Goal: Task Accomplishment & Management: Complete application form

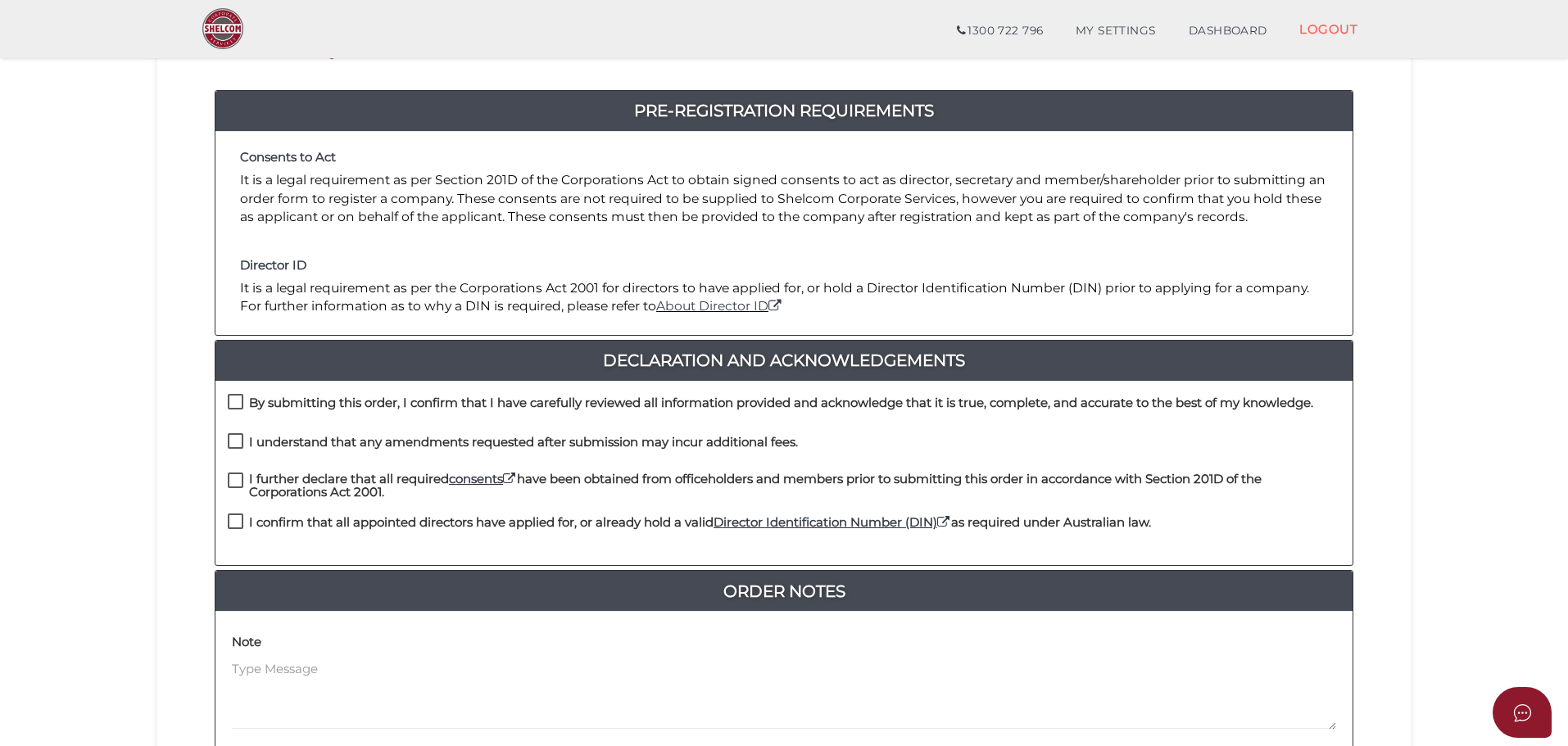
scroll to position [328, 0]
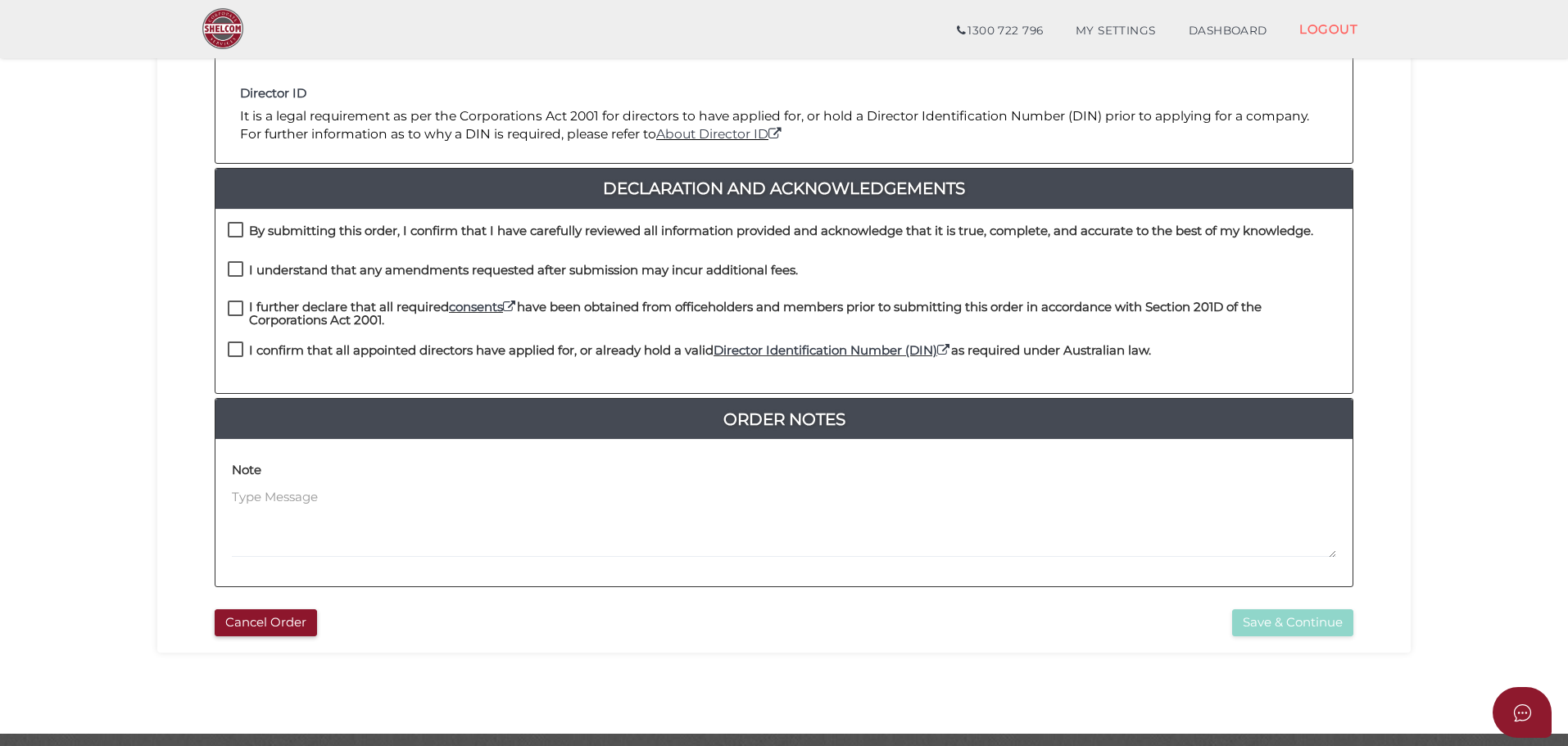
click at [243, 229] on label "By submitting this order, I confirm that I have carefully reviewed all informat…" at bounding box center [771, 235] width 1086 height 20
checkbox input "true"
click at [240, 266] on label "I understand that any amendments requested after submission may incur additiona…" at bounding box center [513, 274] width 570 height 20
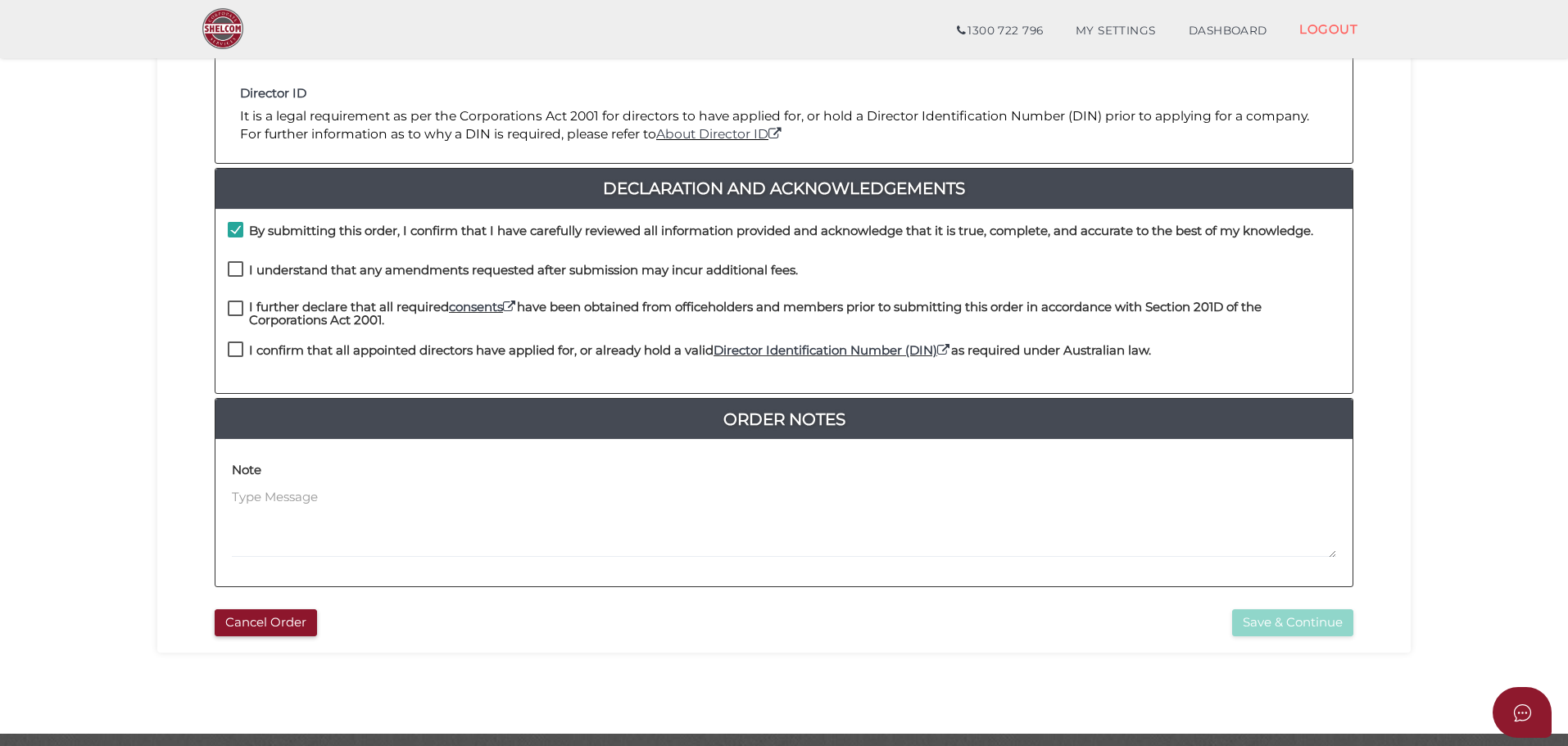
checkbox input "true"
click at [236, 307] on label "I further declare that all required consents have been obtained from officehold…" at bounding box center [784, 311] width 1113 height 20
checkbox input "true"
drag, startPoint x: 237, startPoint y: 345, endPoint x: 255, endPoint y: 345, distance: 18.0
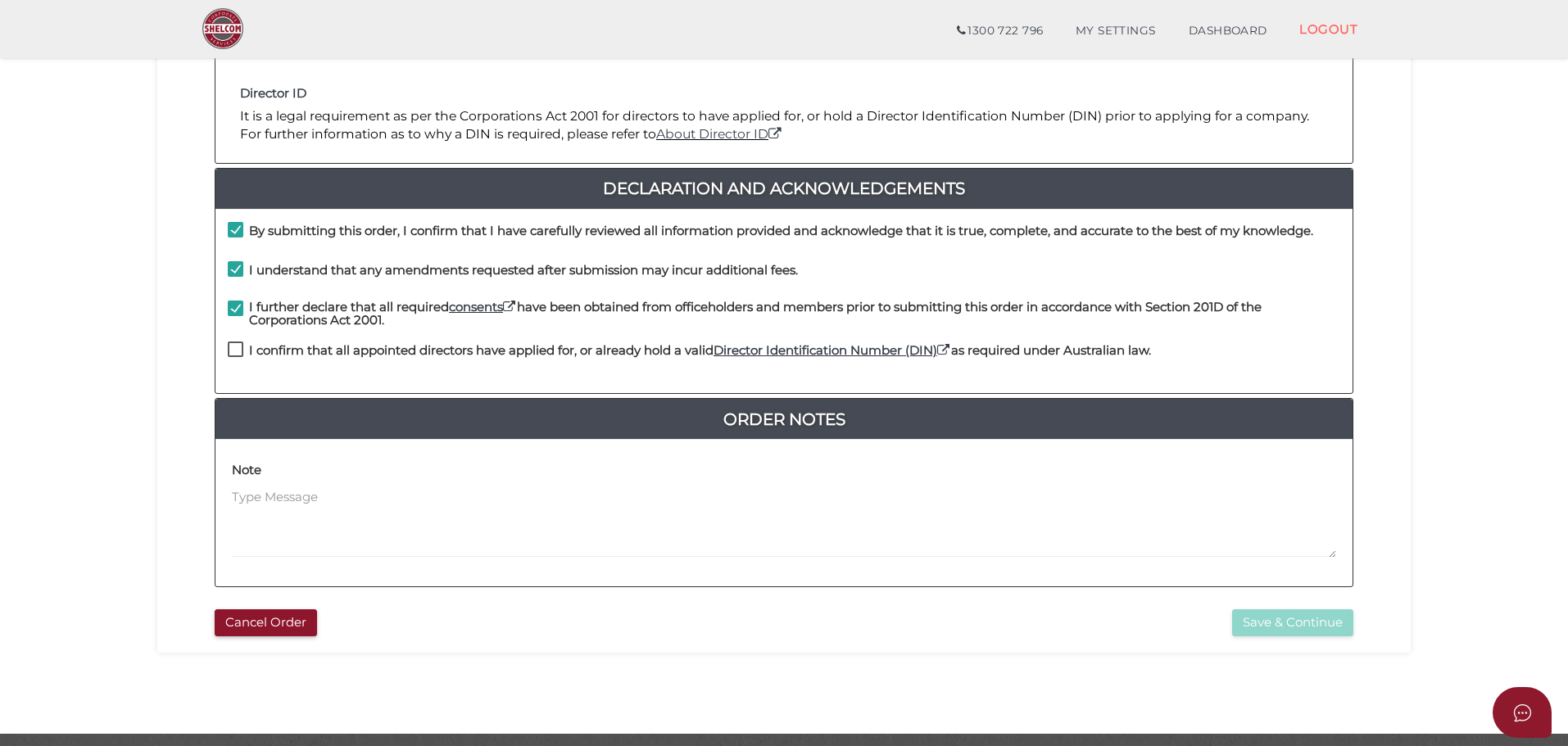
click at [238, 344] on label "I confirm that all appointed directors have applied for, or already hold a vali…" at bounding box center [689, 354] width 923 height 20
checkbox input "true"
click at [1281, 628] on button "Save & Continue" at bounding box center [1292, 623] width 122 height 27
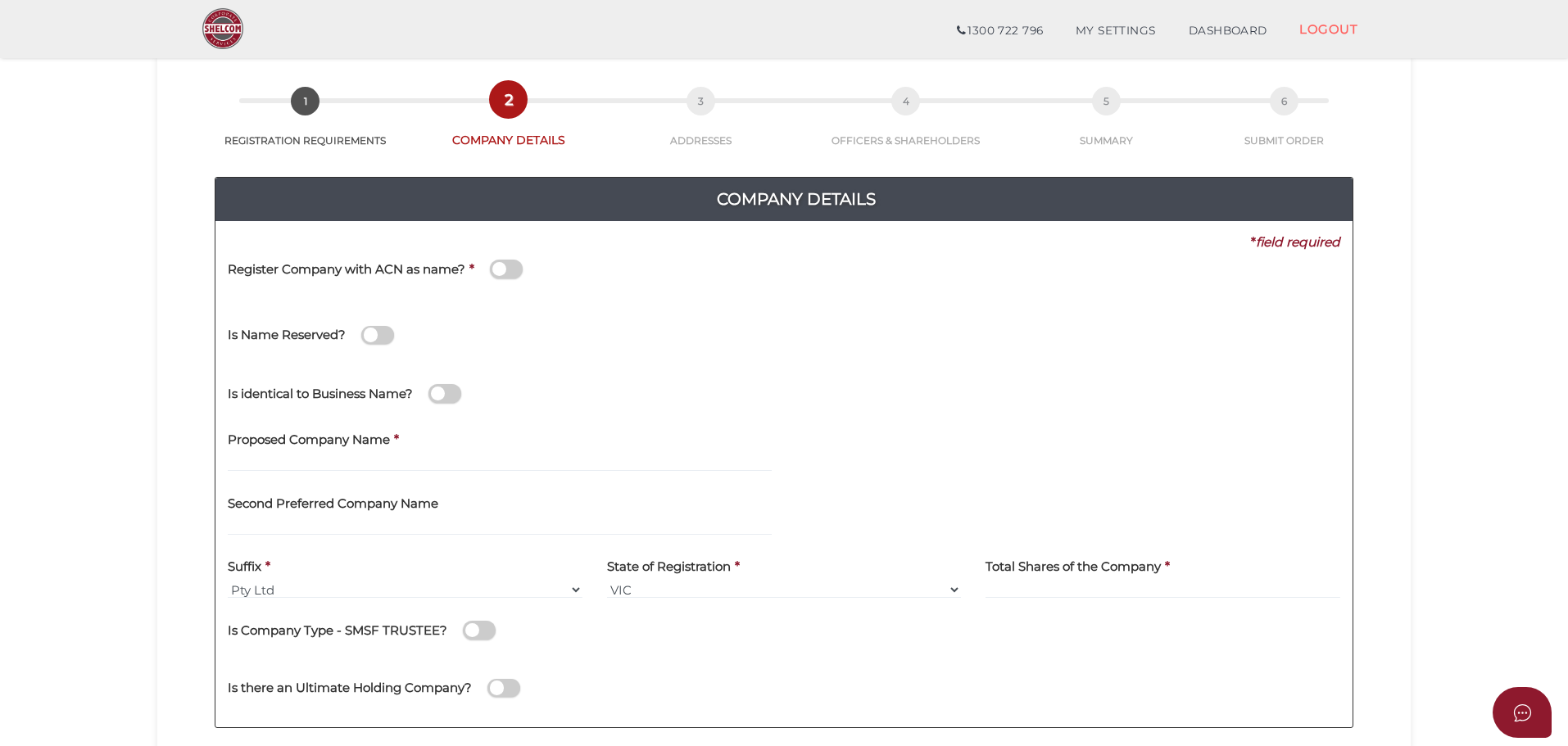
scroll to position [163, 0]
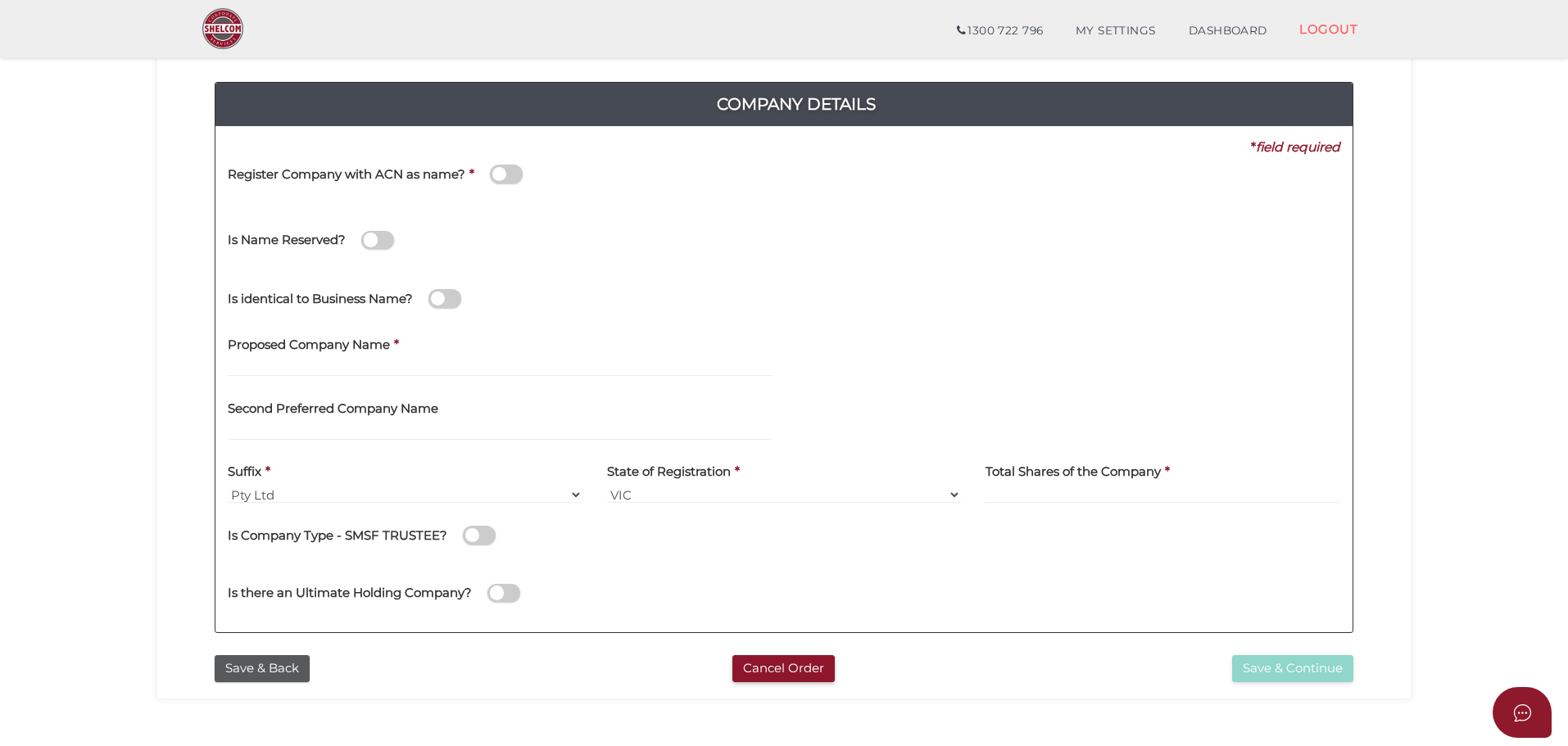
drag, startPoint x: 499, startPoint y: 178, endPoint x: 517, endPoint y: 182, distance: 18.4
click at [500, 178] on span at bounding box center [506, 174] width 33 height 18
click at [0, 0] on input "checkbox" at bounding box center [0, 0] width 0 height 0
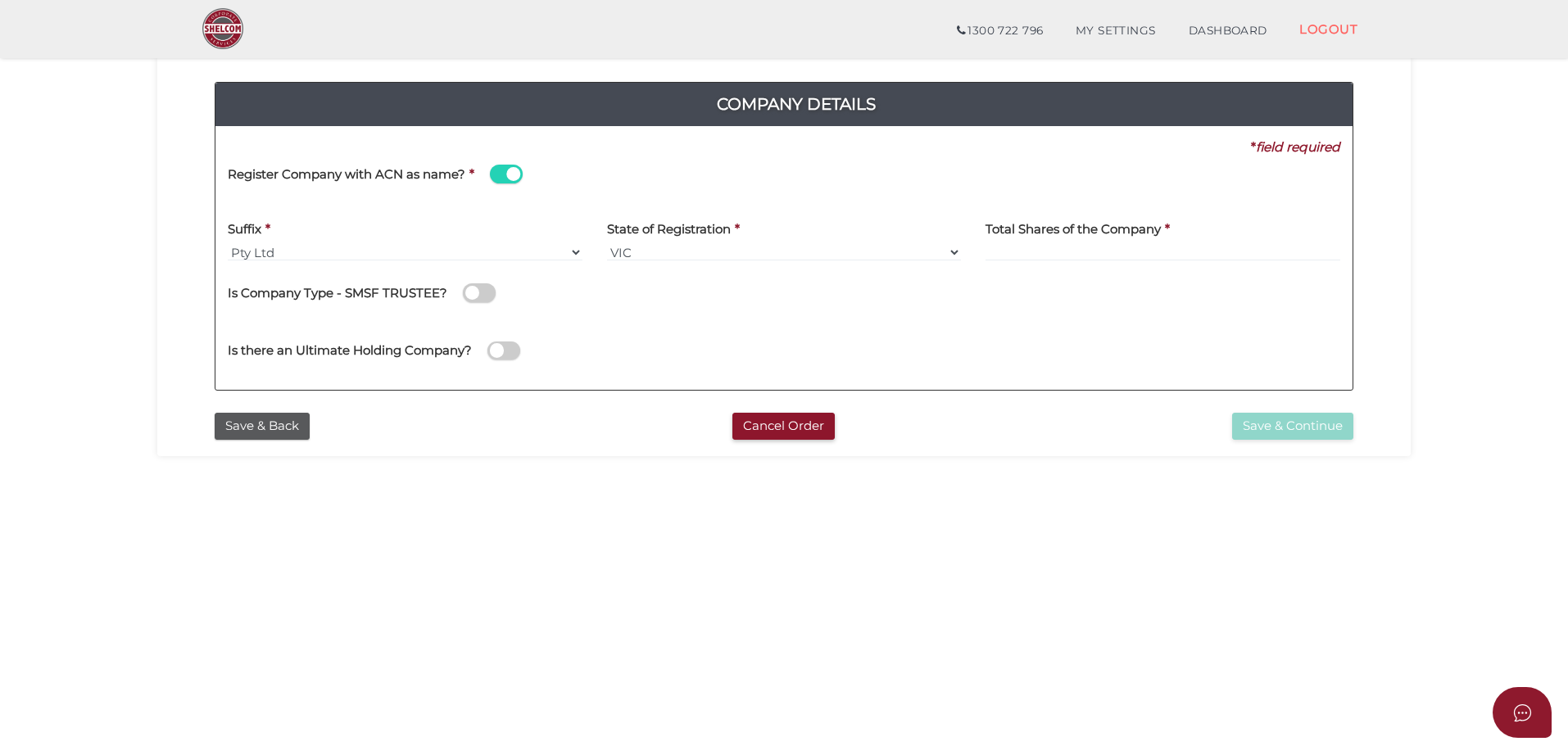
click at [500, 173] on span at bounding box center [506, 174] width 33 height 18
click at [0, 0] on input "checkbox" at bounding box center [0, 0] width 0 height 0
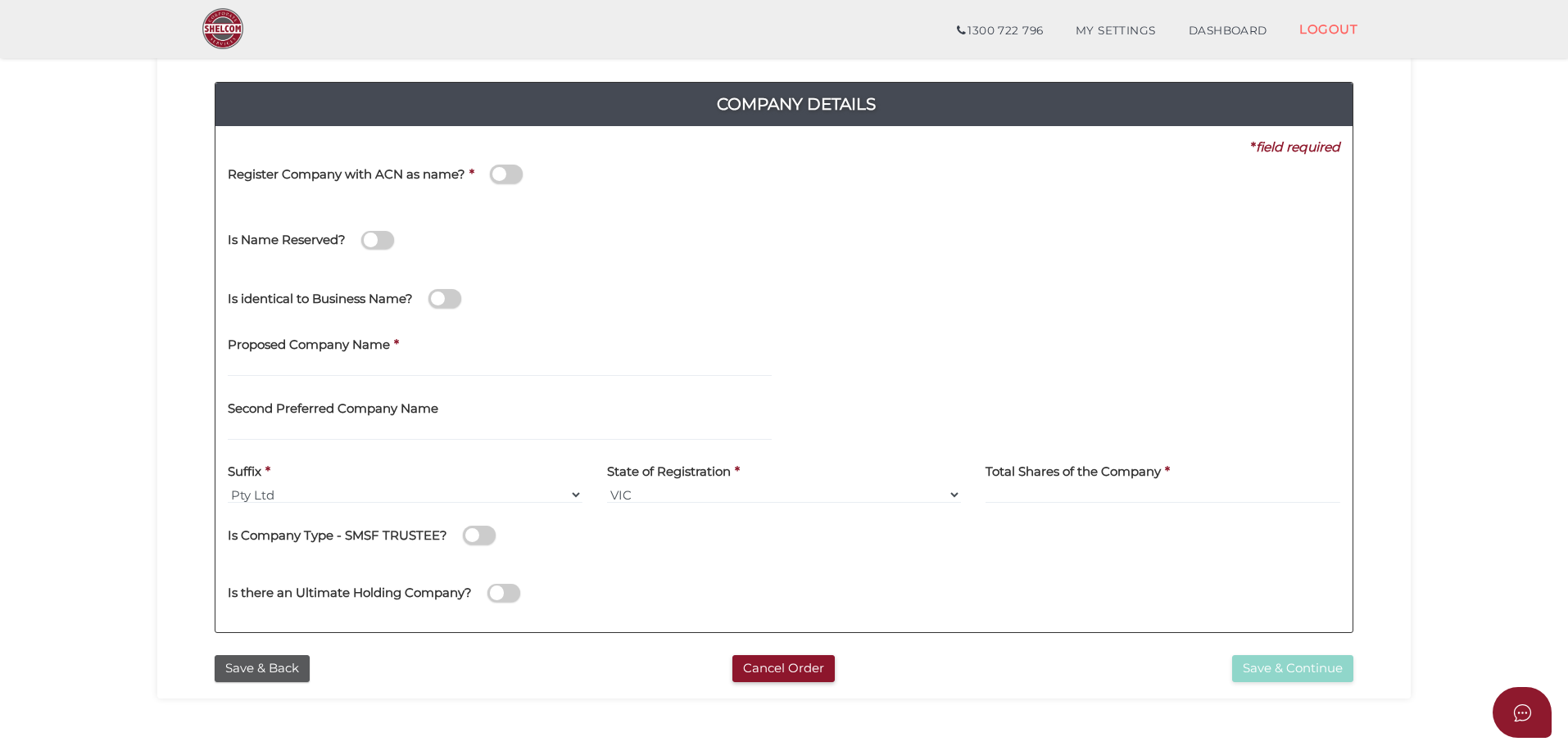
click at [516, 176] on span at bounding box center [506, 174] width 33 height 18
click at [0, 0] on input "checkbox" at bounding box center [0, 0] width 0 height 0
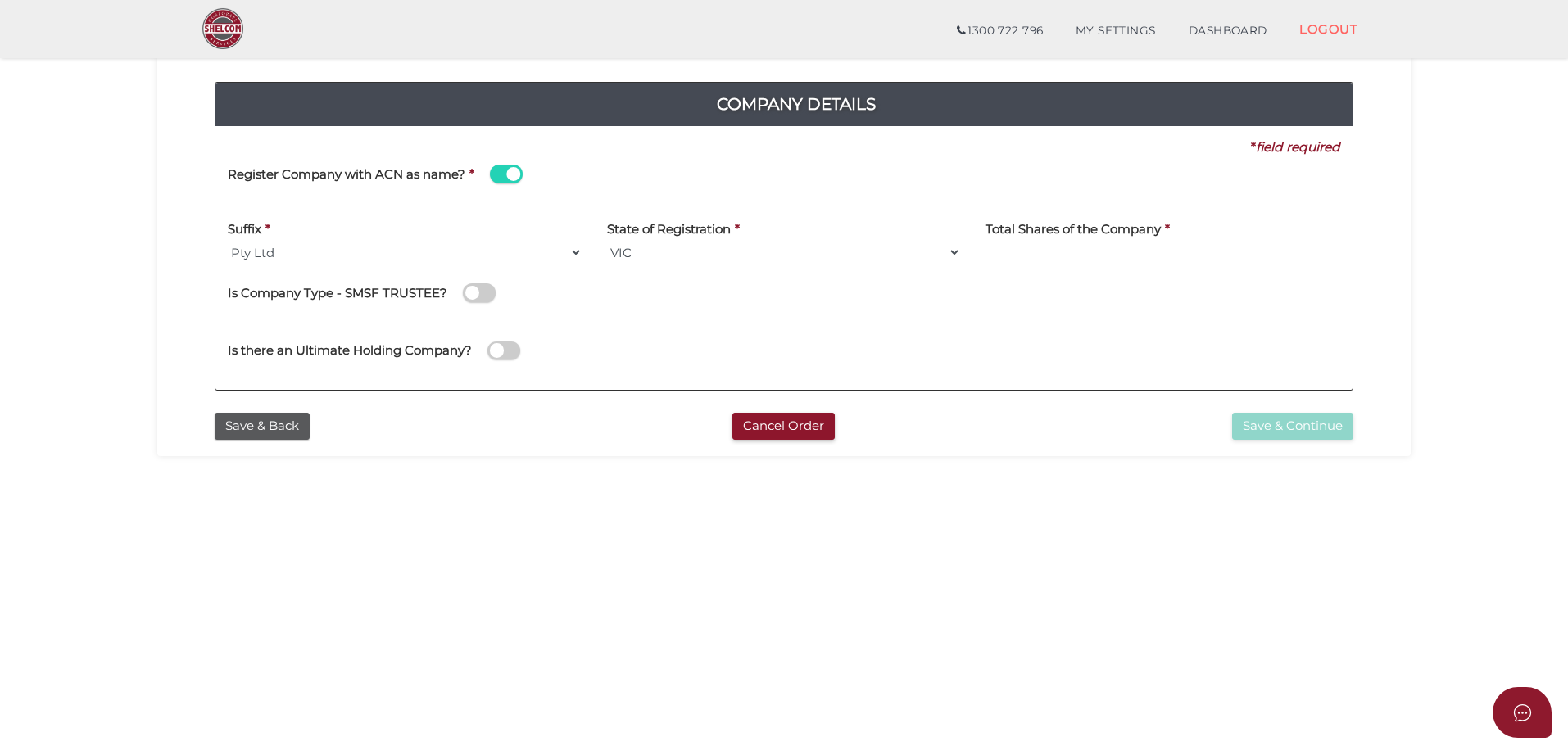
click at [497, 176] on span at bounding box center [506, 174] width 33 height 18
click at [0, 0] on input "checkbox" at bounding box center [0, 0] width 0 height 0
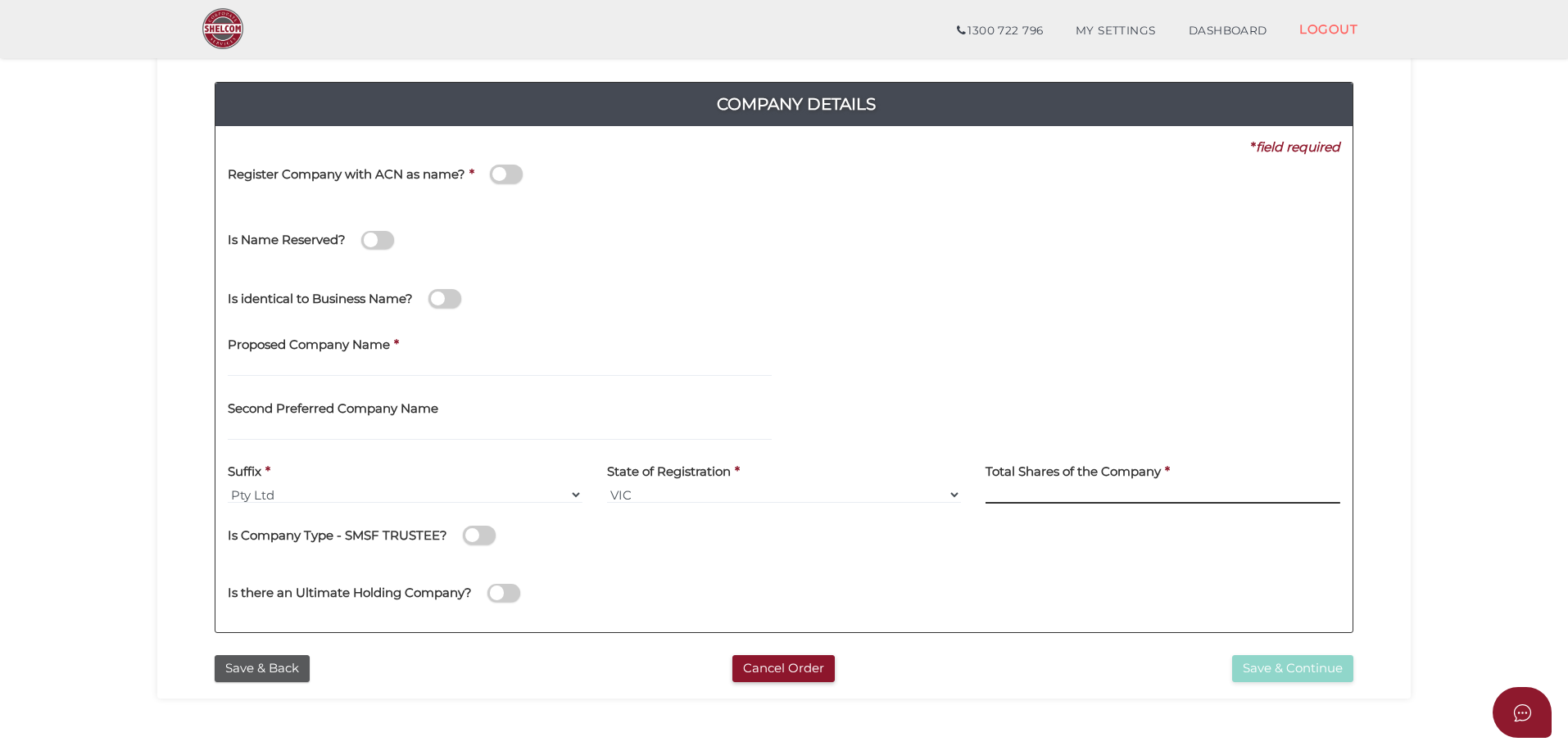
click at [1080, 498] on input at bounding box center [1162, 494] width 355 height 18
click at [279, 375] on input "text" at bounding box center [500, 367] width 544 height 18
click at [949, 319] on div "Is identical to Business Name?" at bounding box center [784, 296] width 1137 height 58
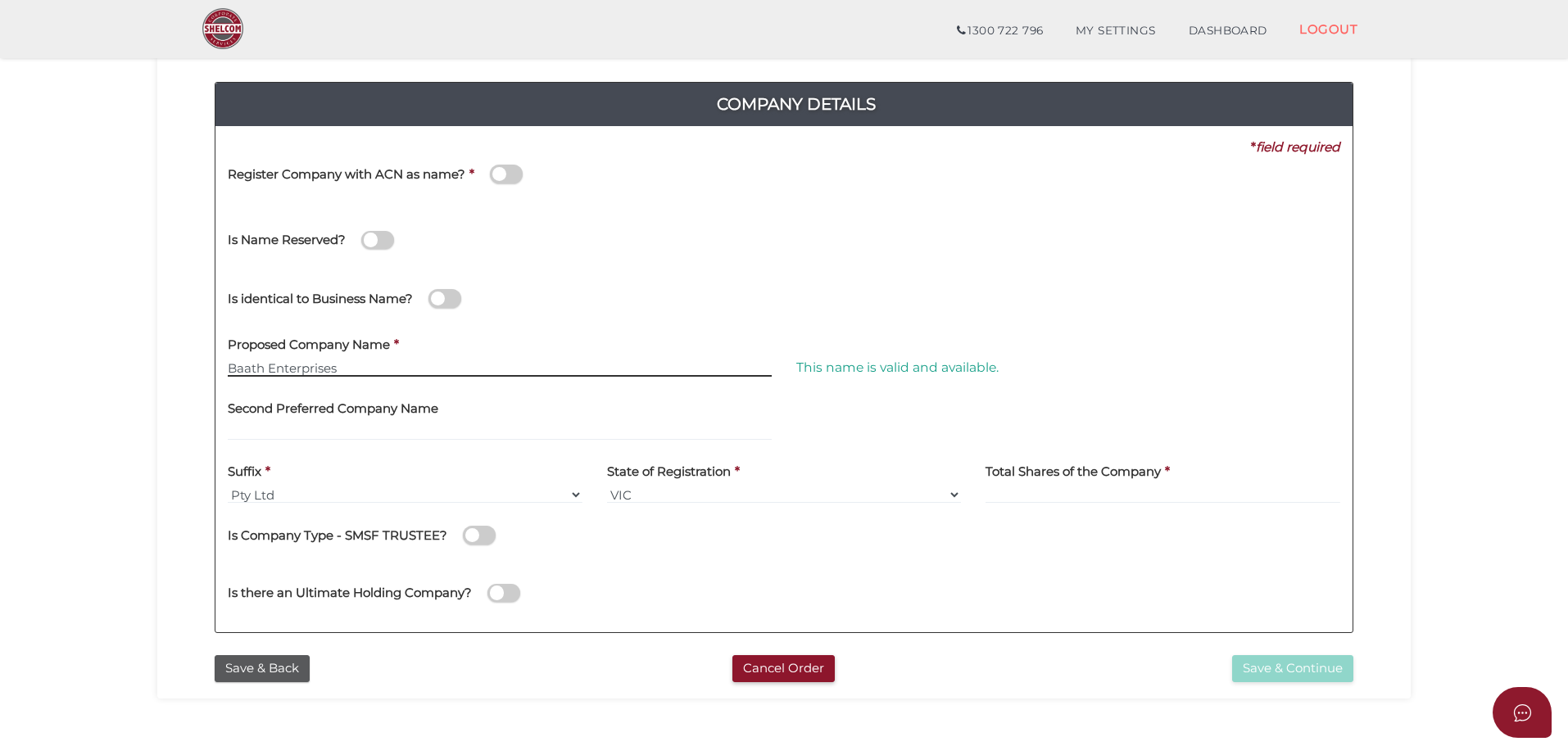
click at [404, 371] on input "Baath Enterprises" at bounding box center [500, 367] width 544 height 18
click at [1176, 294] on div "Is identical to Business Name?" at bounding box center [784, 296] width 1137 height 58
click at [303, 364] on input "Baath Enterprises" at bounding box center [500, 367] width 544 height 18
click at [1181, 308] on div "Is identical to Business Name?" at bounding box center [784, 296] width 1137 height 58
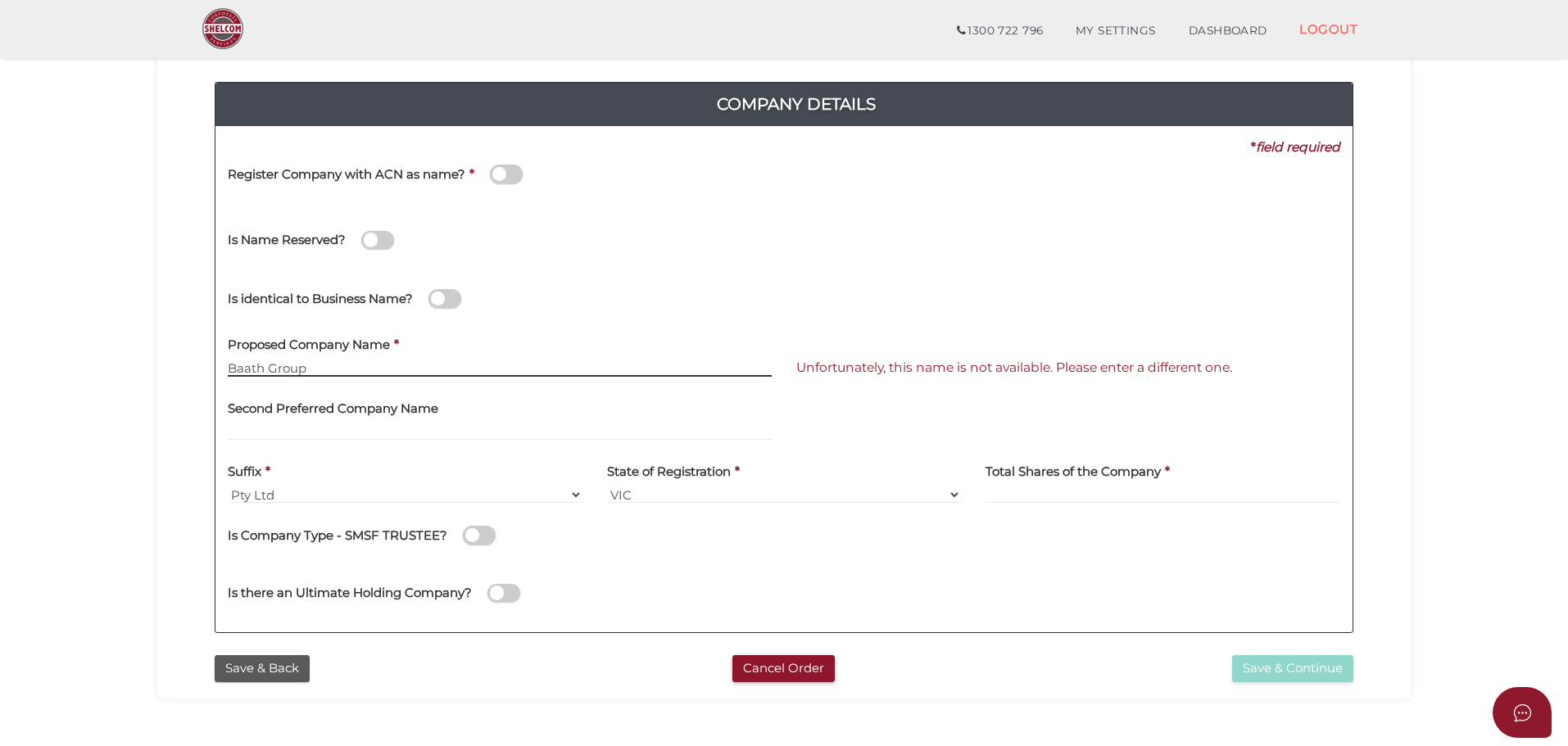
click at [288, 370] on input "Baath Group" at bounding box center [500, 367] width 544 height 18
click at [246, 371] on input "Baath Association" at bounding box center [500, 367] width 544 height 18
click at [1290, 341] on div "This name is valid and available." at bounding box center [1068, 334] width 544 height 18
click at [293, 374] on input "Batth Association" at bounding box center [500, 367] width 544 height 18
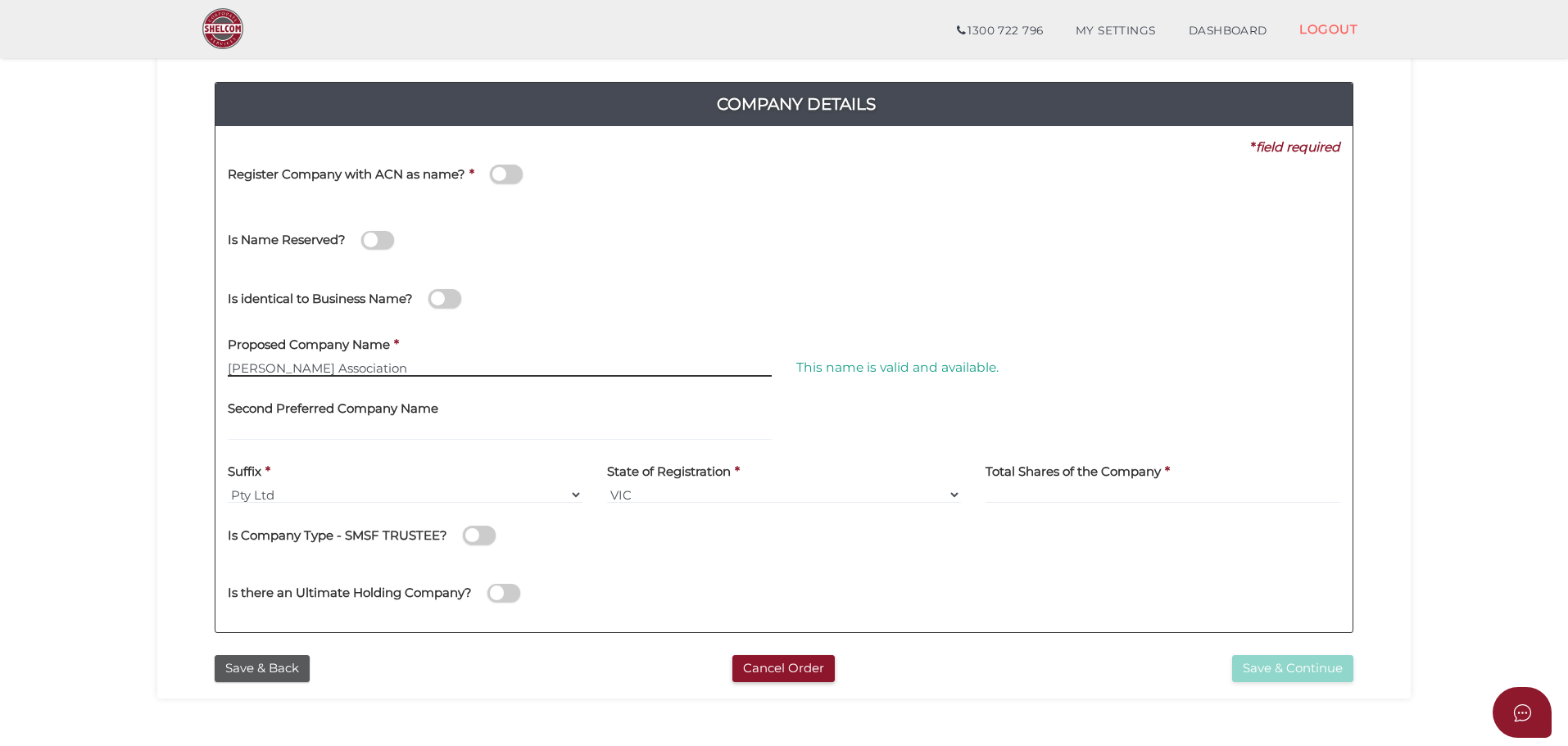
click at [293, 374] on input "Batth Association" at bounding box center [500, 367] width 544 height 18
click at [1108, 396] on div at bounding box center [1068, 397] width 544 height 18
click at [303, 367] on input "Batth Enterprises" at bounding box center [500, 367] width 544 height 18
type input "Batth Associations"
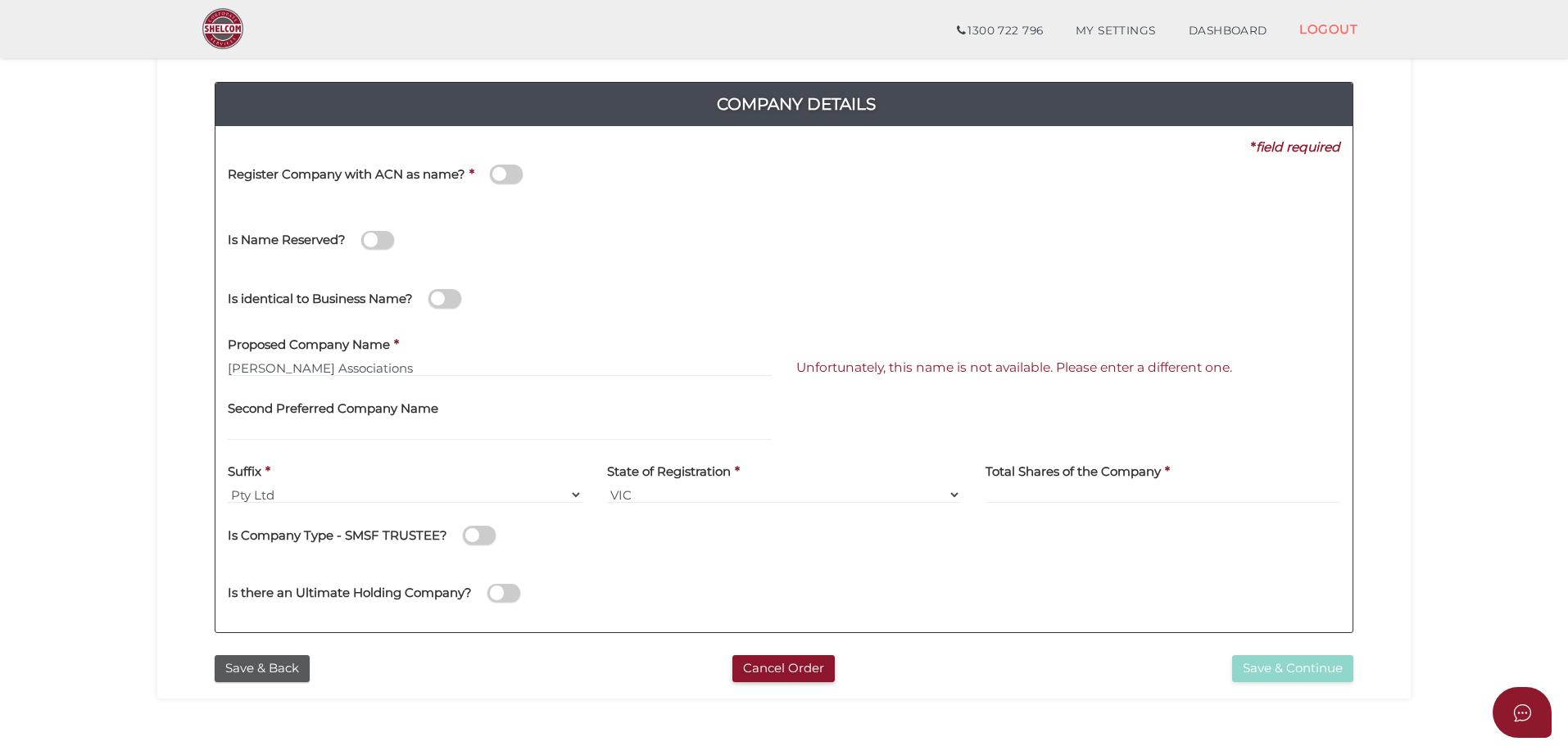
drag, startPoint x: 1058, startPoint y: 298, endPoint x: 1056, endPoint y: 306, distance: 8.2
click at [1057, 302] on div "Is identical to Business Name?" at bounding box center [784, 296] width 1137 height 58
drag, startPoint x: 378, startPoint y: 369, endPoint x: 229, endPoint y: 354, distance: 149.8
click at [229, 354] on div "Proposed Company Name * Batth Associations" at bounding box center [500, 352] width 544 height 52
click at [1436, 275] on section "Company Registration a80f211c52d69f50baad056c9a5ec28e 1 REGISTRATION REQUIREMEN…" at bounding box center [784, 388] width 1568 height 1018
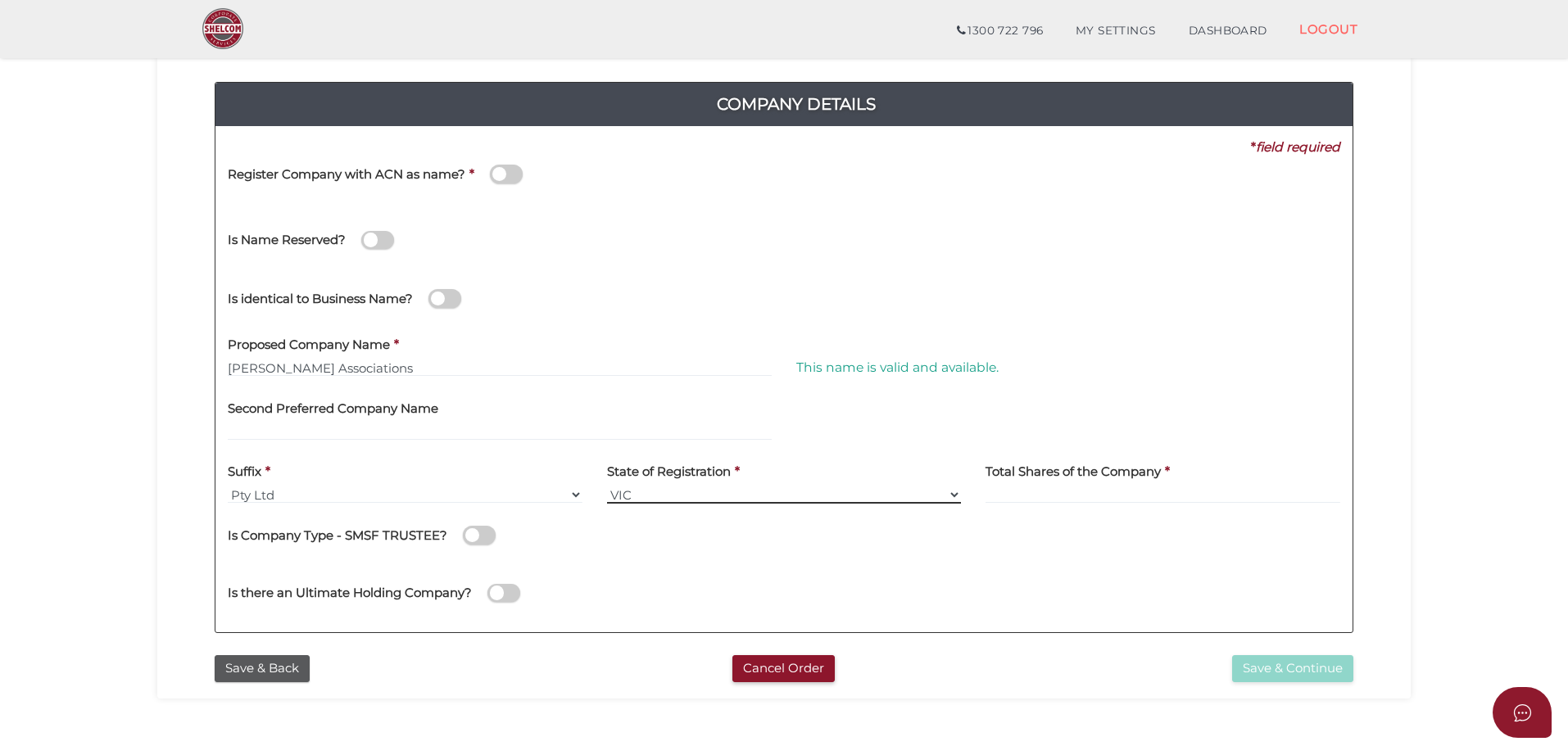
click at [632, 493] on select "VIC ACT NSW NT QLD TAS WA SA" at bounding box center [784, 494] width 355 height 18
select select "[GEOGRAPHIC_DATA]"
click at [607, 485] on select "VIC ACT NSW NT QLD TAS WA SA" at bounding box center [784, 494] width 355 height 18
click at [1202, 471] on div "Total Shares of the Company *" at bounding box center [1162, 479] width 355 height 52
click at [1202, 479] on div "Total Shares of the Company *" at bounding box center [1162, 479] width 355 height 52
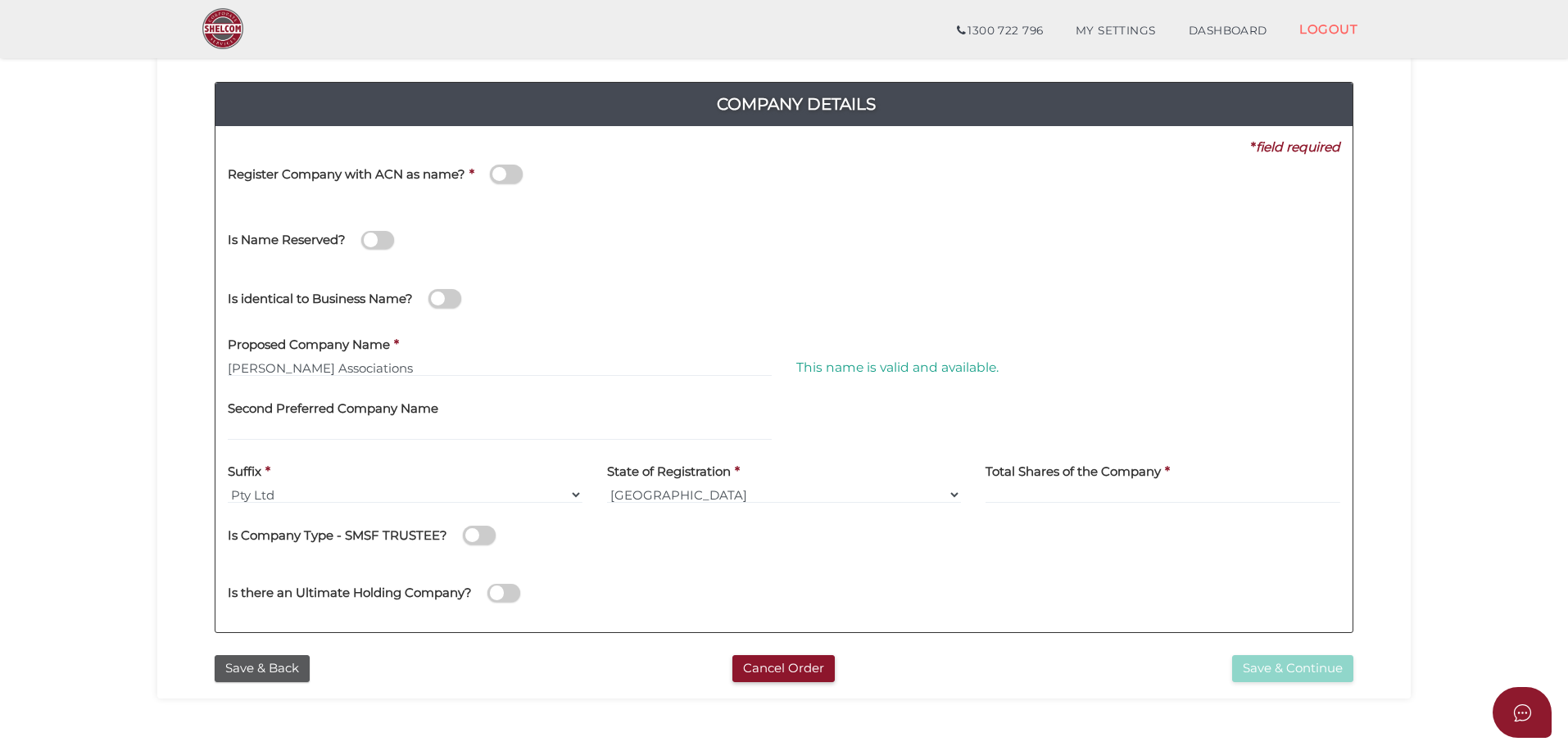
drag, startPoint x: 1250, startPoint y: 473, endPoint x: 1212, endPoint y: 489, distance: 41.2
click at [1238, 477] on div "Total Shares of the Company *" at bounding box center [1162, 479] width 355 height 52
click at [1004, 491] on input at bounding box center [1162, 494] width 355 height 18
type input "10"
click at [733, 573] on div "Is there an Ultimate Holding Company?" at bounding box center [512, 584] width 569 height 46
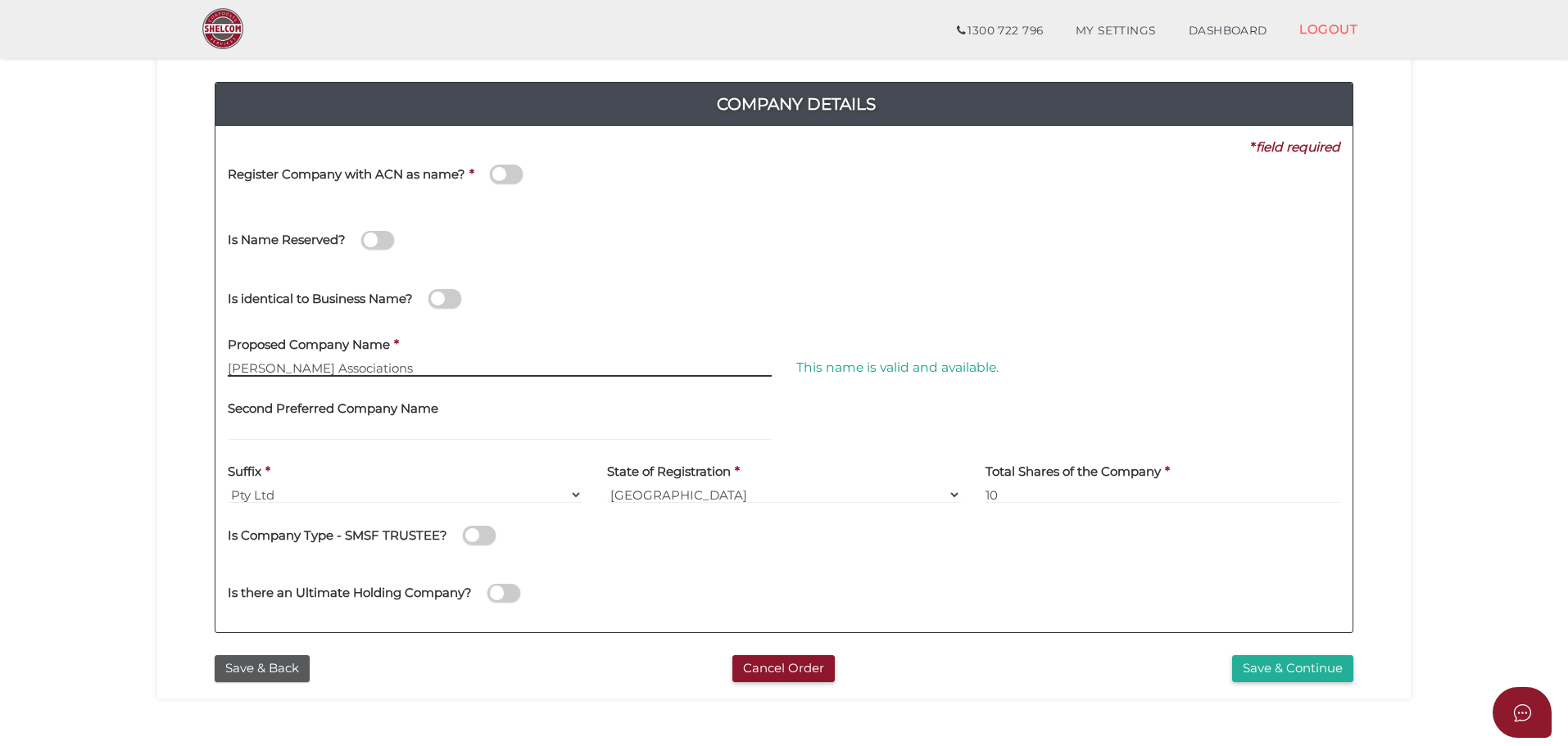
drag, startPoint x: 325, startPoint y: 360, endPoint x: 316, endPoint y: 365, distance: 10.3
click at [324, 360] on input "Batth Associations" at bounding box center [500, 367] width 544 height 18
click at [692, 492] on select "VIC ACT NSW NT QLD TAS WA SA" at bounding box center [784, 494] width 355 height 18
click at [607, 485] on select "VIC ACT NSW NT QLD TAS WA SA" at bounding box center [784, 494] width 355 height 18
click at [1248, 653] on div "Save & Back Cancel Order Save & Continue" at bounding box center [784, 665] width 1229 height 35
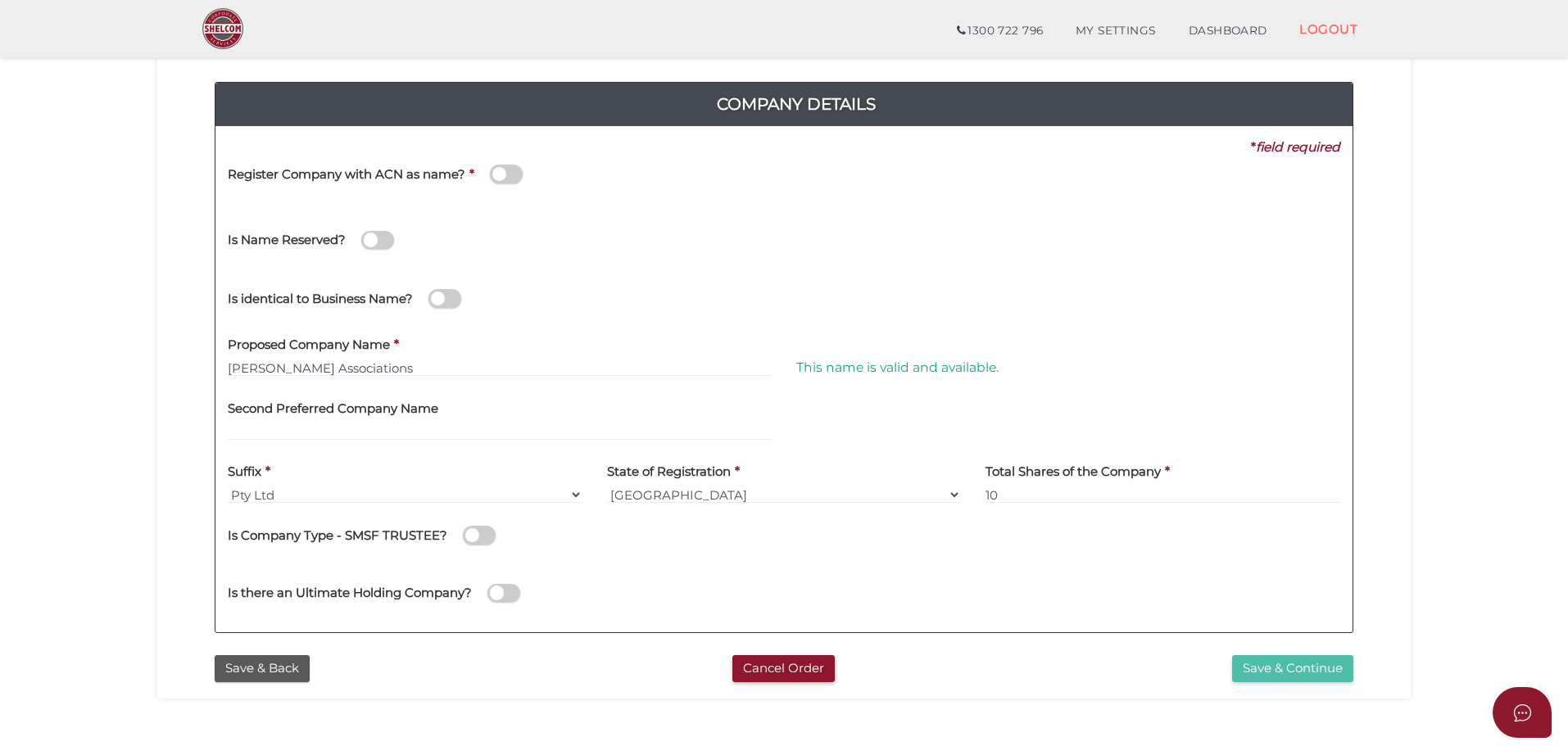
click at [1256, 666] on button "Save & Continue" at bounding box center [1292, 669] width 122 height 27
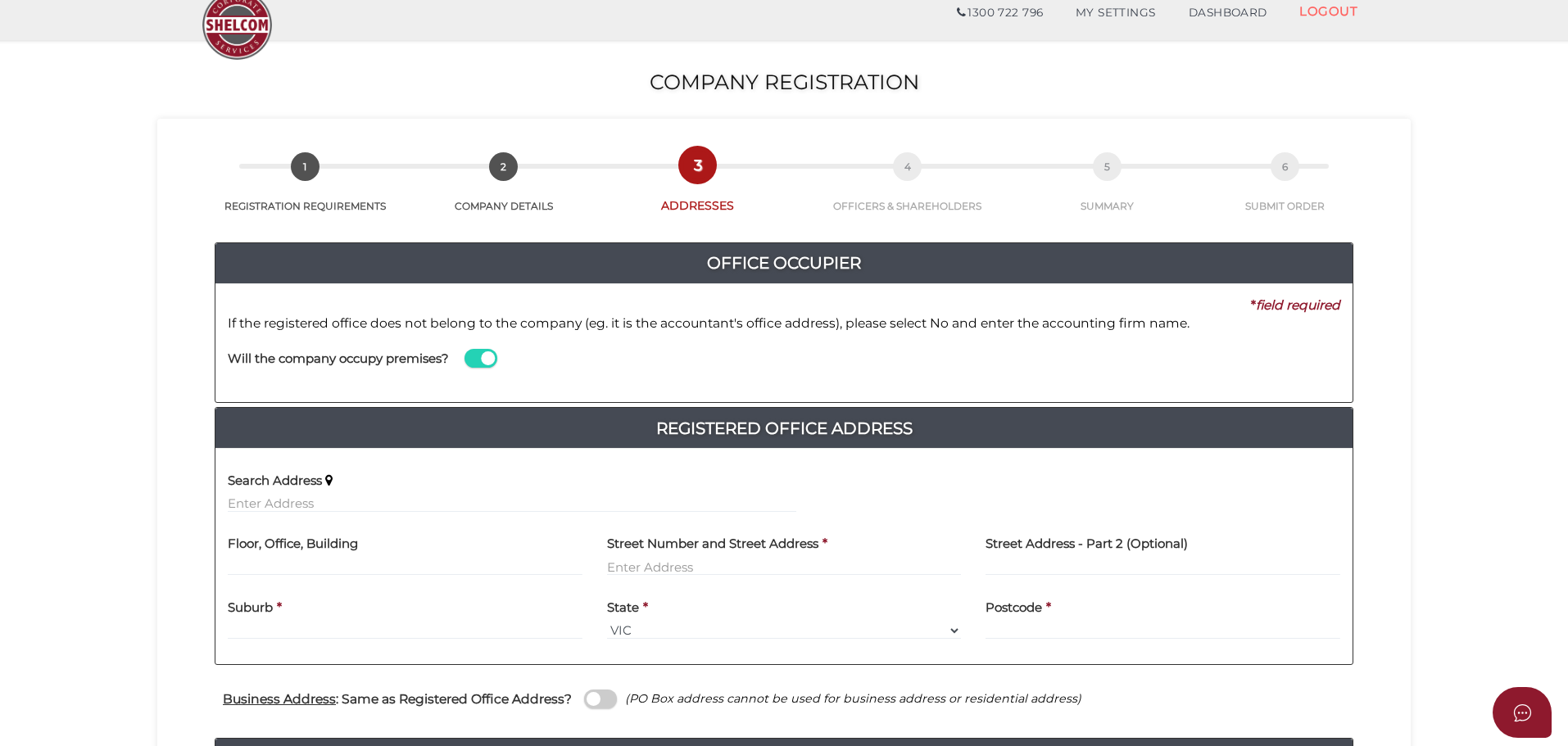
scroll to position [163, 0]
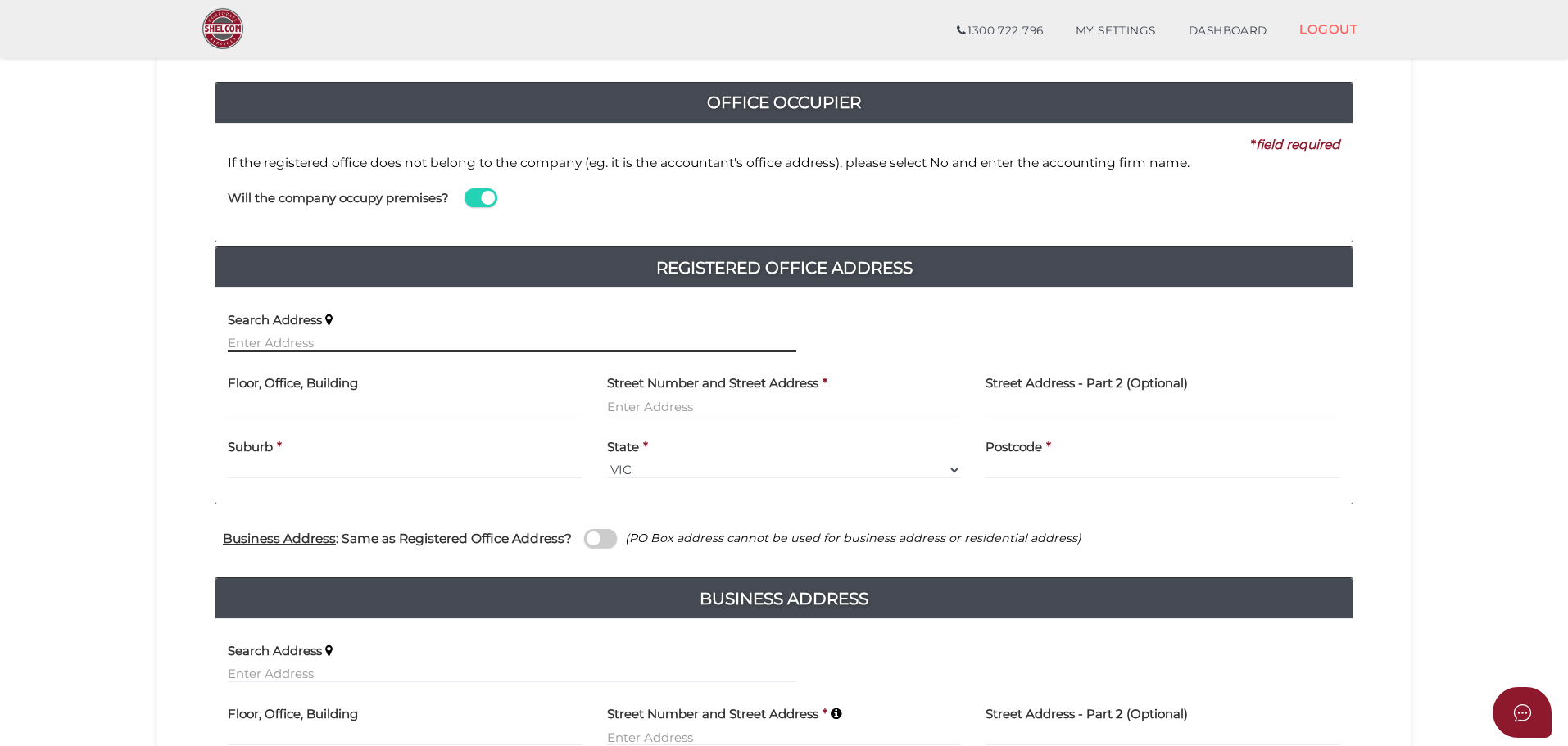
click at [301, 335] on input "text" at bounding box center [512, 343] width 569 height 18
paste input "34 LINDE RD"
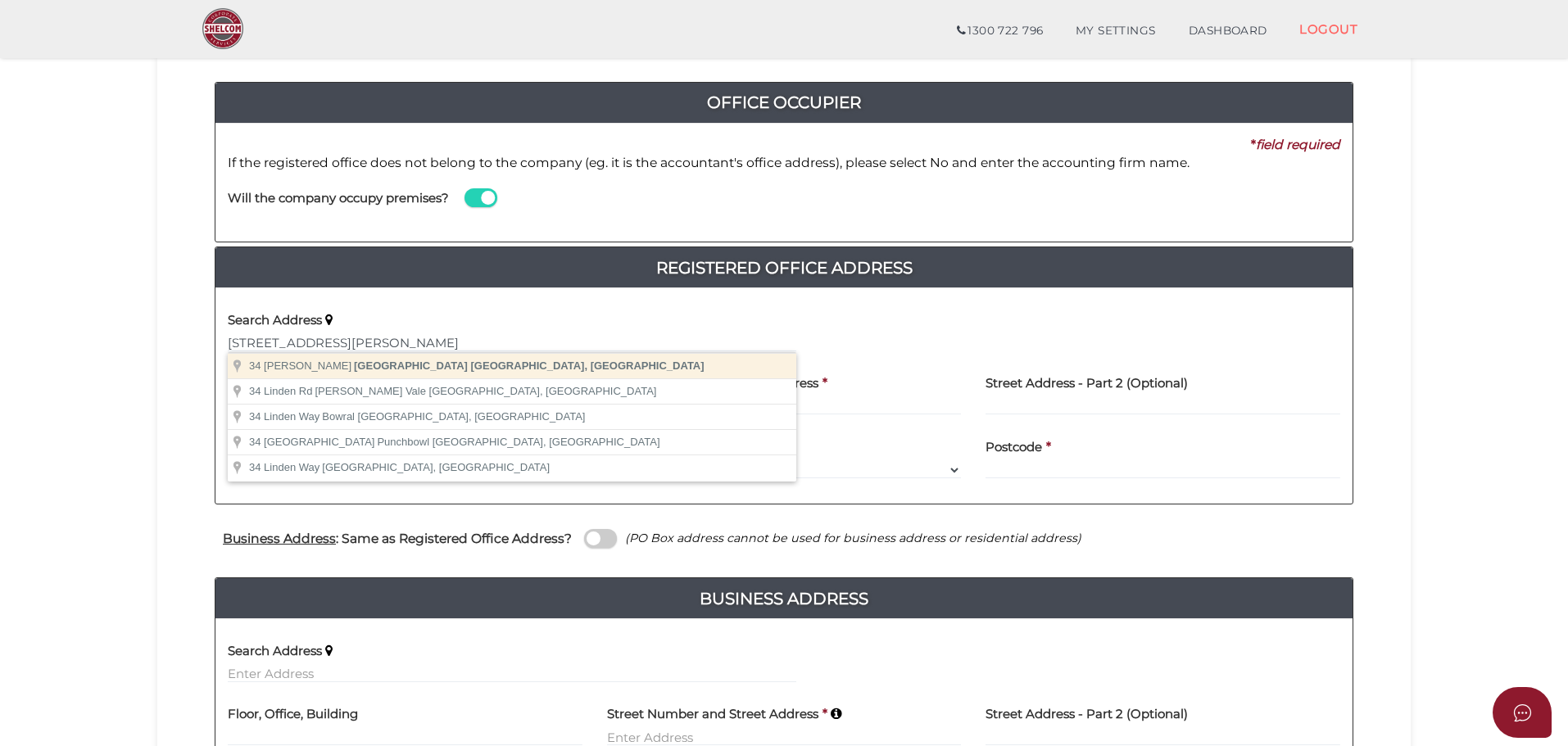
type input "34 Linde Rd, Glendenning NSW, Australia"
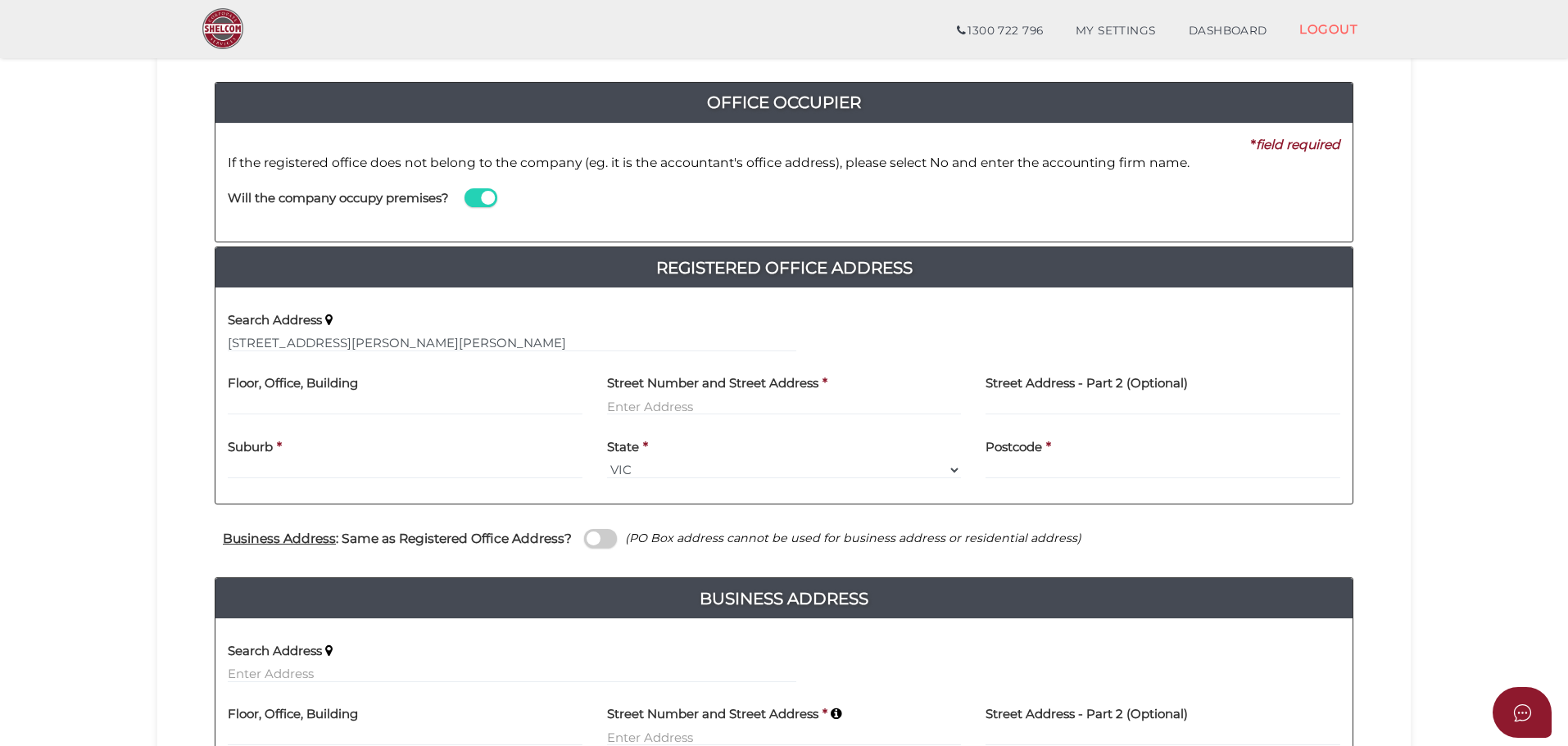
type input "34 Linde Road"
type input "Glendenning"
select select "NSW"
type input "2761"
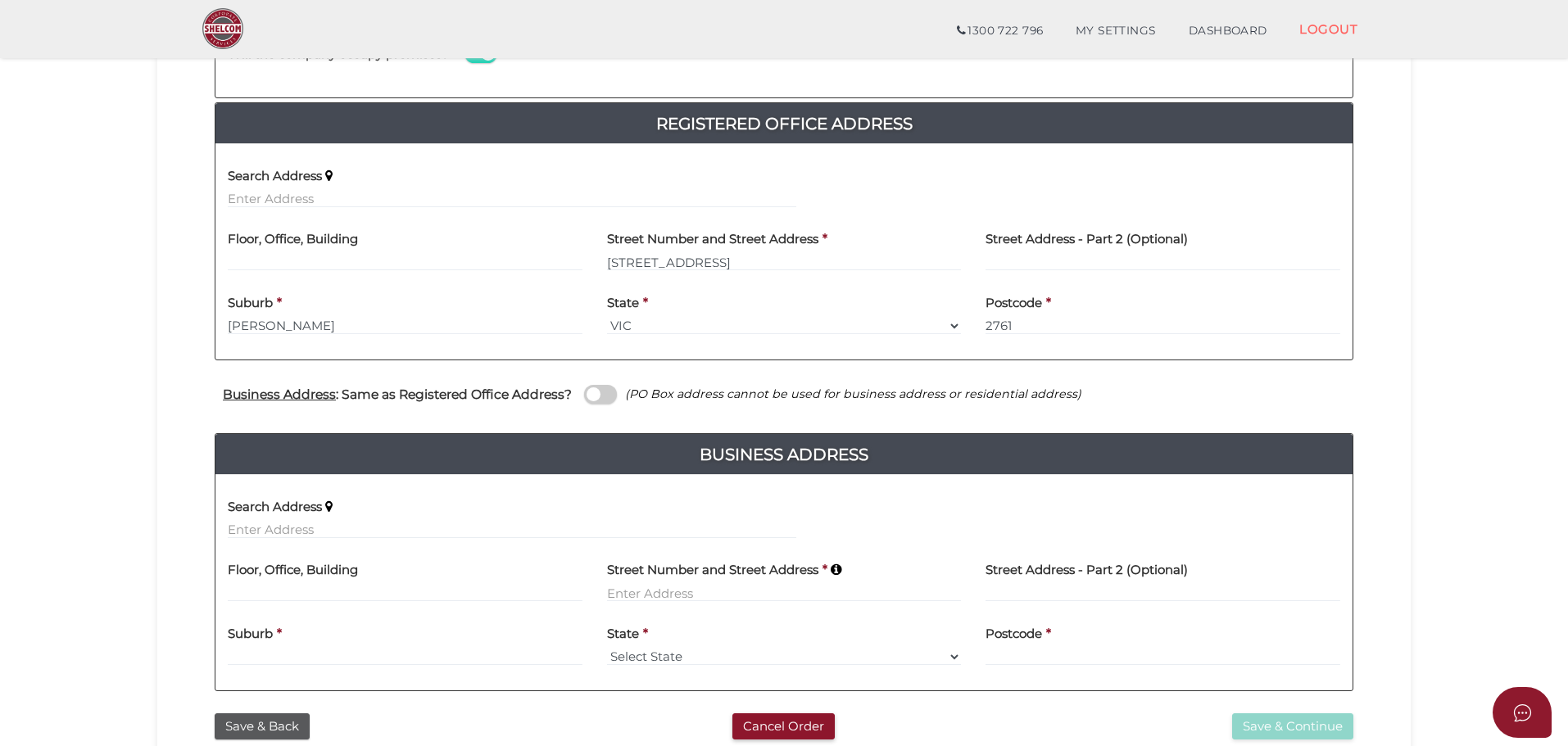
scroll to position [328, 0]
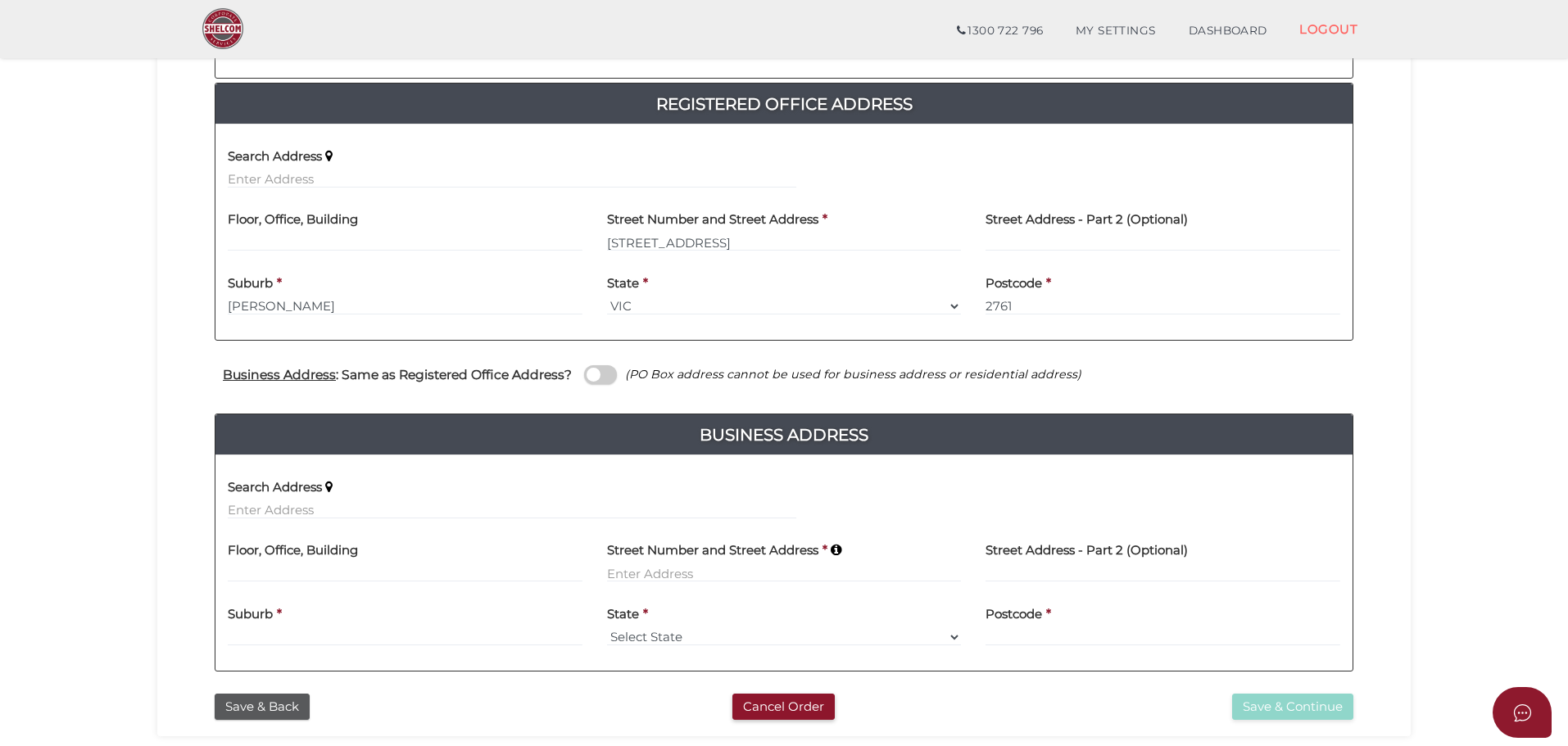
click at [584, 371] on span at bounding box center [600, 375] width 33 height 18
click at [0, 0] on input "checkbox" at bounding box center [0, 0] width 0 height 0
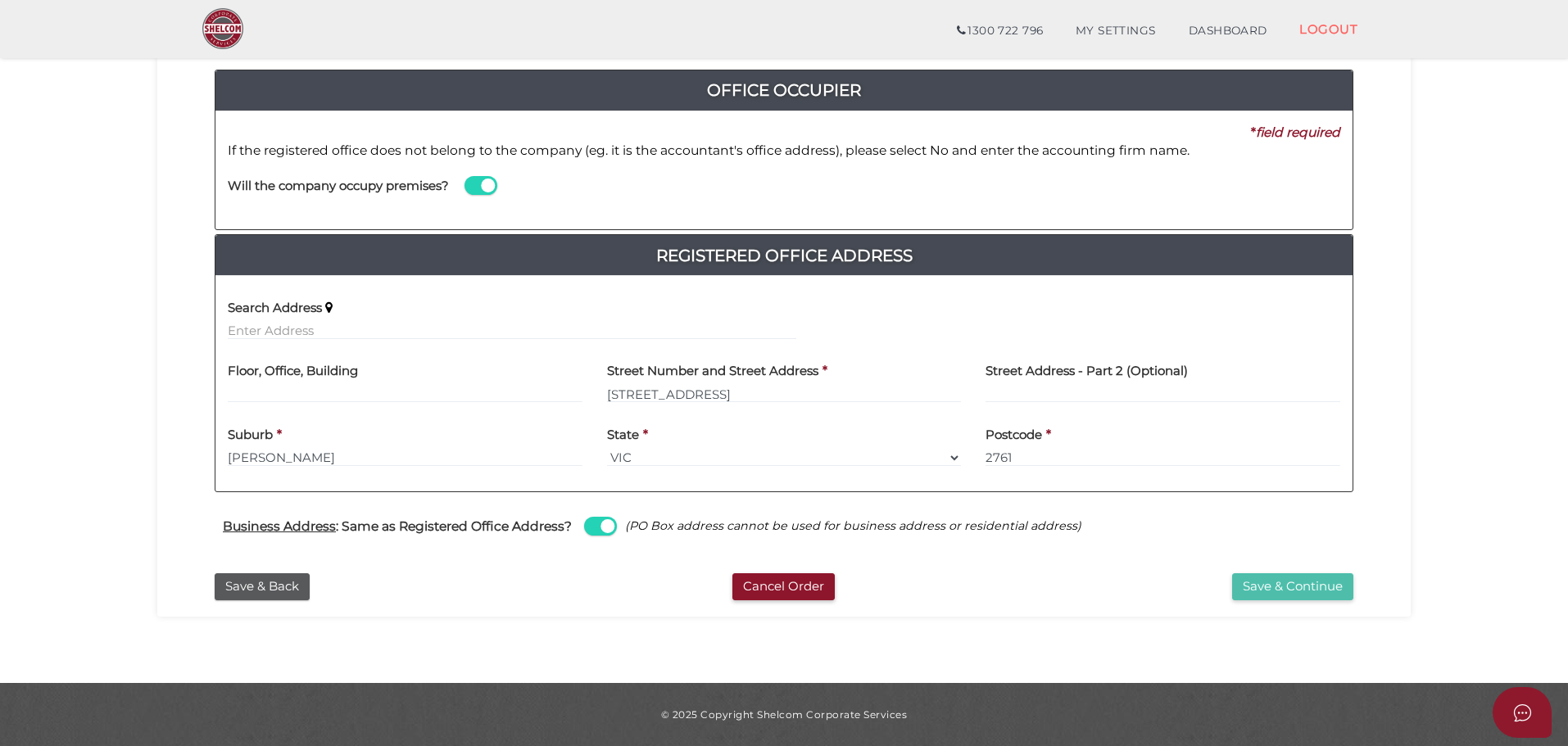
click at [1285, 576] on button "Save & Continue" at bounding box center [1292, 587] width 122 height 27
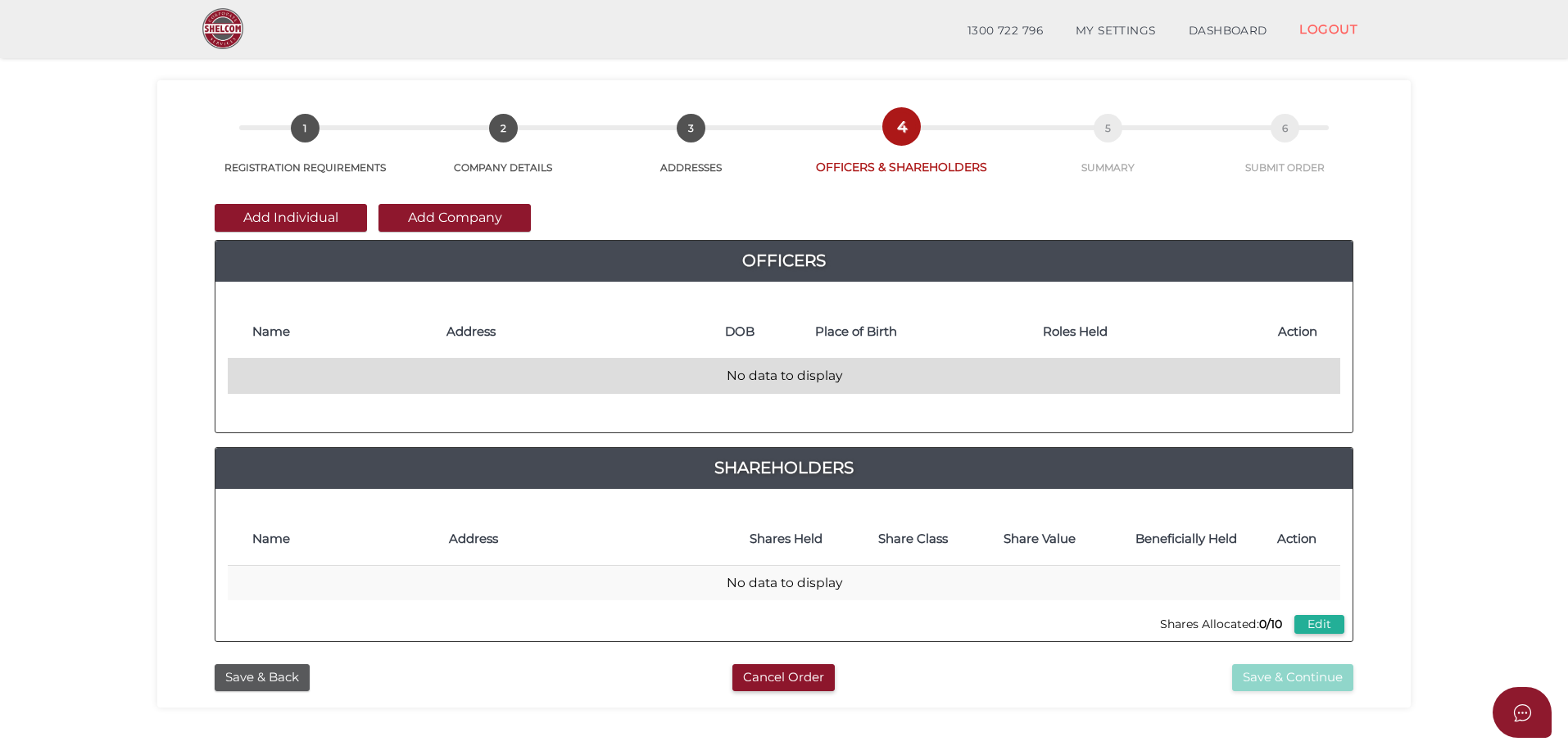
scroll to position [82, 0]
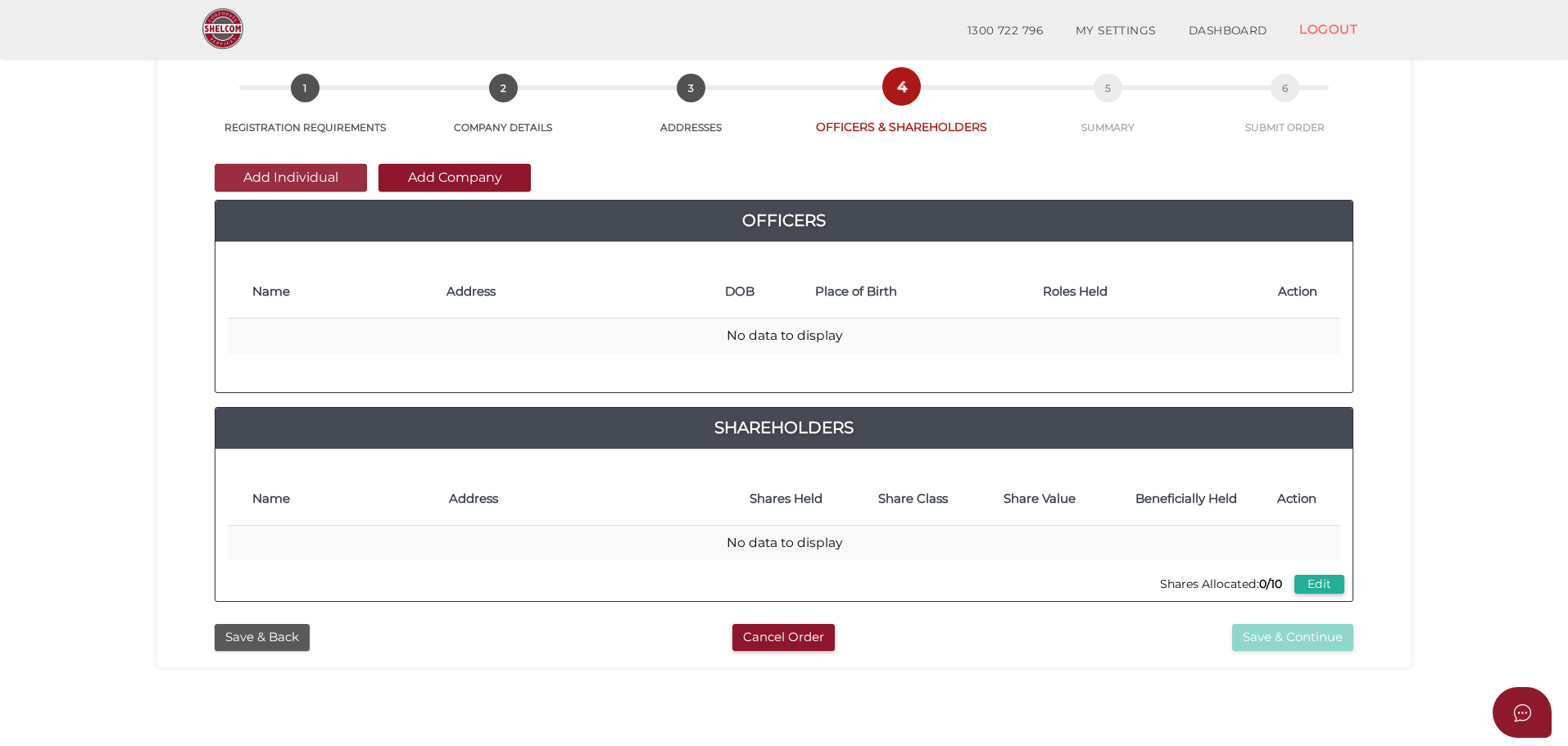
click at [325, 177] on button "Add Individual" at bounding box center [291, 177] width 153 height 28
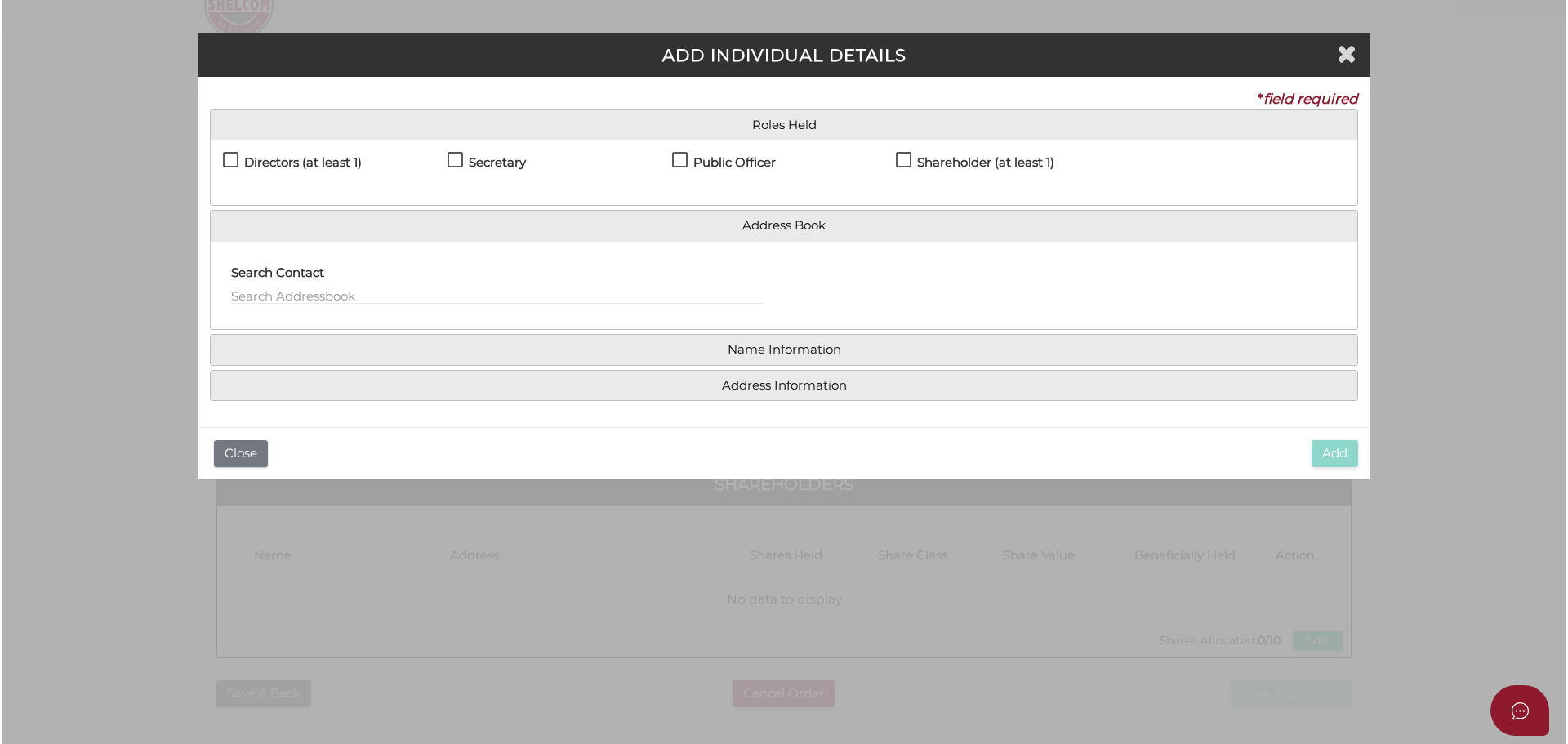
scroll to position [0, 0]
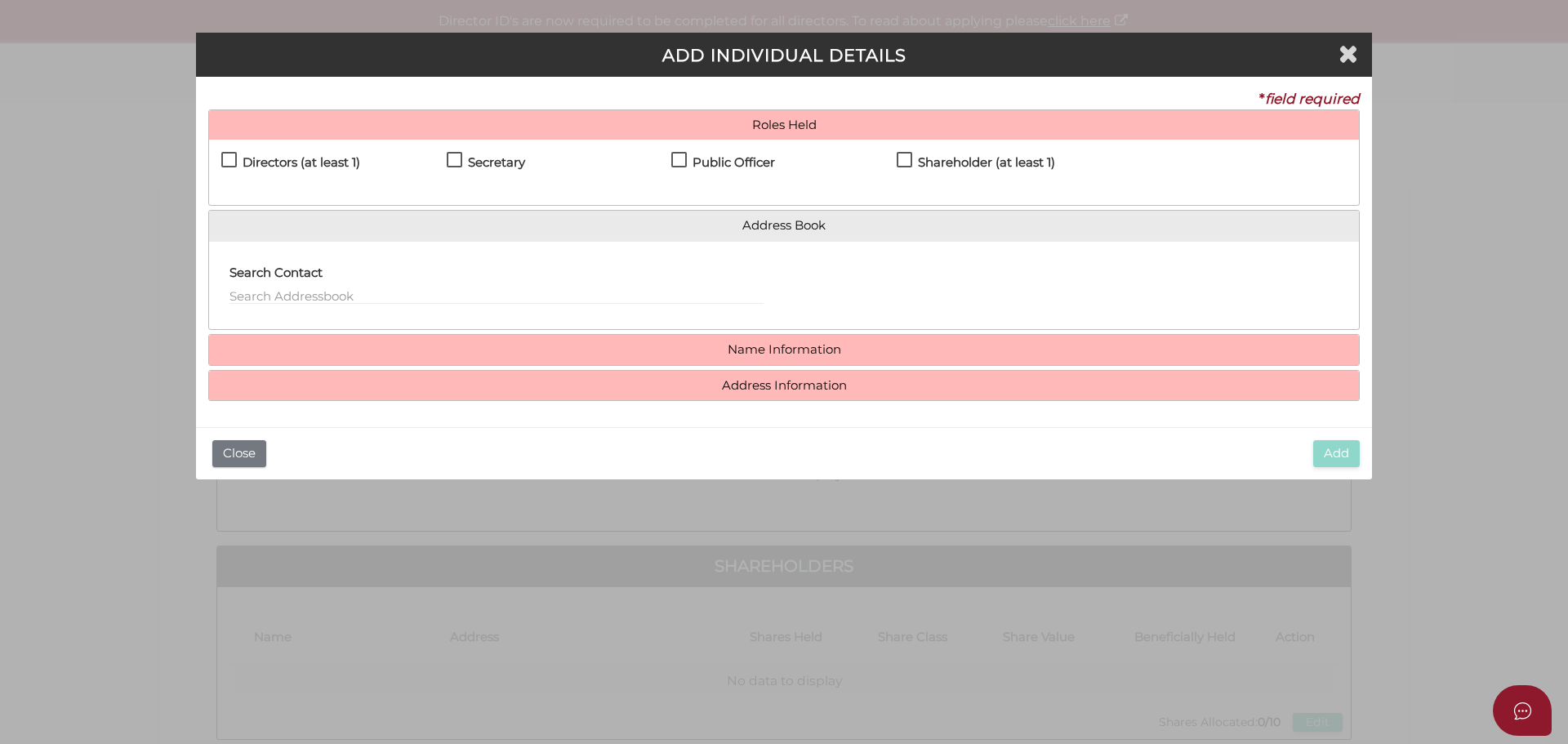
click at [227, 162] on label "Directors (at least 1)" at bounding box center [291, 166] width 139 height 20
checkbox input "true"
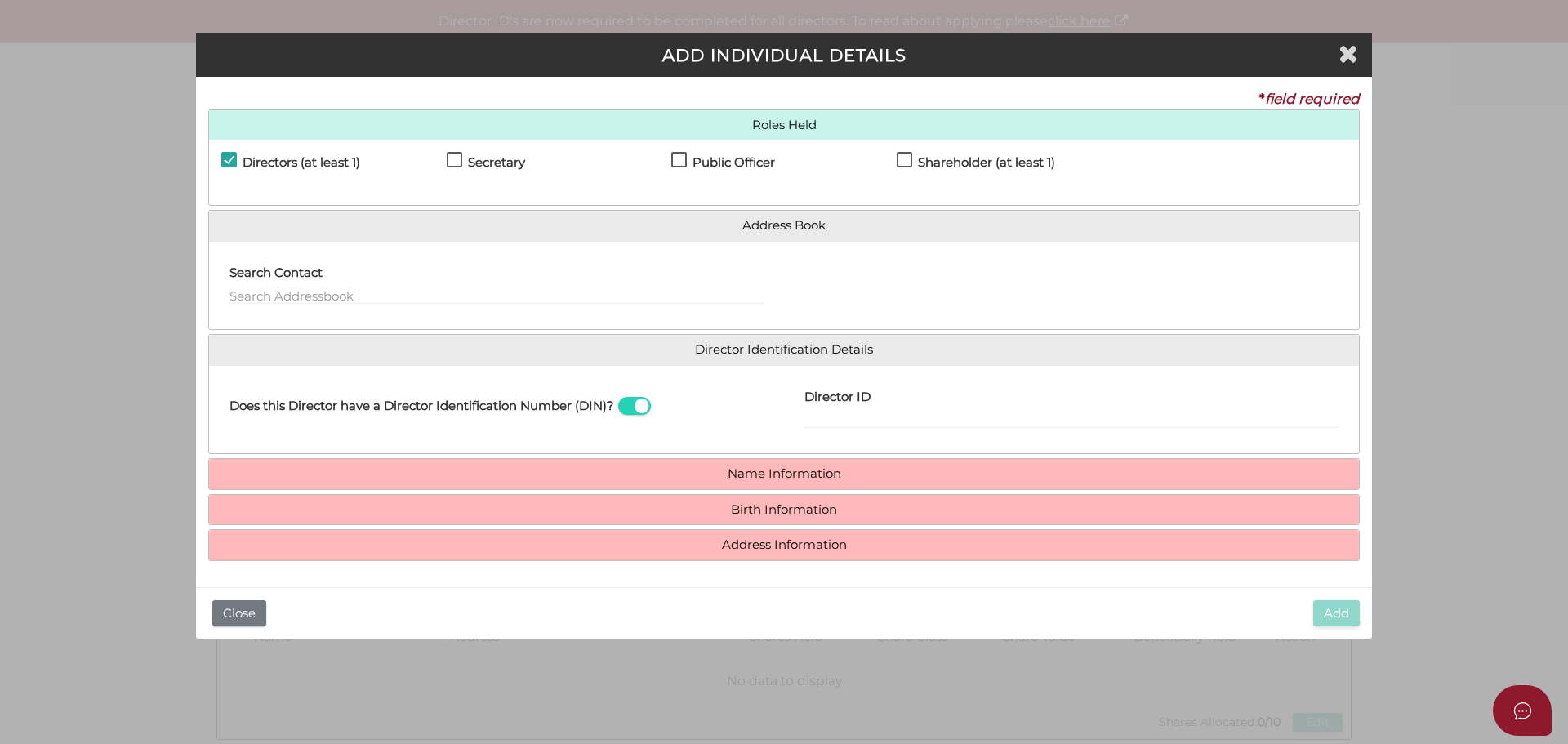
click at [454, 164] on label "Secretary" at bounding box center [486, 166] width 79 height 20
checkbox input "true"
drag, startPoint x: 675, startPoint y: 164, endPoint x: 705, endPoint y: 150, distance: 33.1
click at [682, 159] on label "Public Officer" at bounding box center [723, 166] width 104 height 20
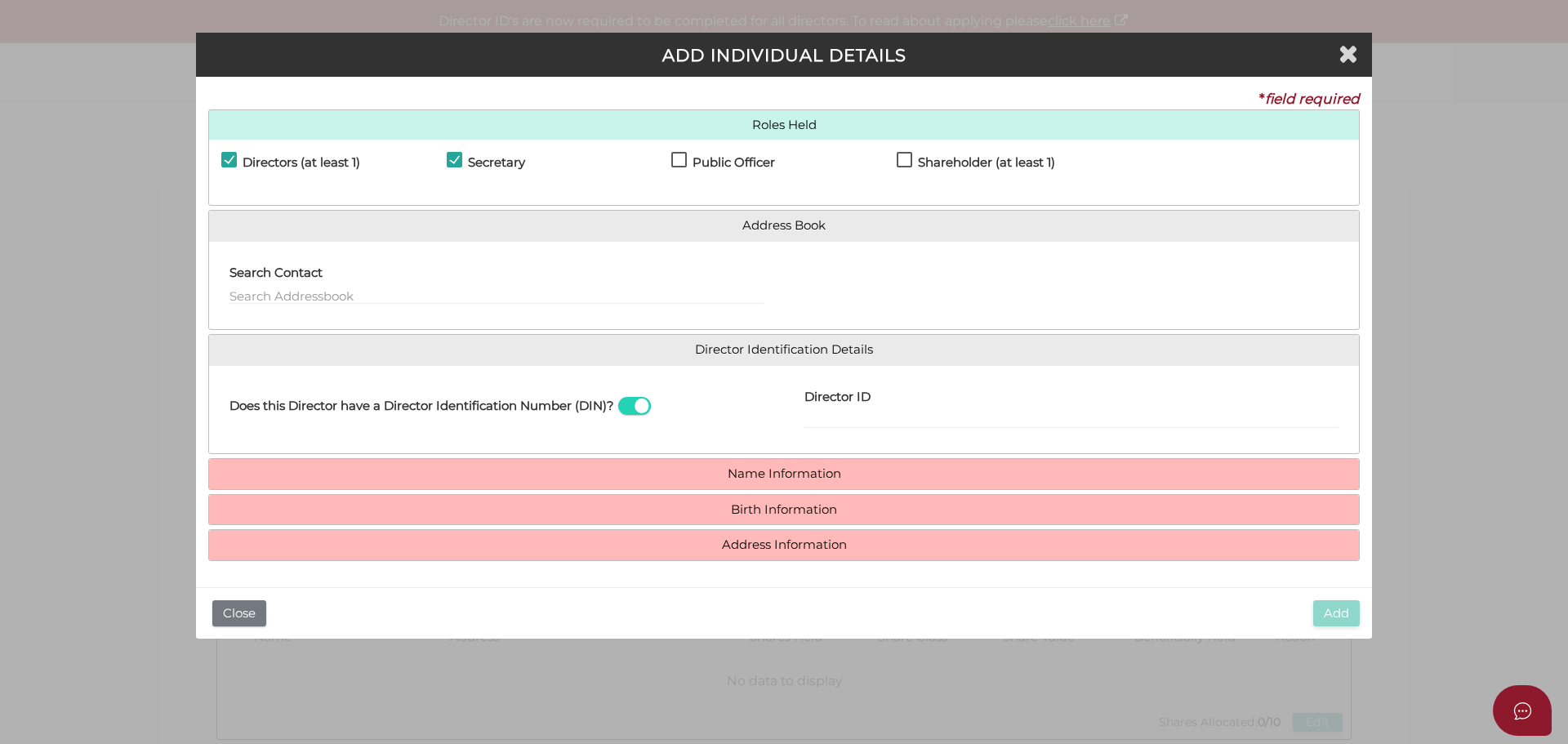
checkbox input "true"
click at [910, 158] on label "Shareholder (at least 1)" at bounding box center [976, 166] width 159 height 20
checkbox input "true"
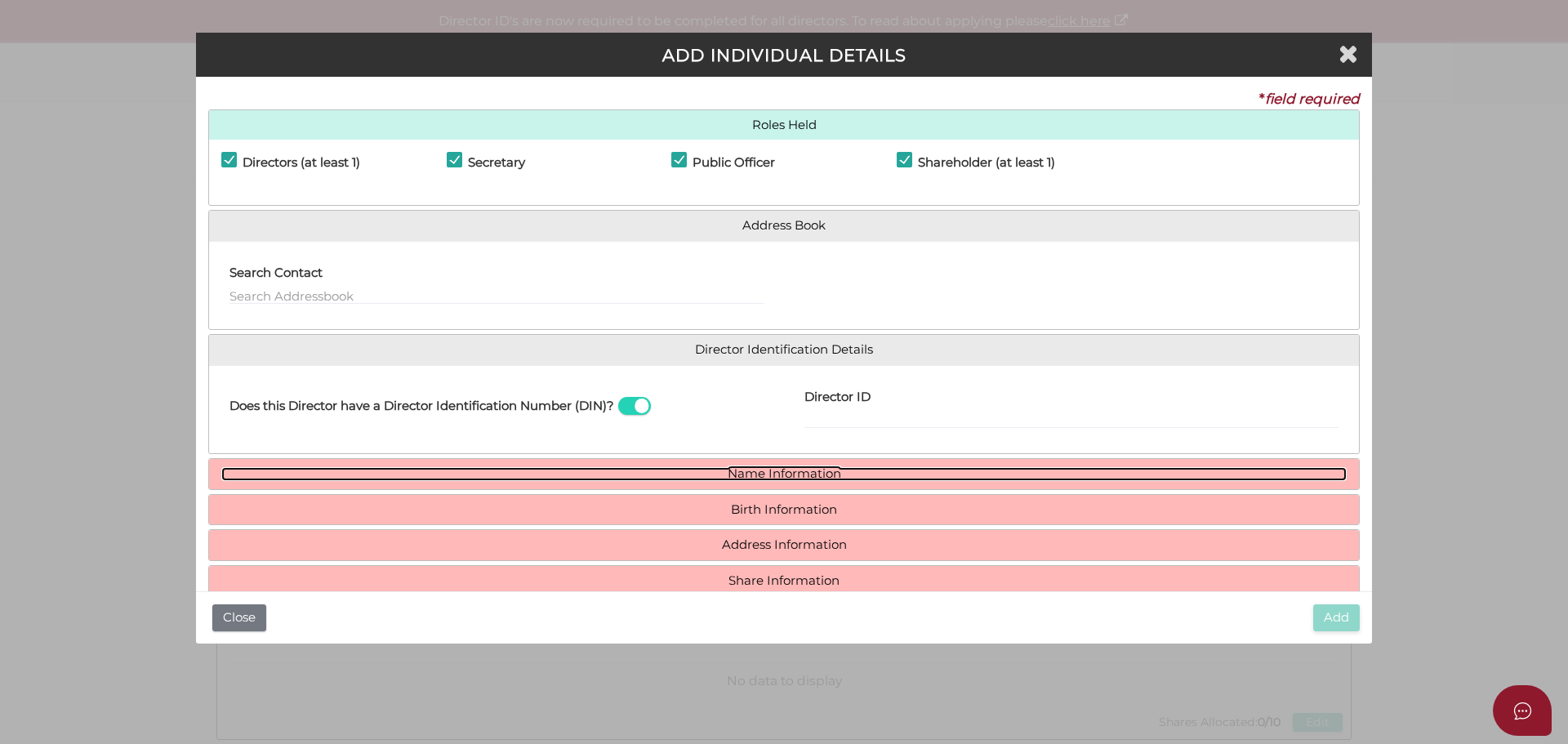
click at [782, 479] on link "Name Information" at bounding box center [784, 474] width 1125 height 14
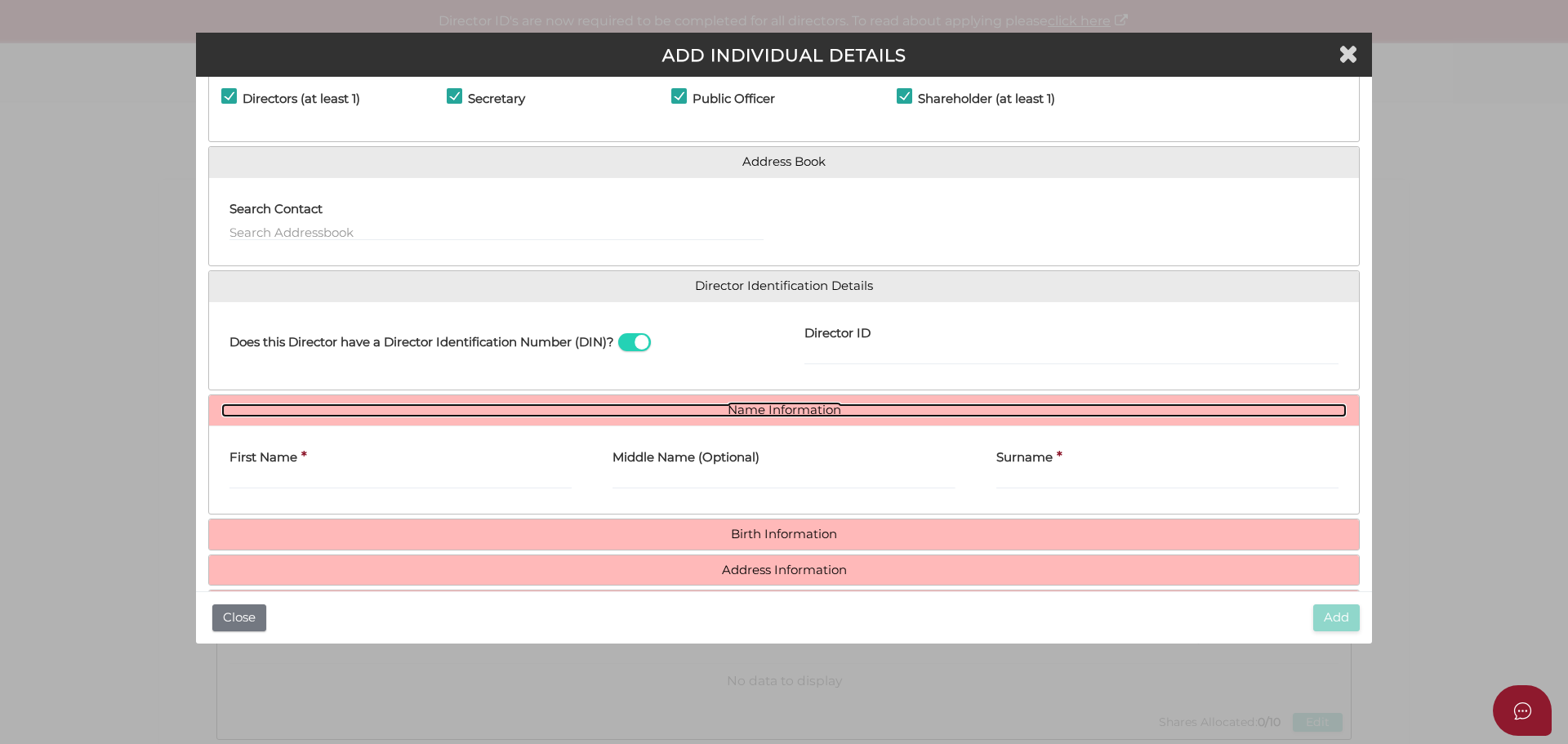
scroll to position [120, 0]
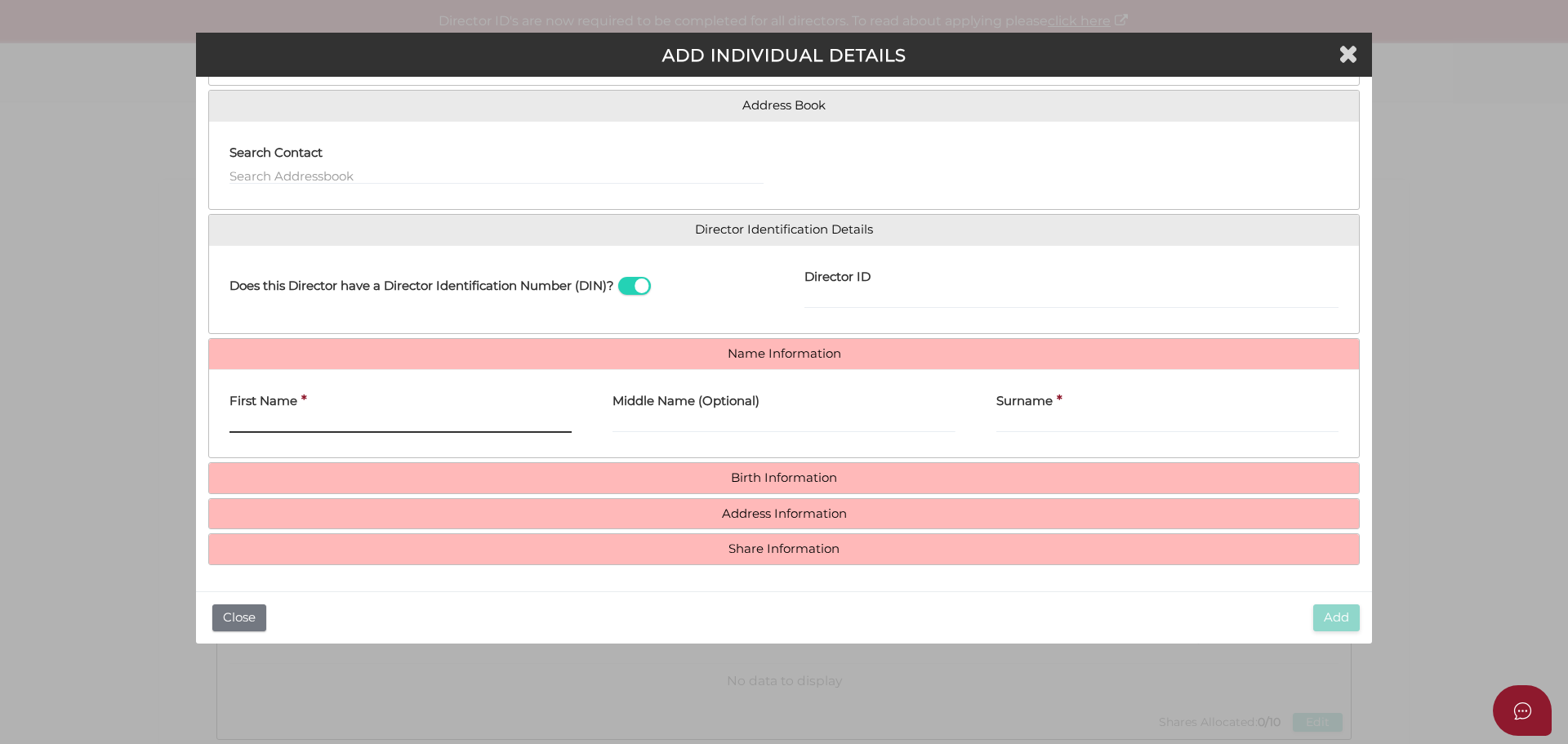
drag, startPoint x: 242, startPoint y: 431, endPoint x: 453, endPoint y: 430, distance: 211.0
click at [243, 429] on input "First Name" at bounding box center [400, 423] width 342 height 18
click at [1034, 421] on input "Surname" at bounding box center [1167, 423] width 342 height 18
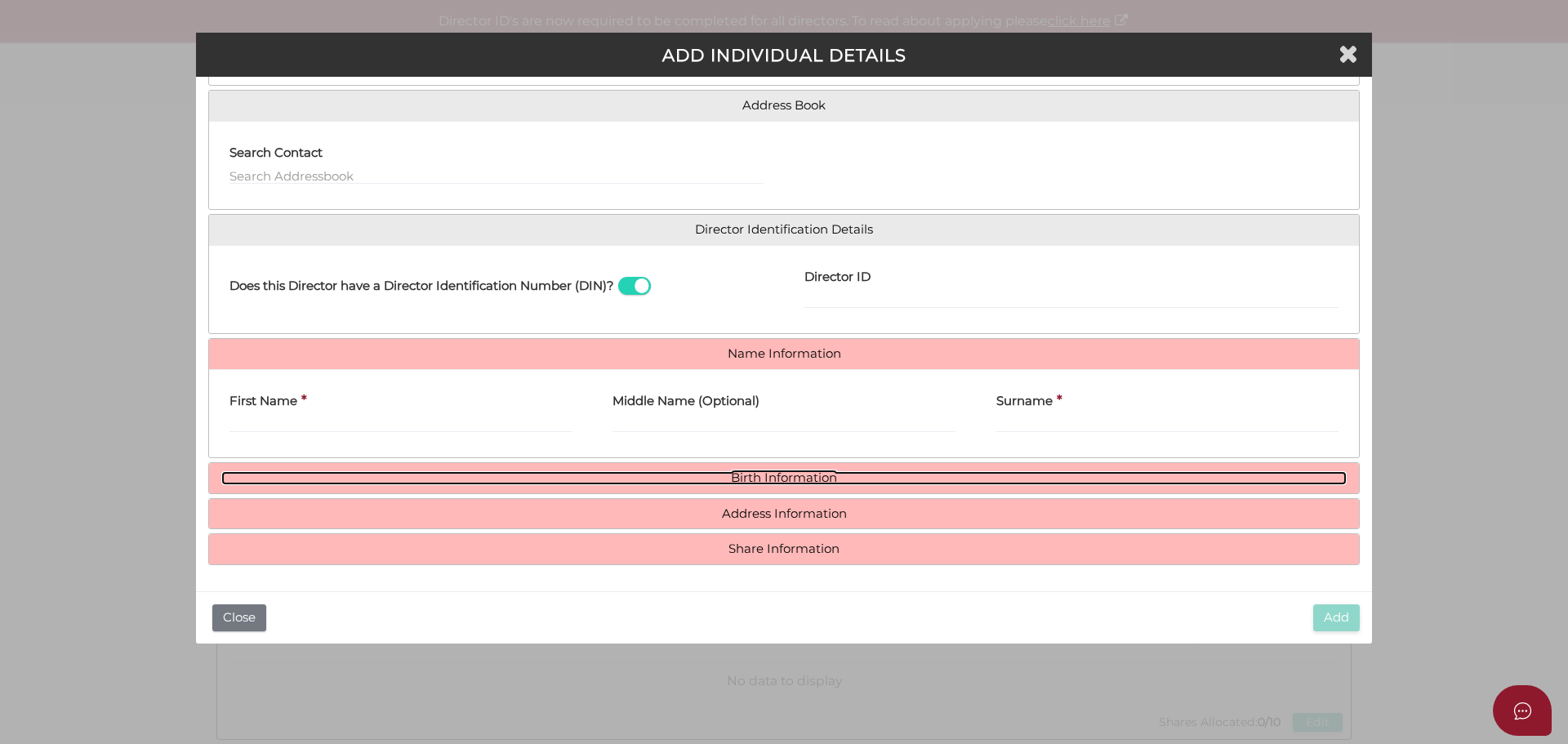
click at [761, 481] on link "Birth Information" at bounding box center [784, 478] width 1125 height 14
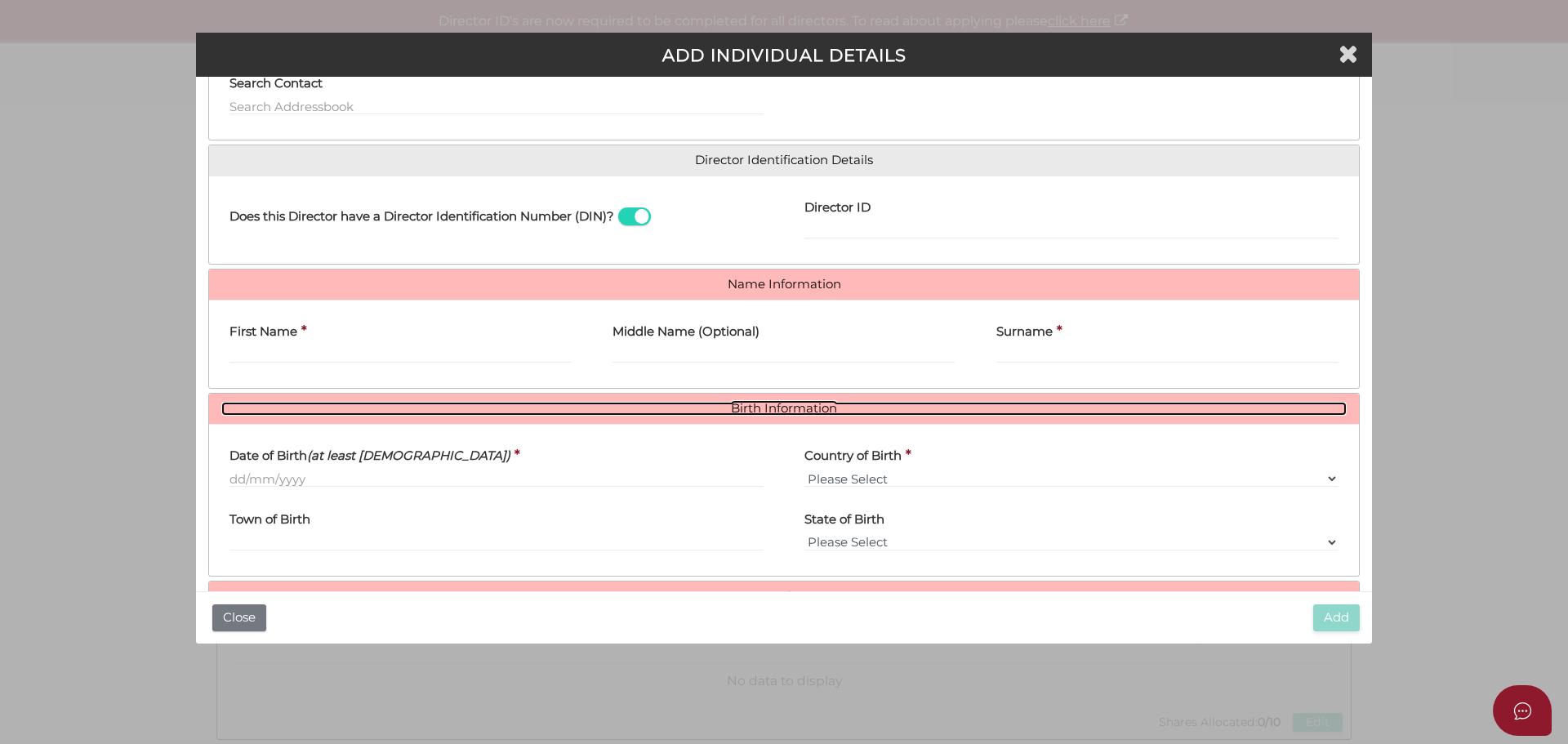
scroll to position [272, 0]
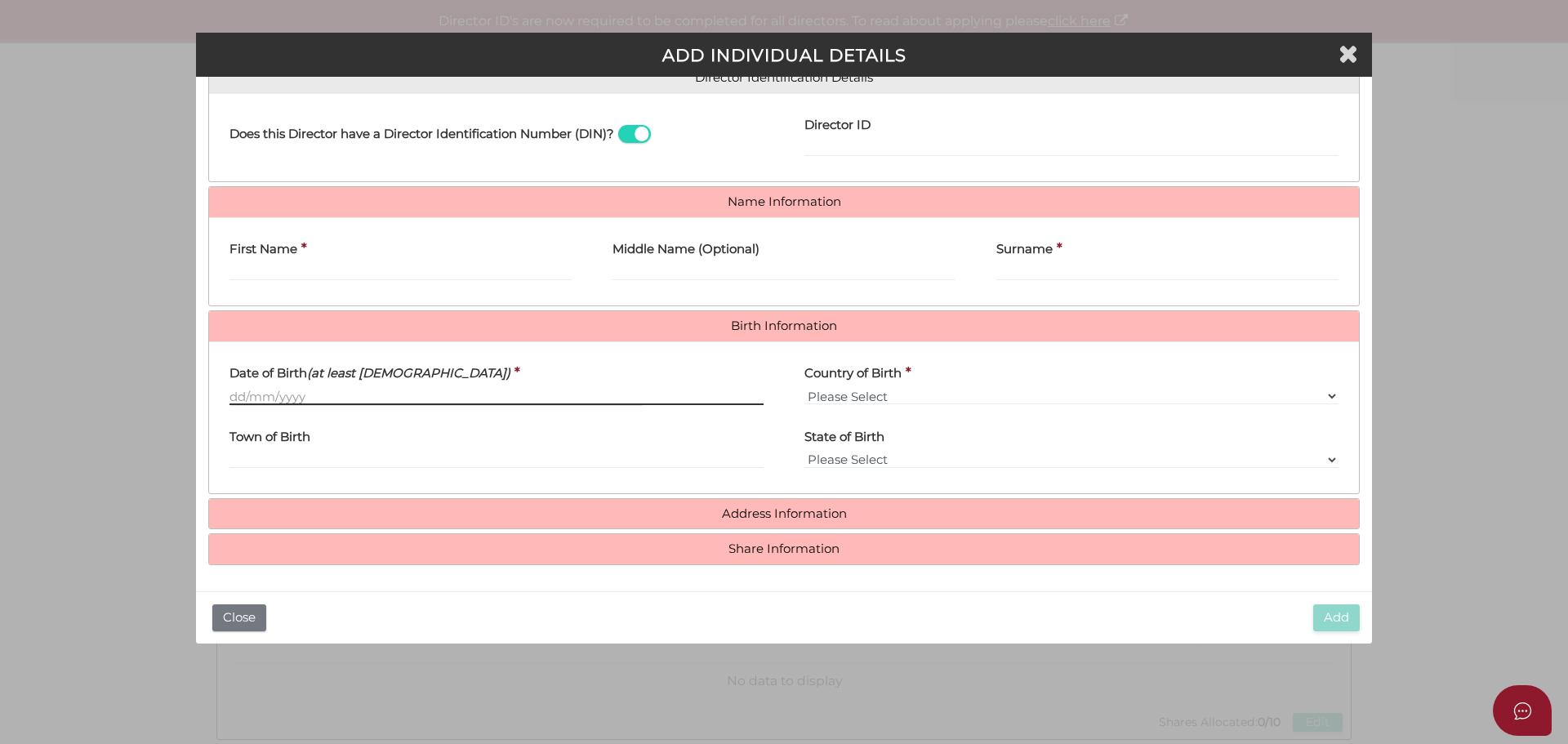
click at [280, 395] on input "Date of Birth (at least 18 years old)" at bounding box center [496, 395] width 534 height 18
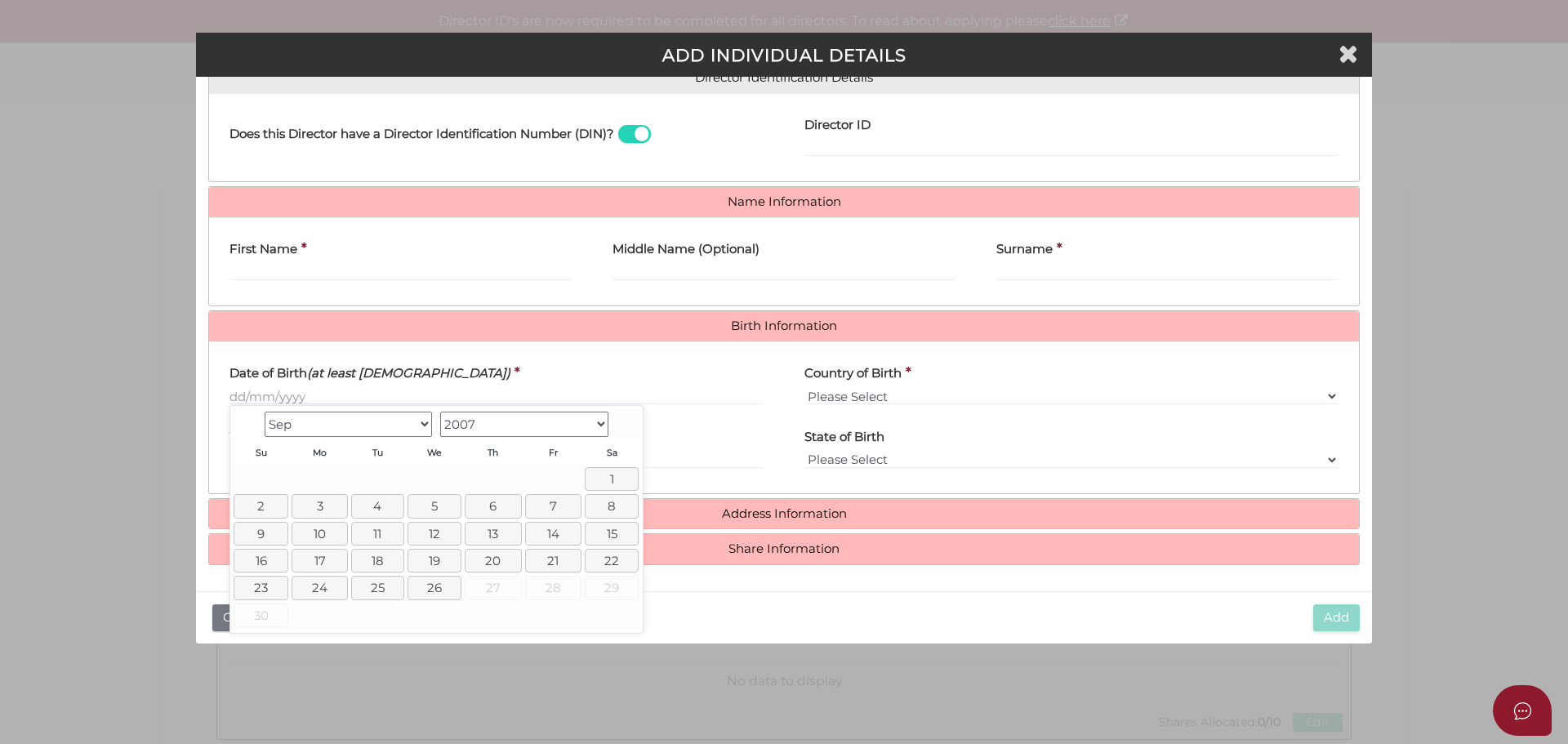
click at [810, 409] on div "Country of Birth * Please Select v Australia Afghanistan Albania Algeria Americ…" at bounding box center [1072, 386] width 575 height 64
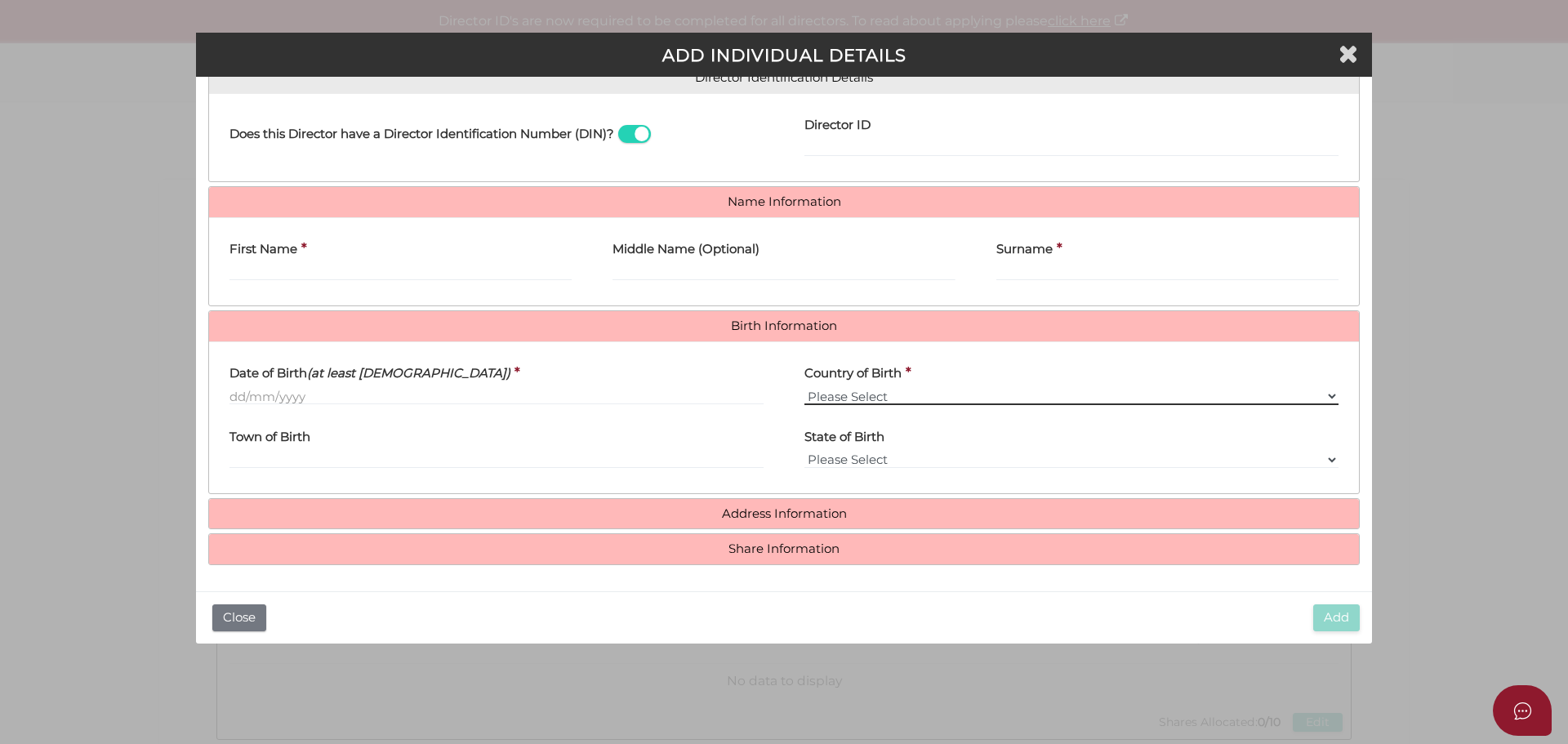
click at [824, 398] on select "Please Select v Australia Afghanistan Albania Algeria American Samoa Andorra An…" at bounding box center [1071, 395] width 534 height 18
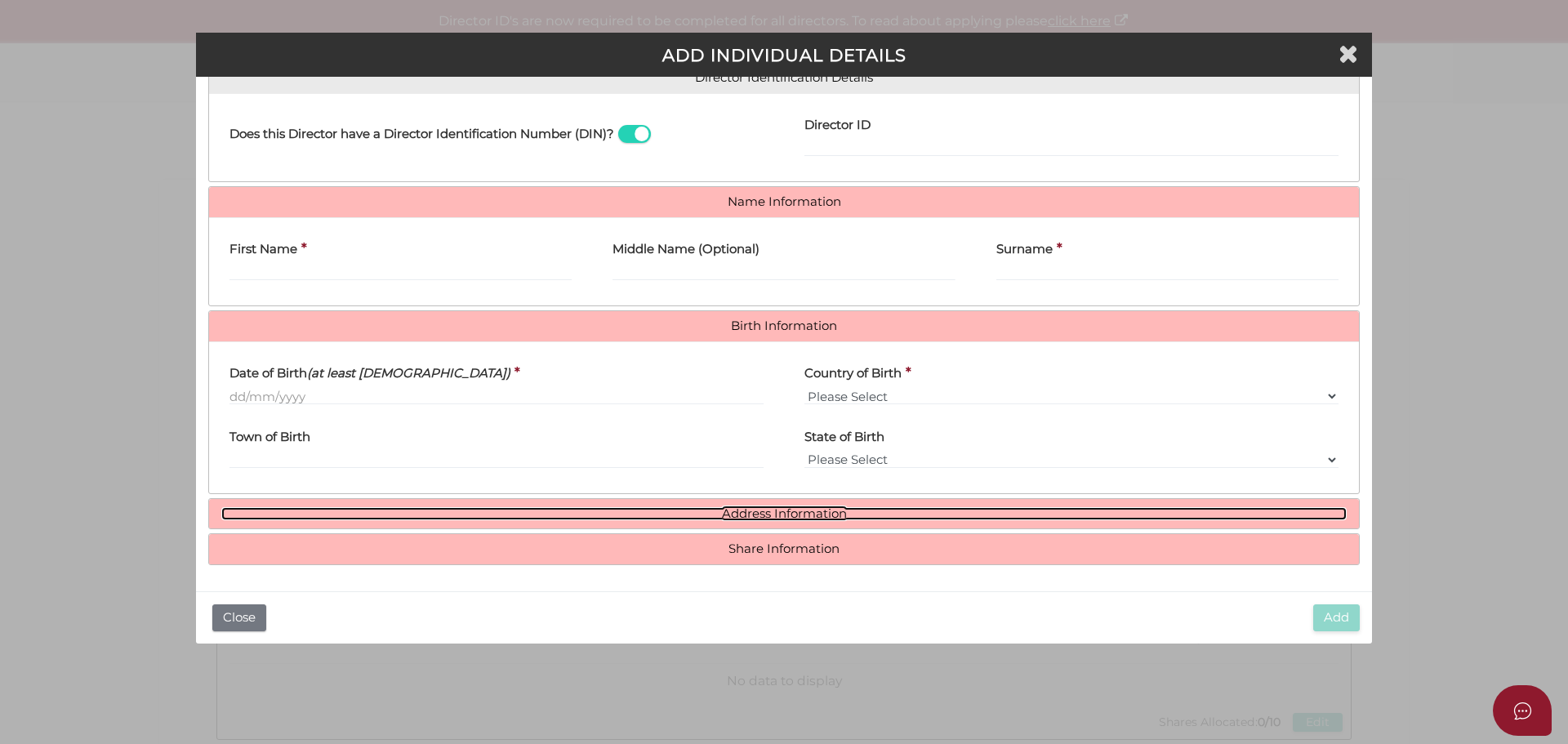
click at [783, 518] on link "Address Information" at bounding box center [784, 514] width 1125 height 14
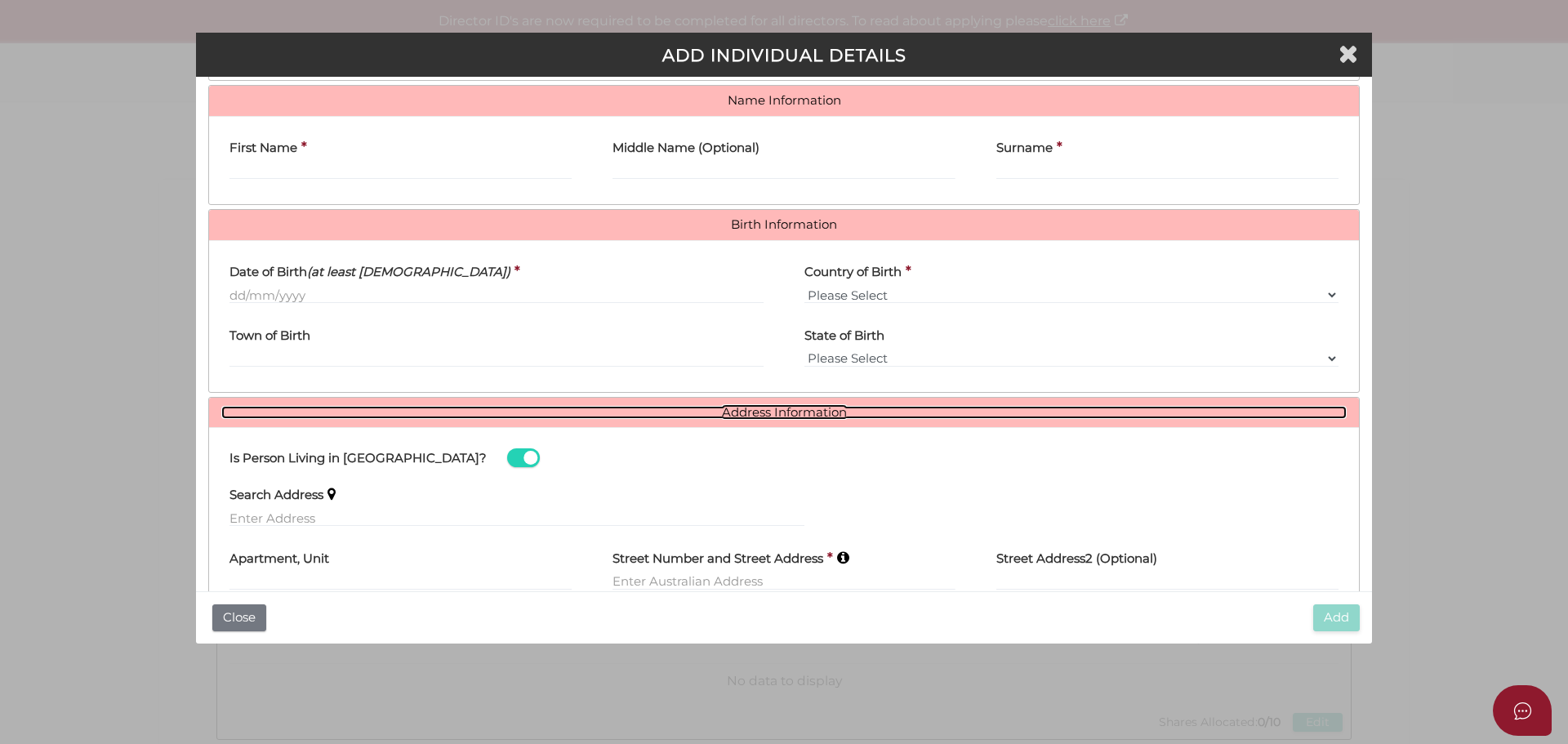
scroll to position [522, 0]
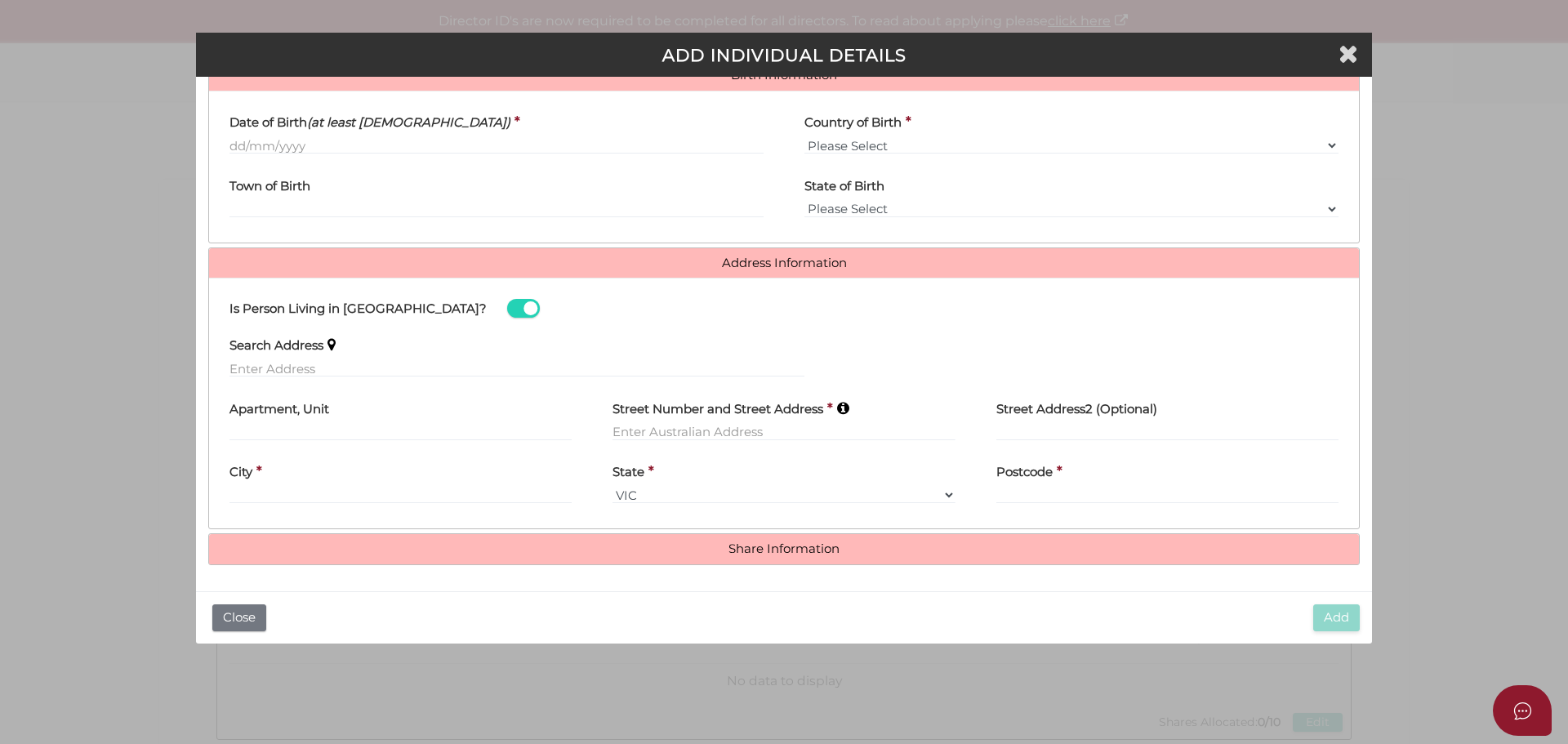
click at [848, 541] on h4 "Share Information" at bounding box center [784, 549] width 1150 height 30
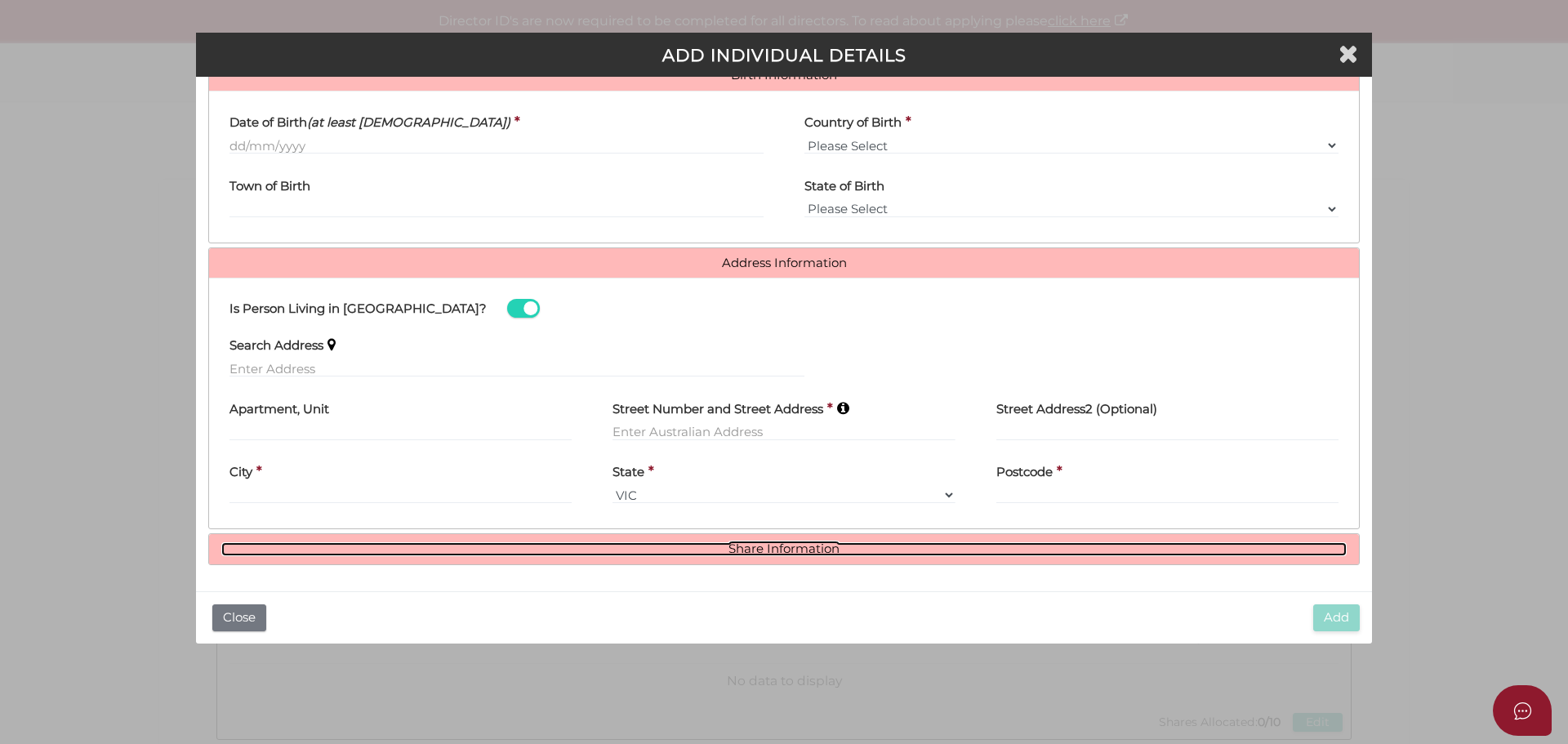
click at [793, 553] on link "Share Information" at bounding box center [784, 549] width 1125 height 14
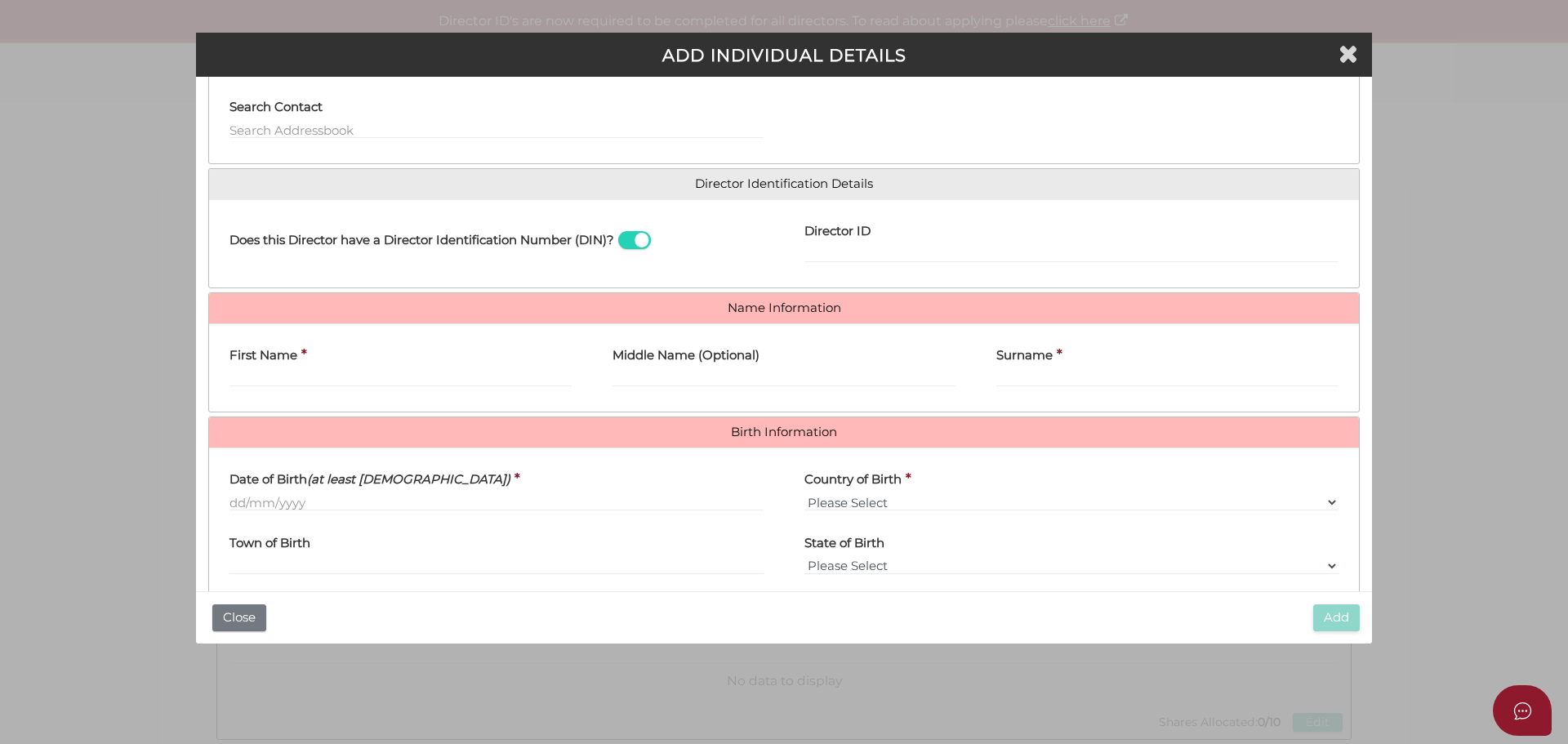
scroll to position [0, 0]
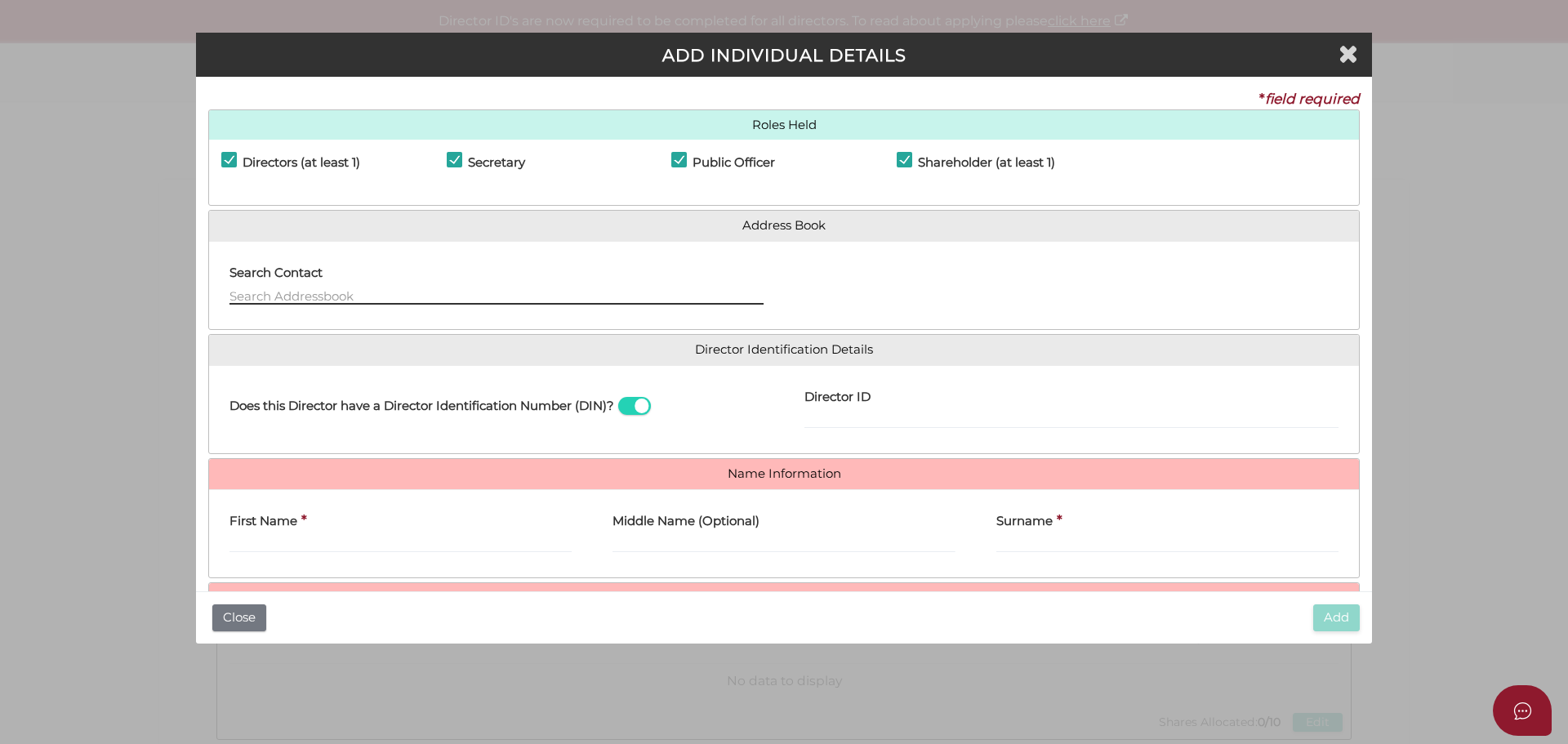
click at [317, 288] on input "text" at bounding box center [496, 295] width 534 height 18
click at [293, 312] on div "Search Contact" at bounding box center [496, 286] width 575 height 64
click at [296, 300] on input "text" at bounding box center [496, 295] width 534 height 18
paste input "34 LINDE RD"
click at [364, 296] on input "34 LINDE RD" at bounding box center [496, 295] width 534 height 18
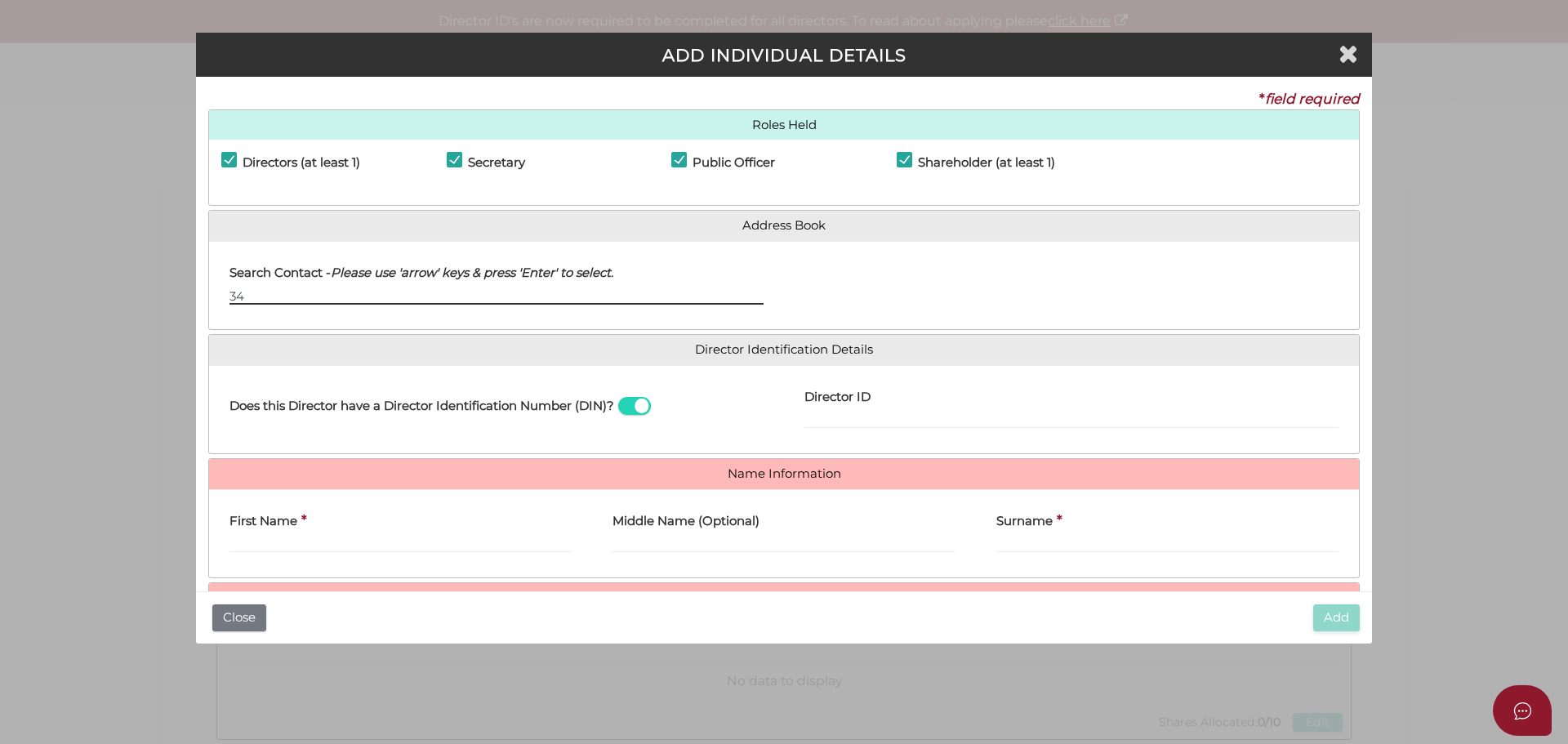
type input "3"
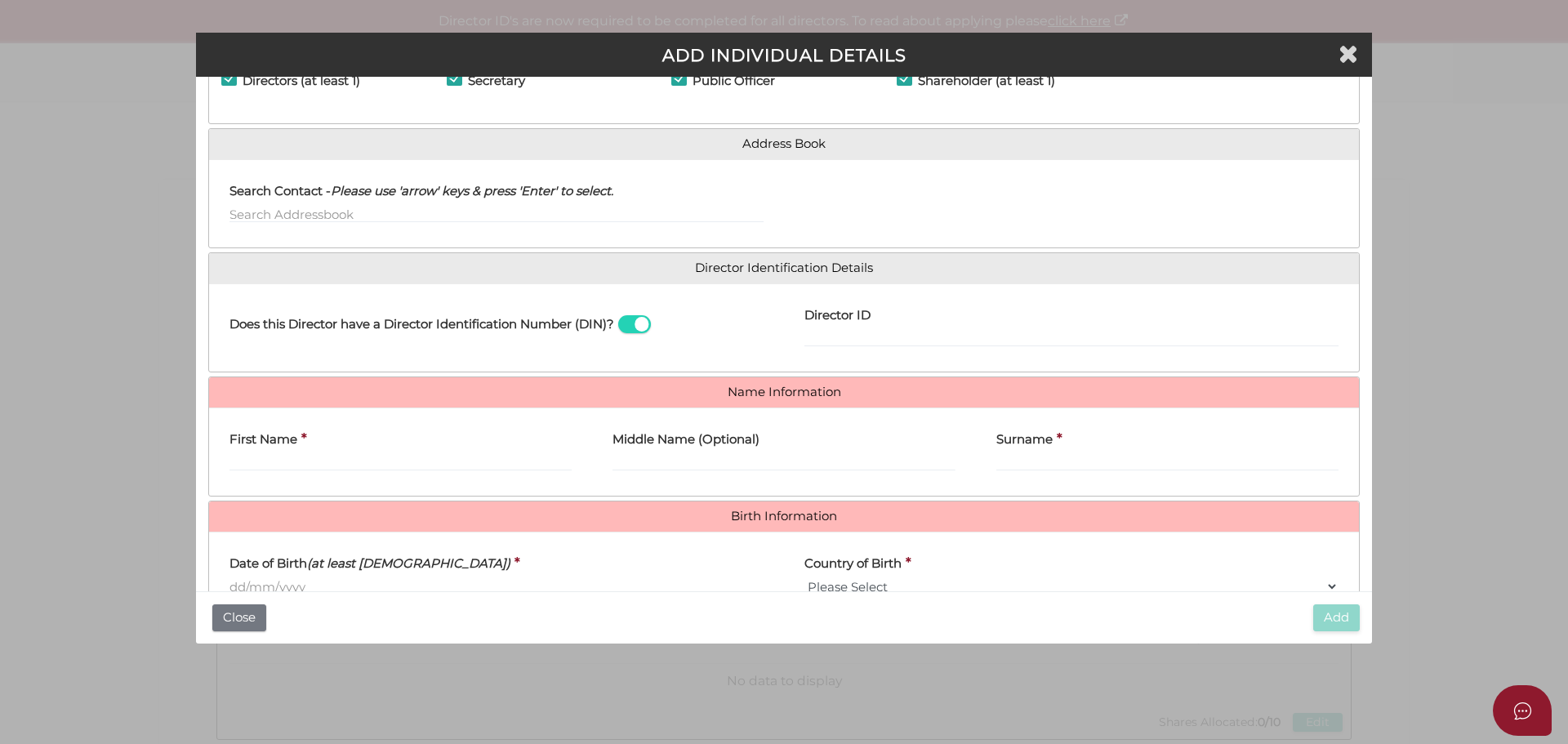
click at [987, 256] on h4 "Director Identification Details" at bounding box center [784, 268] width 1150 height 30
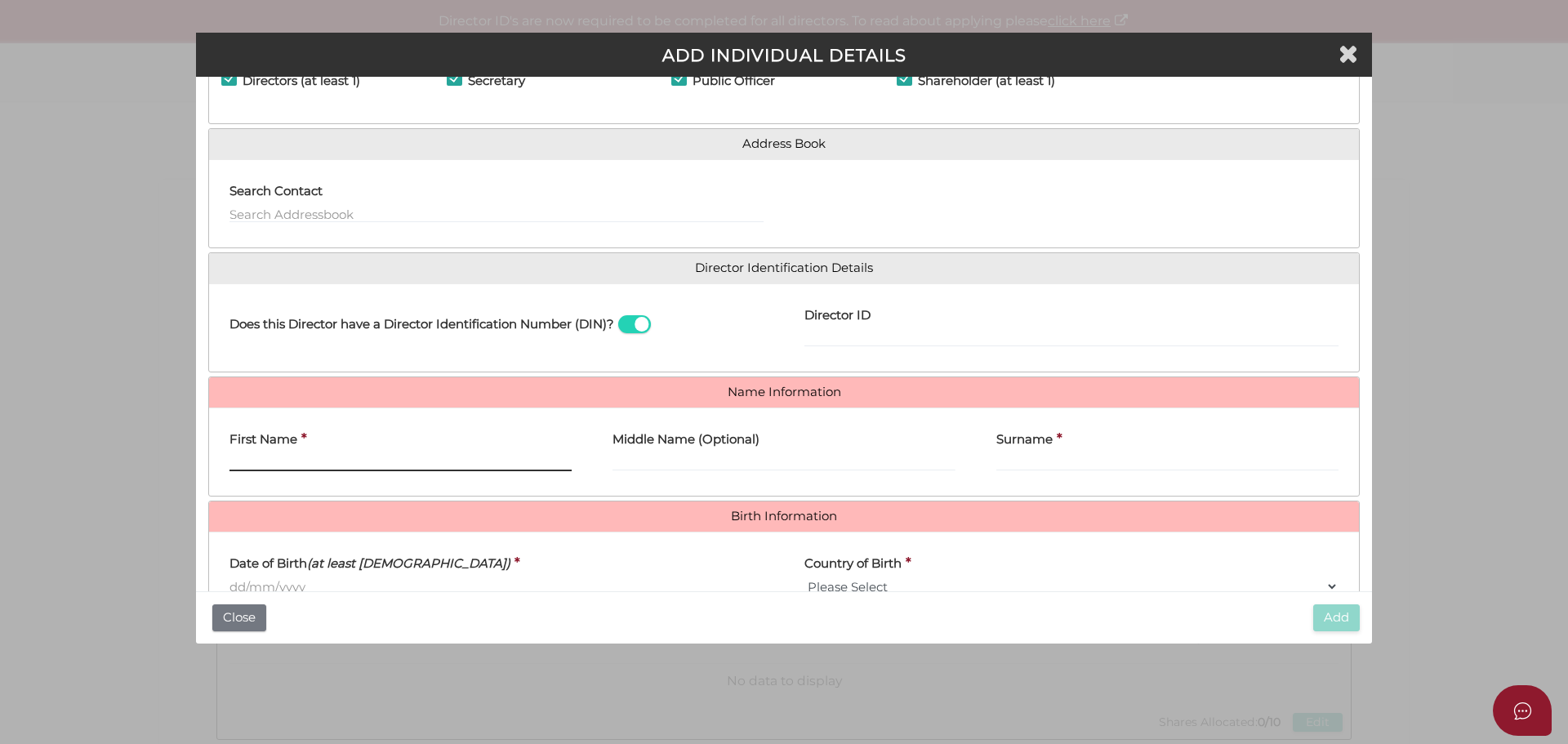
drag, startPoint x: 250, startPoint y: 466, endPoint x: 257, endPoint y: 472, distance: 9.2
click at [252, 470] on input "First Name" at bounding box center [400, 461] width 342 height 18
click at [299, 447] on div "First Name *" at bounding box center [400, 446] width 342 height 52
click at [247, 486] on div "First Name * Middle Name (Optional) Surname *" at bounding box center [784, 452] width 1150 height 89
drag, startPoint x: 248, startPoint y: 486, endPoint x: 255, endPoint y: 461, distance: 26.0
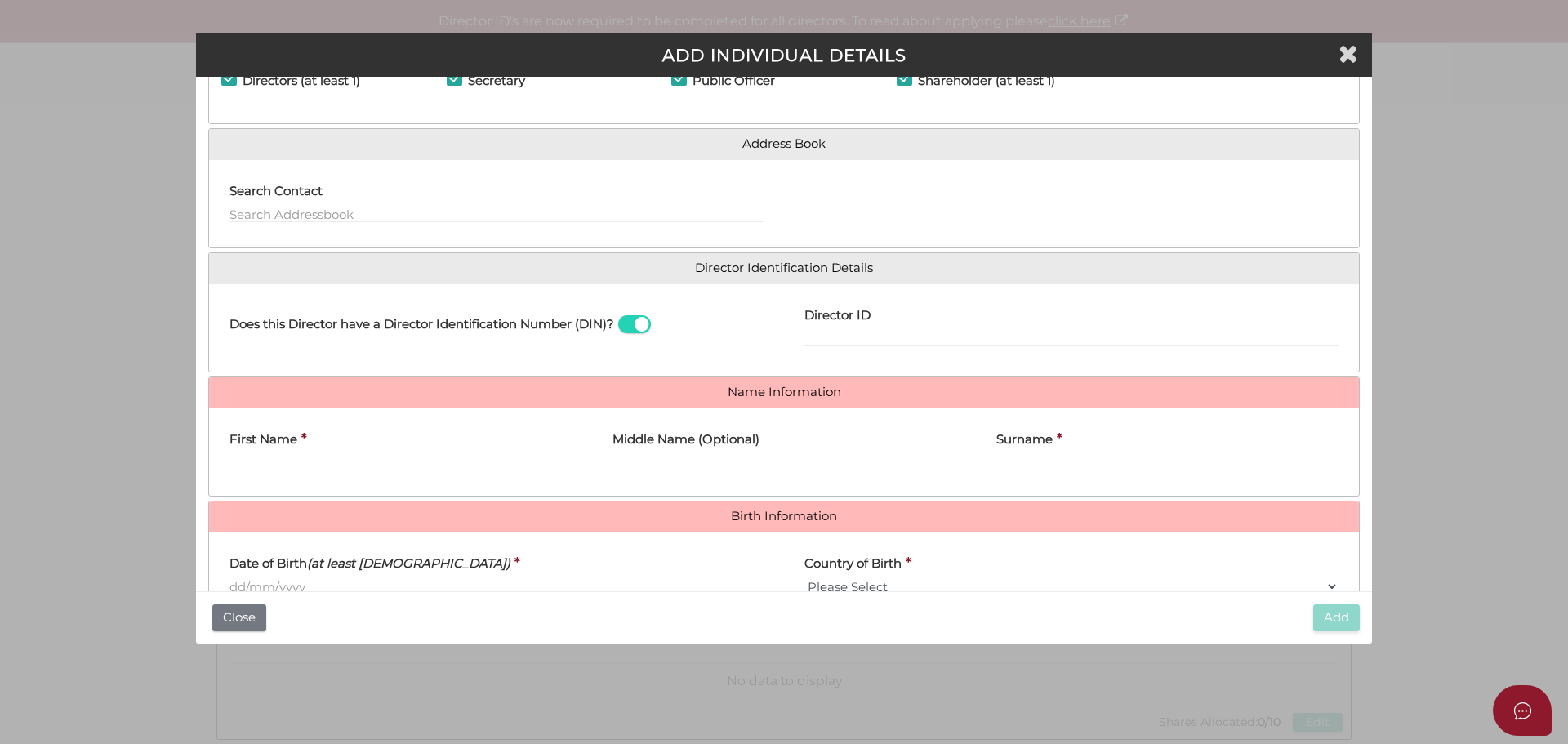
click at [249, 482] on div "First Name *" at bounding box center [400, 452] width 383 height 64
click at [257, 449] on label "First Name" at bounding box center [263, 437] width 68 height 33
click at [257, 453] on input "First Name" at bounding box center [400, 461] width 342 height 18
paste input "GURINDER"
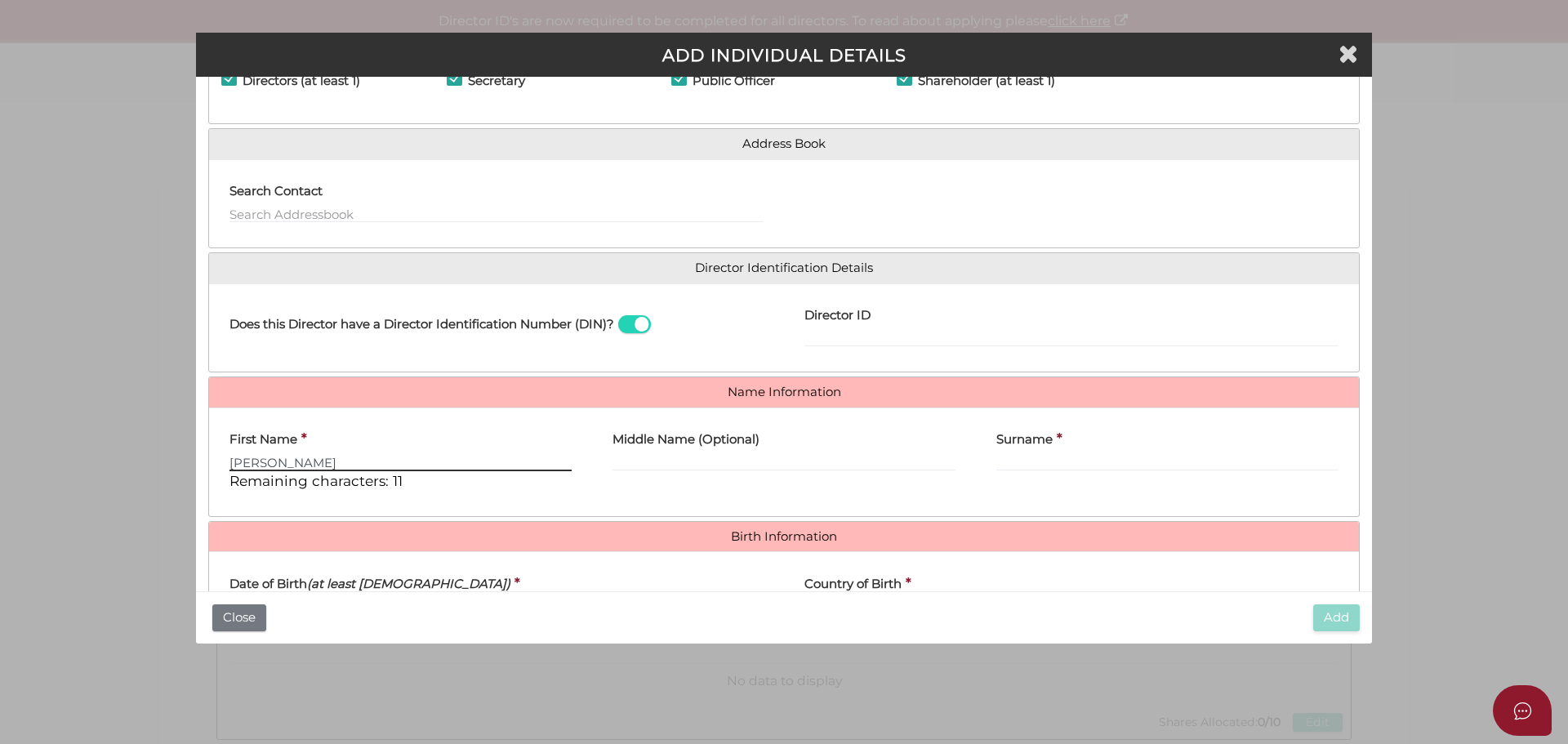
type input "GURINDER"
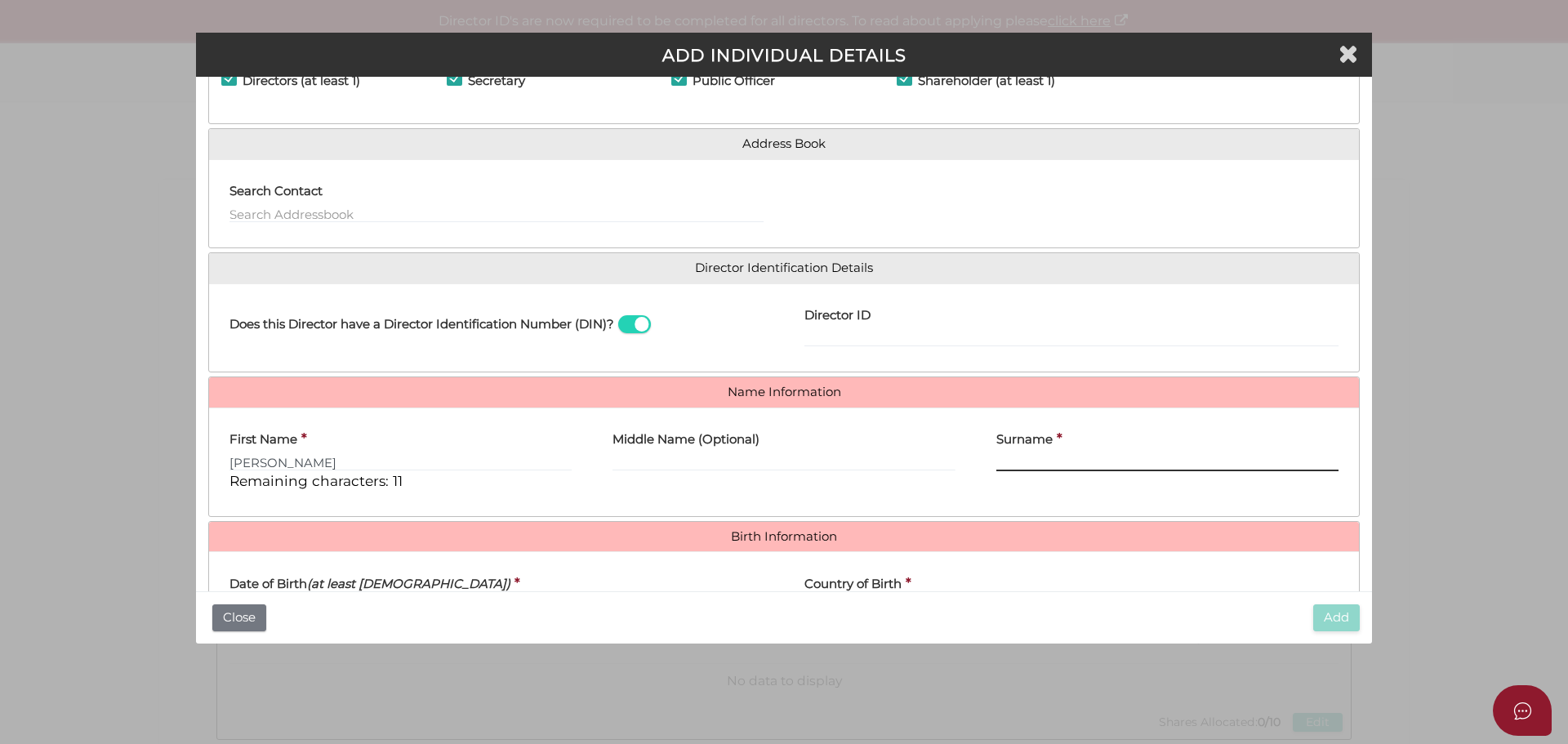
click at [1031, 465] on input "Surname" at bounding box center [1167, 461] width 342 height 18
click at [1002, 471] on input "Surname" at bounding box center [1167, 461] width 342 height 18
paste input "SINGH"
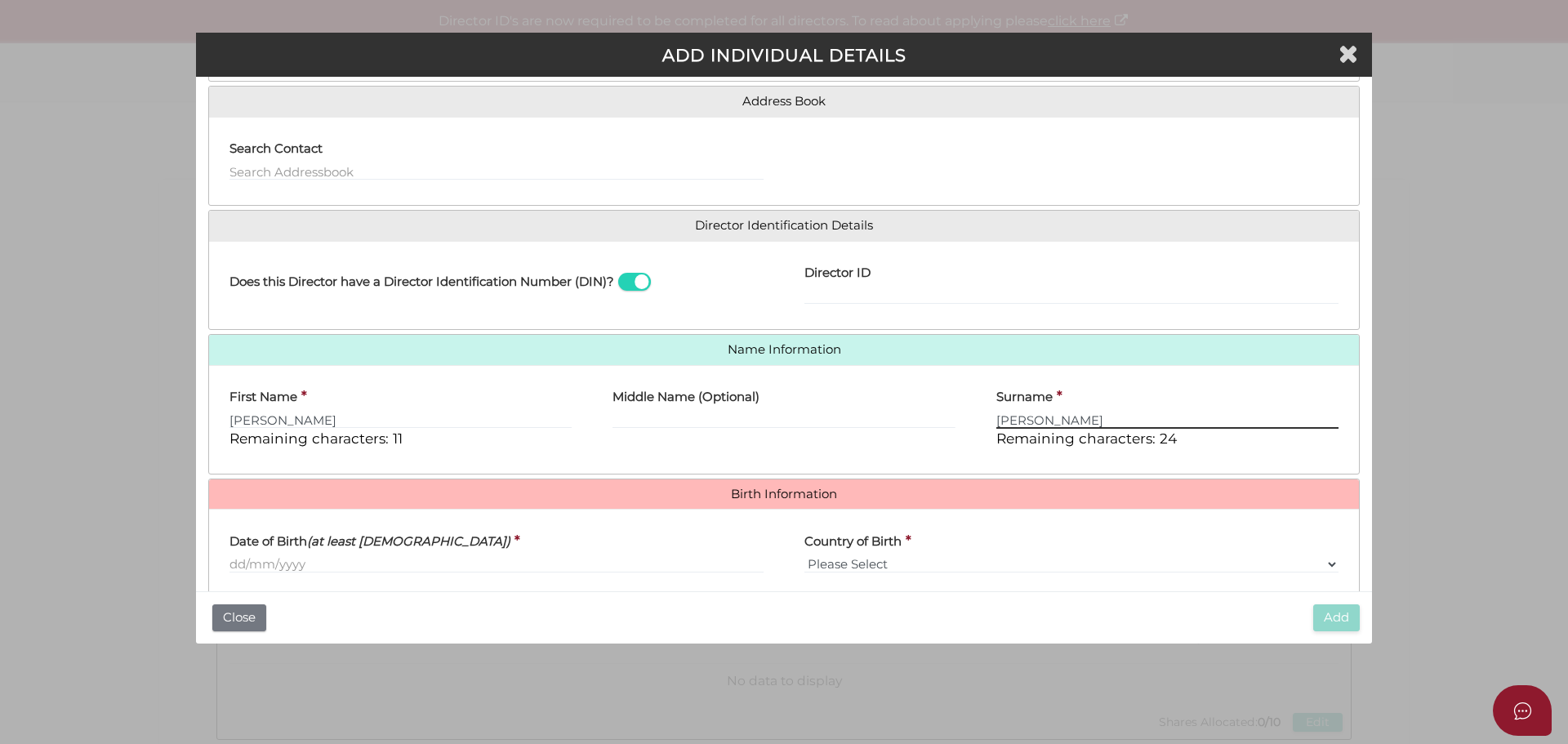
scroll to position [163, 0]
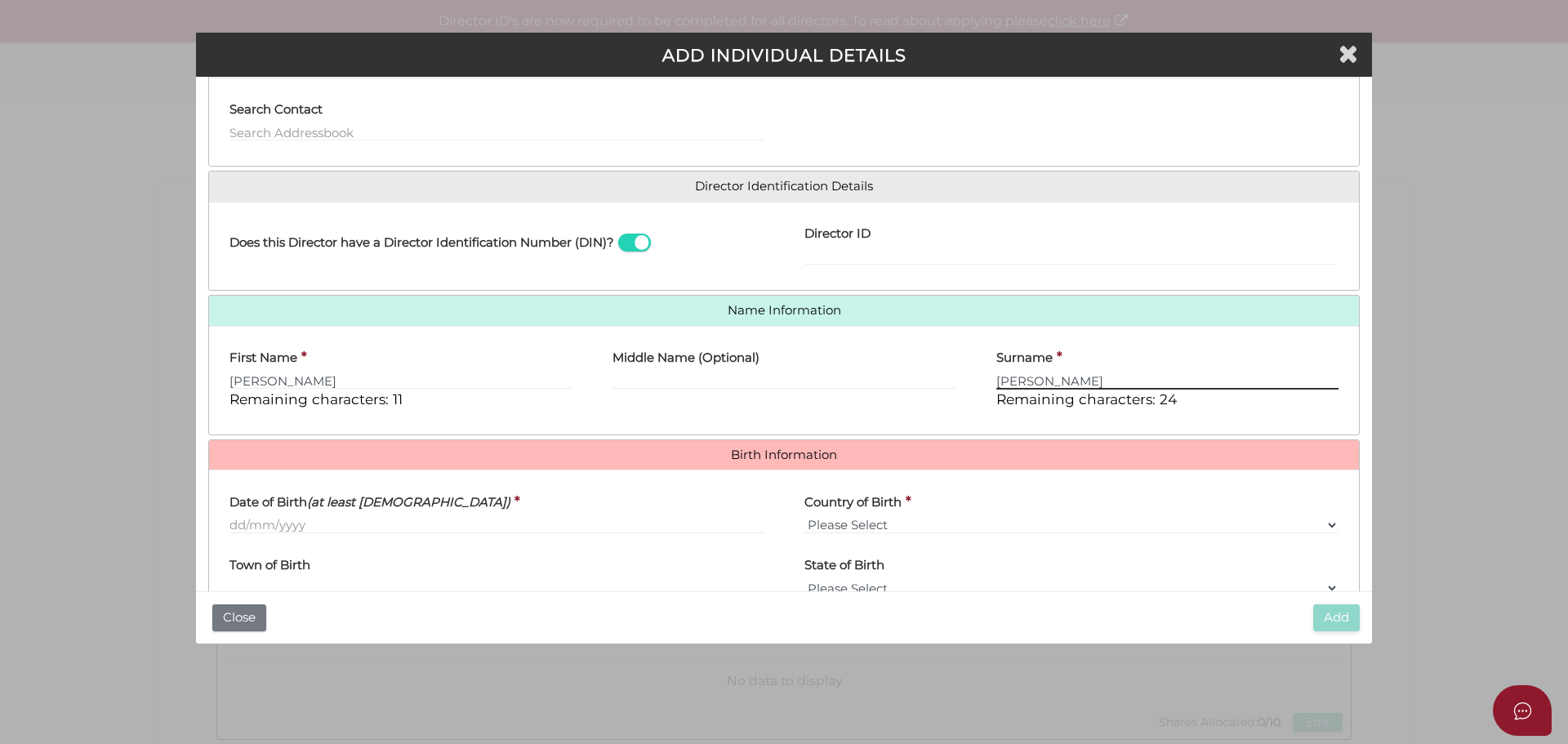
type input "SINGH"
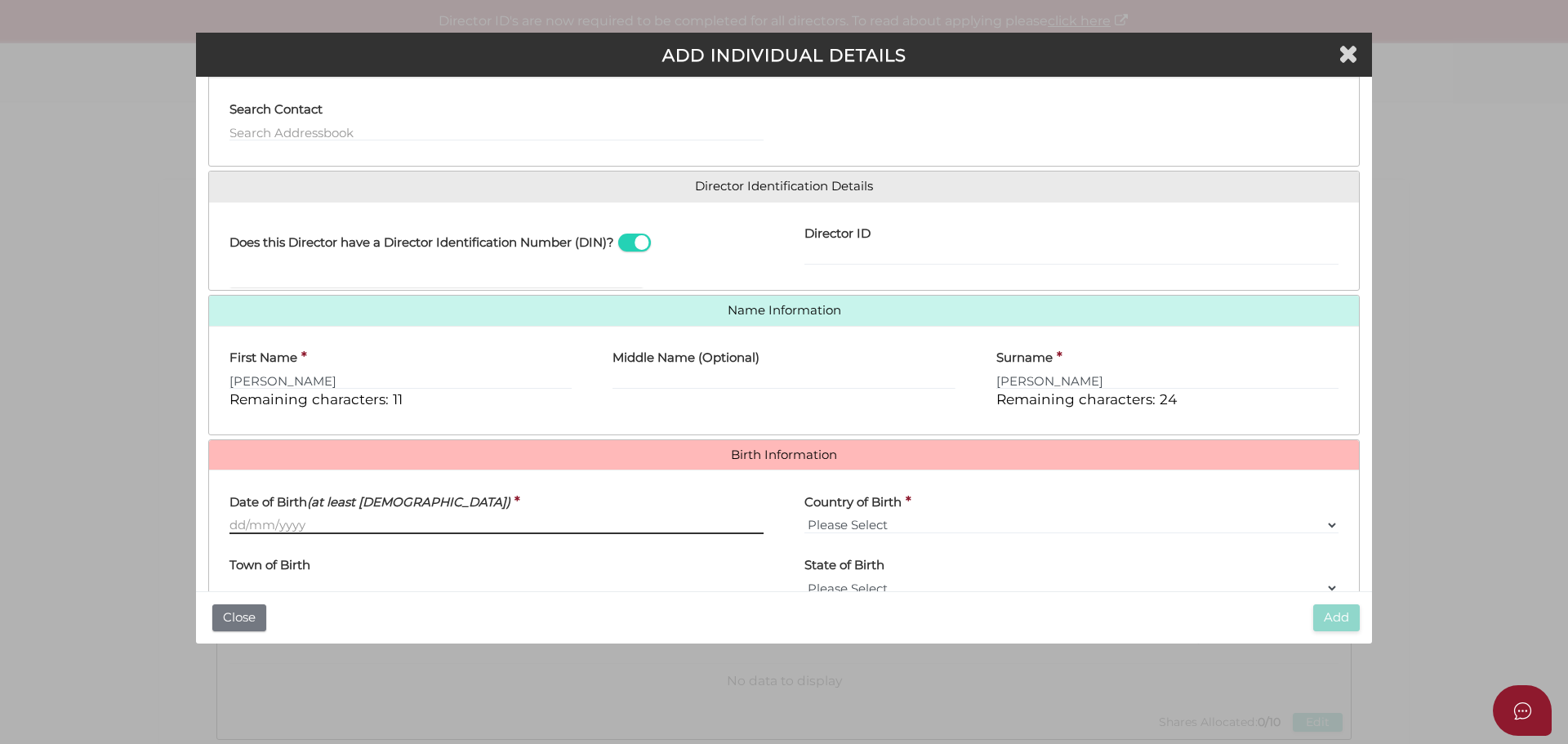
click at [316, 527] on input "Date of Birth (at least 18 years old)" at bounding box center [496, 524] width 534 height 18
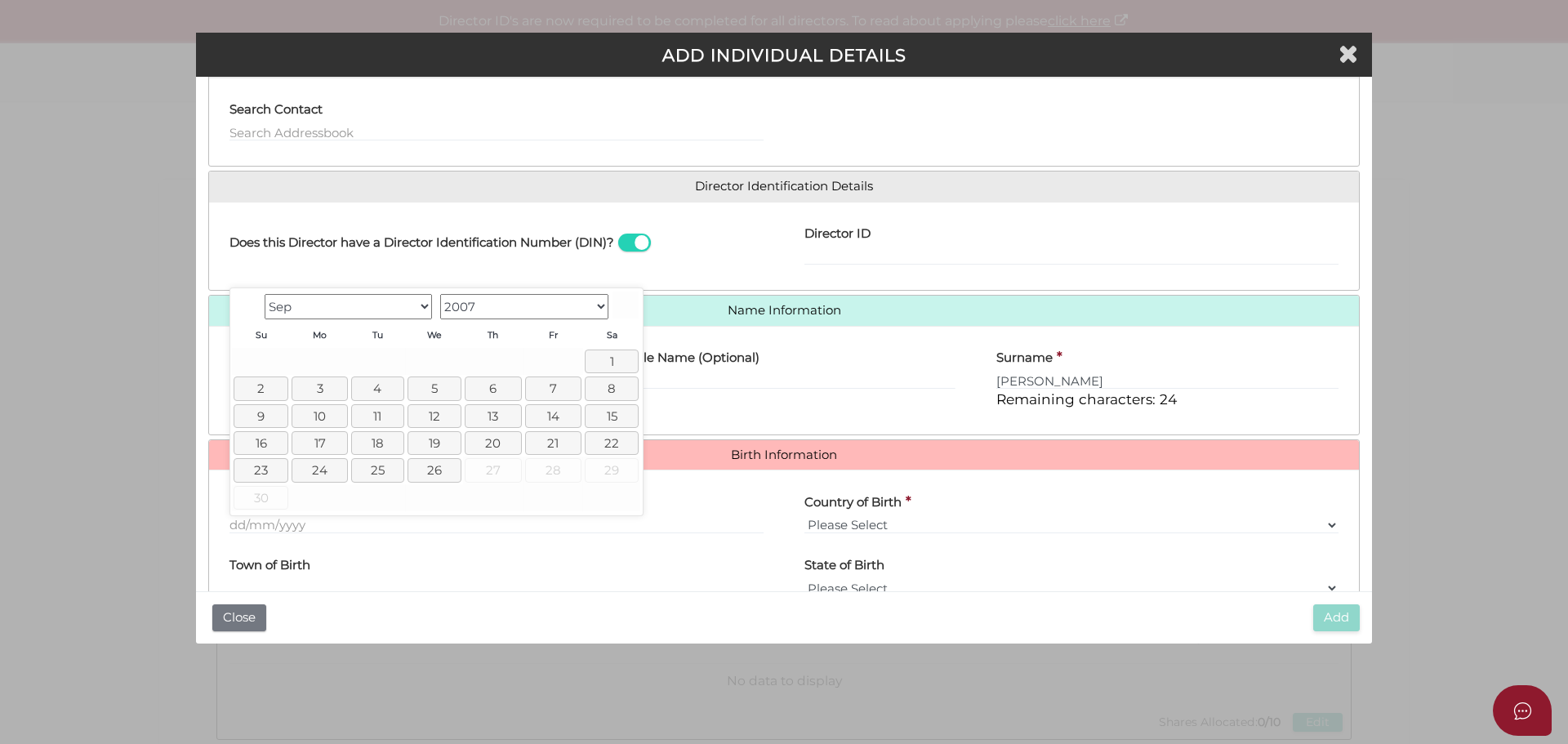
click at [328, 514] on div "Prev Next Jan Feb Mar Apr May Jun Jul Aug Sep 1900 1901 1902 1903 1904 1905 190…" at bounding box center [436, 402] width 414 height 229
click at [317, 528] on input "Date of Birth (at least 18 years old)" at bounding box center [496, 524] width 534 height 18
paste input "[DATE]"
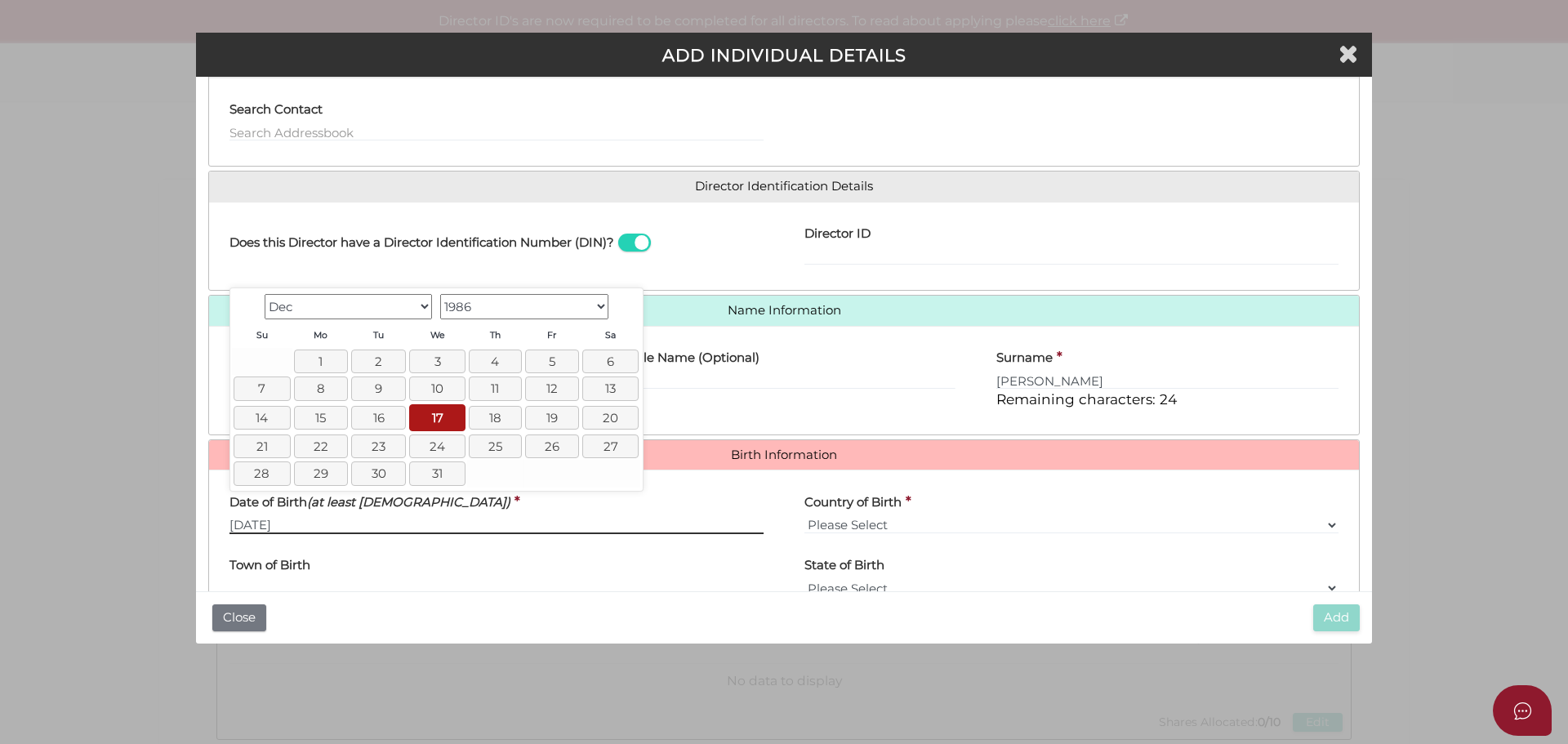
type input "[DATE]"
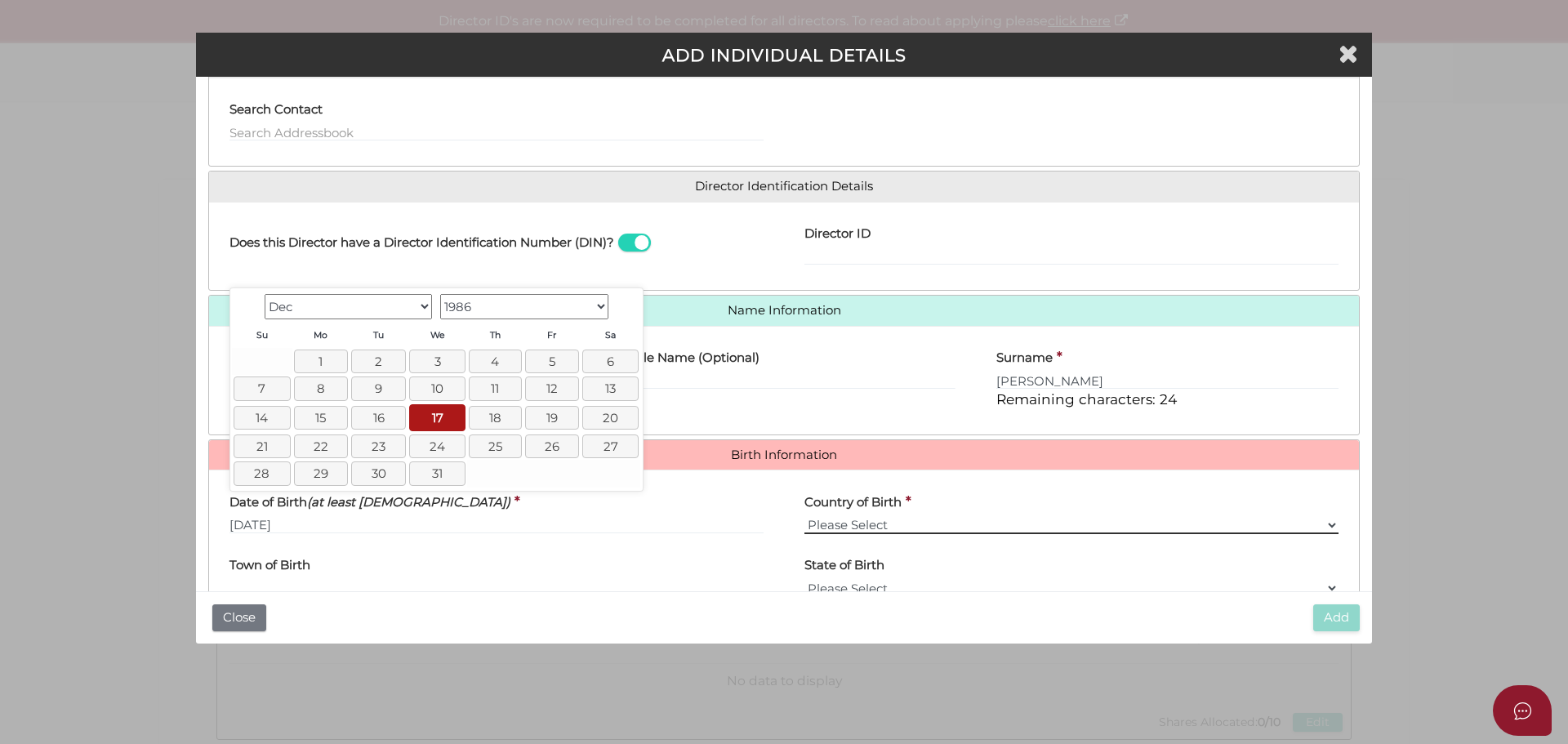
click at [879, 522] on select "Please Select v Australia Afghanistan Albania Algeria American Samoa Andorra An…" at bounding box center [1071, 524] width 534 height 18
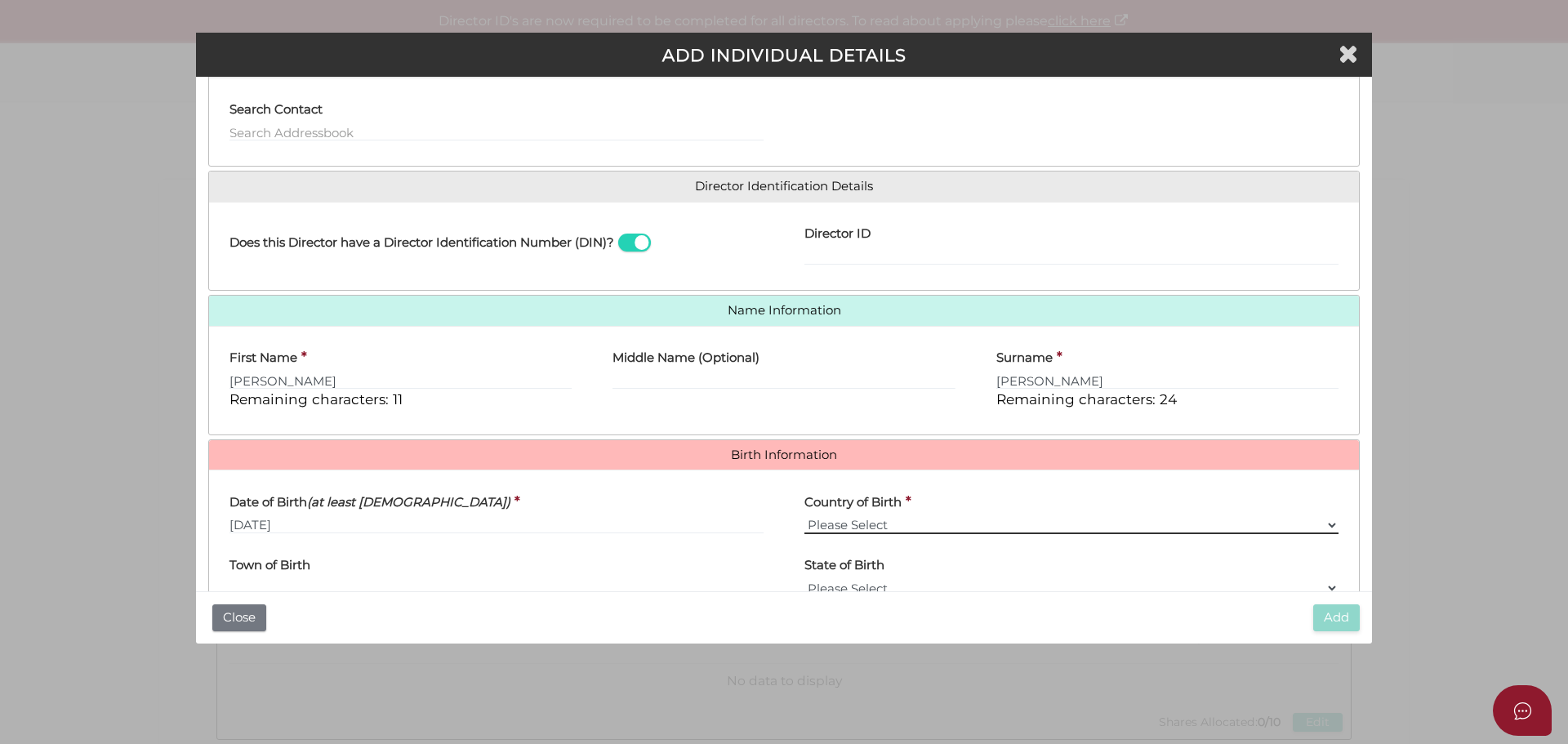
select select "[GEOGRAPHIC_DATA]"
click at [804, 516] on select "Please Select v Australia Afghanistan Albania Algeria American Samoa Andorra An…" at bounding box center [1071, 524] width 534 height 18
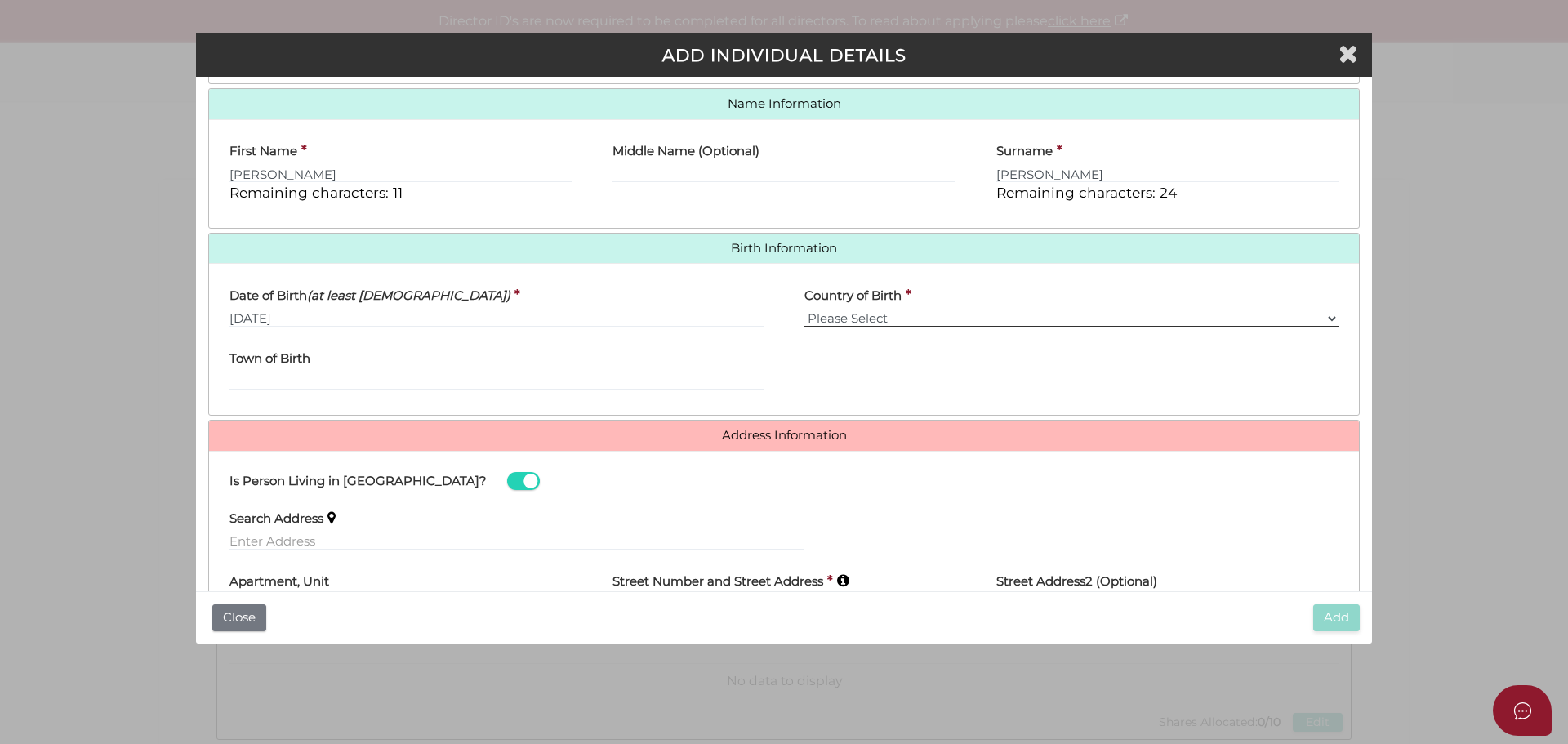
scroll to position [490, 0]
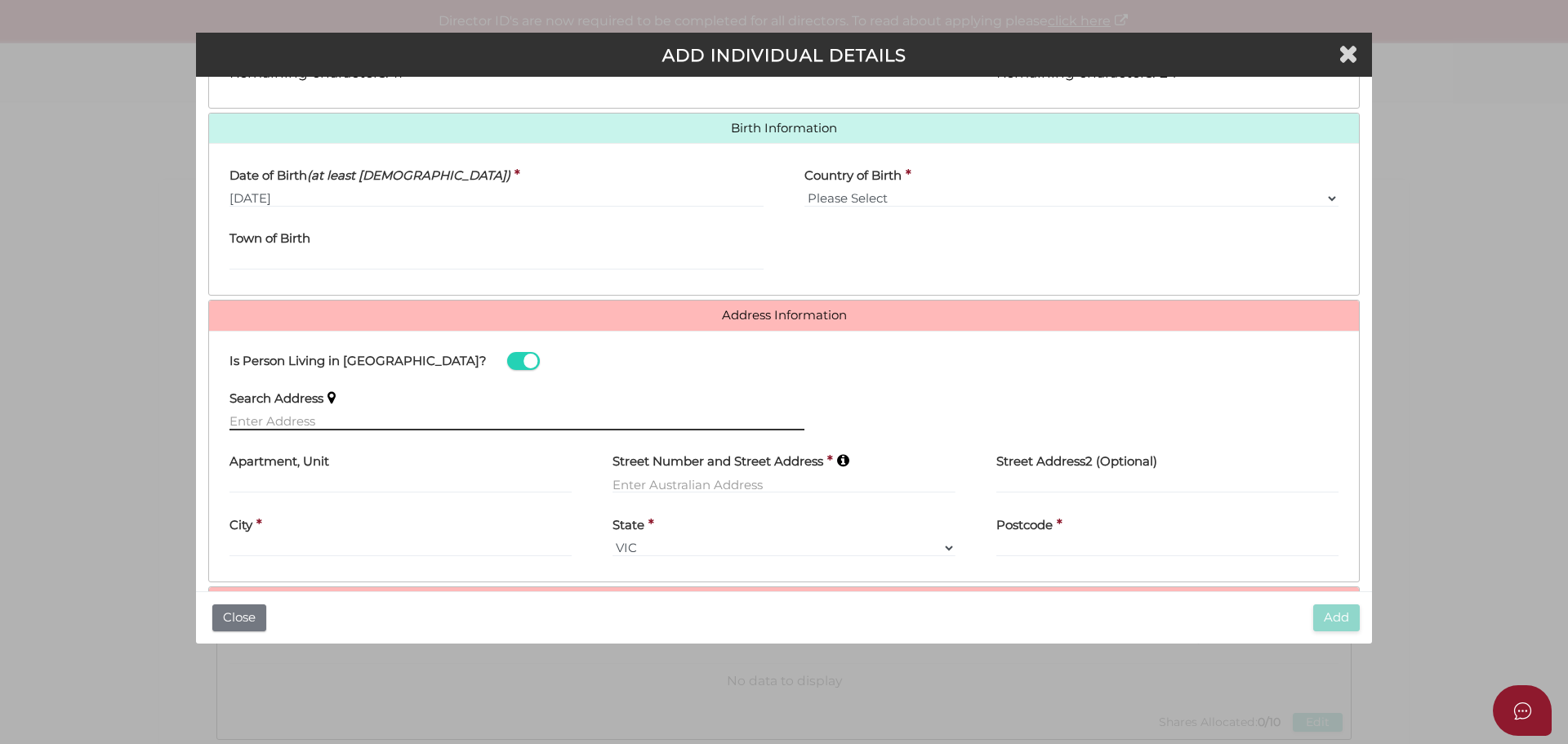
click at [362, 415] on input "text" at bounding box center [517, 420] width 575 height 18
paste input "34 LINDE RD"
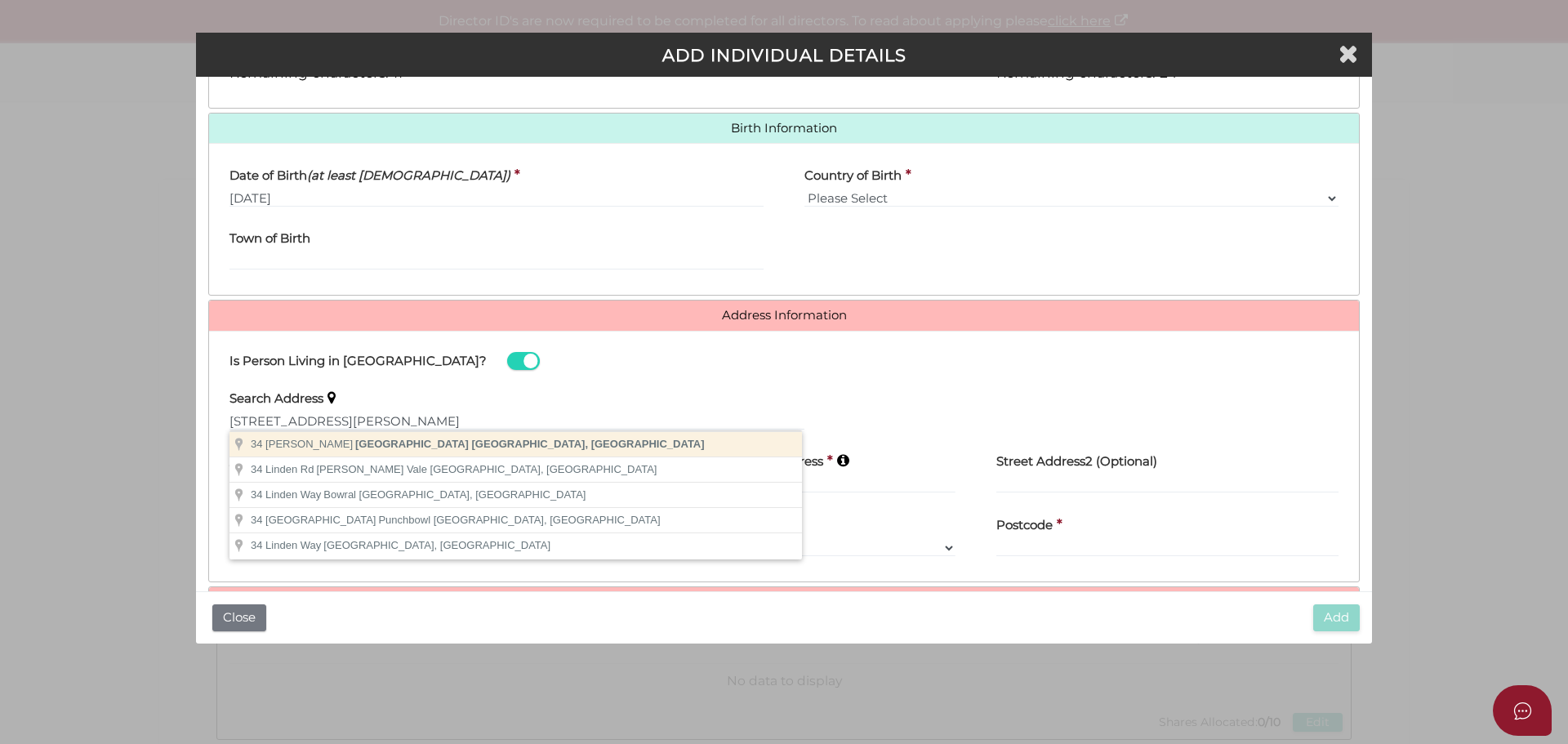
type input "34 Linde Rd, Glendenning NSW, Australia"
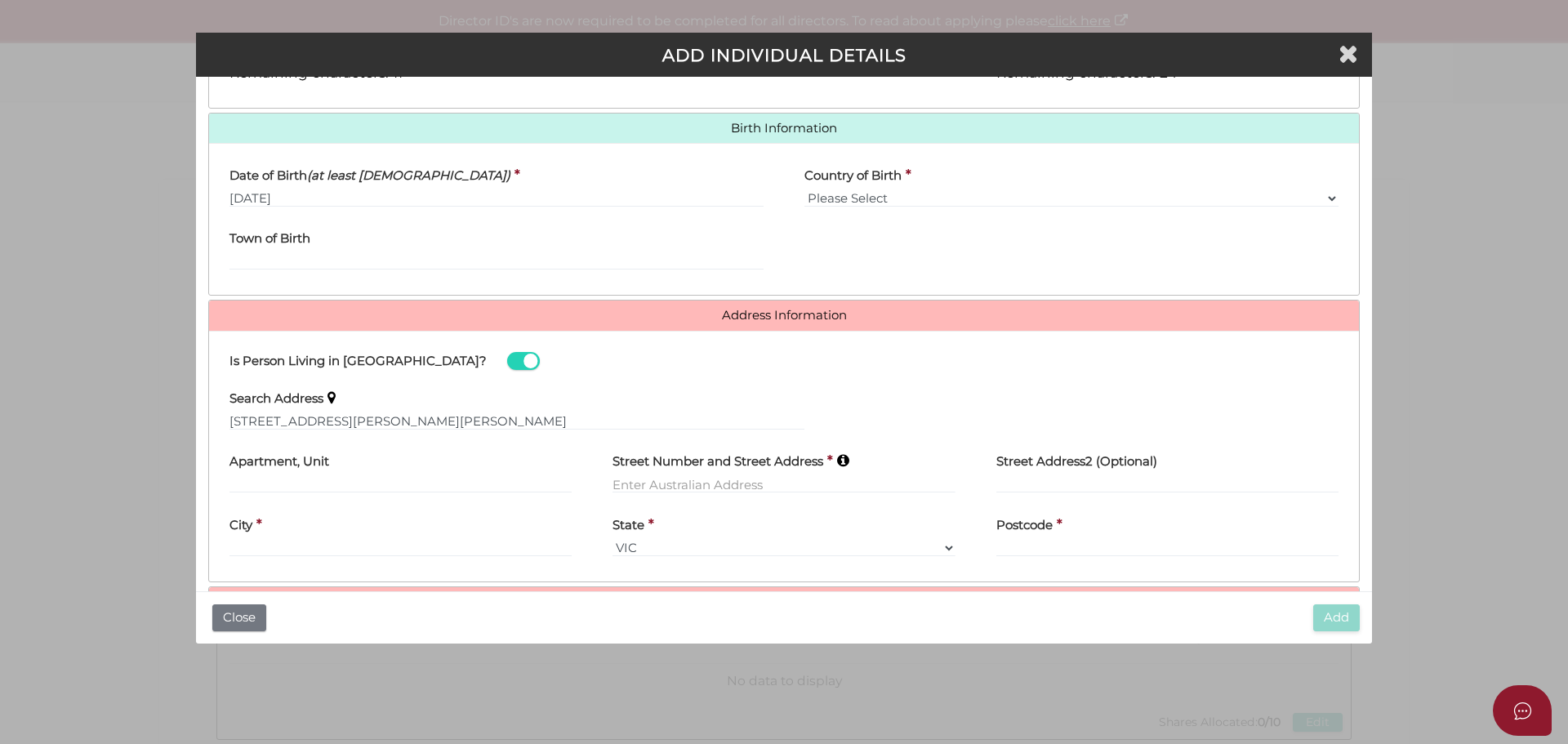
type input "[STREET_ADDRESS]"
type input "[PERSON_NAME]"
select select "[GEOGRAPHIC_DATA]"
type input "2761"
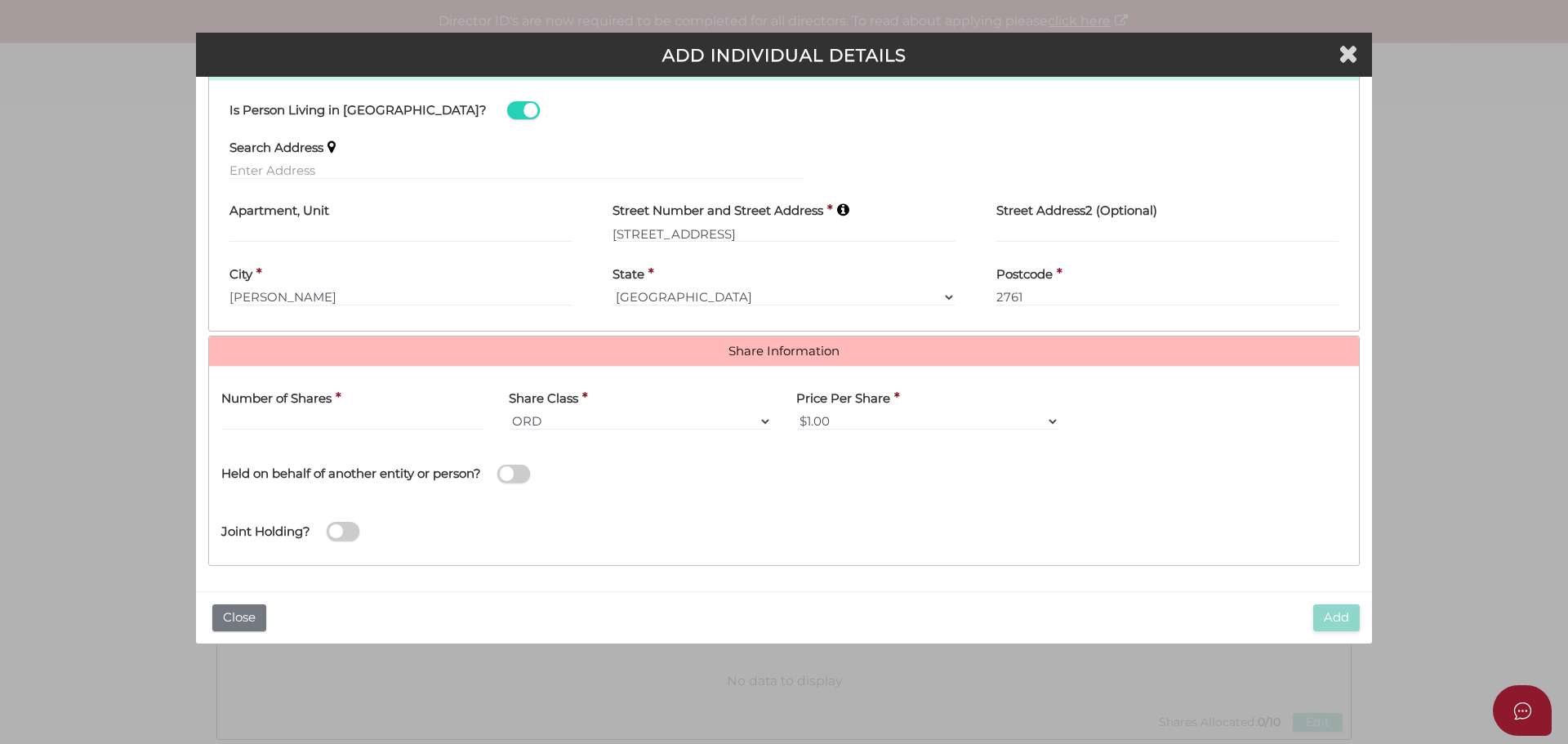
scroll to position [741, 0]
click at [298, 431] on div "Number of Shares *" at bounding box center [353, 410] width 288 height 64
drag, startPoint x: 244, startPoint y: 440, endPoint x: 256, endPoint y: 431, distance: 15.0
click at [245, 440] on div "Number of Shares *" at bounding box center [353, 410] width 288 height 64
click at [264, 420] on input "text" at bounding box center [353, 420] width 263 height 18
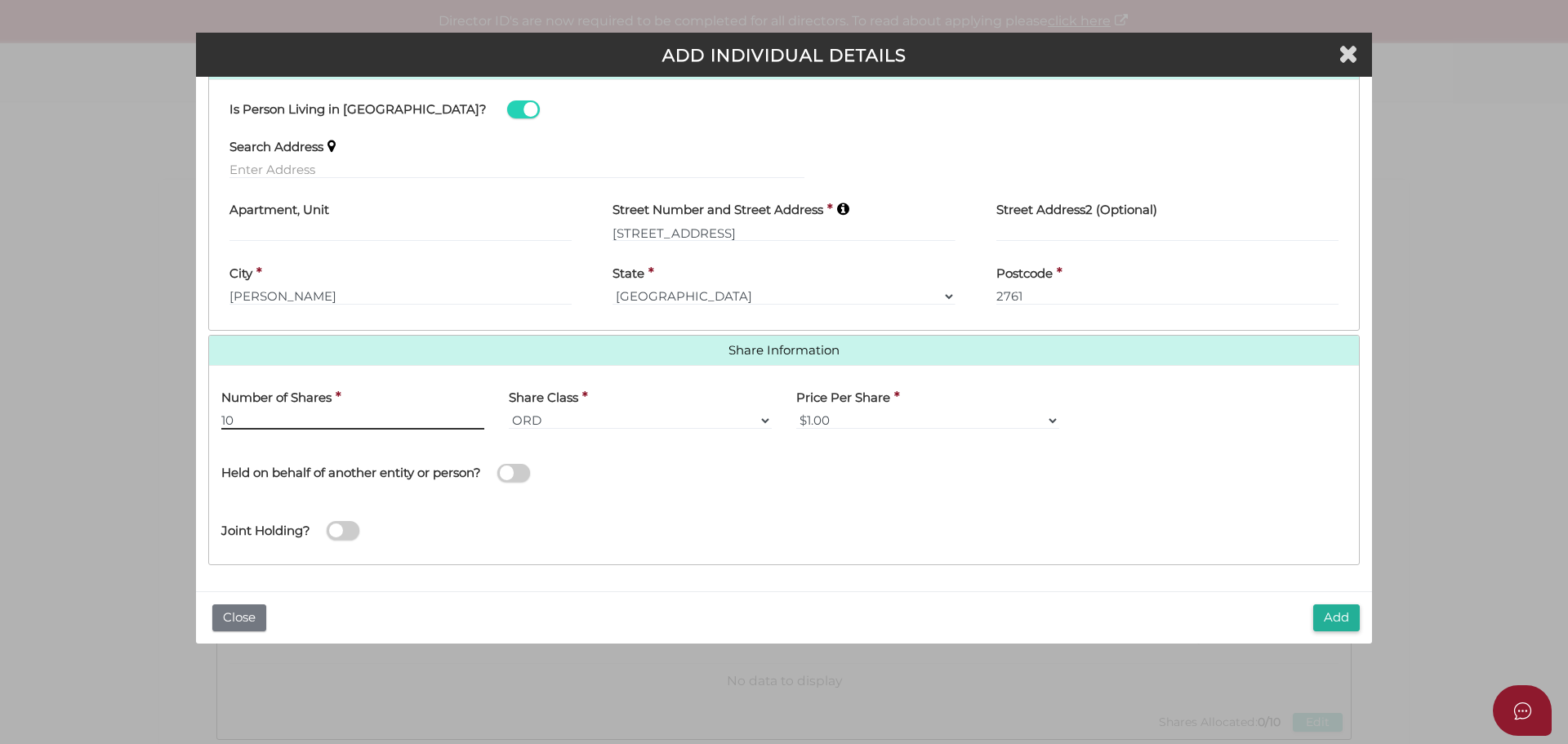
type input "10"
click at [801, 495] on div "Name of Entity *" at bounding box center [1072, 471] width 575 height 58
click at [1326, 608] on button "Add" at bounding box center [1336, 618] width 47 height 27
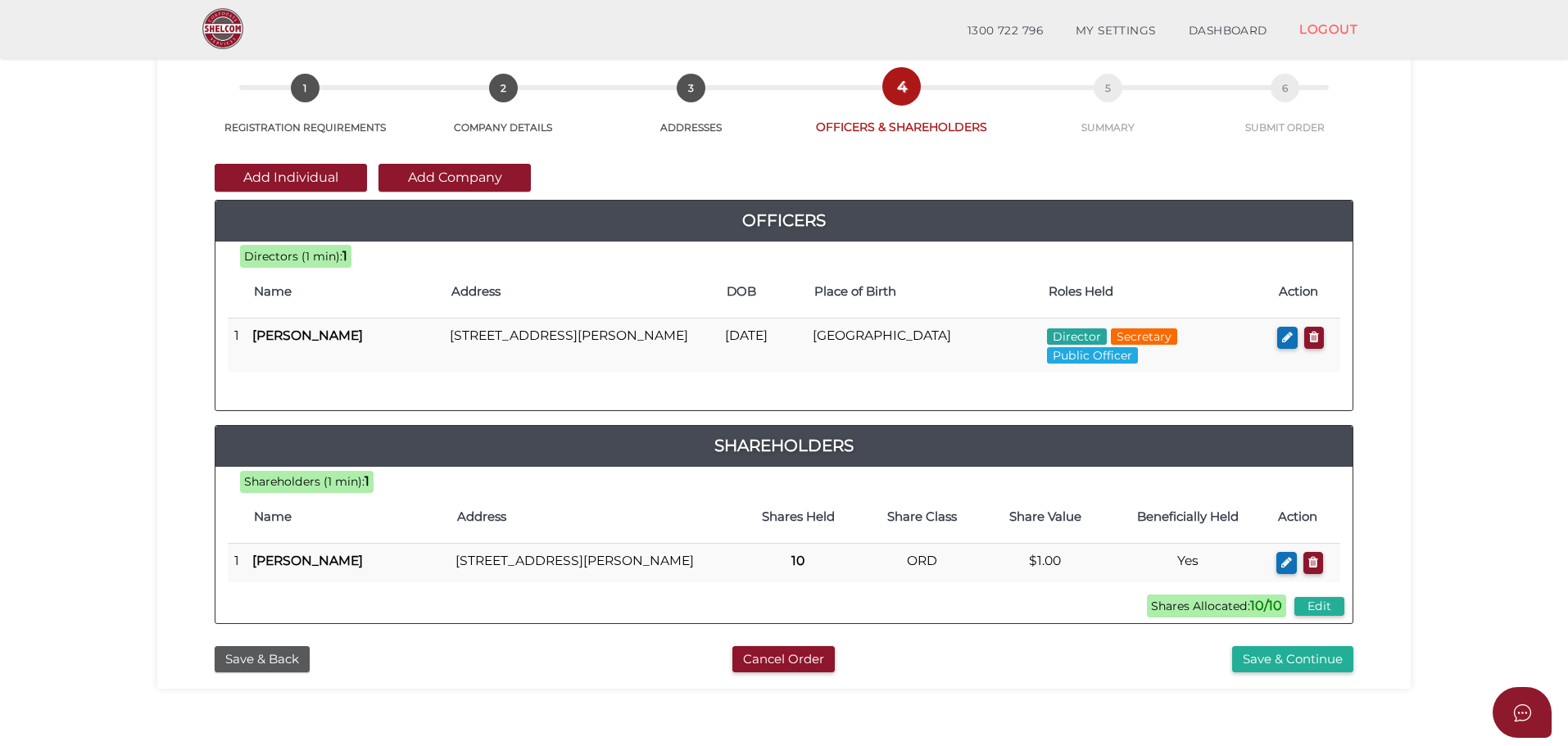
scroll to position [163, 0]
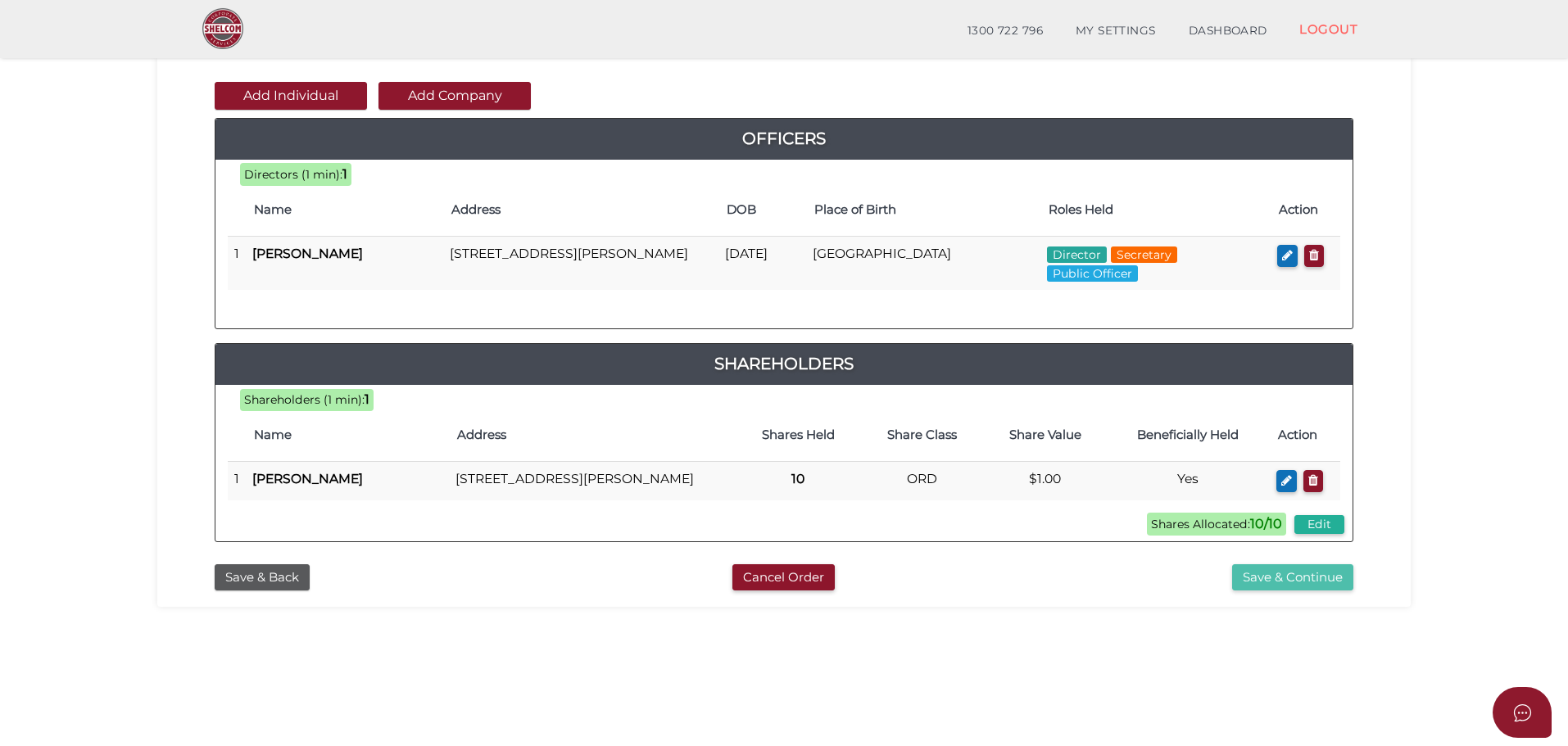
click at [1285, 591] on button "Save & Continue" at bounding box center [1292, 578] width 122 height 27
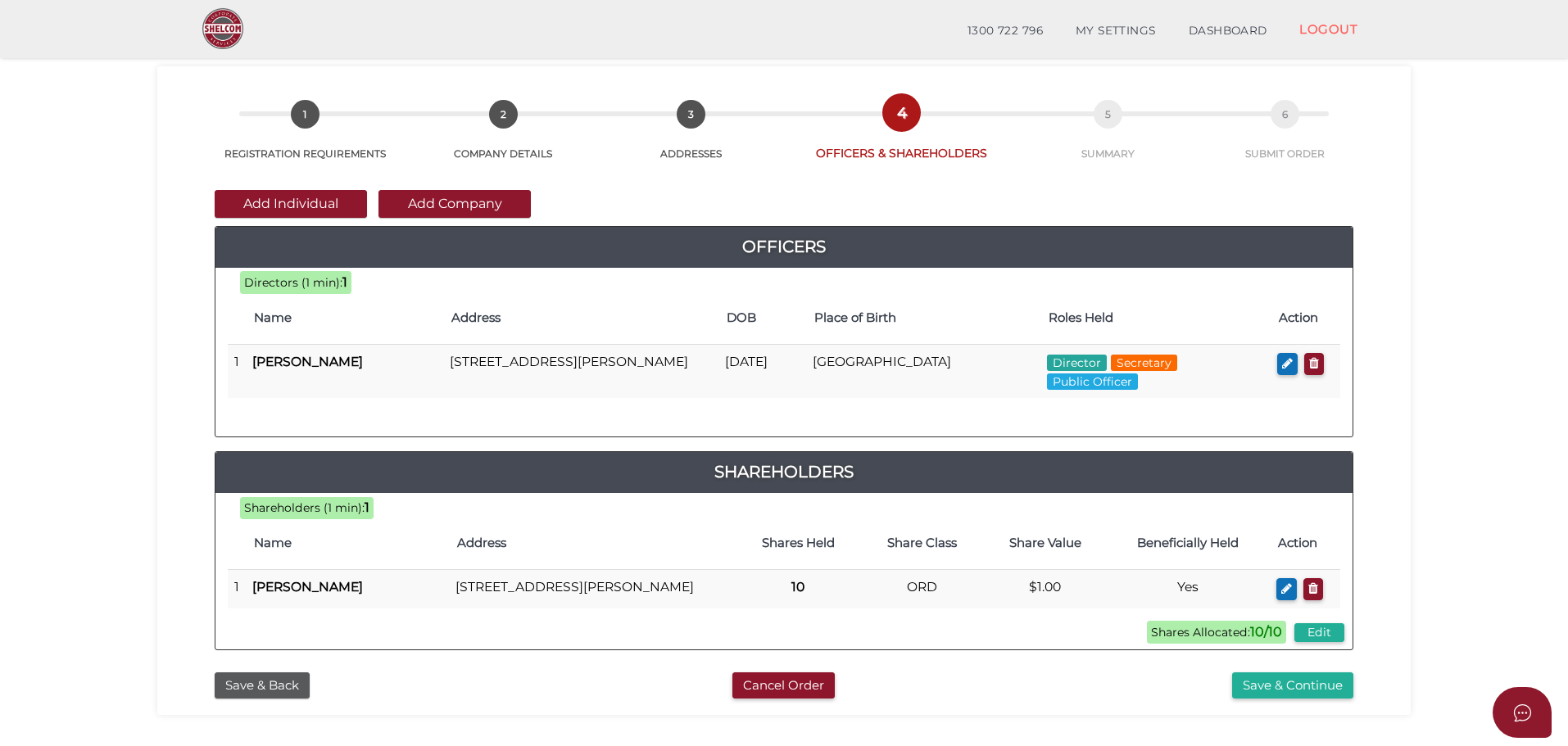
scroll to position [0, 0]
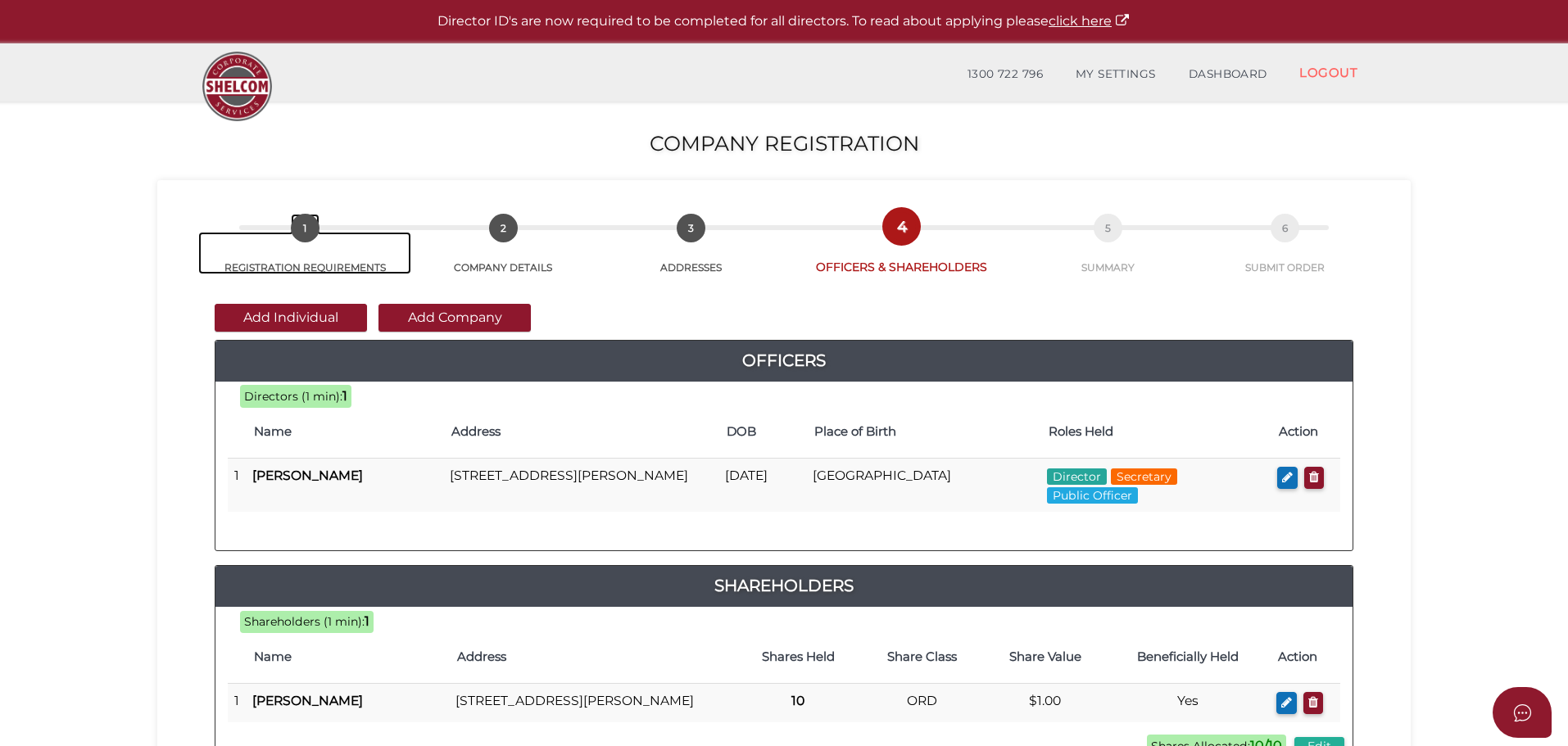
click at [299, 236] on span "1" at bounding box center [305, 228] width 29 height 28
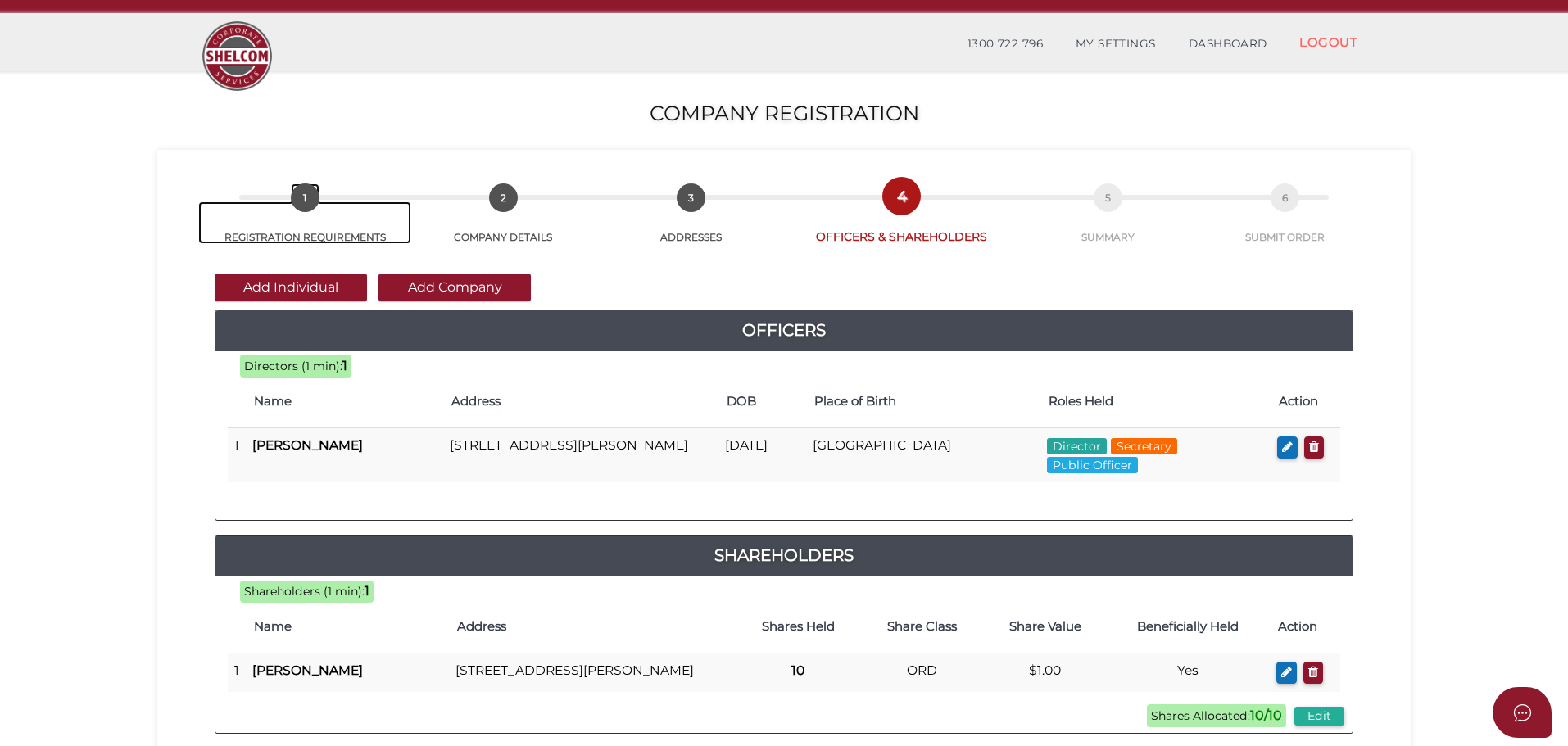
scroll to position [82, 0]
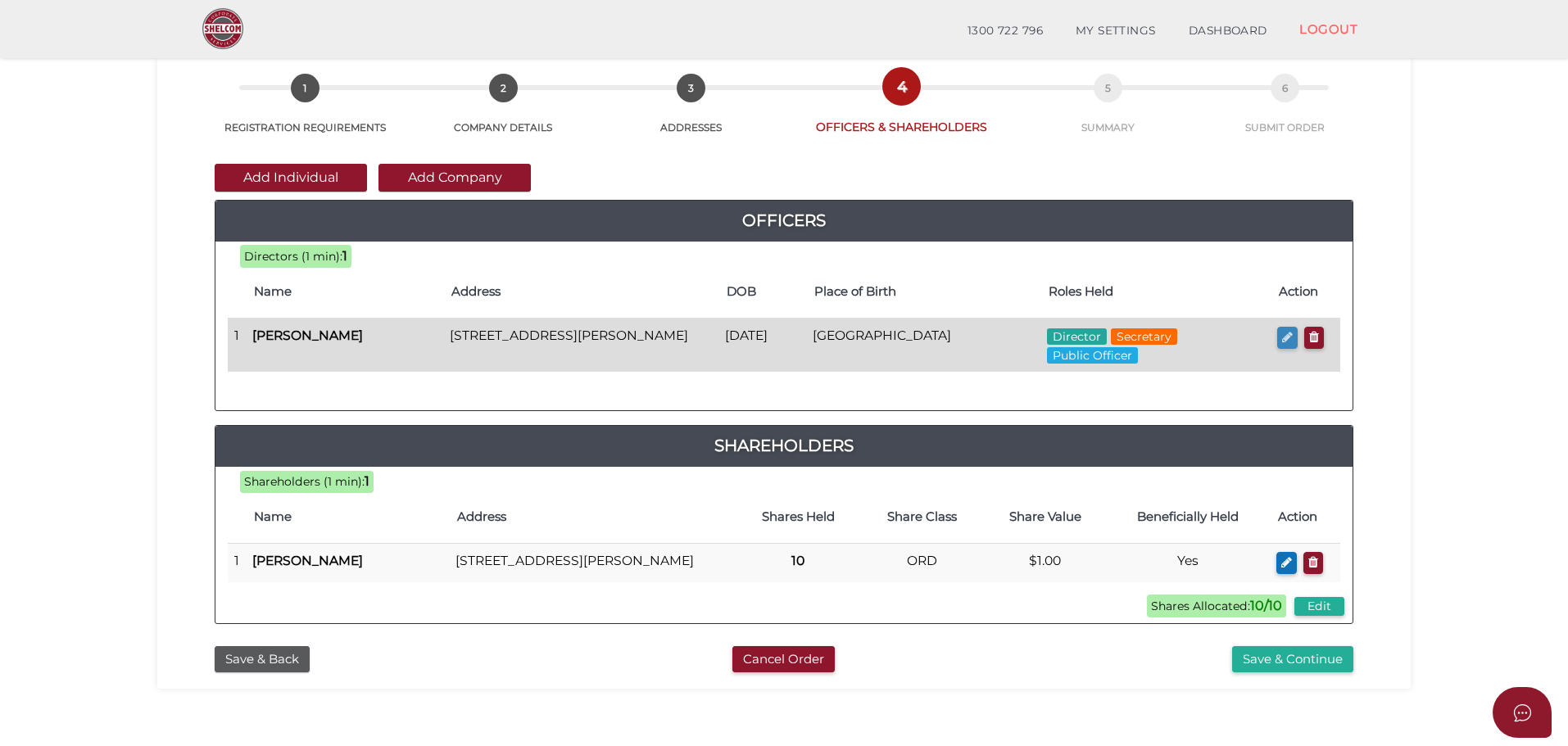
click at [1282, 339] on icon "button" at bounding box center [1287, 337] width 11 height 13
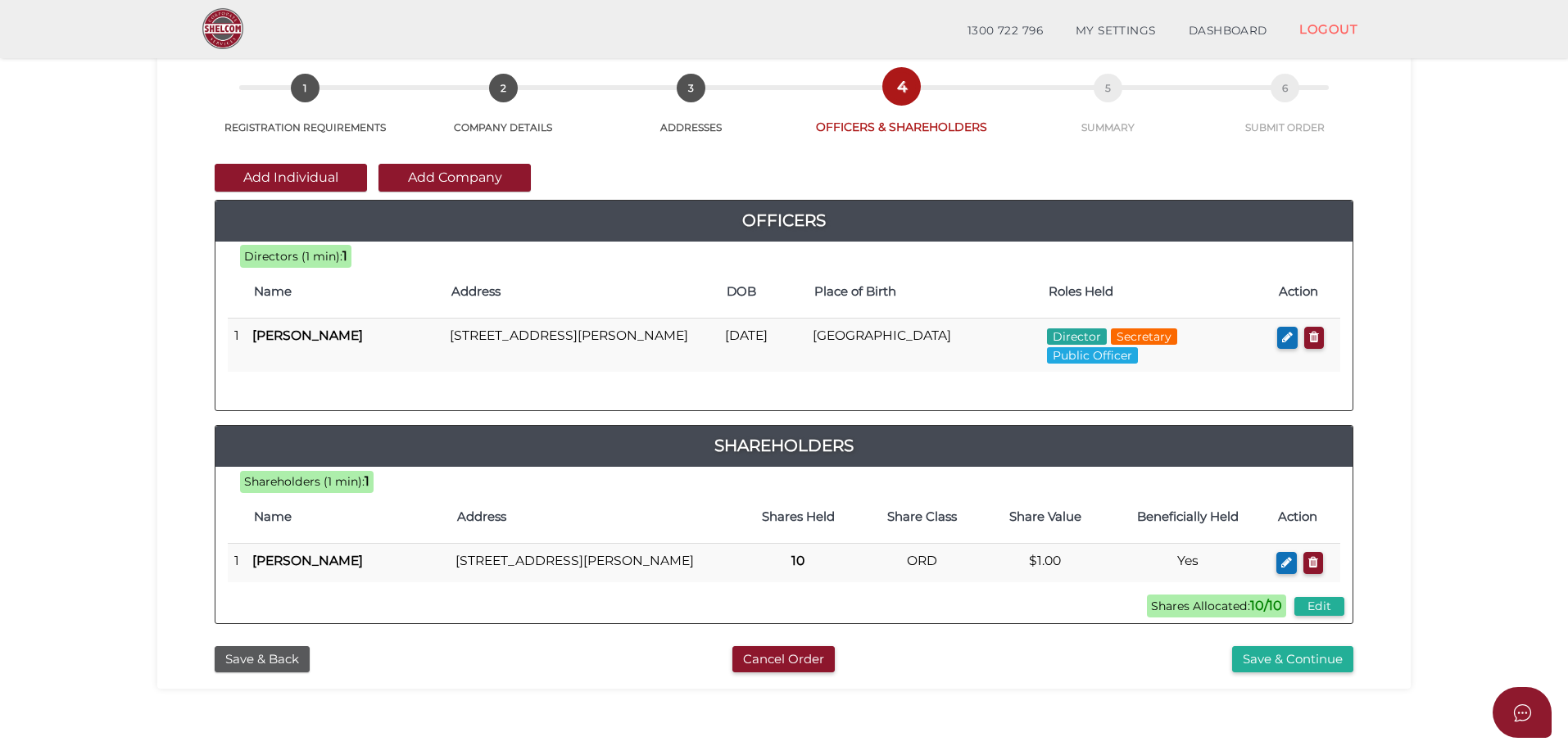
checkbox input "true"
type input "0"
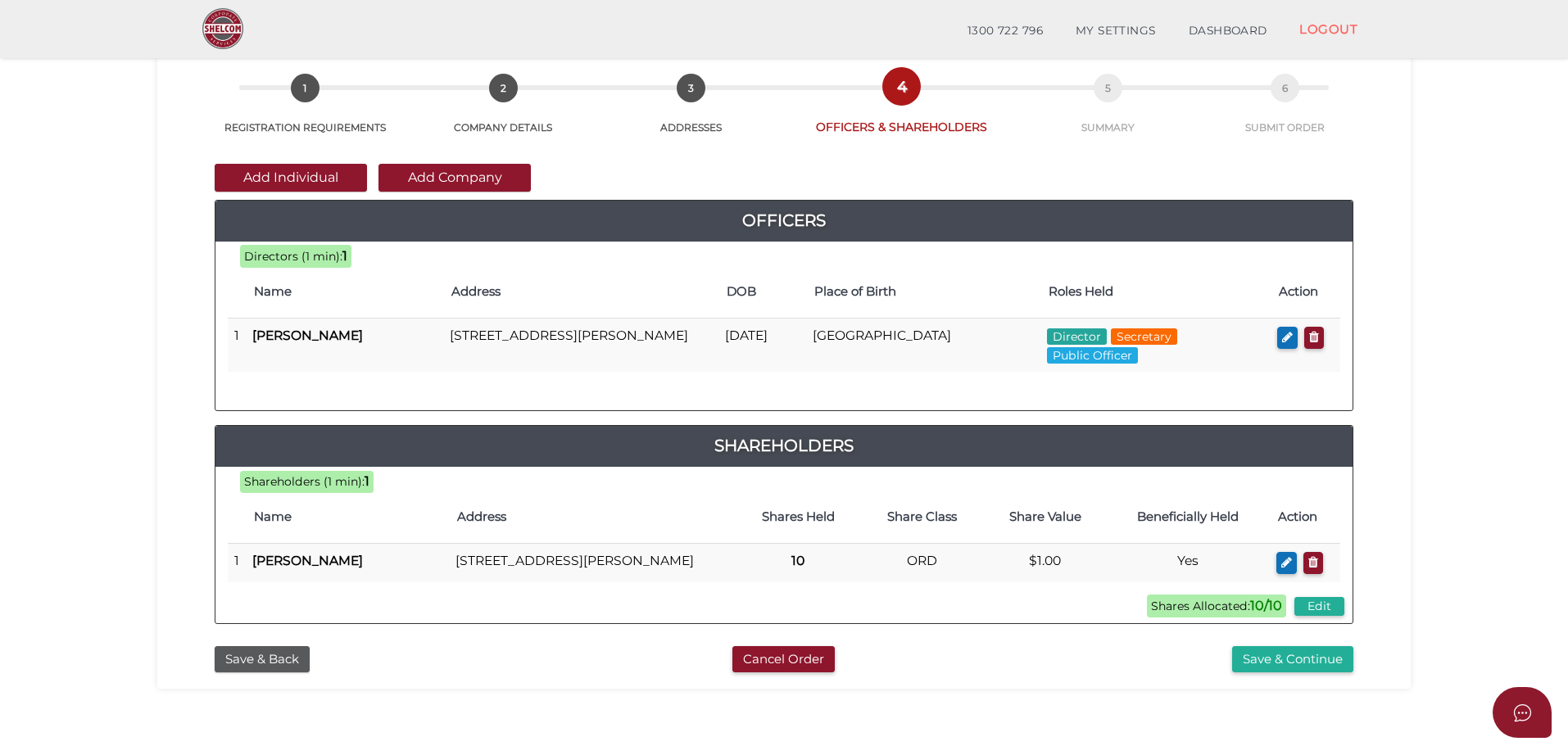
type input "Gurinder"
type input "Singh"
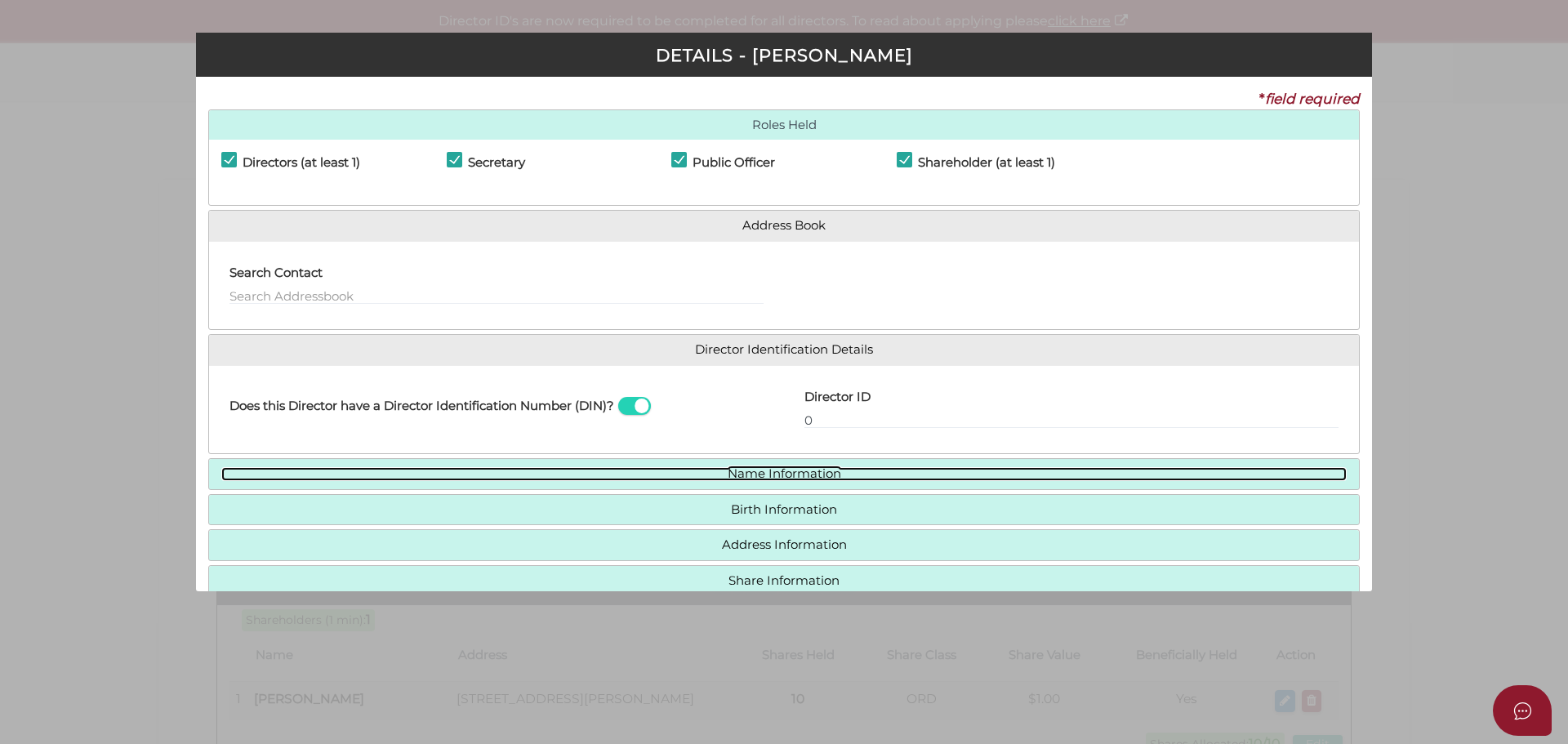
click at [726, 476] on link "Name Information" at bounding box center [784, 474] width 1125 height 14
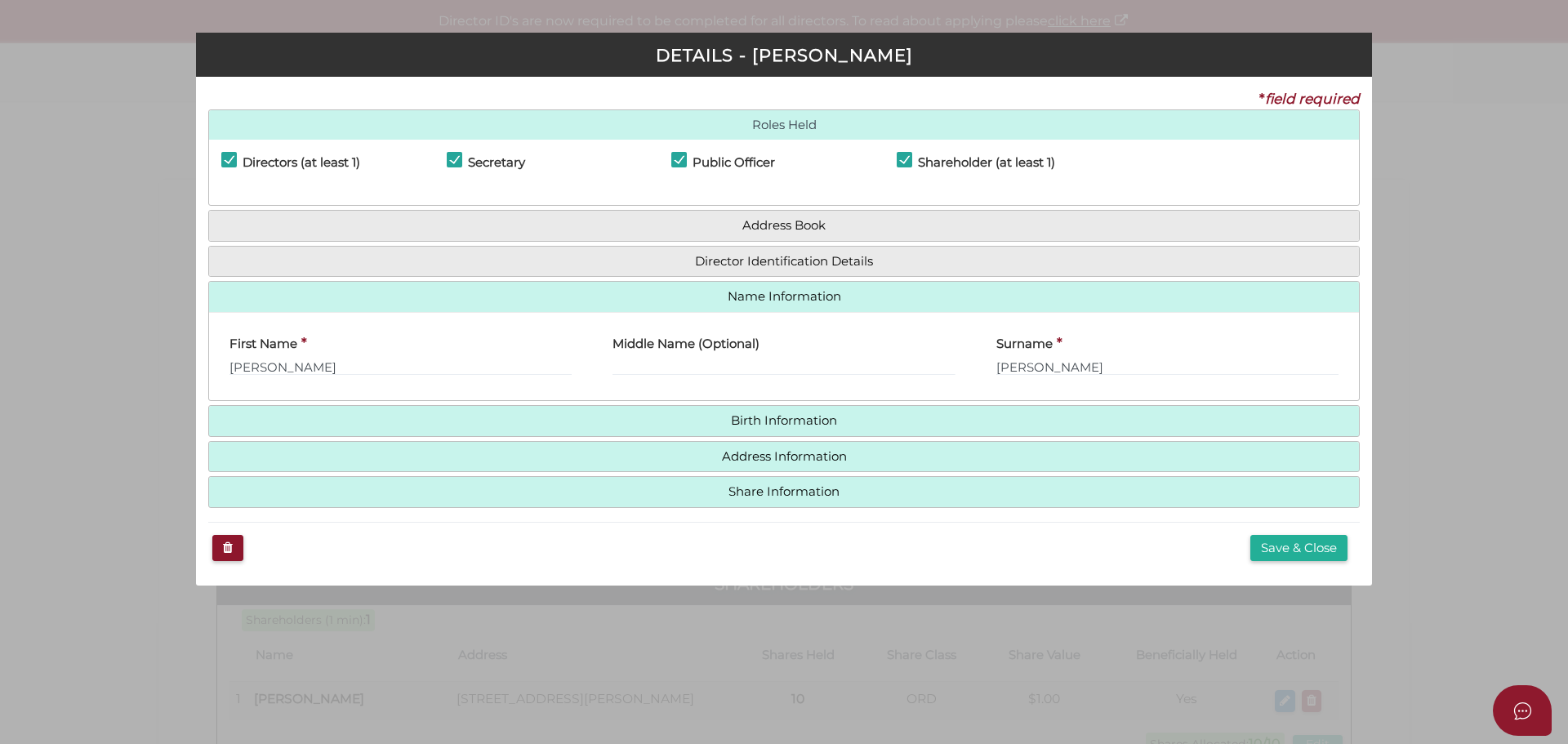
click at [865, 411] on h4 "Birth Information" at bounding box center [784, 421] width 1150 height 30
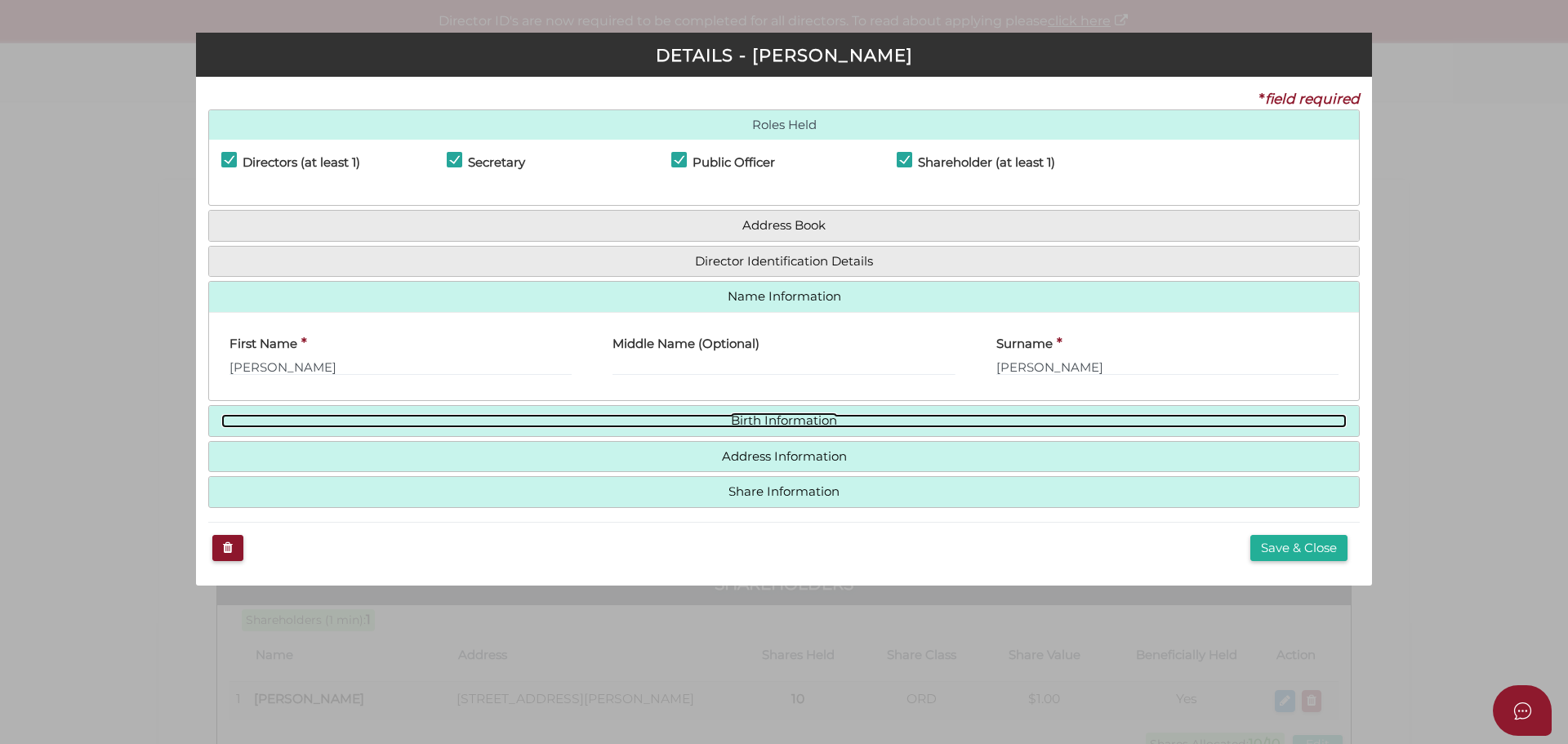
click at [807, 416] on link "Birth Information" at bounding box center [784, 420] width 1125 height 14
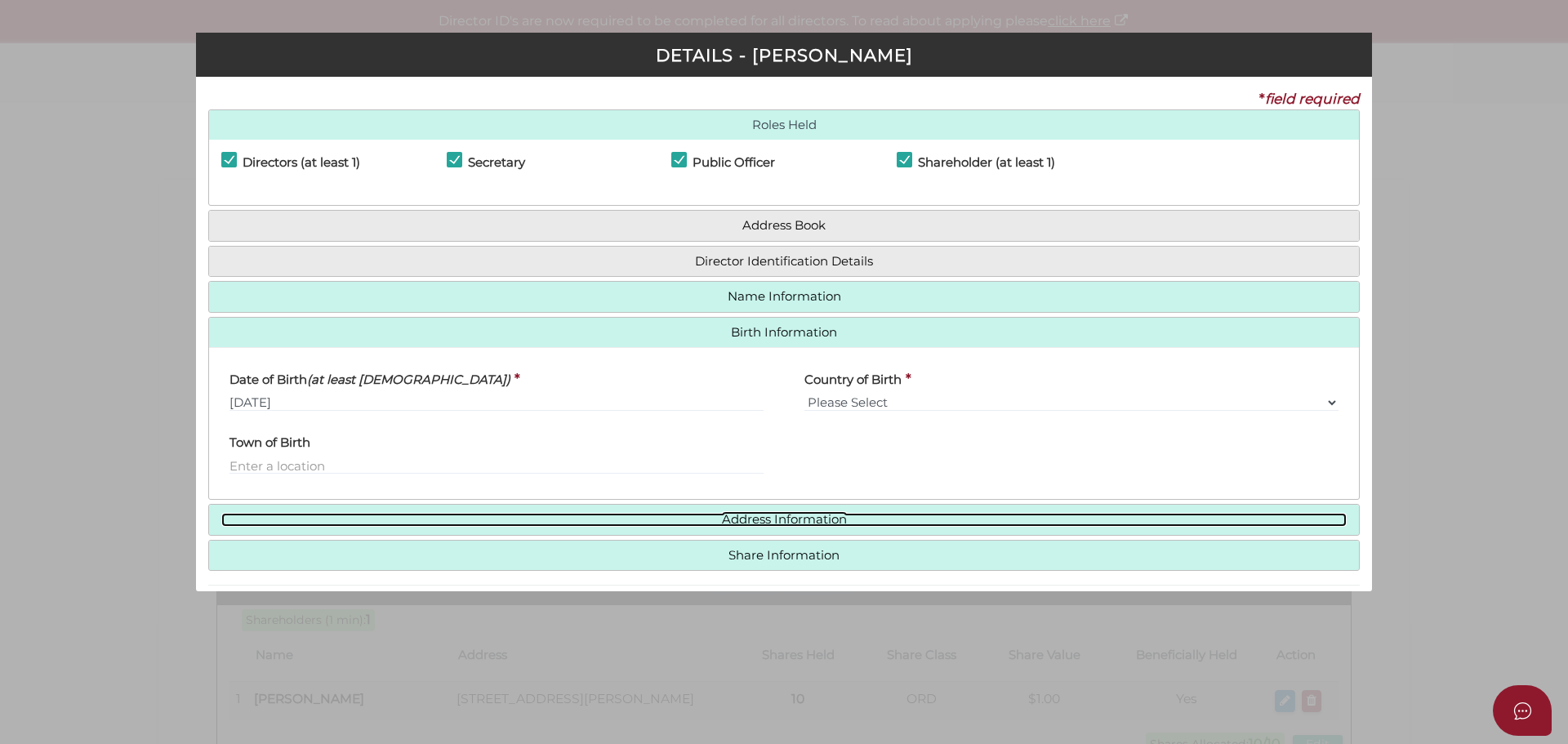
click at [807, 524] on link "Address Information" at bounding box center [784, 520] width 1125 height 14
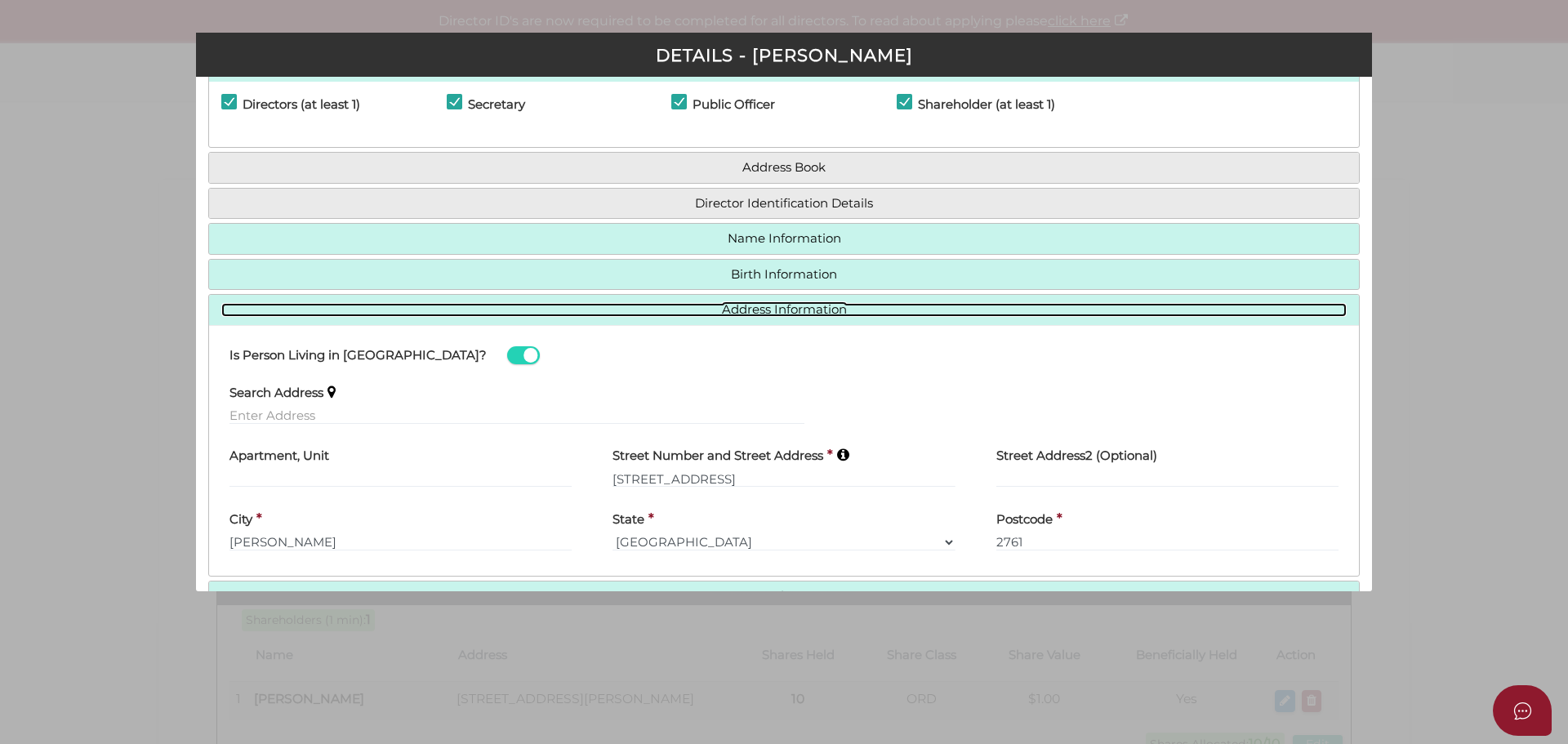
scroll to position [157, 0]
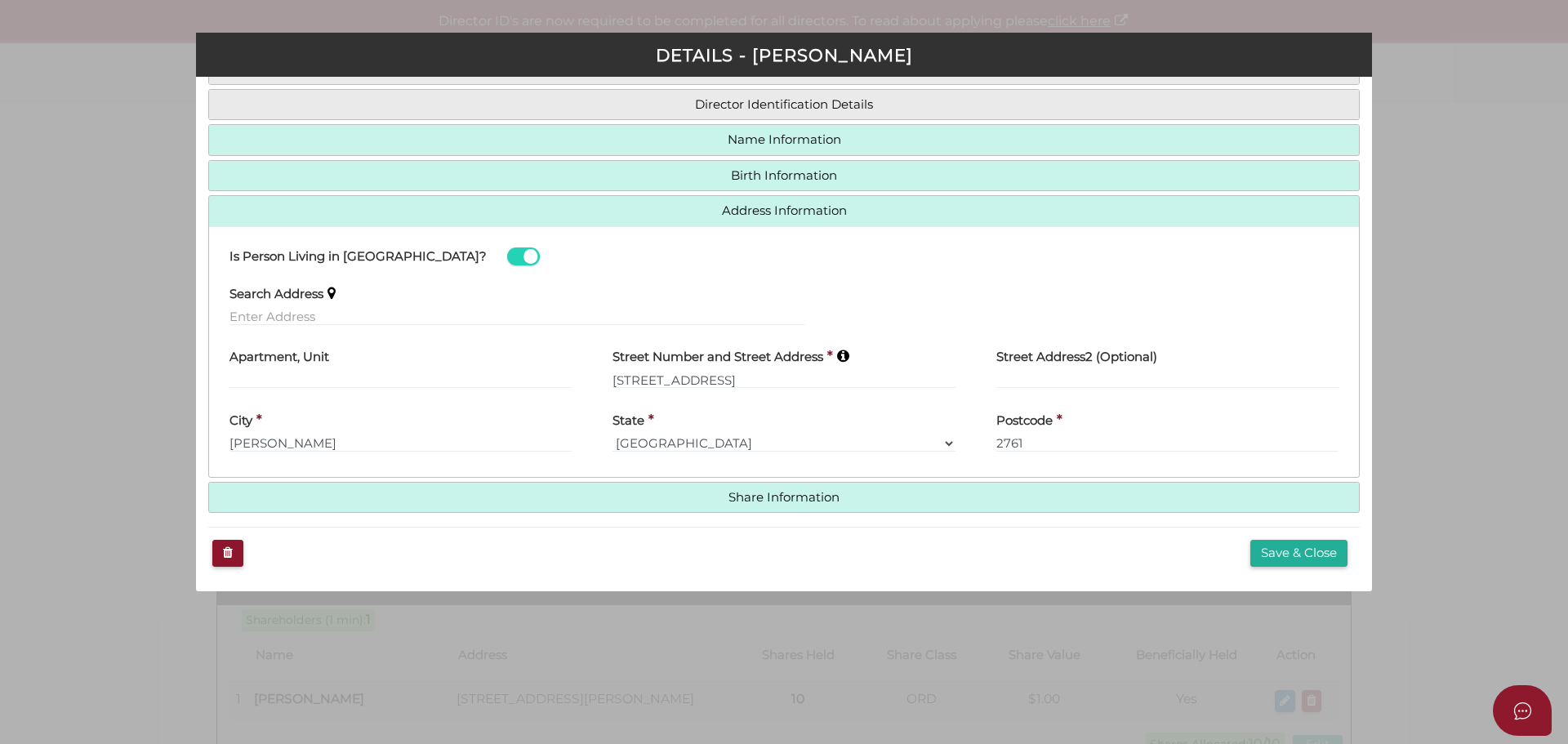
click at [790, 507] on h4 "Share Information" at bounding box center [784, 497] width 1150 height 30
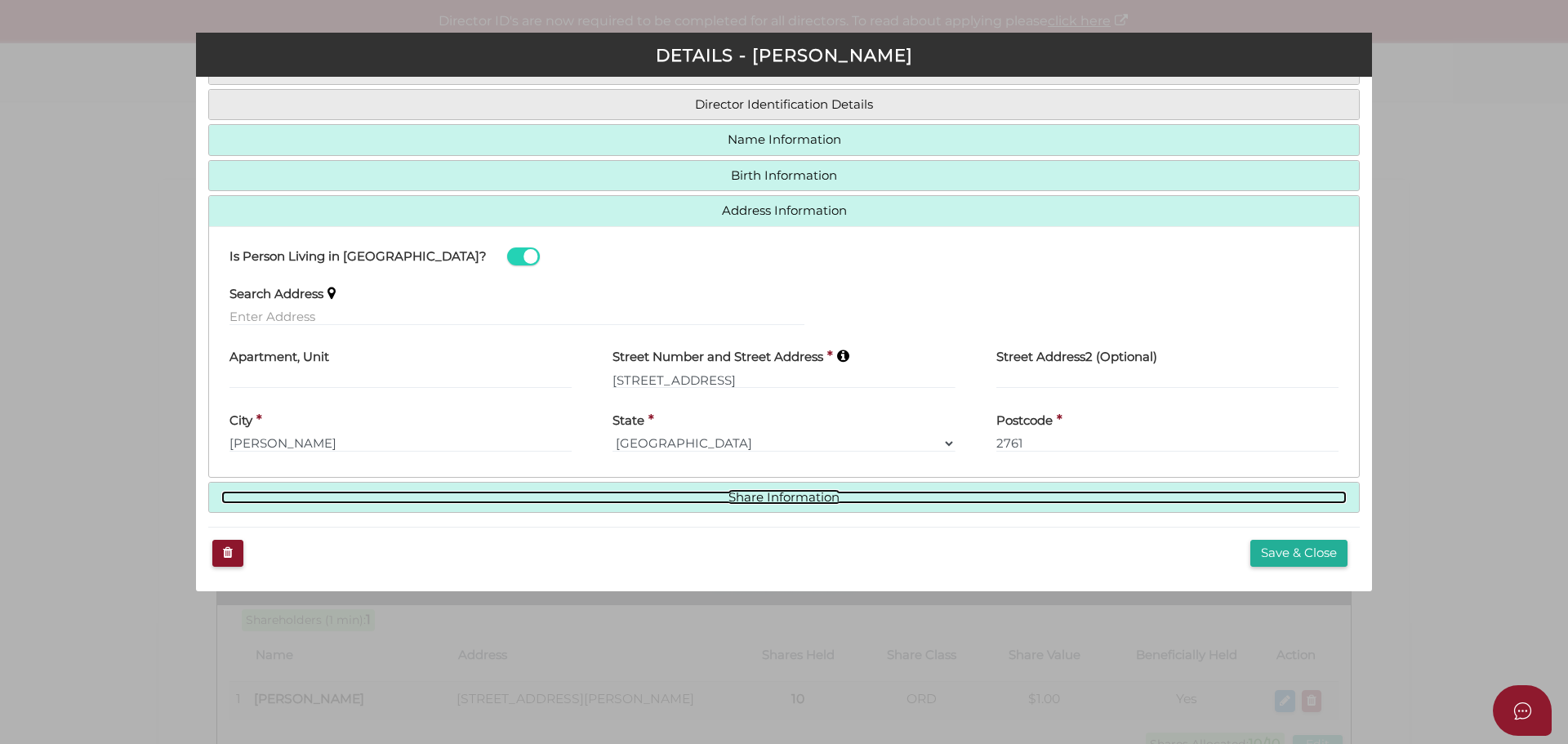
click at [796, 500] on link "Share Information" at bounding box center [784, 497] width 1125 height 14
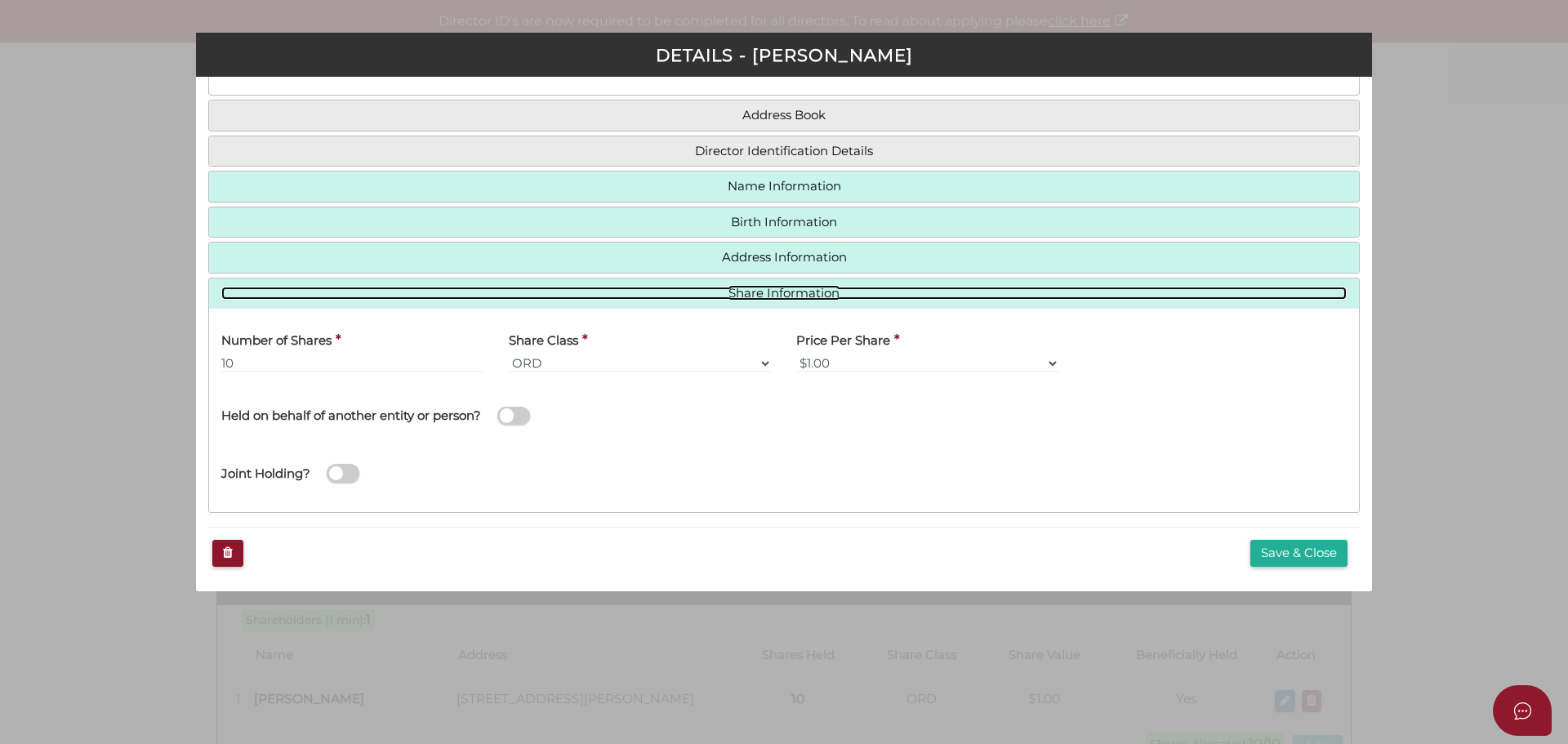
scroll to position [110, 0]
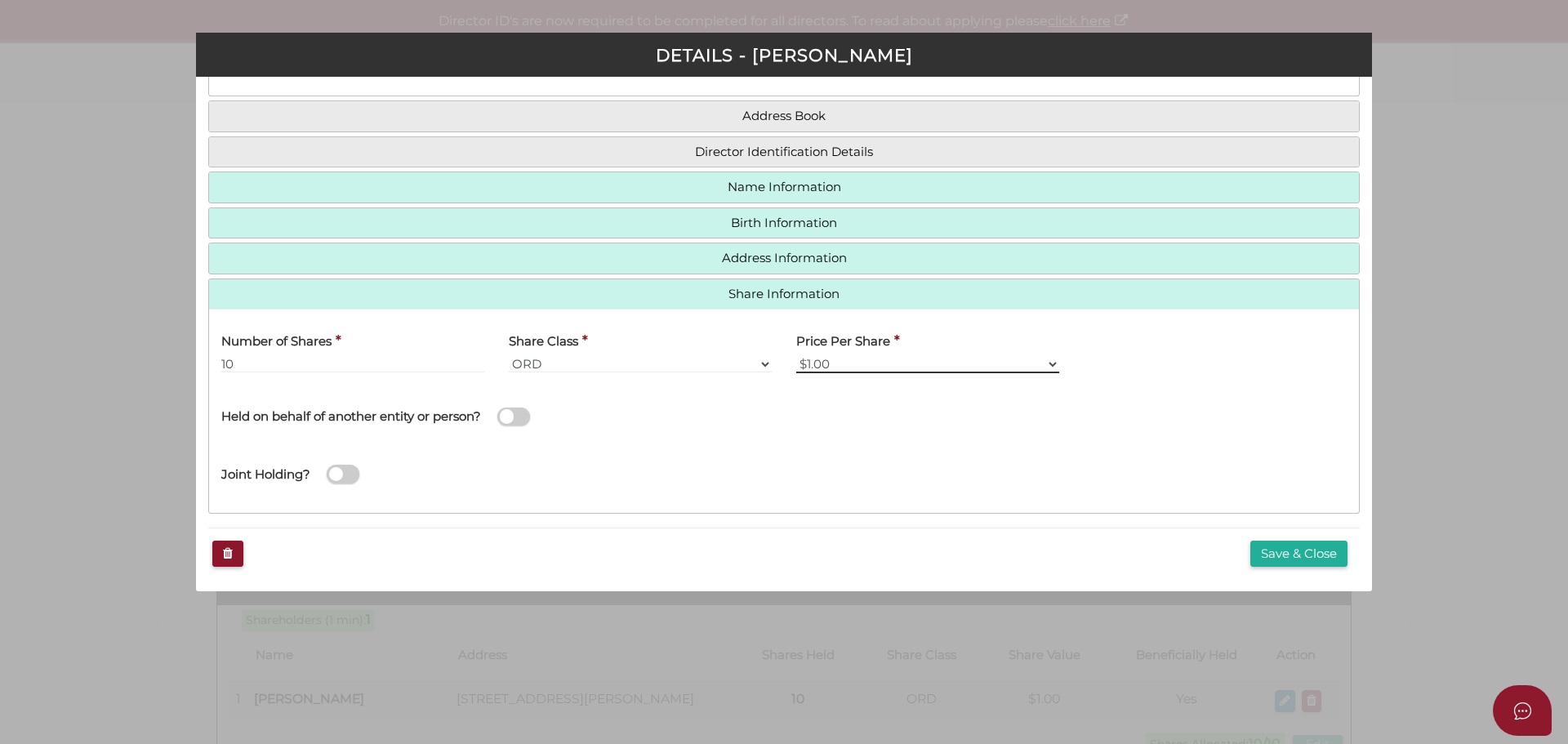
click at [848, 364] on select "$1.00 $0.01 $0.001 $0.0001 $0.10 $0.50 $2.00 $5.00 $10.00 Other" at bounding box center [928, 364] width 263 height 18
select select "$10.00"
click at [797, 355] on select "$1.00 $0.01 $0.001 $0.0001 $0.10 $0.50 $2.00 $5.00 $10.00 Other" at bounding box center [928, 364] width 263 height 18
click at [1097, 449] on div "Joint Holding?" at bounding box center [784, 471] width 1150 height 58
click at [1255, 545] on button "Save & Close" at bounding box center [1299, 554] width 97 height 27
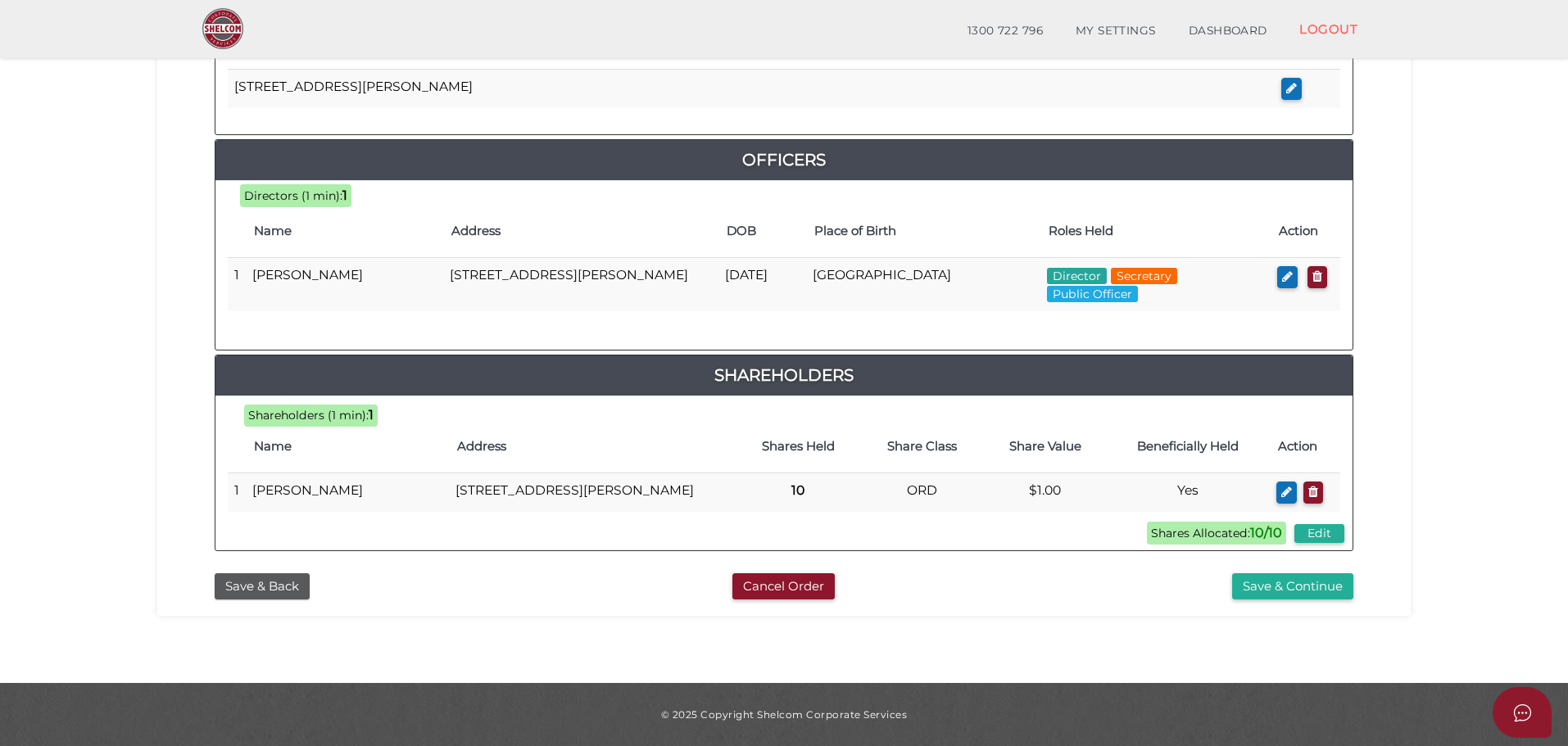
scroll to position [212, 0]
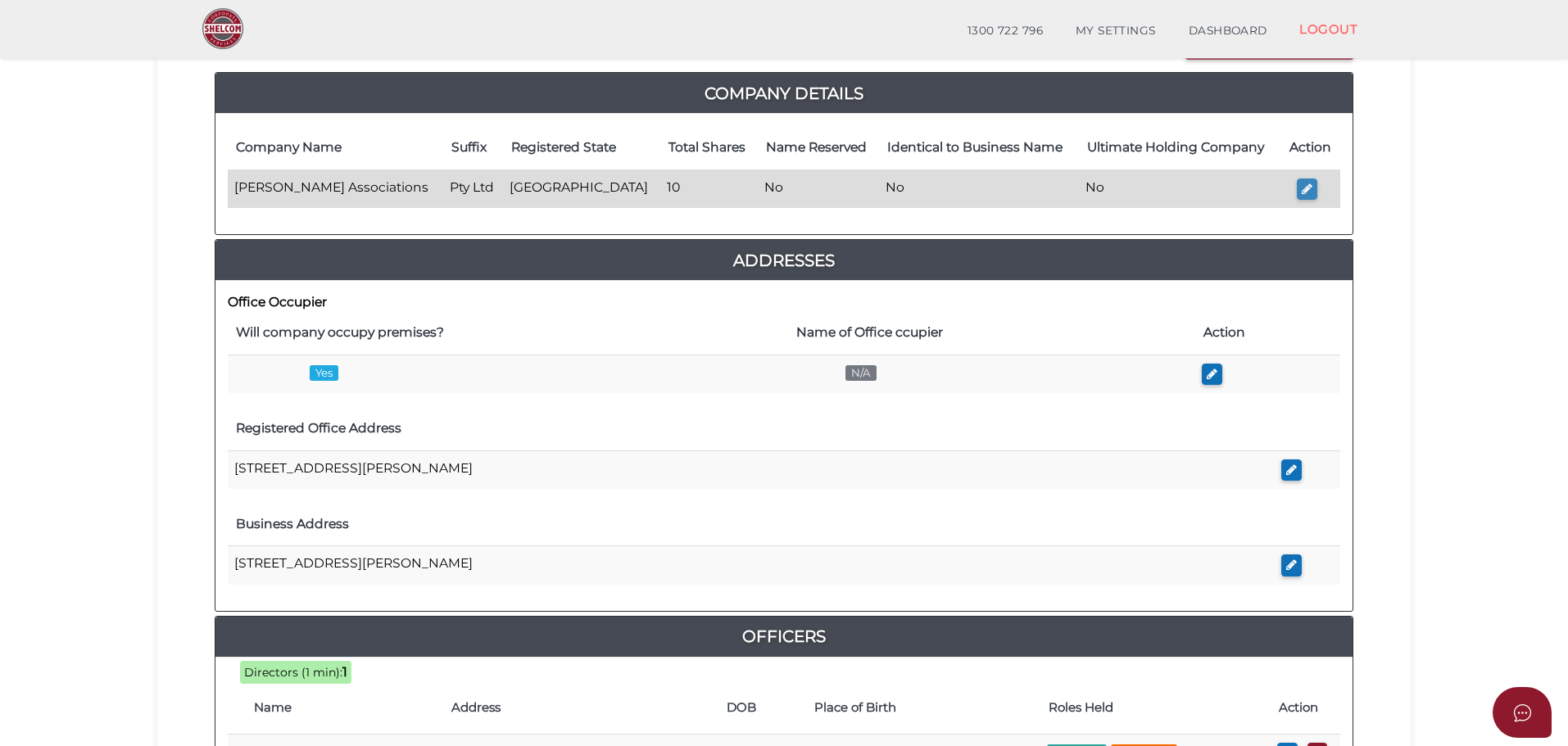
click at [1300, 195] on button "button" at bounding box center [1307, 189] width 20 height 22
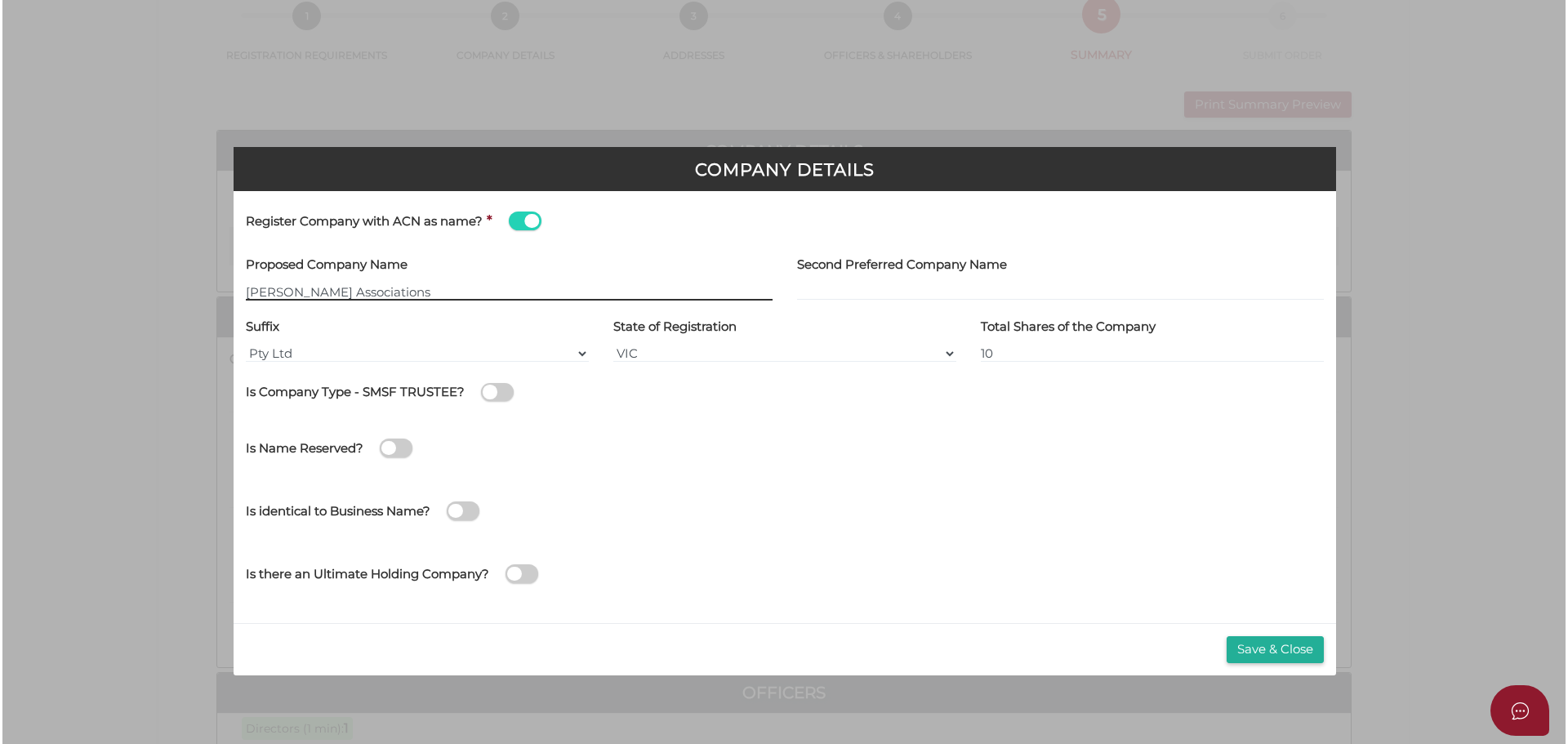
scroll to position [0, 0]
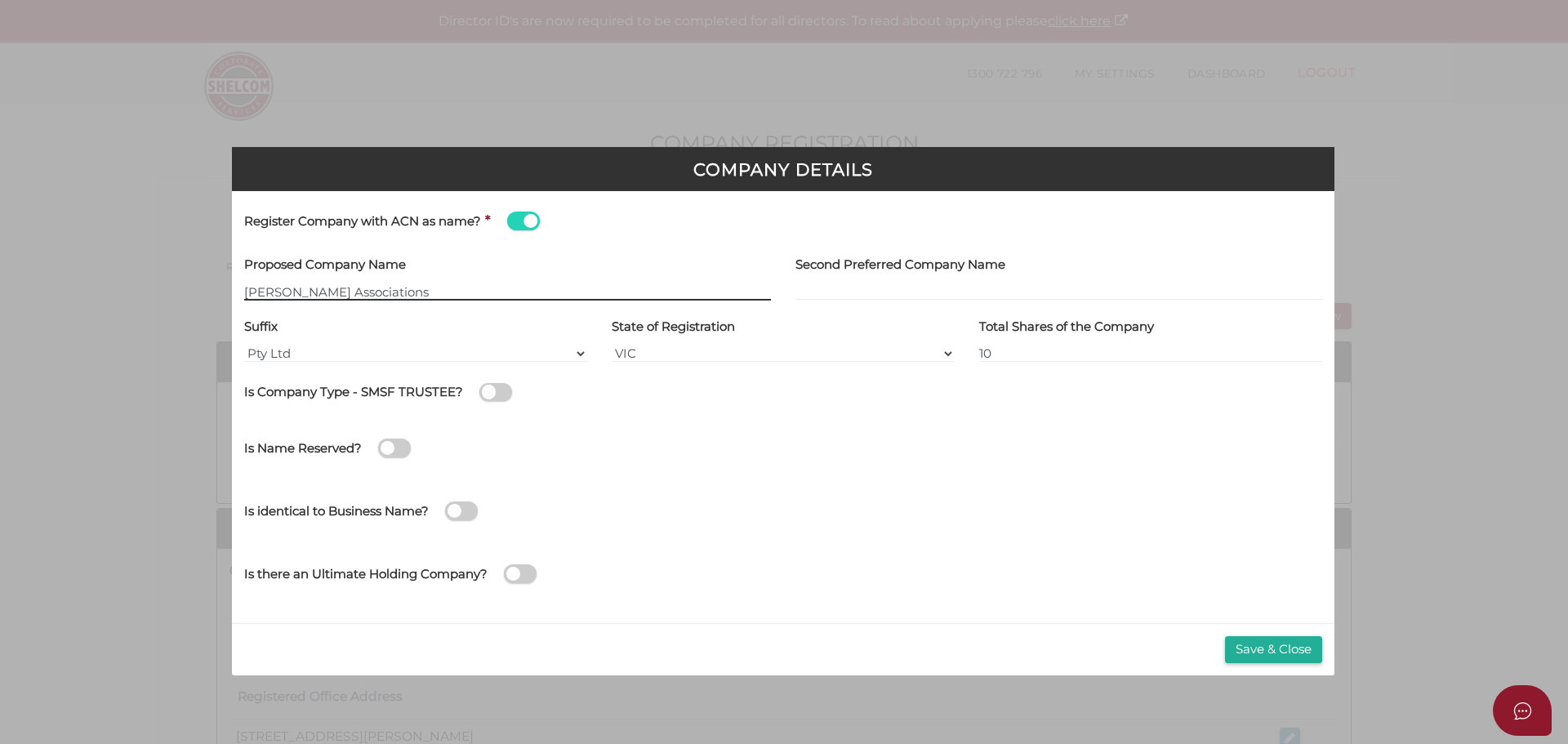
type input "[[ACN Number]]"
click at [1387, 139] on div "Company Details Register Company with ACN as name? * Proposed Company Name [[AC…" at bounding box center [784, 372] width 1568 height 744
click at [1261, 646] on button "Save & Close" at bounding box center [1274, 650] width 97 height 27
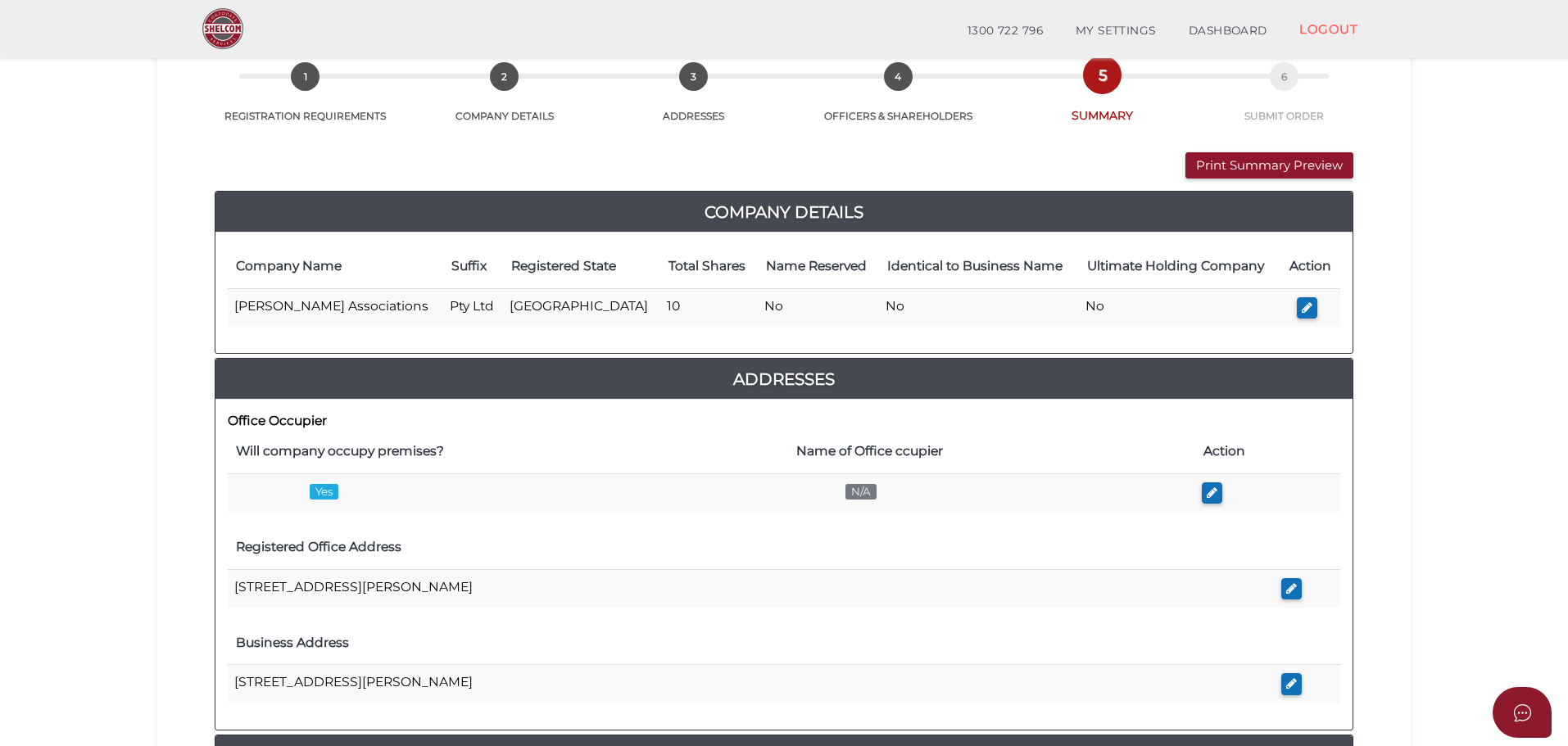
scroll to position [163, 0]
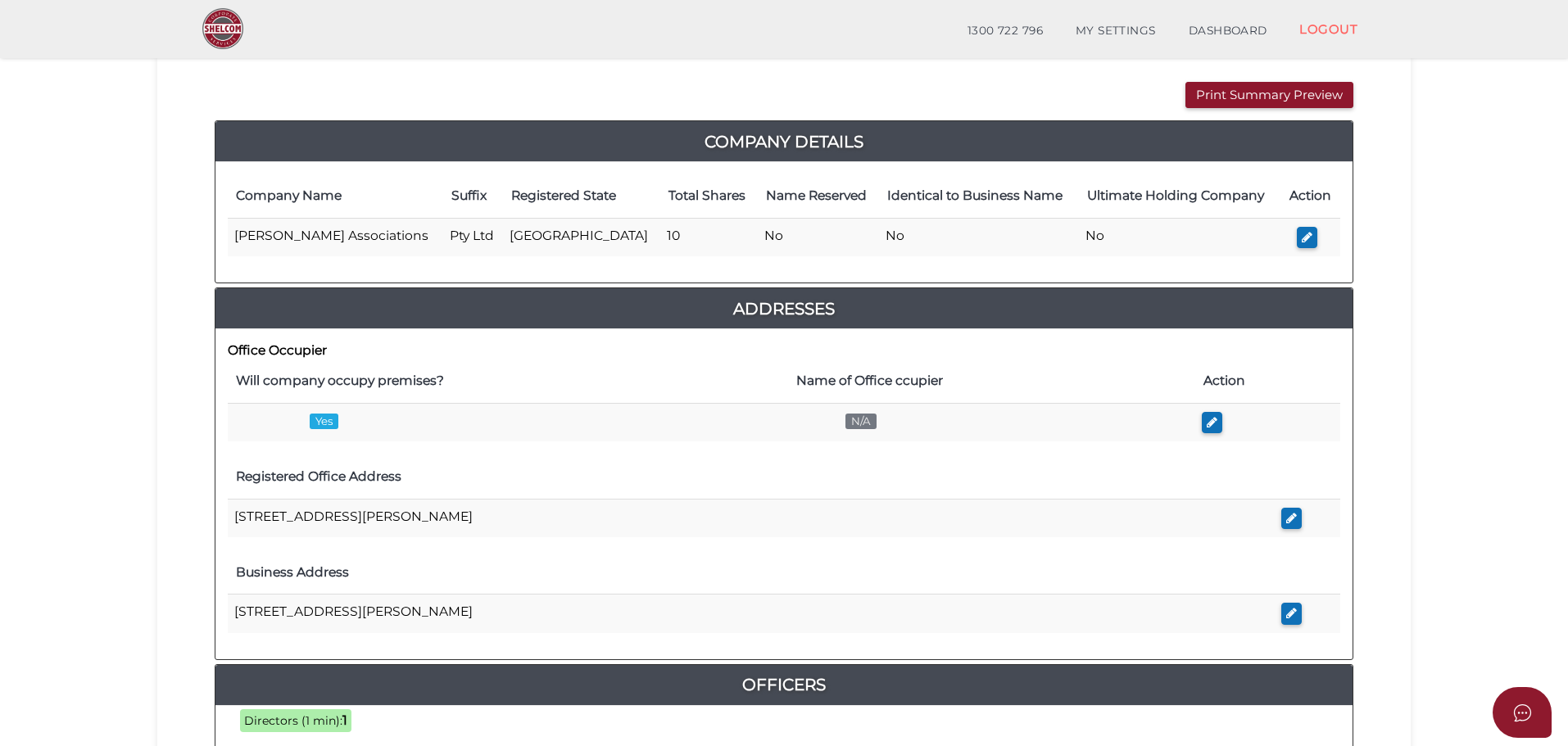
click at [1301, 234] on icon "button" at bounding box center [1306, 237] width 11 height 13
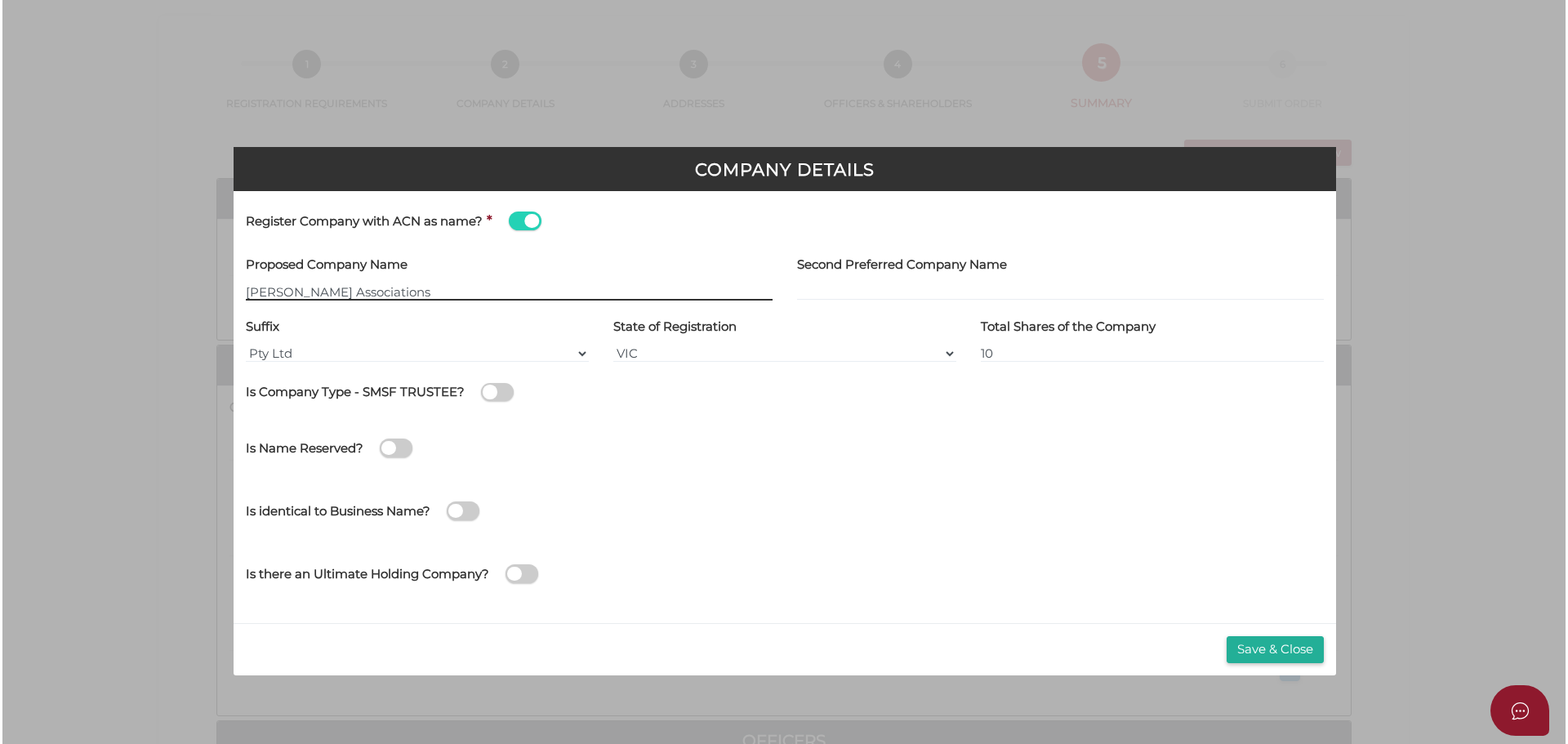
scroll to position [0, 0]
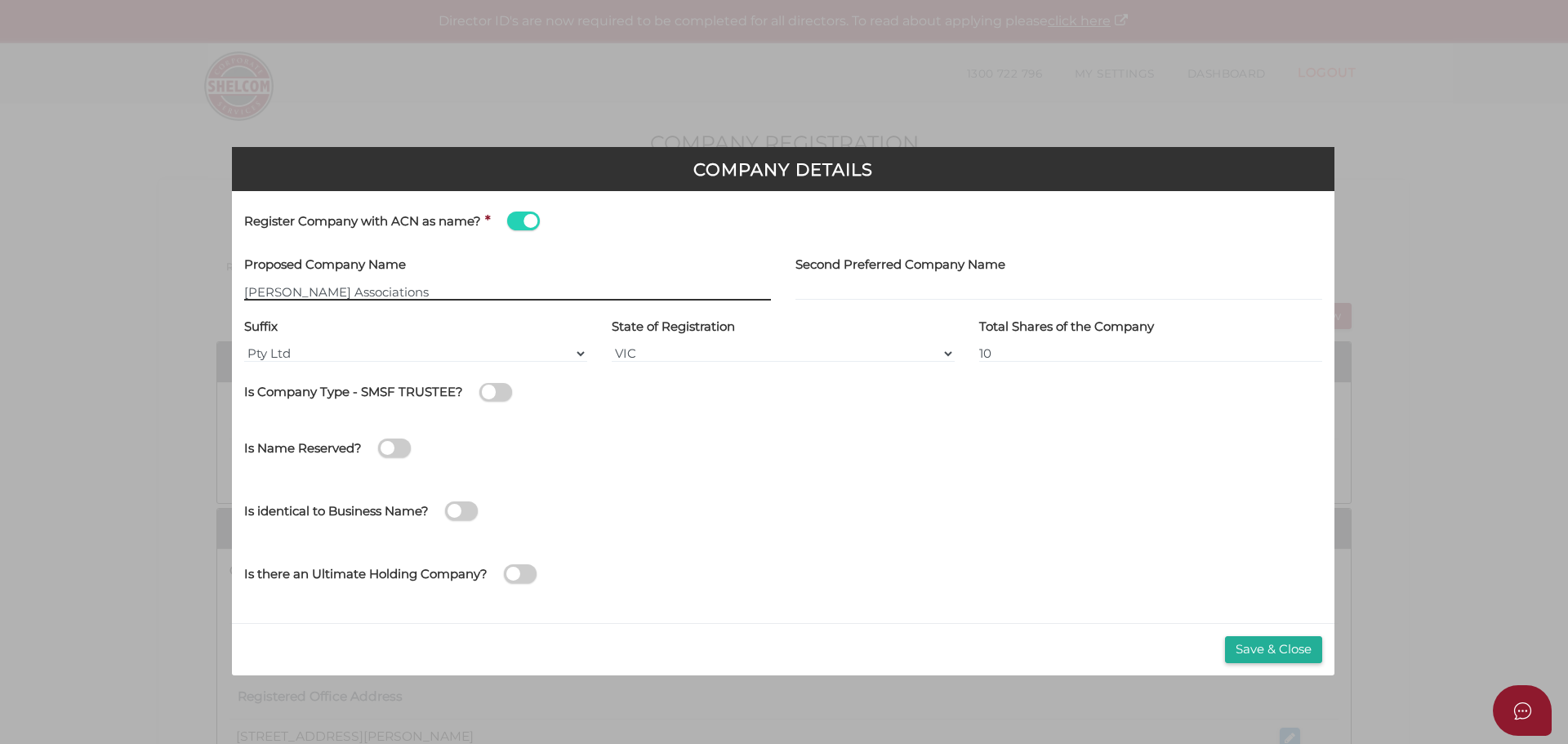
type input "[[ACN Number]]"
click at [525, 220] on span at bounding box center [523, 221] width 33 height 18
click at [0, 0] on input "checkbox" at bounding box center [0, 0] width 0 height 0
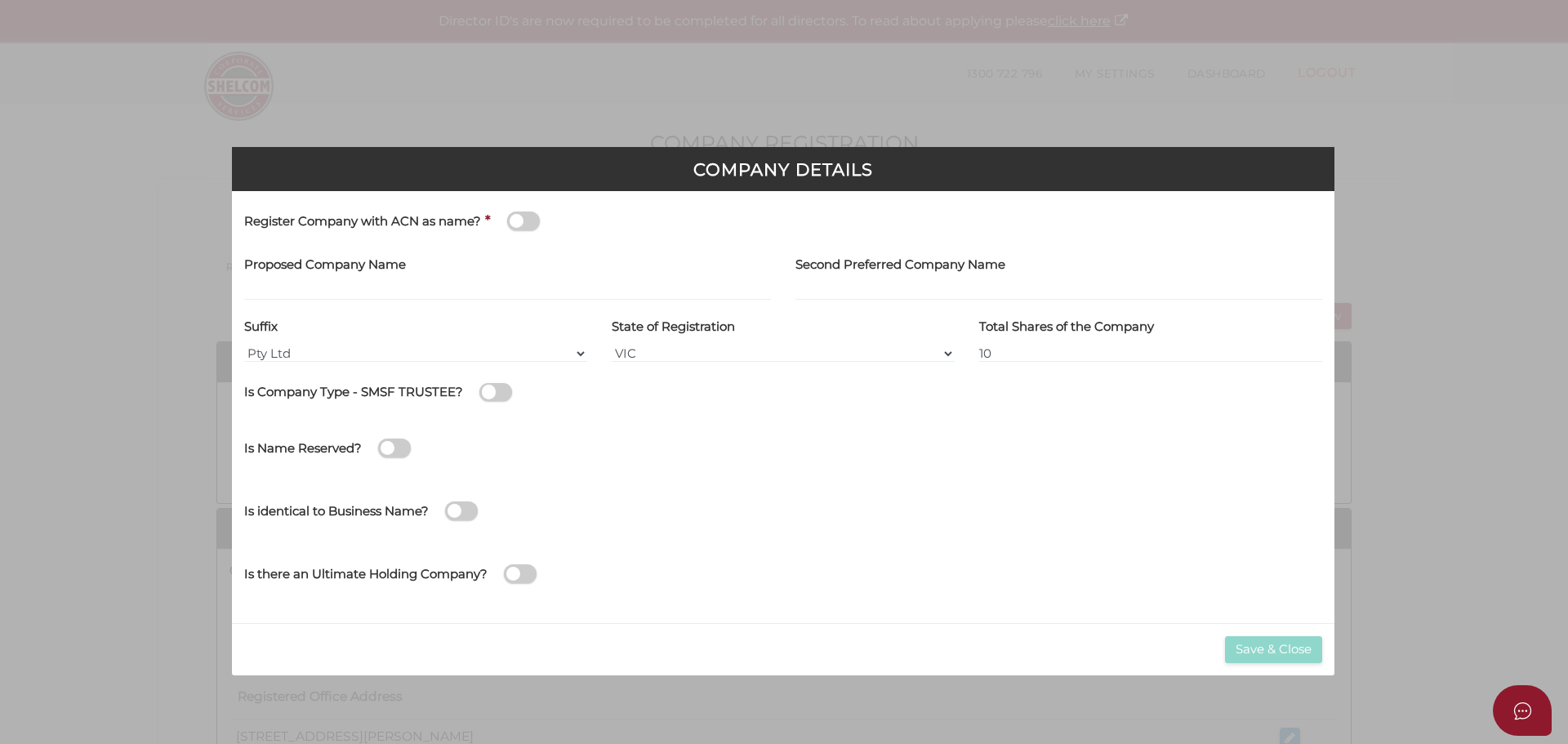
click at [1427, 231] on div "Company Details Register Company with ACN as name? * Proposed Company Name Seco…" at bounding box center [784, 372] width 1568 height 744
drag, startPoint x: 257, startPoint y: 58, endPoint x: 242, endPoint y: 54, distance: 15.5
click at [252, 57] on div "Company Details Register Company with ACN as name? * Proposed Company Name Seco…" at bounding box center [784, 372] width 1568 height 744
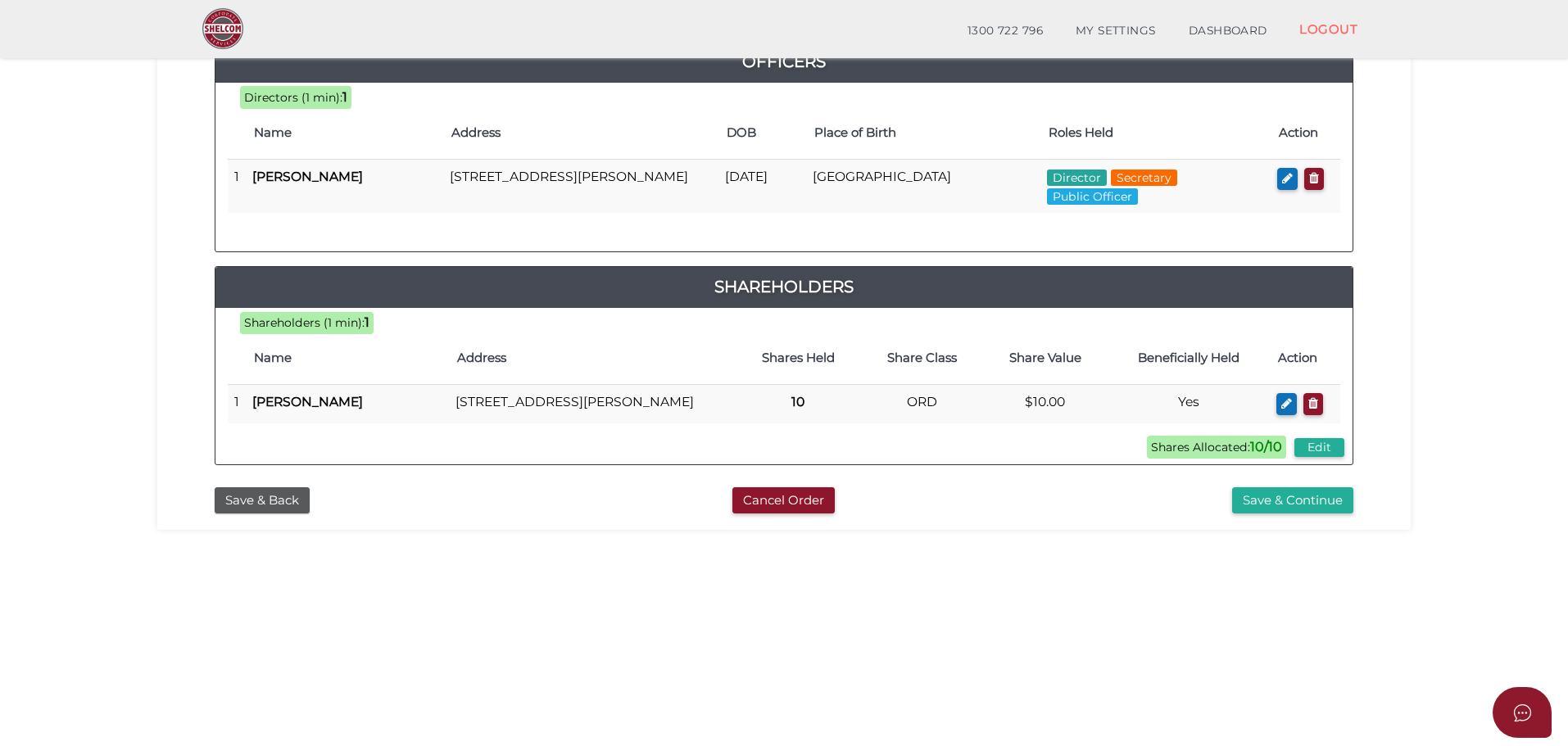
scroll to position [378, 0]
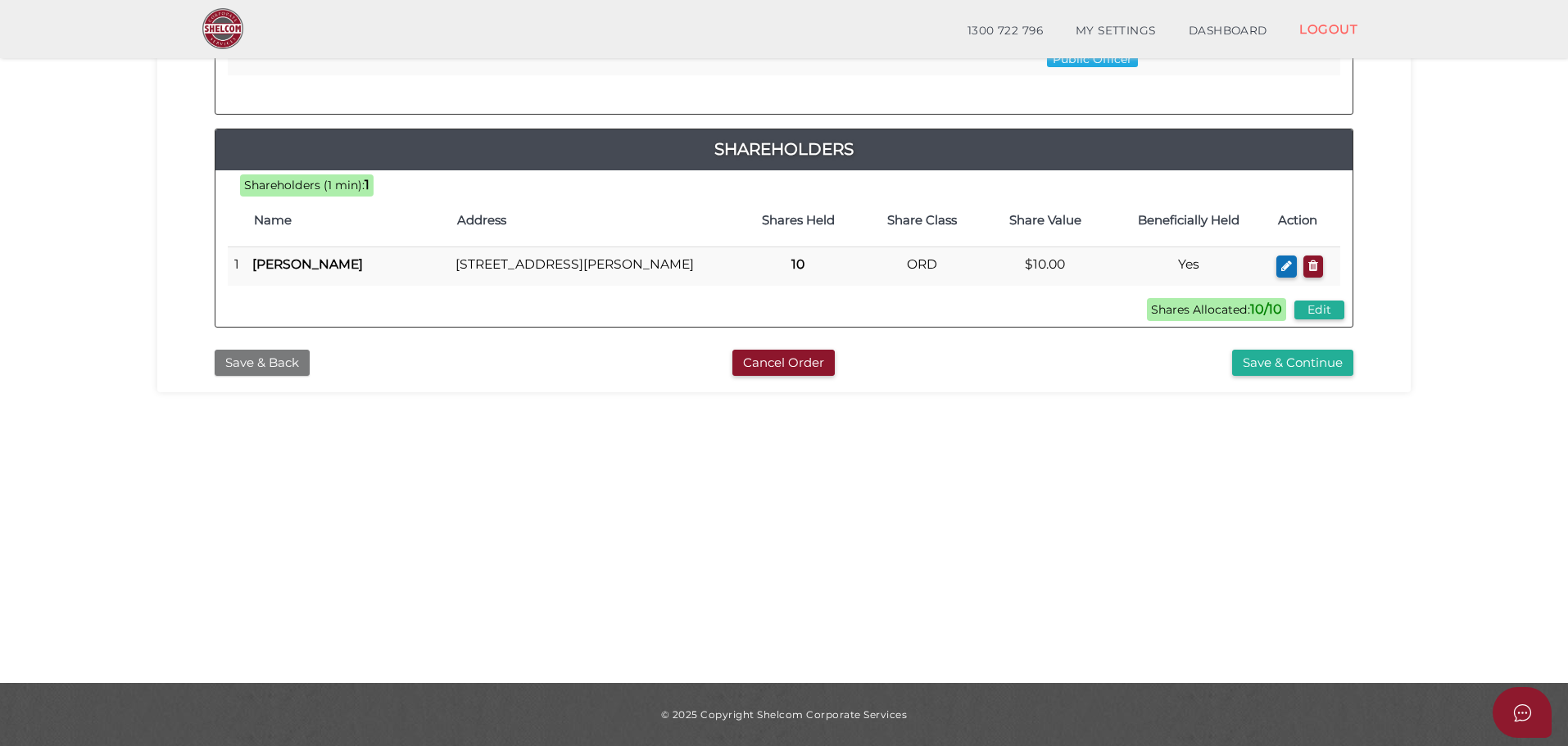
click at [281, 376] on button "Save & Back" at bounding box center [262, 363] width 95 height 27
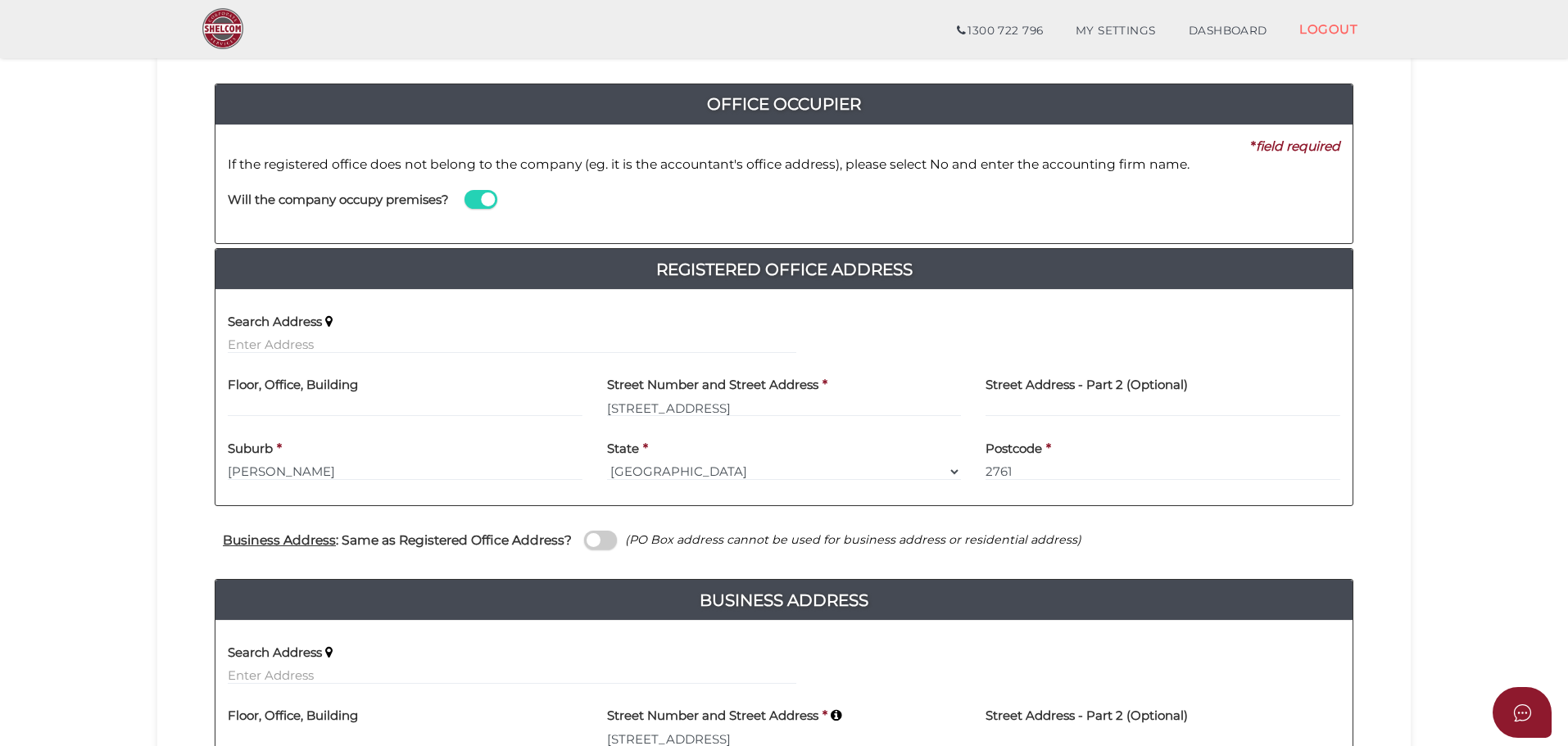
scroll to position [410, 0]
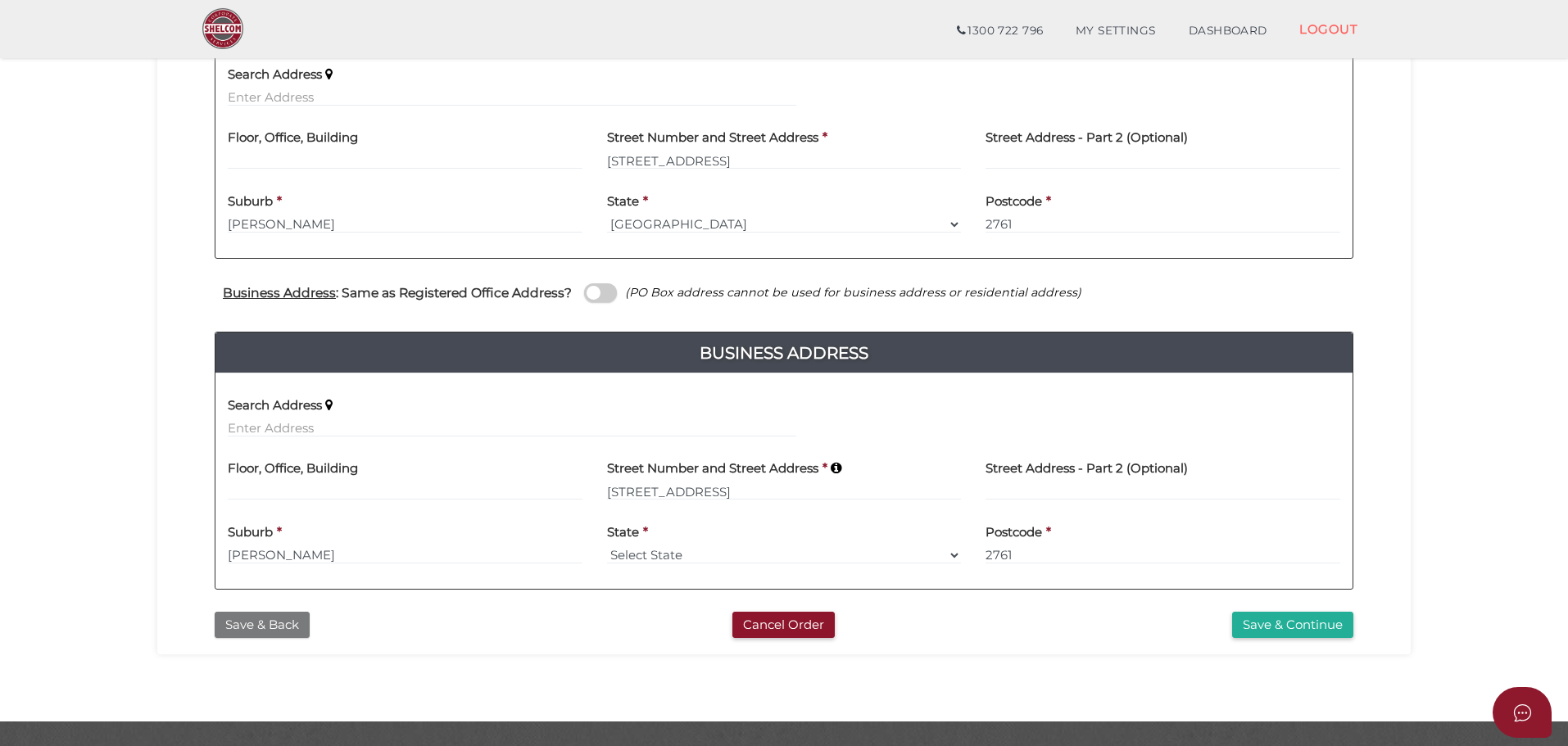
click at [267, 620] on button "Save & Back" at bounding box center [262, 625] width 95 height 27
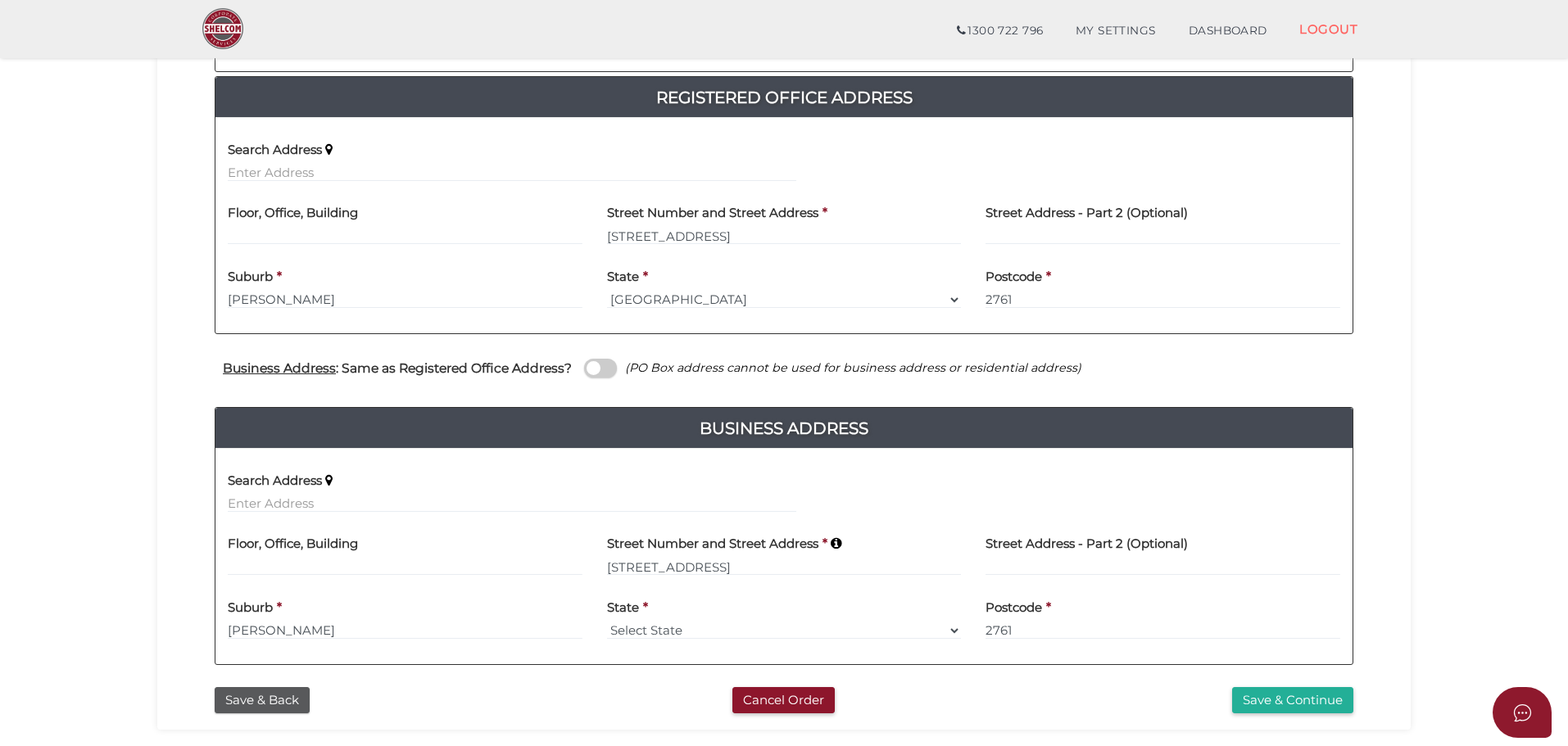
scroll to position [448, 0]
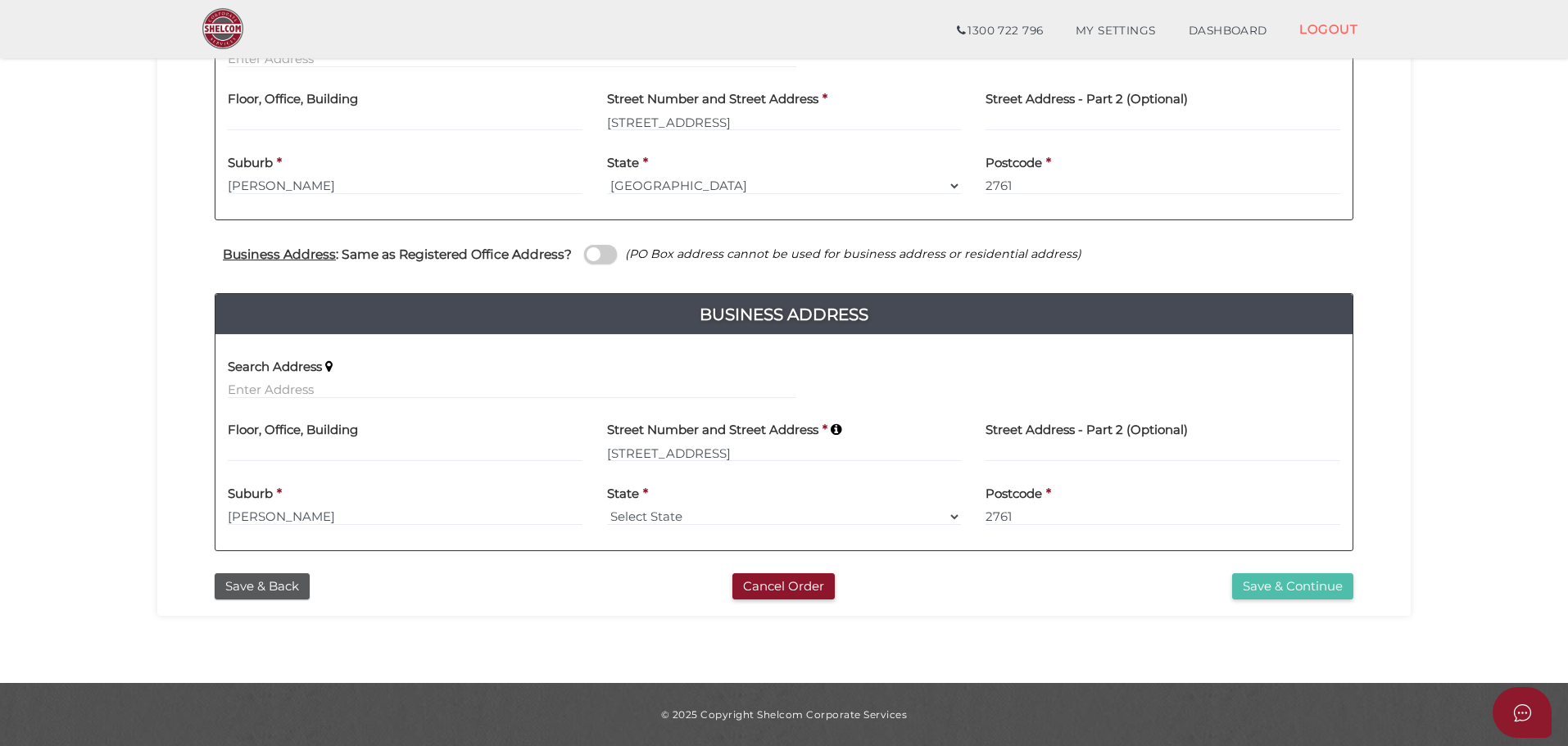
click at [1243, 587] on button "Save & Continue" at bounding box center [1292, 587] width 122 height 27
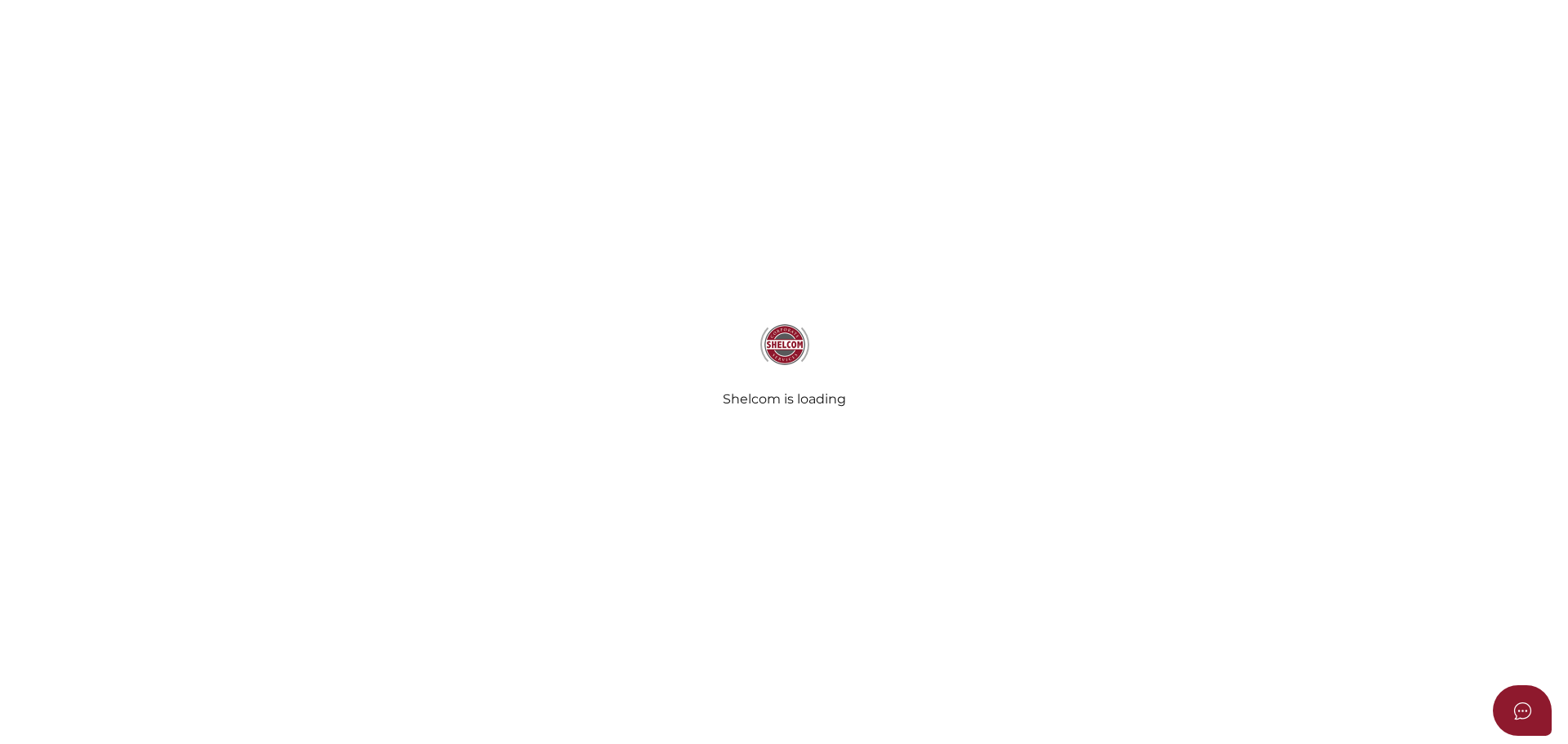
select select "[GEOGRAPHIC_DATA]"
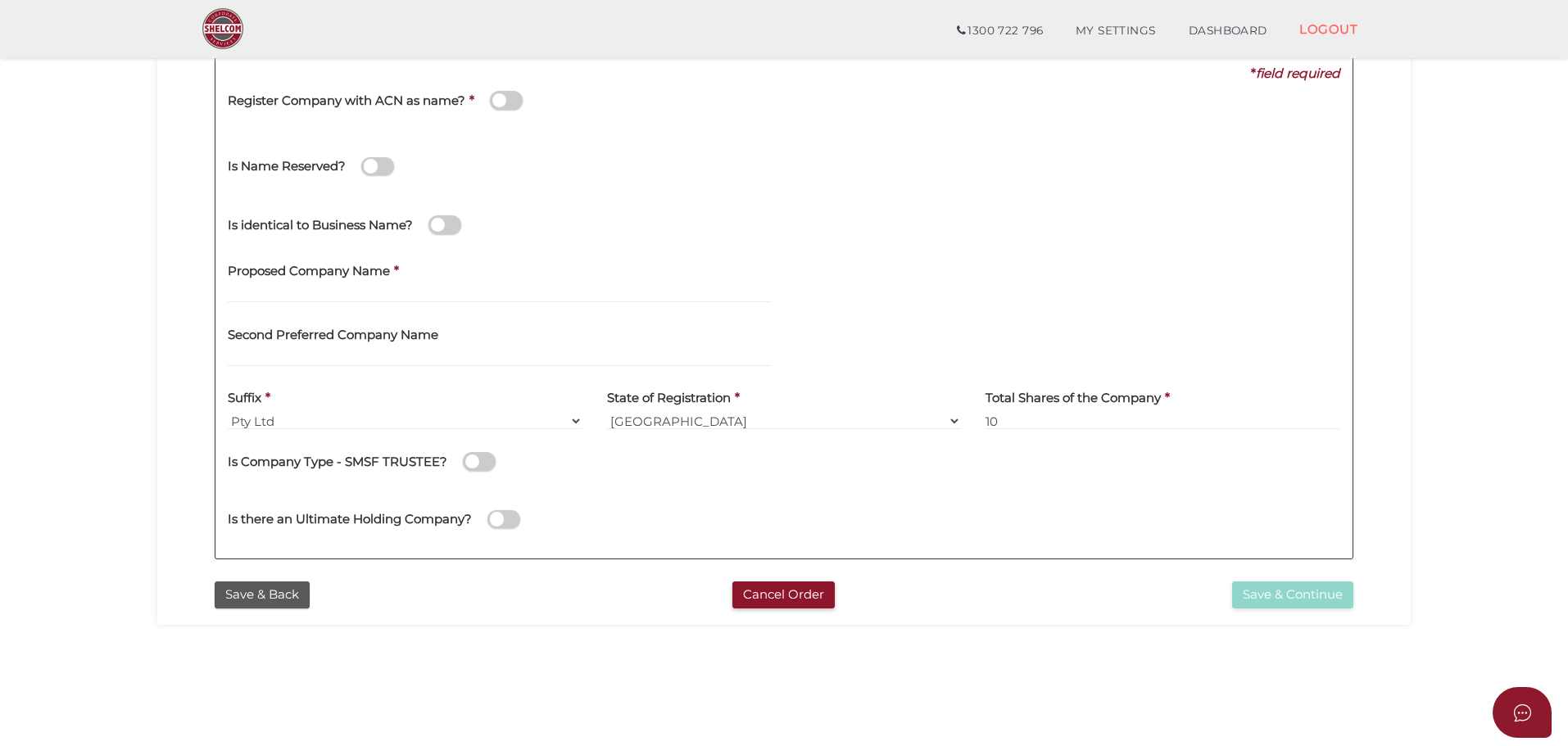
scroll to position [82, 0]
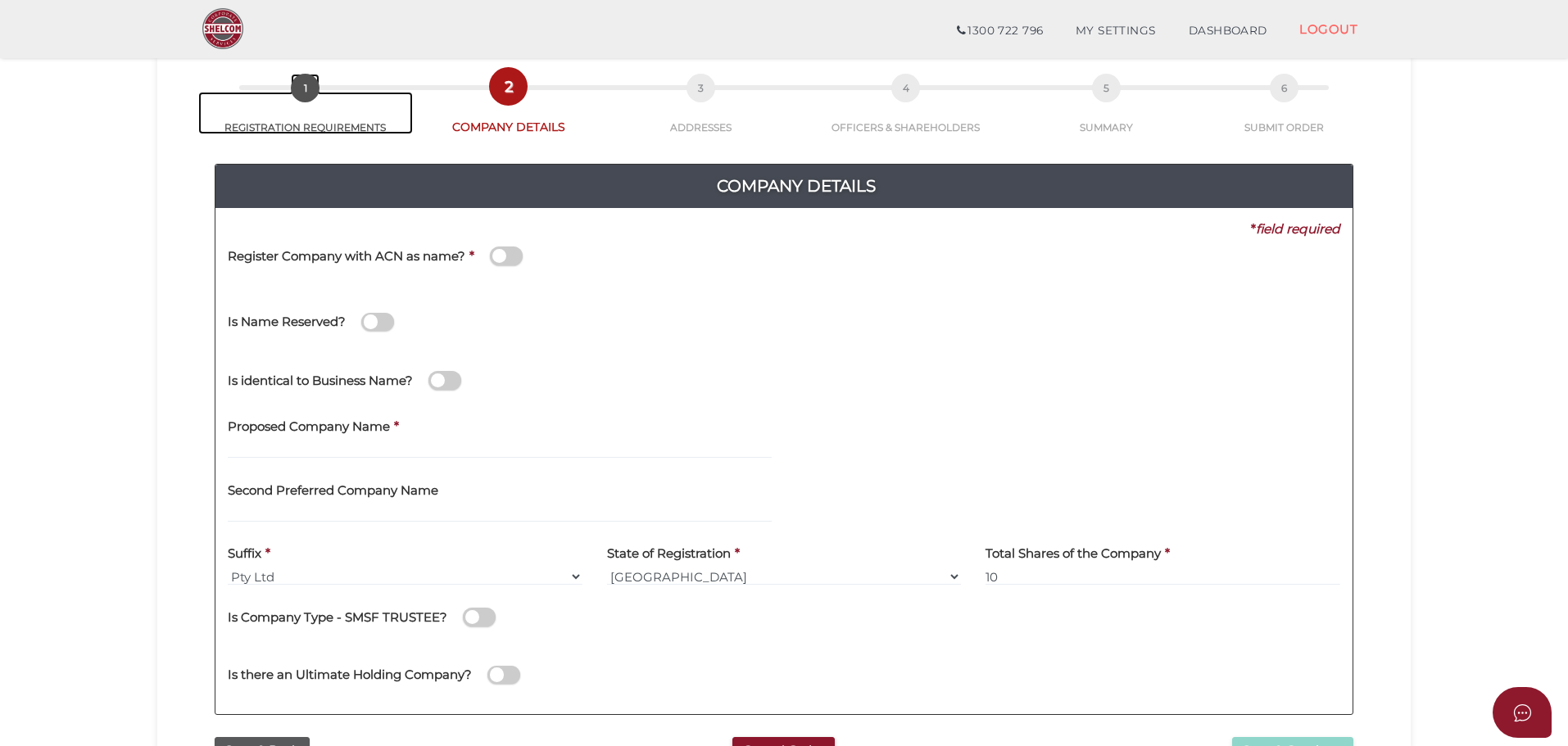
click at [310, 95] on span "1" at bounding box center [305, 88] width 29 height 28
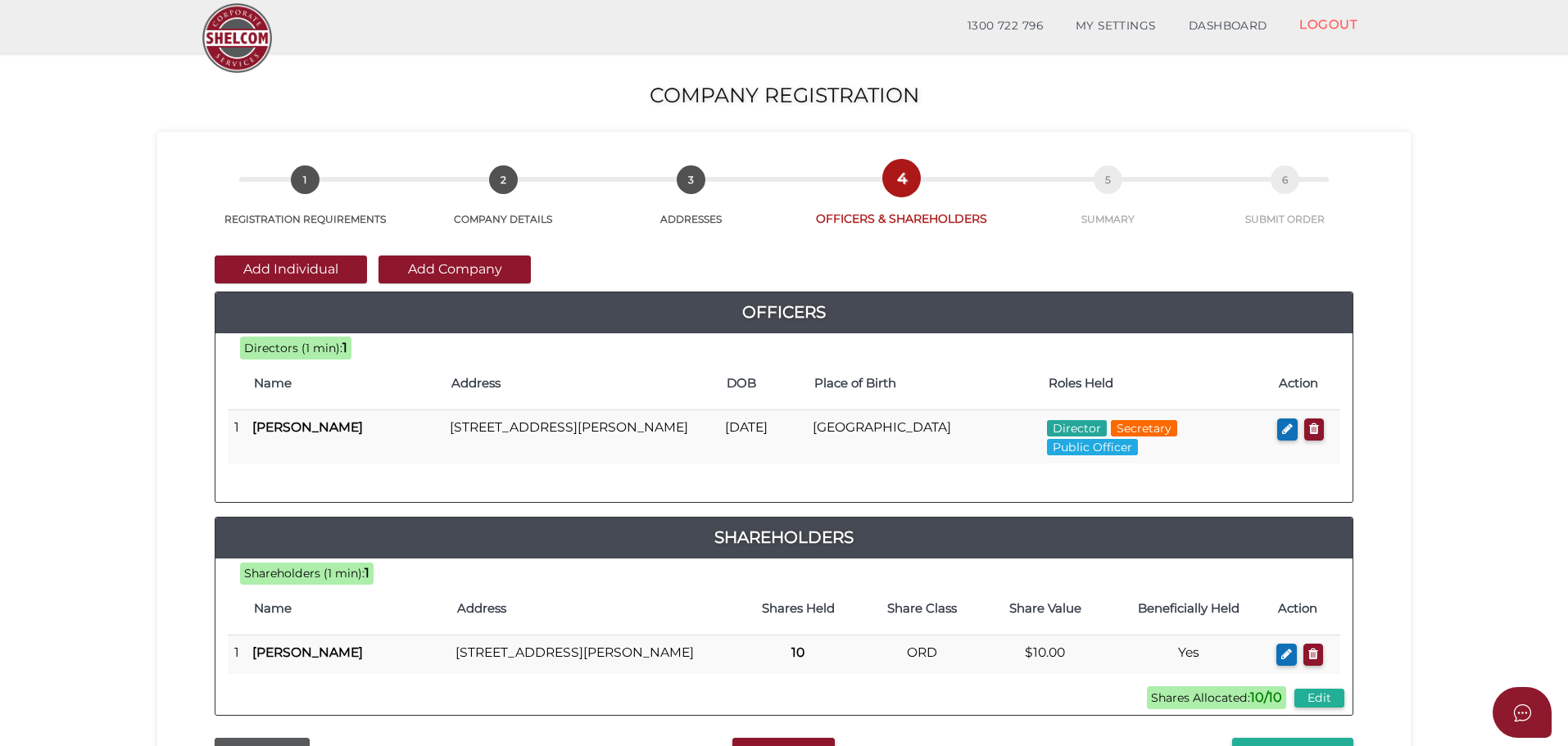
scroll to position [246, 0]
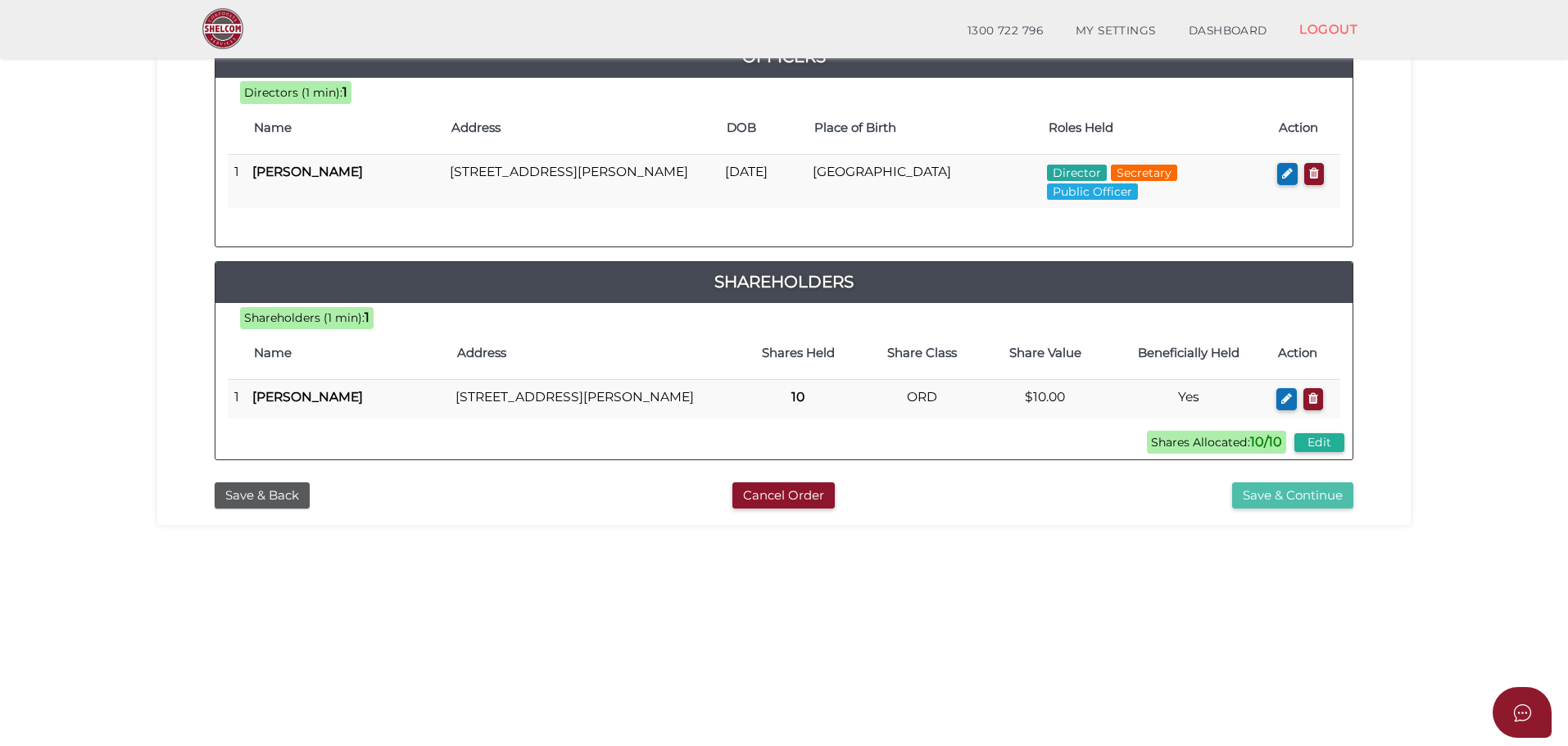
click at [1287, 500] on button "Save & Continue" at bounding box center [1292, 495] width 122 height 27
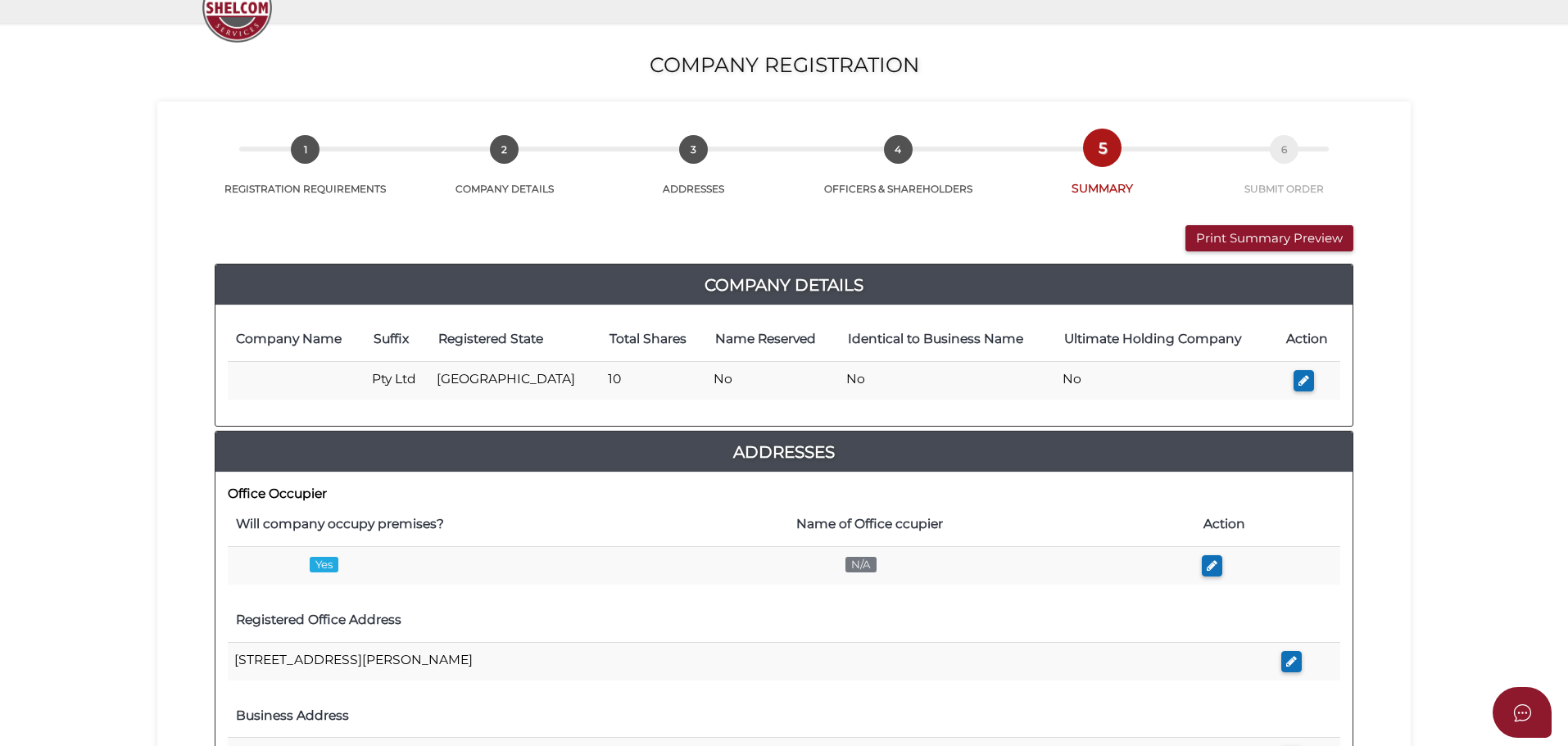
scroll to position [163, 0]
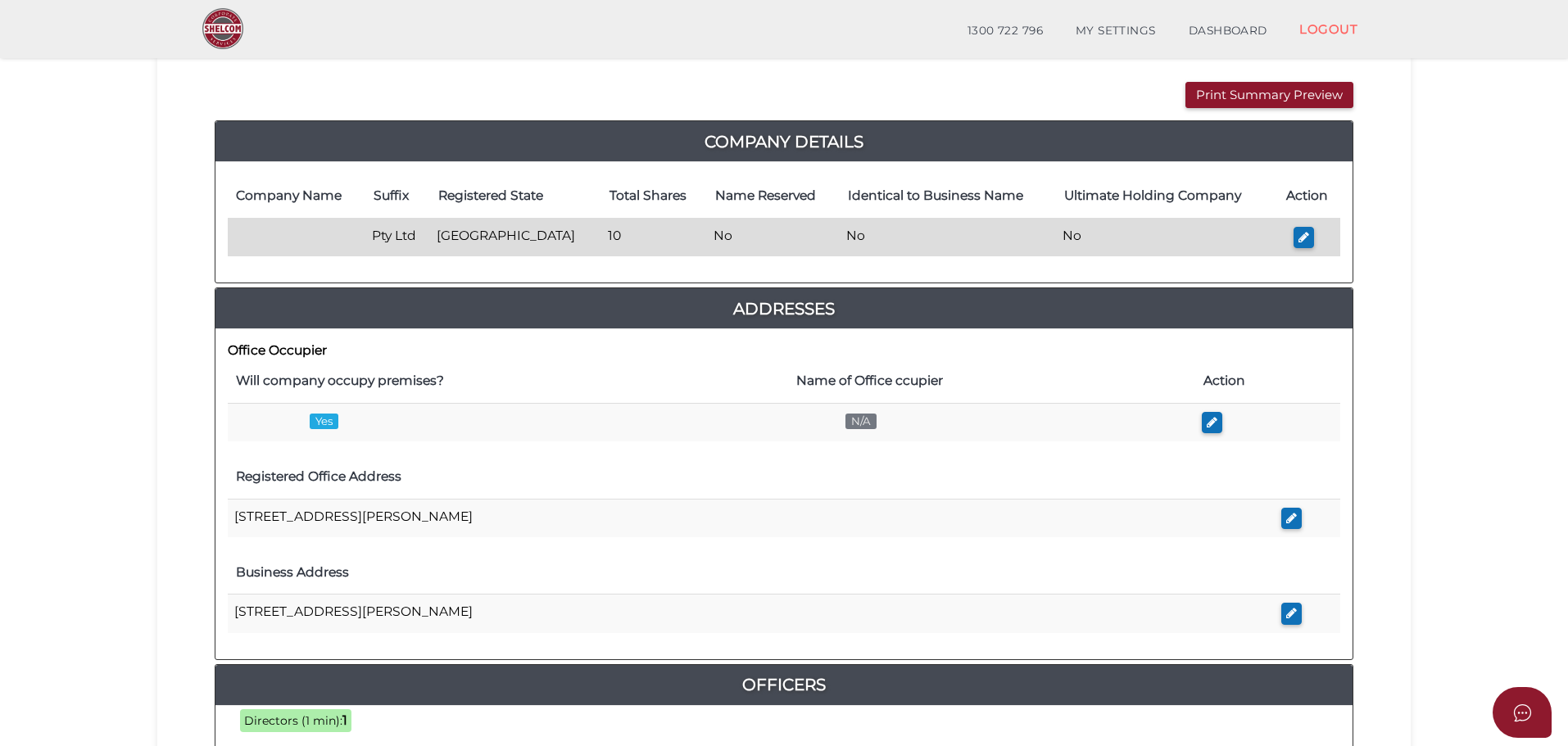
click at [257, 246] on td at bounding box center [297, 237] width 138 height 39
click at [1300, 241] on icon "button" at bounding box center [1304, 237] width 11 height 13
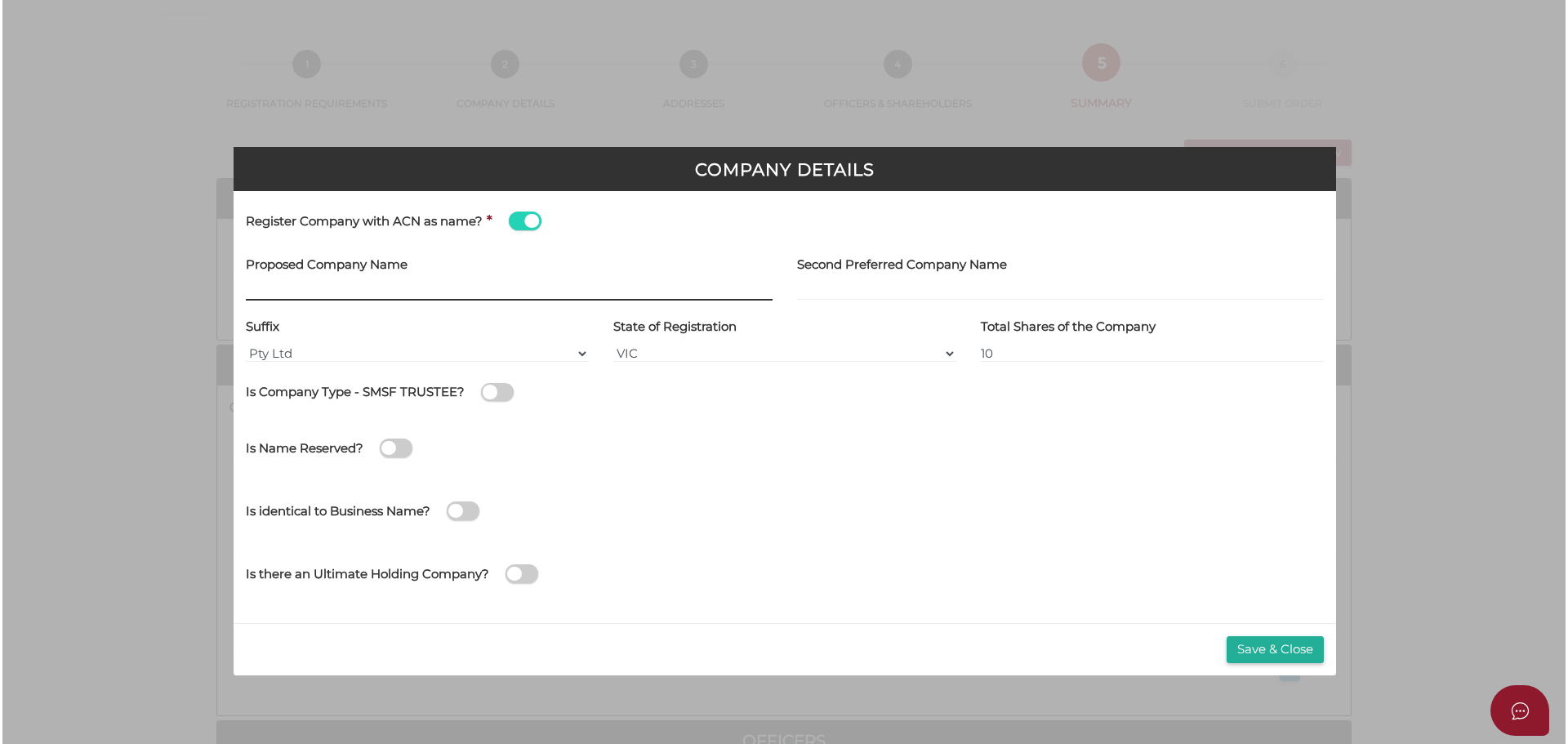
scroll to position [0, 0]
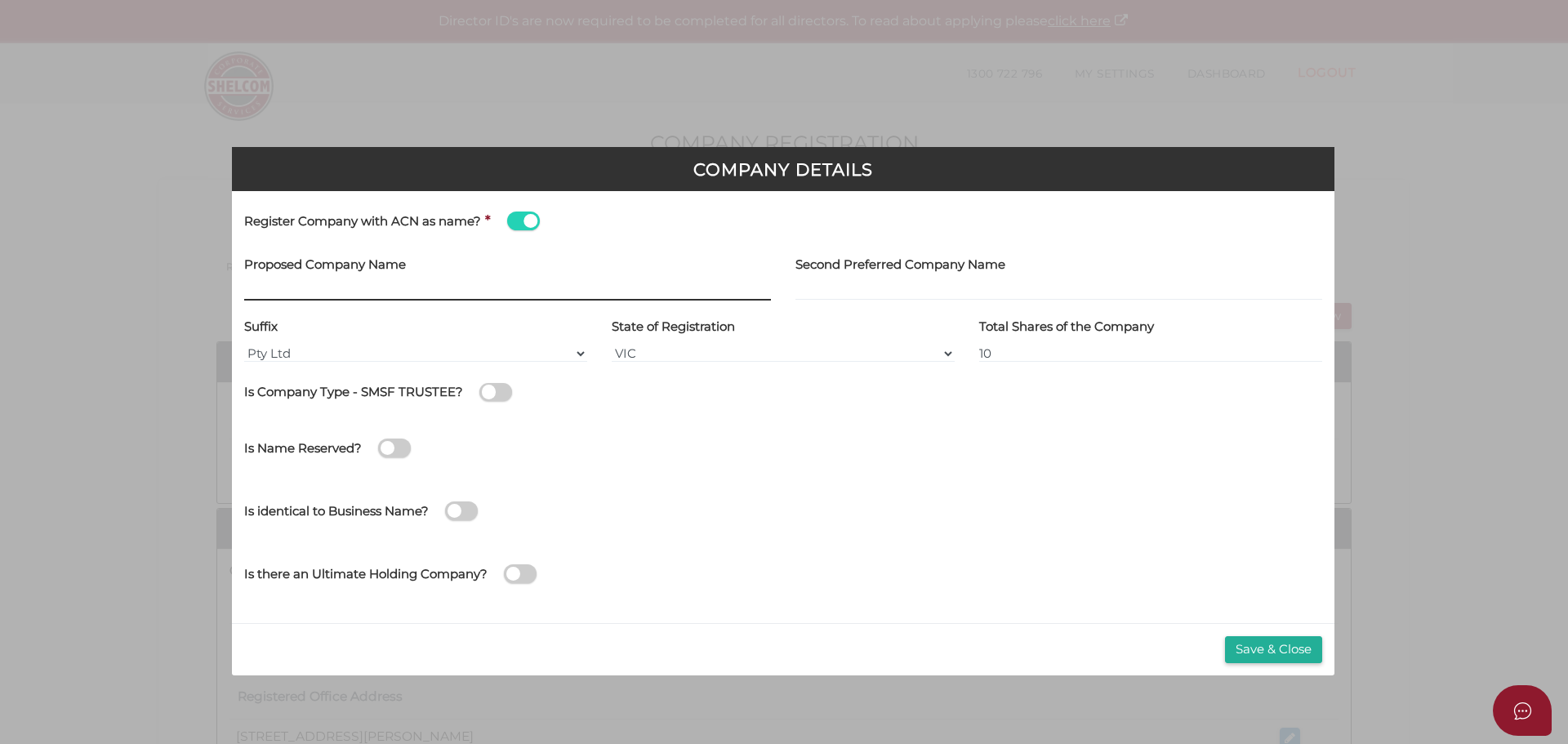
type input "[[ACN Number]]"
drag, startPoint x: 518, startPoint y: 229, endPoint x: 527, endPoint y: 226, distance: 9.5
click at [522, 228] on span at bounding box center [523, 221] width 33 height 18
click at [0, 0] on input "checkbox" at bounding box center [0, 0] width 0 height 0
click at [300, 283] on div "Proposed Company Name" at bounding box center [507, 277] width 527 height 50
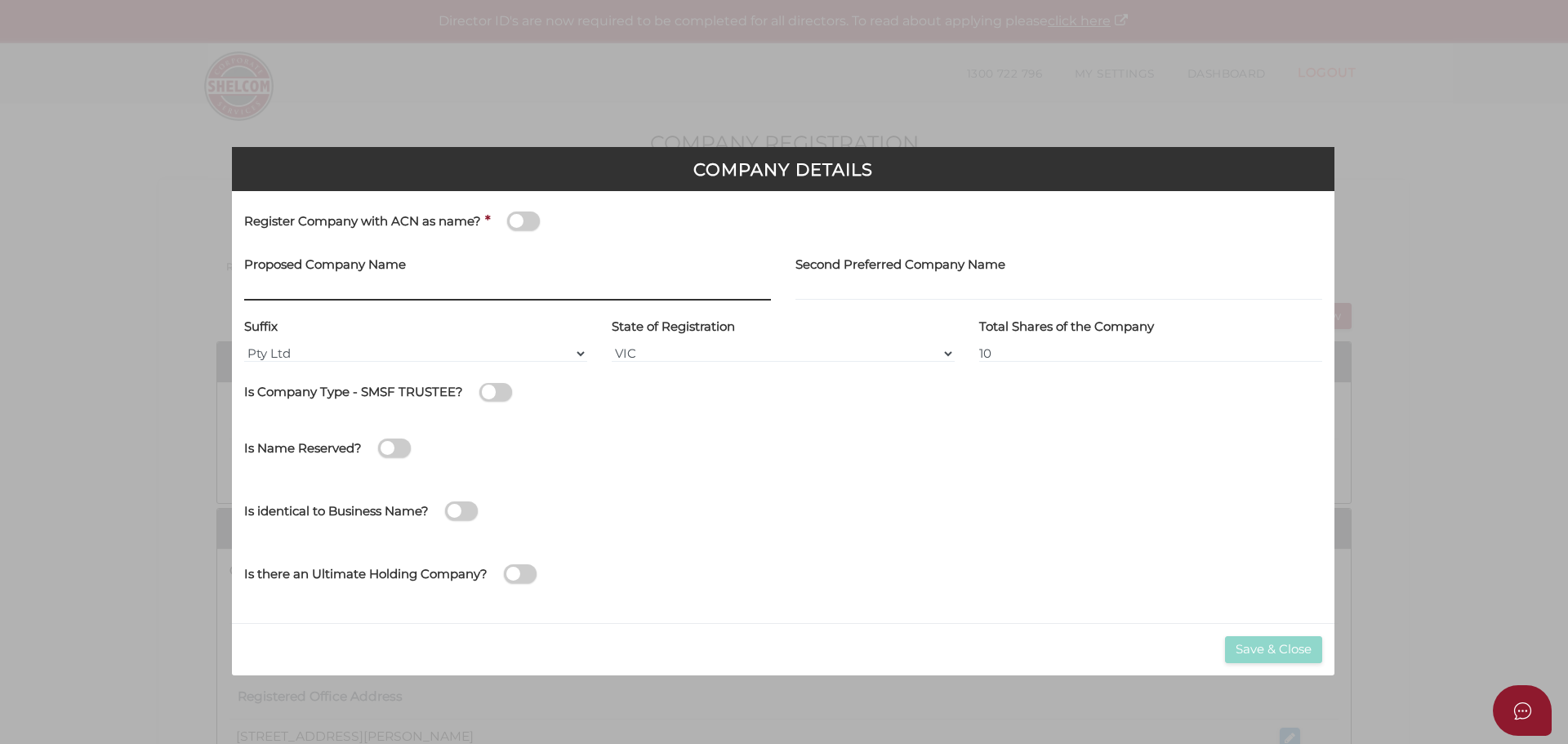
click at [277, 298] on input "text" at bounding box center [507, 291] width 527 height 18
click at [344, 289] on input "[PERSON_NAME]" at bounding box center [507, 291] width 527 height 18
drag, startPoint x: 382, startPoint y: 318, endPoint x: 353, endPoint y: 317, distance: 29.0
click at [382, 319] on div "Suffix Pty Ltd Pty Ltd Pty. Ltd. Pty Limited Proprietary Limited Proprietary Ltd" at bounding box center [415, 338] width 343 height 50
click at [319, 299] on input "Batth" at bounding box center [507, 291] width 527 height 18
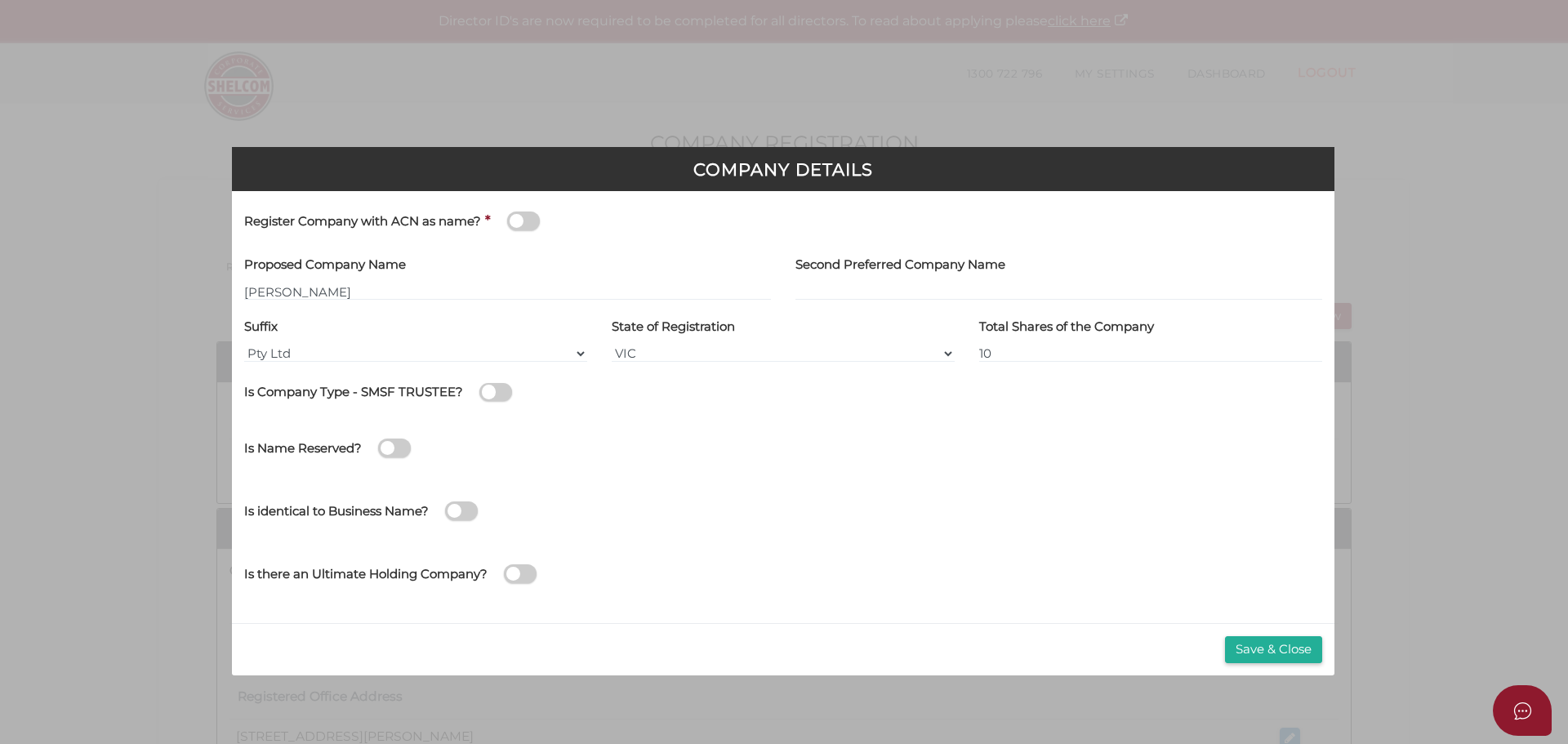
click at [363, 330] on div "Suffix Pty Ltd Pty Ltd Pty. Ltd. Pty Limited Proprietary Limited Proprietary Ltd" at bounding box center [415, 338] width 343 height 50
click at [314, 296] on input "Batth" at bounding box center [507, 291] width 527 height 18
click at [366, 329] on div "Suffix Pty Ltd Pty Ltd Pty. Ltd. Pty Limited Proprietary Limited Proprietary Ltd" at bounding box center [415, 338] width 343 height 50
click at [286, 298] on input "Batth" at bounding box center [507, 291] width 527 height 18
click at [446, 297] on input "[PERSON_NAME] Associations" at bounding box center [507, 291] width 527 height 18
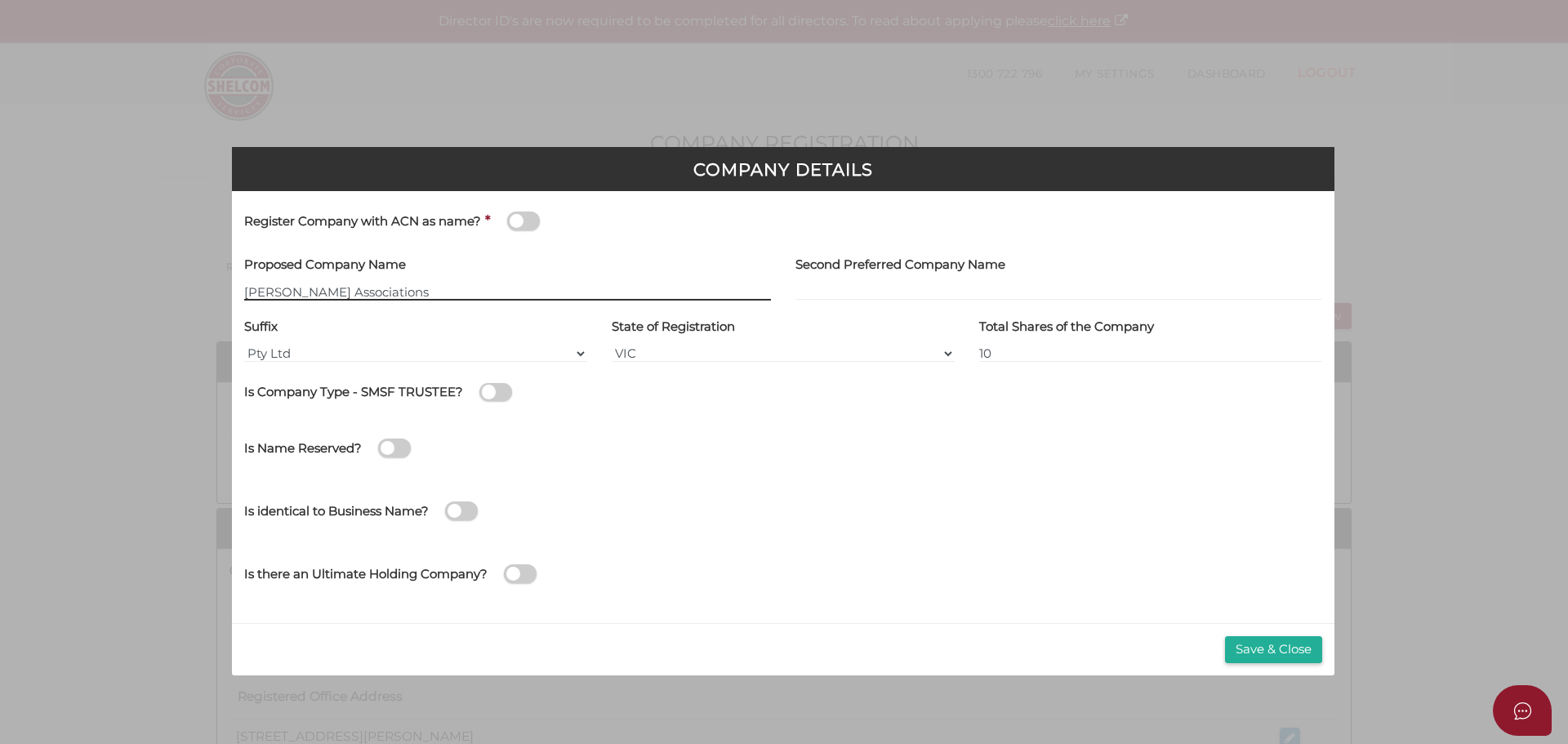
type input "[PERSON_NAME] Associations"
click at [634, 364] on div "State of Registration VIC ACT NSW NT QLD TAS WA SA" at bounding box center [783, 344] width 368 height 62
click at [634, 363] on div "State of Registration VIC ACT NSW NT QLD TAS WA SA" at bounding box center [783, 344] width 368 height 62
click at [619, 351] on select "VIC ACT NSW NT QLD TAS WA SA" at bounding box center [783, 353] width 343 height 18
select select "[GEOGRAPHIC_DATA]"
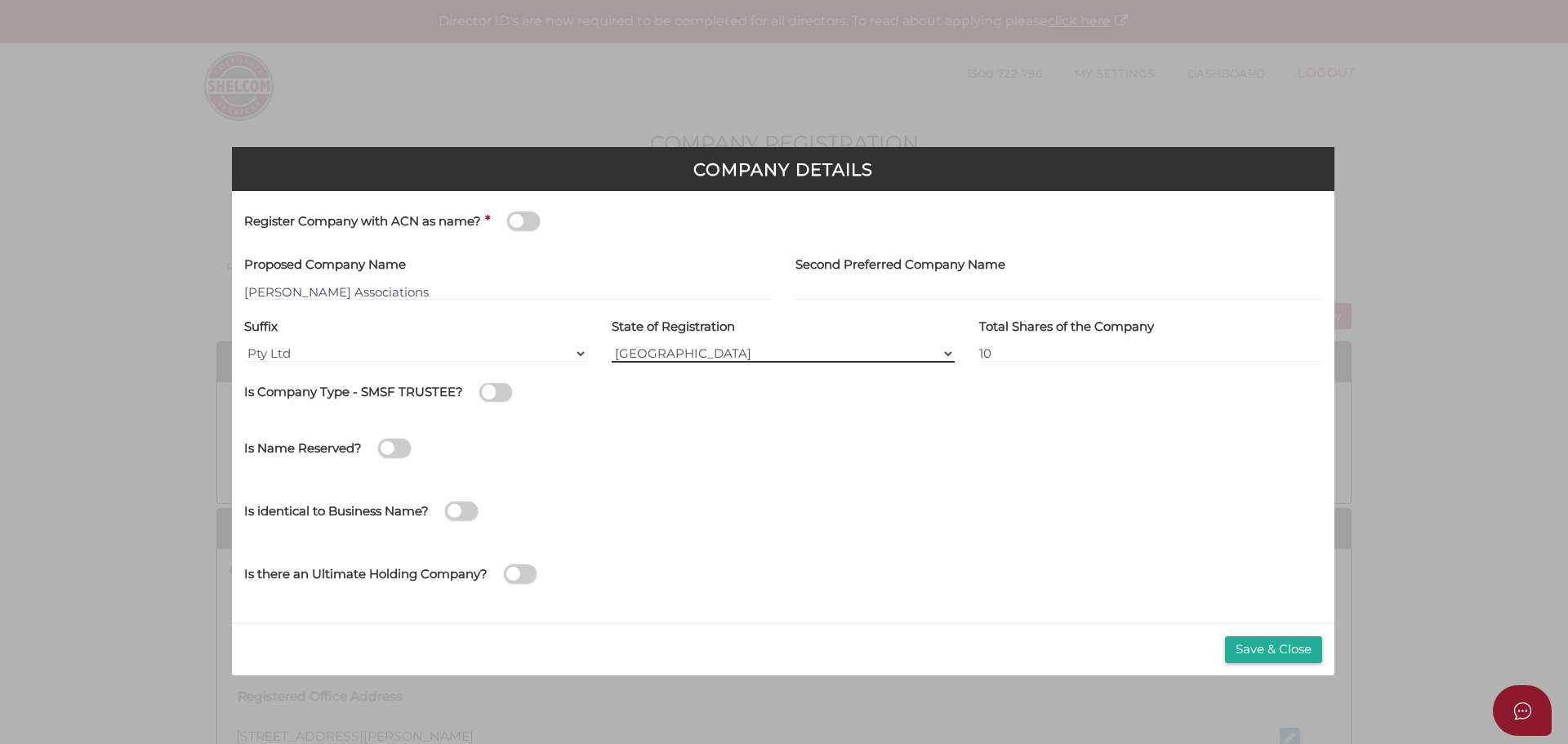
click at [612, 344] on select "VIC ACT NSW NT QLD TAS WA SA" at bounding box center [783, 353] width 343 height 18
click at [1283, 649] on button "Save & Close" at bounding box center [1274, 650] width 97 height 27
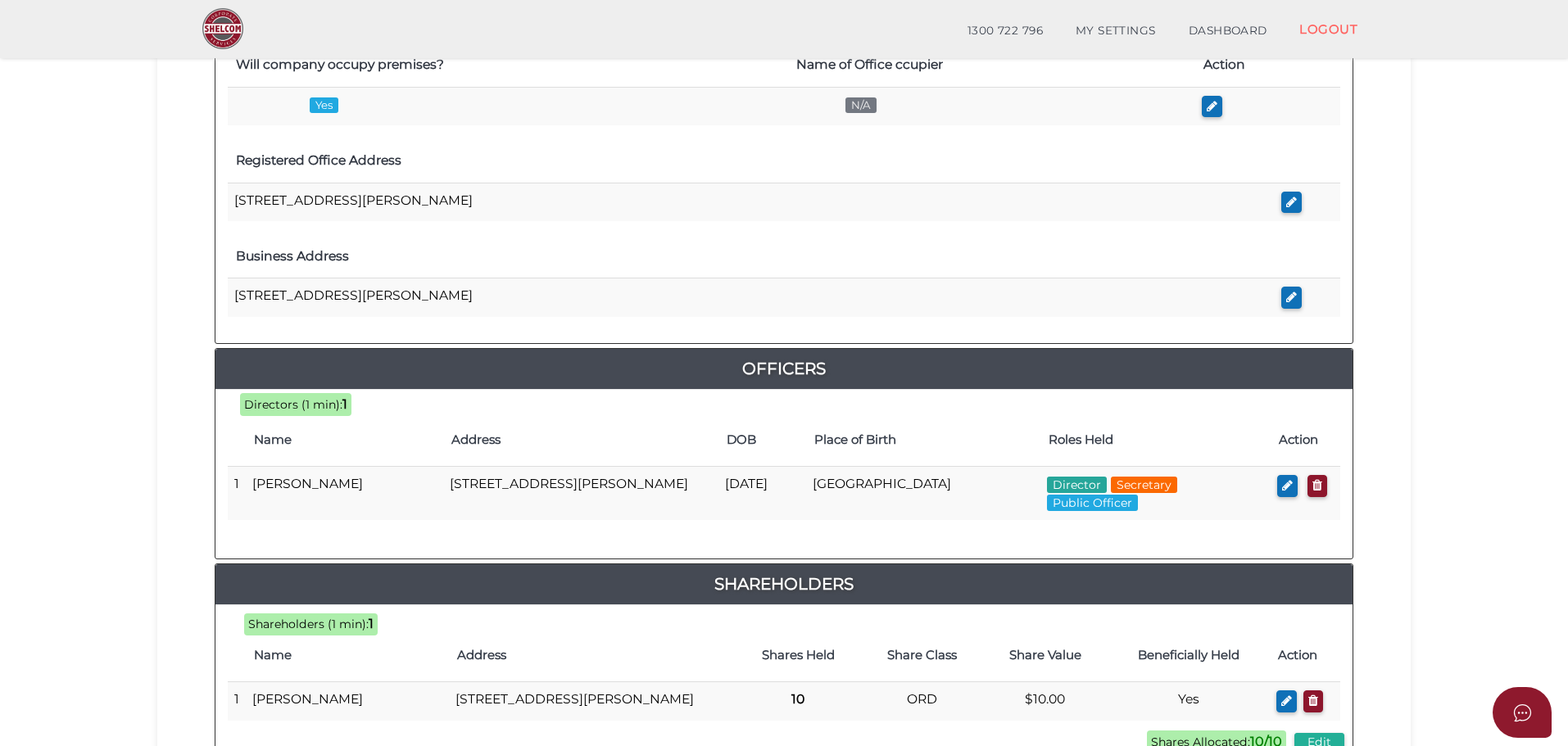
scroll to position [540, 0]
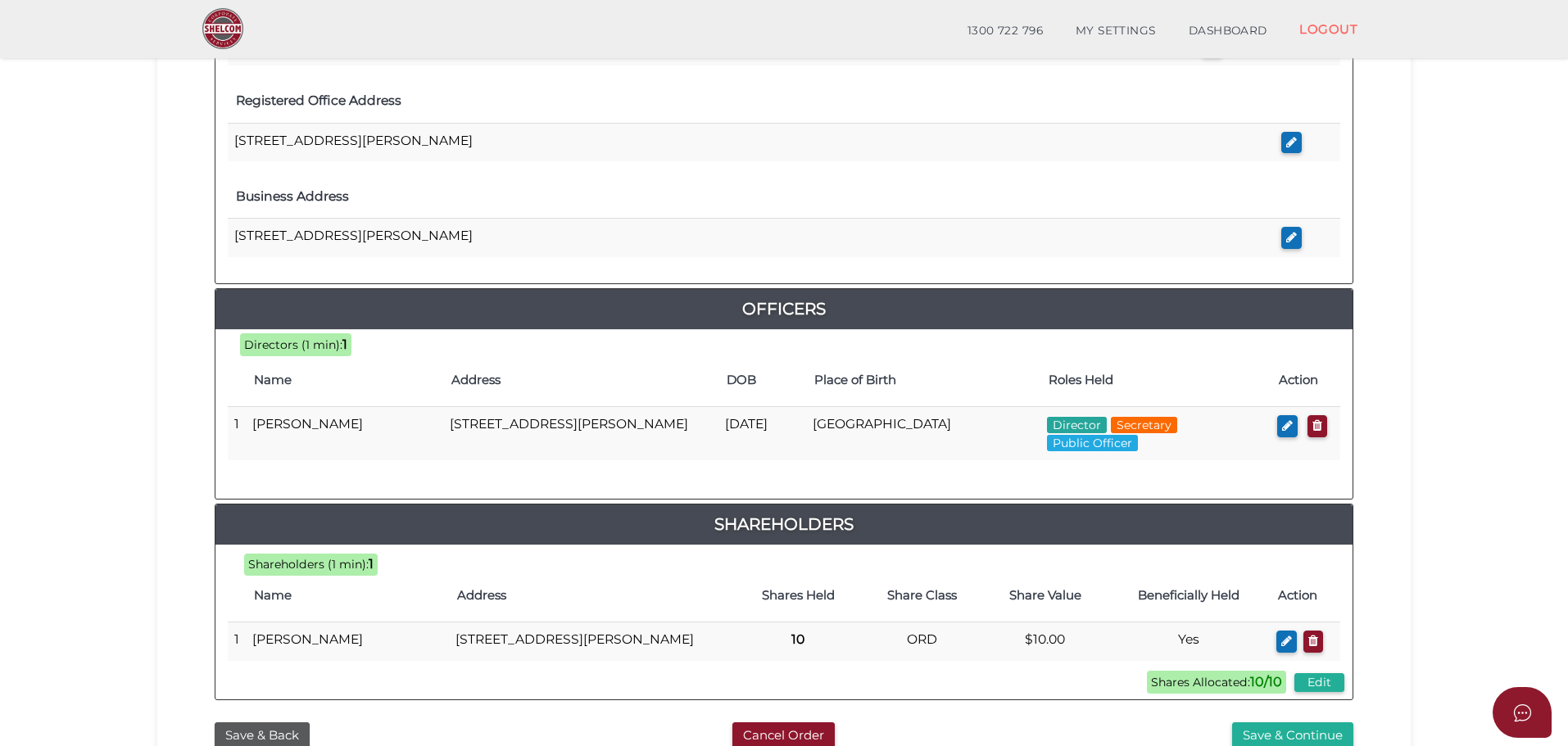
drag, startPoint x: 1284, startPoint y: 423, endPoint x: 1272, endPoint y: 425, distance: 12.2
click at [1284, 422] on icon "button" at bounding box center [1287, 425] width 11 height 13
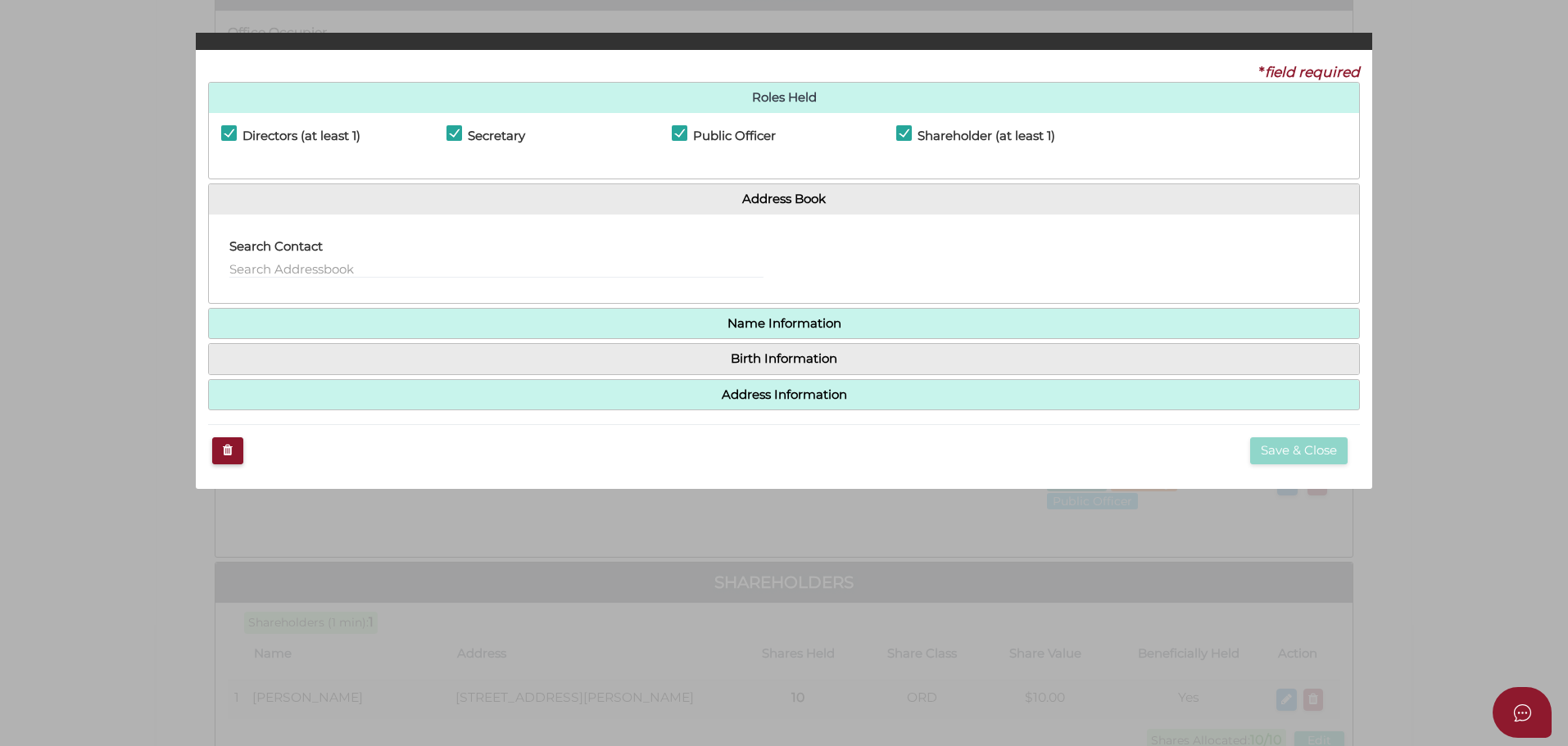
checkbox input "true"
type input "0"
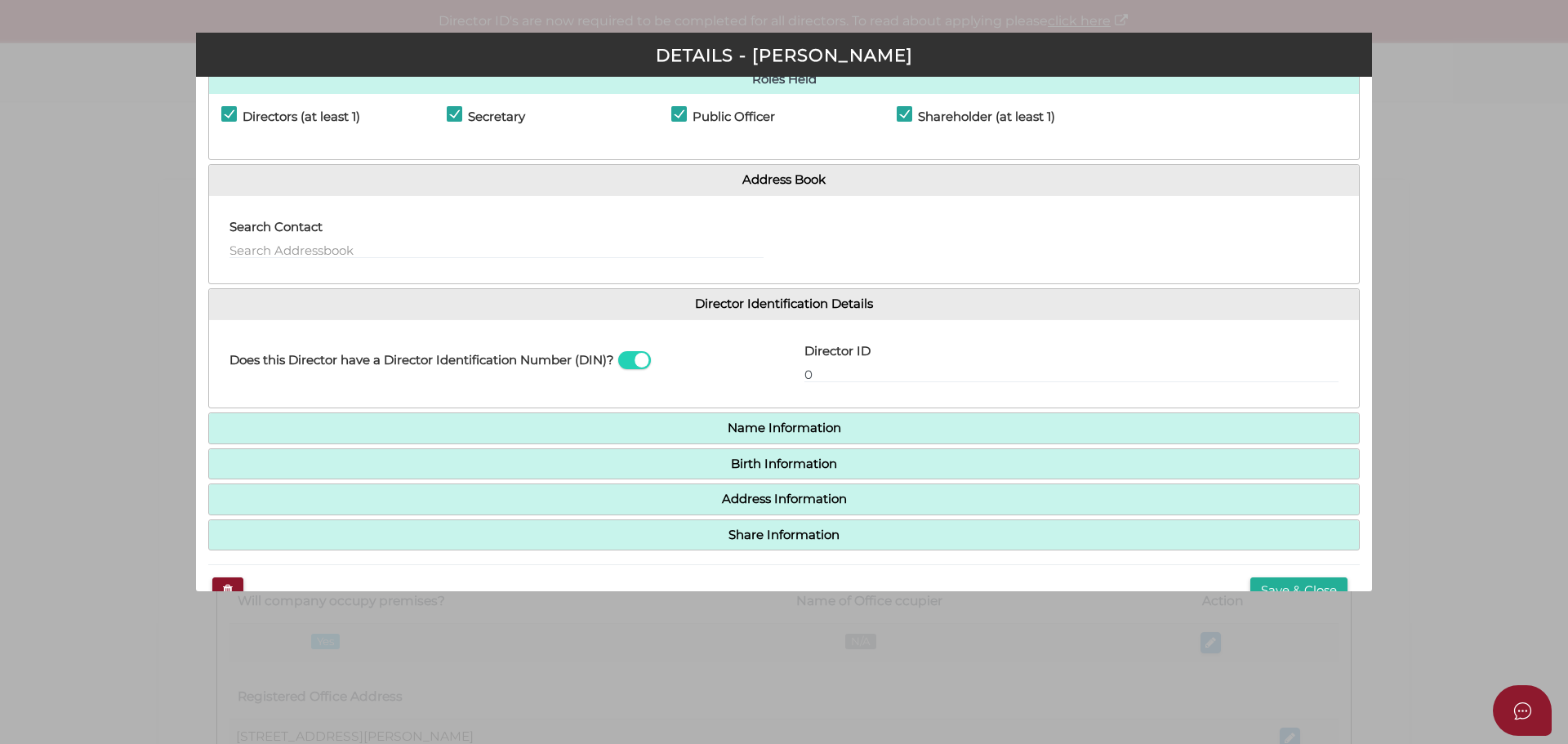
scroll to position [84, 0]
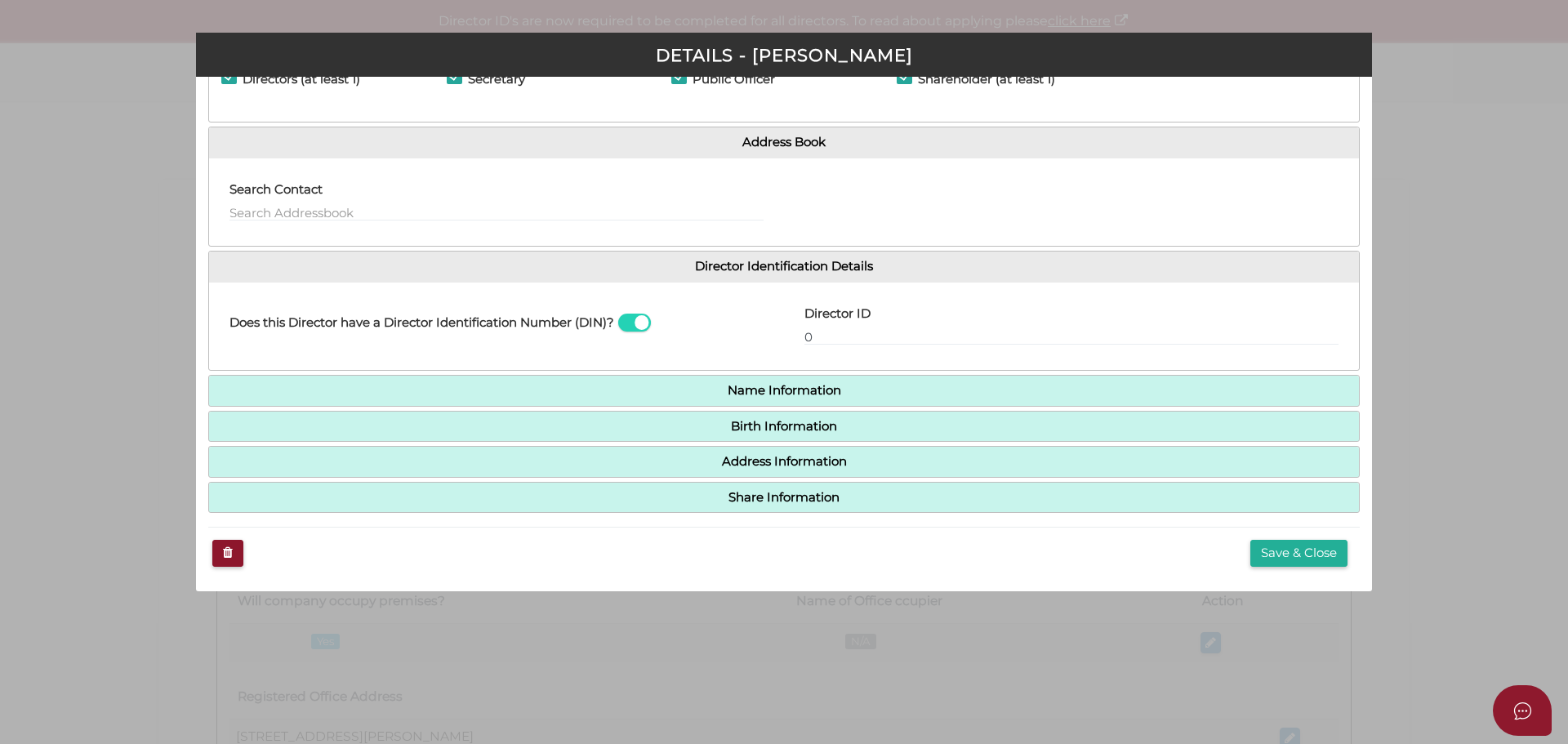
drag, startPoint x: 1317, startPoint y: 551, endPoint x: 1316, endPoint y: 538, distance: 13.0
click at [1316, 547] on button "Save & Close" at bounding box center [1299, 553] width 97 height 27
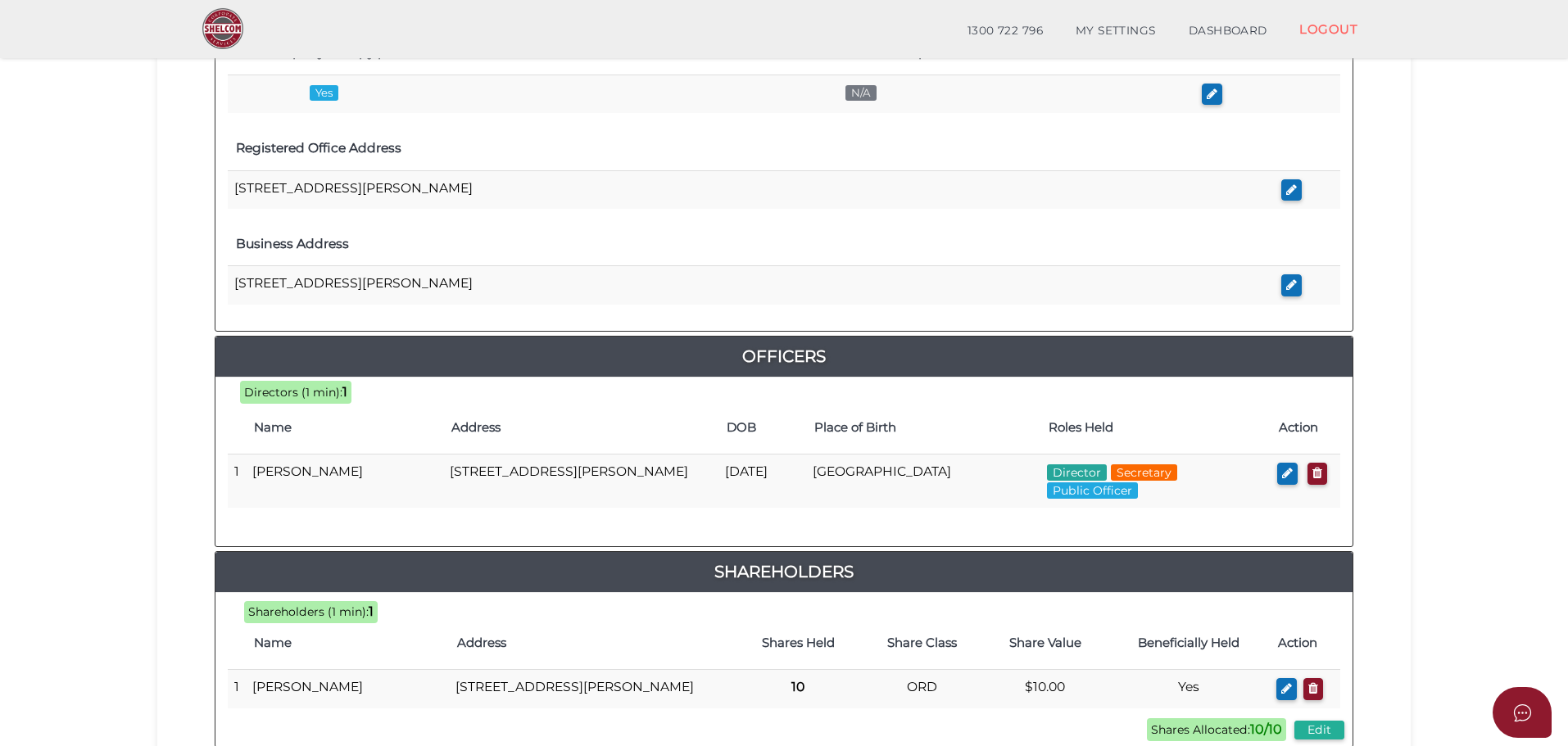
scroll to position [703, 0]
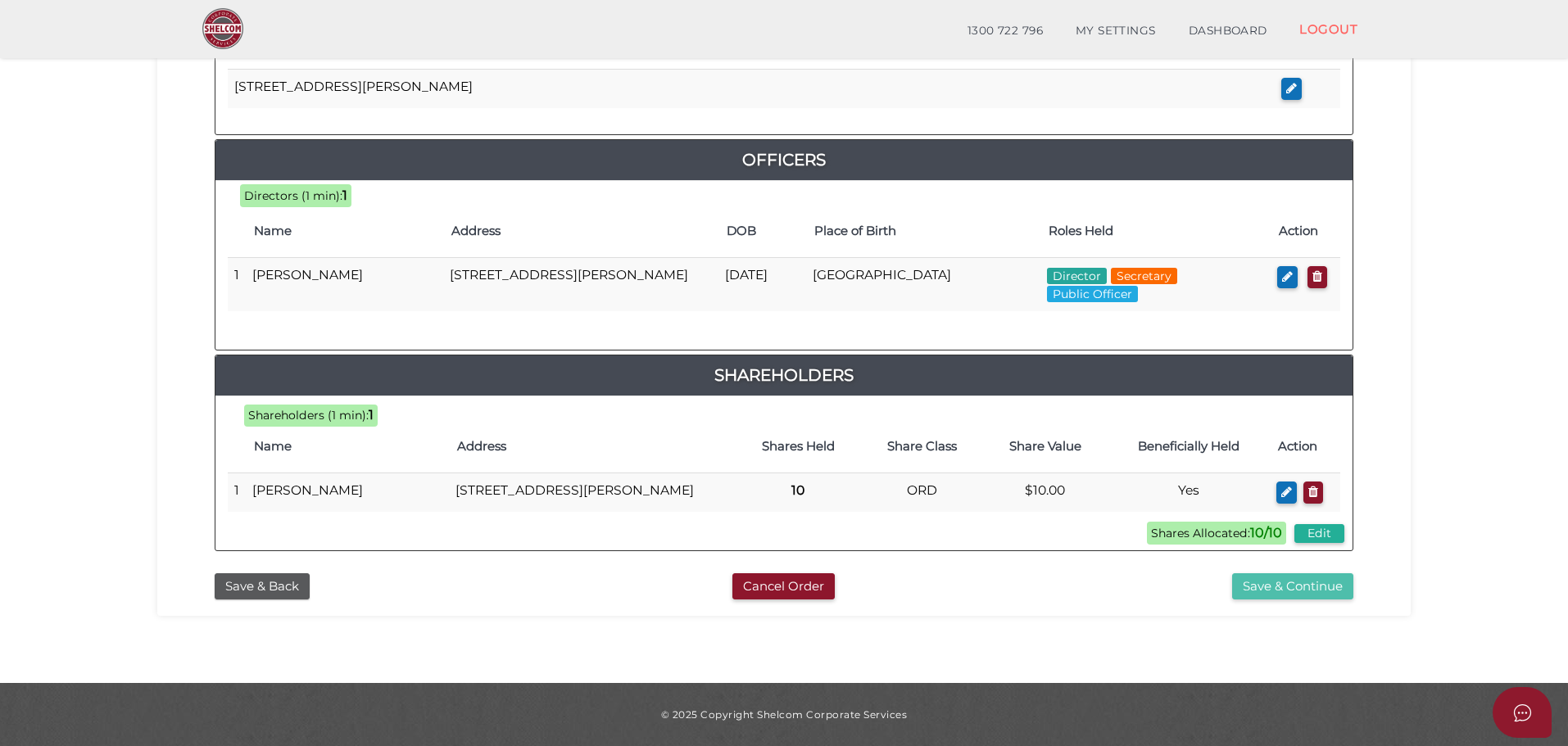
click at [1270, 583] on button "Save & Continue" at bounding box center [1292, 587] width 122 height 27
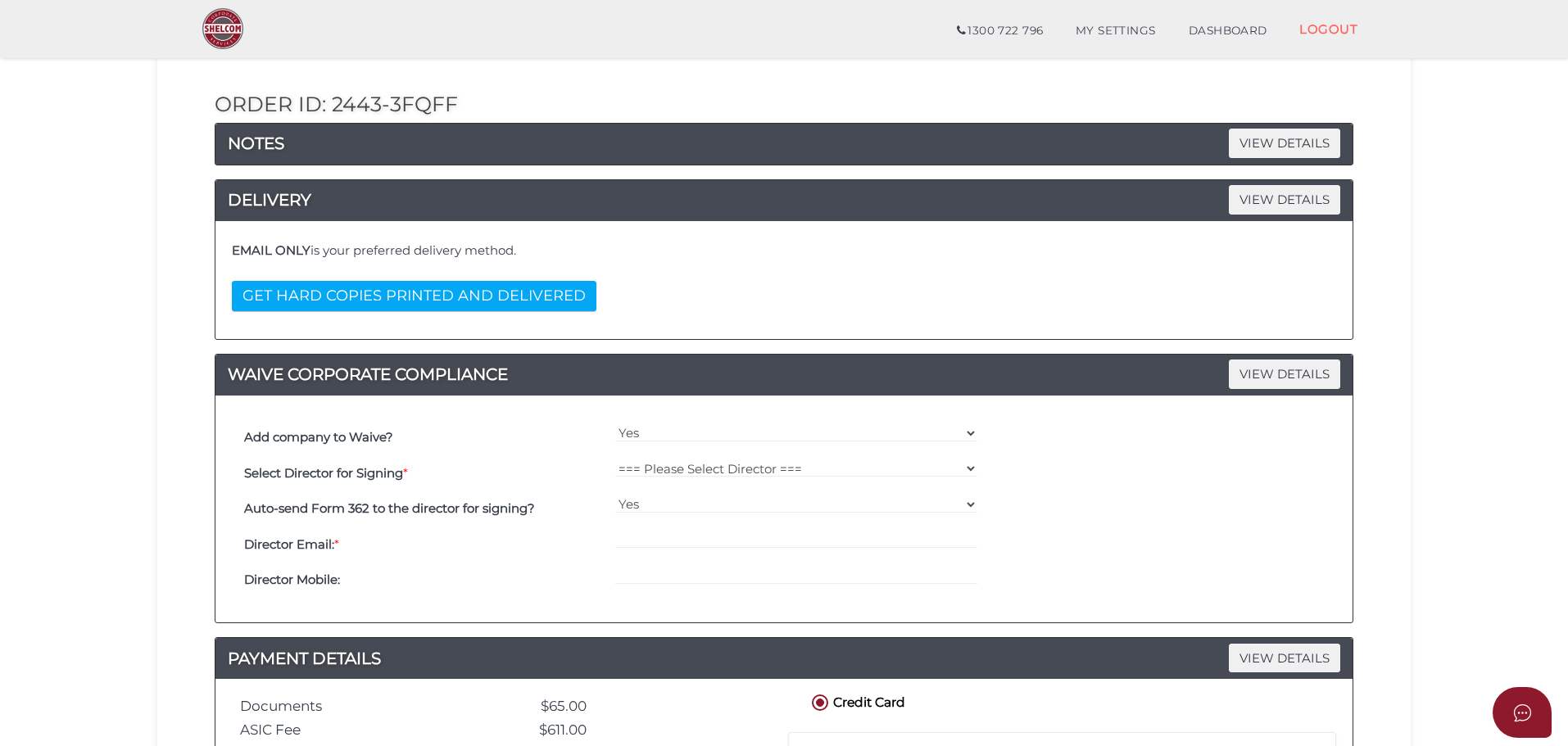
scroll to position [246, 0]
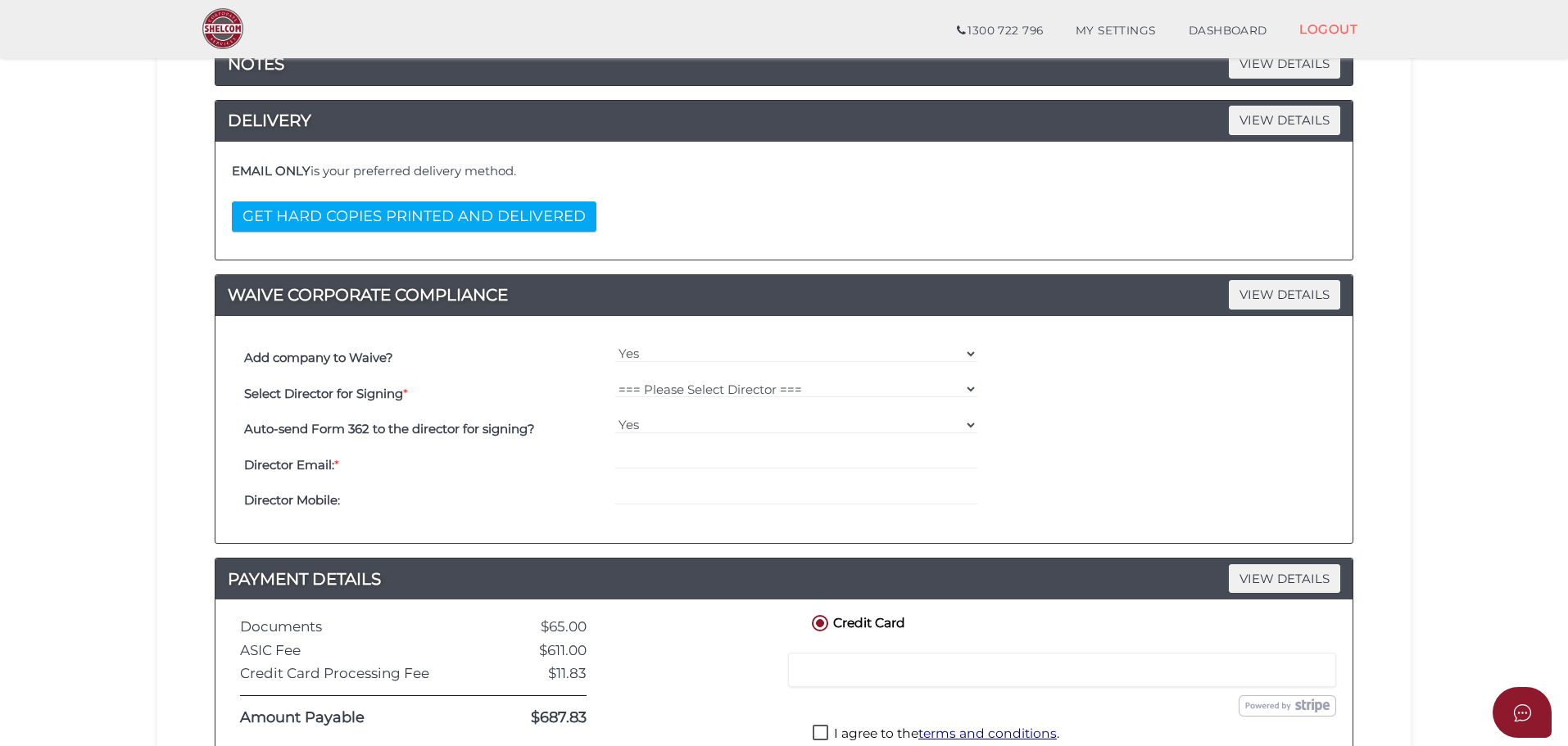
drag, startPoint x: 888, startPoint y: 379, endPoint x: 903, endPoint y: 376, distance: 15.3
click at [895, 379] on div "=== Please Select Director === Gurinder Singh" at bounding box center [797, 393] width 371 height 36
click at [761, 399] on div "=== Please Select Director === Gurinder Singh" at bounding box center [797, 393] width 371 height 36
click at [750, 390] on select "=== Please Select Director === Gurinder Singh" at bounding box center [797, 388] width 363 height 18
select select "000026925"
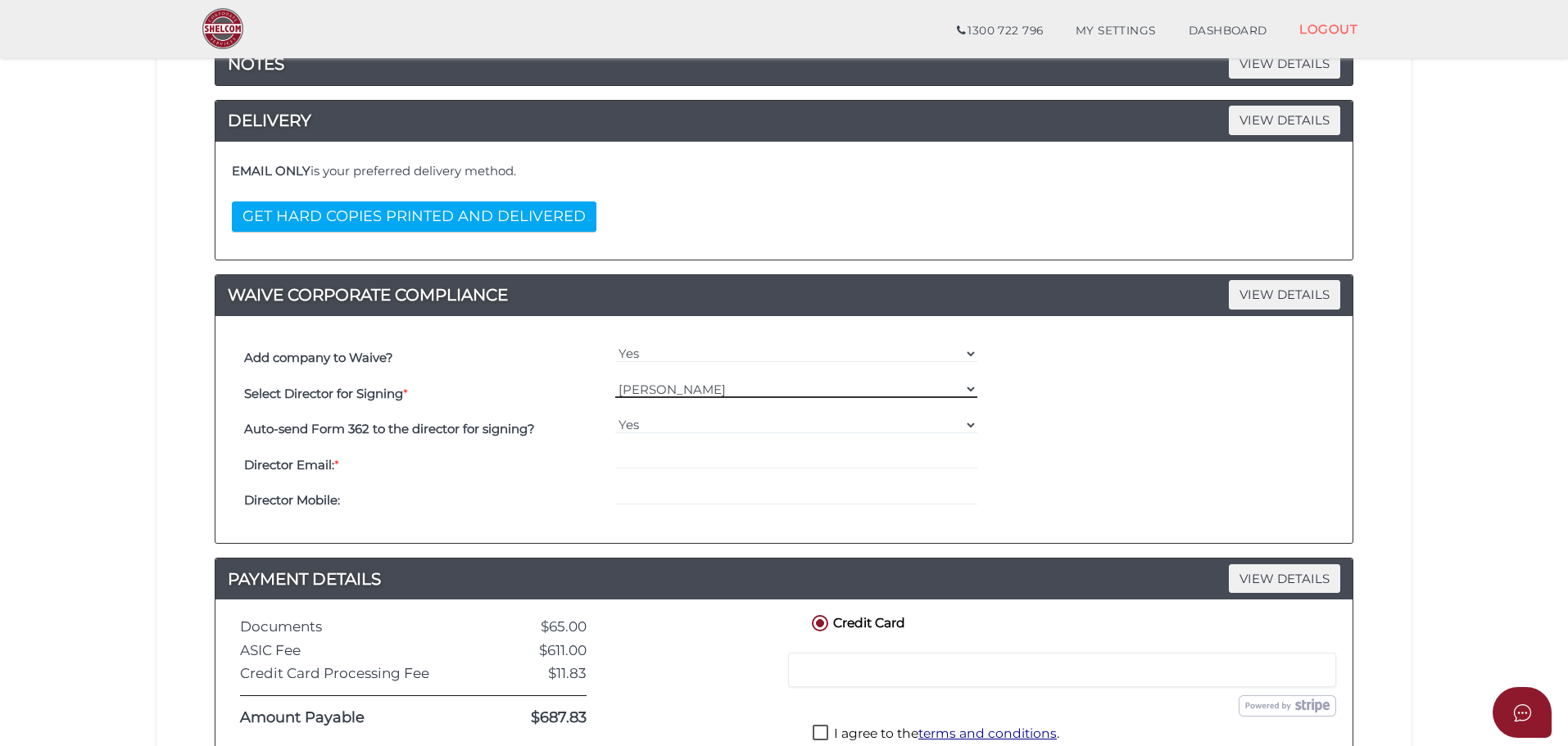
click at [615, 380] on select "=== Please Select Director === Gurinder Singh" at bounding box center [797, 388] width 363 height 18
click at [719, 440] on div "Yes No" at bounding box center [797, 429] width 371 height 36
click at [394, 470] on h4 "Director Email: *" at bounding box center [425, 465] width 363 height 14
click at [313, 450] on div "Director Email: *" at bounding box center [425, 464] width 371 height 36
click at [304, 466] on b "Director Email:" at bounding box center [288, 464] width 90 height 16
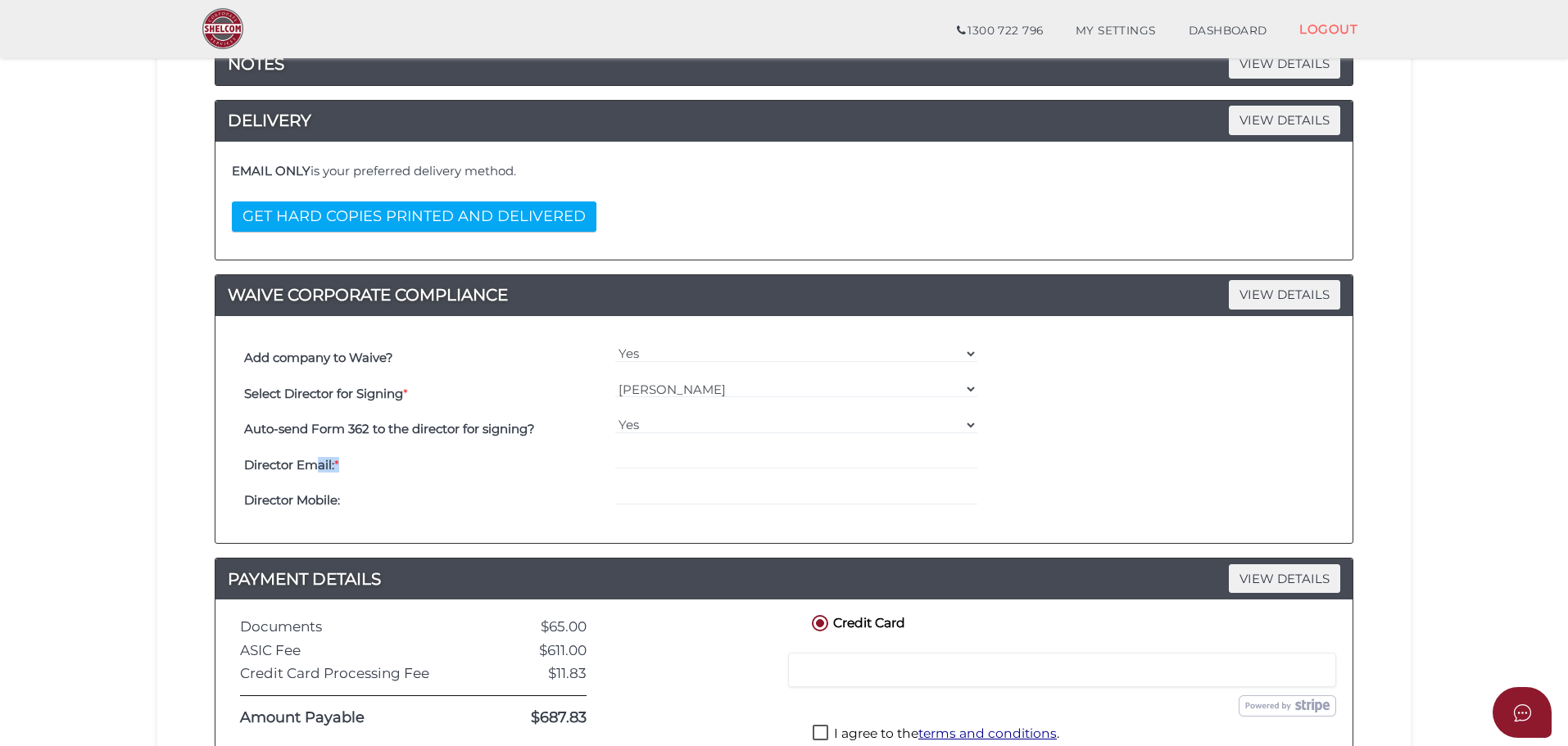
click at [368, 465] on h4 "Director Email: *" at bounding box center [425, 465] width 363 height 14
drag, startPoint x: 306, startPoint y: 454, endPoint x: 362, endPoint y: 459, distance: 56.2
click at [313, 454] on div "Director Email: *" at bounding box center [425, 464] width 371 height 36
click at [415, 459] on h4 "Director Email: *" at bounding box center [425, 465] width 363 height 14
drag, startPoint x: 504, startPoint y: 464, endPoint x: 620, endPoint y: 466, distance: 116.0
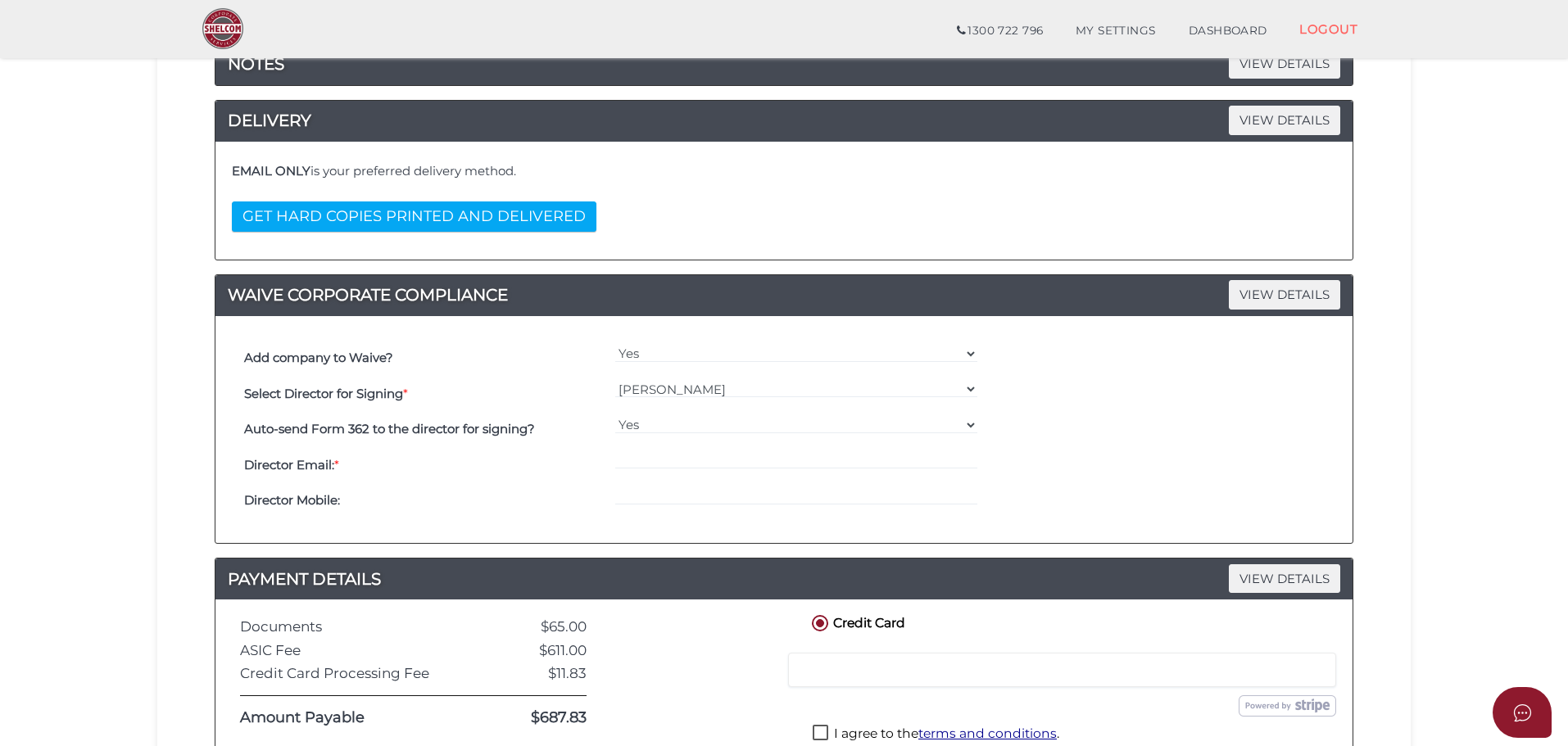
click at [620, 466] on div "Director Email: *" at bounding box center [783, 464] width 1088 height 36
click at [620, 466] on input "email" at bounding box center [797, 459] width 363 height 18
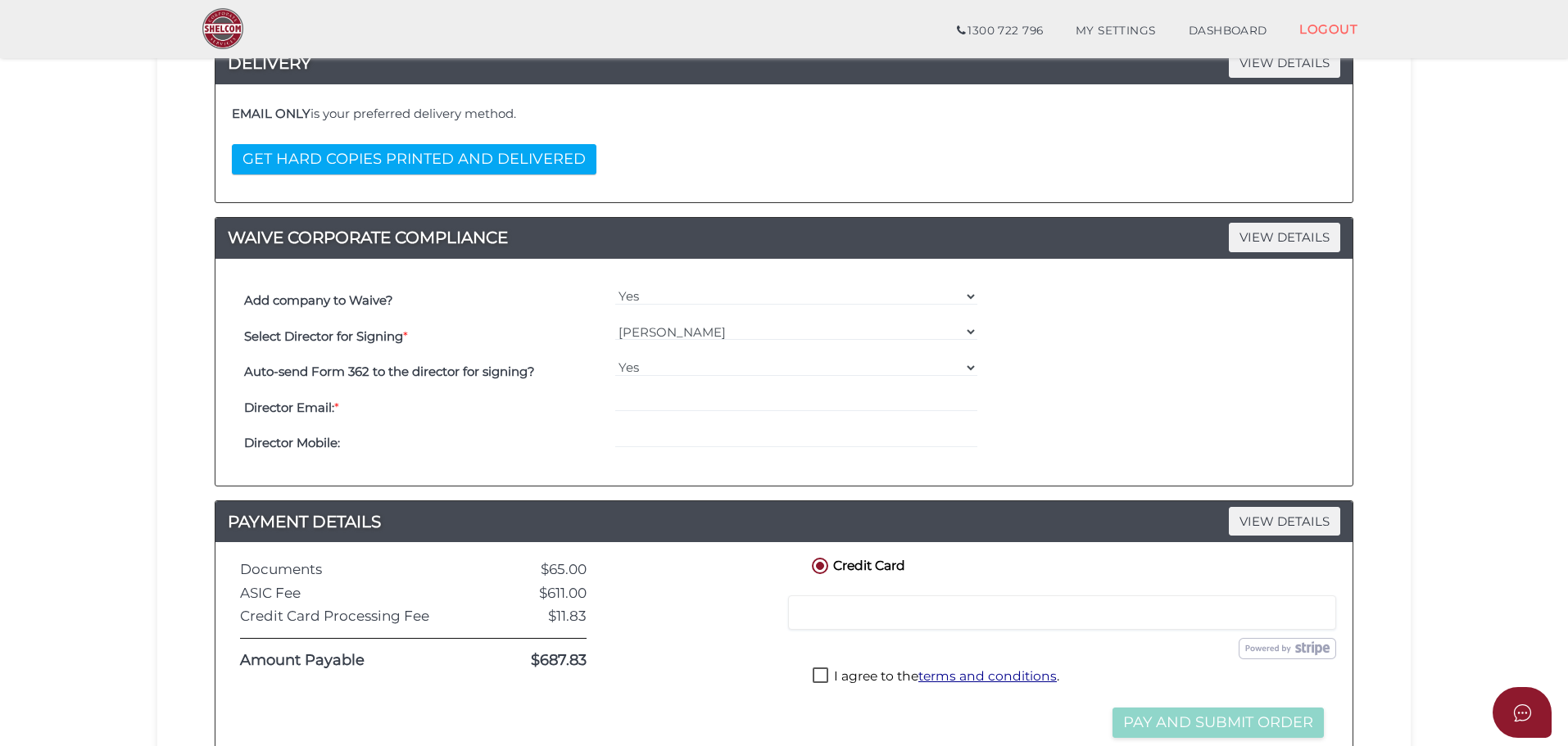
scroll to position [328, 0]
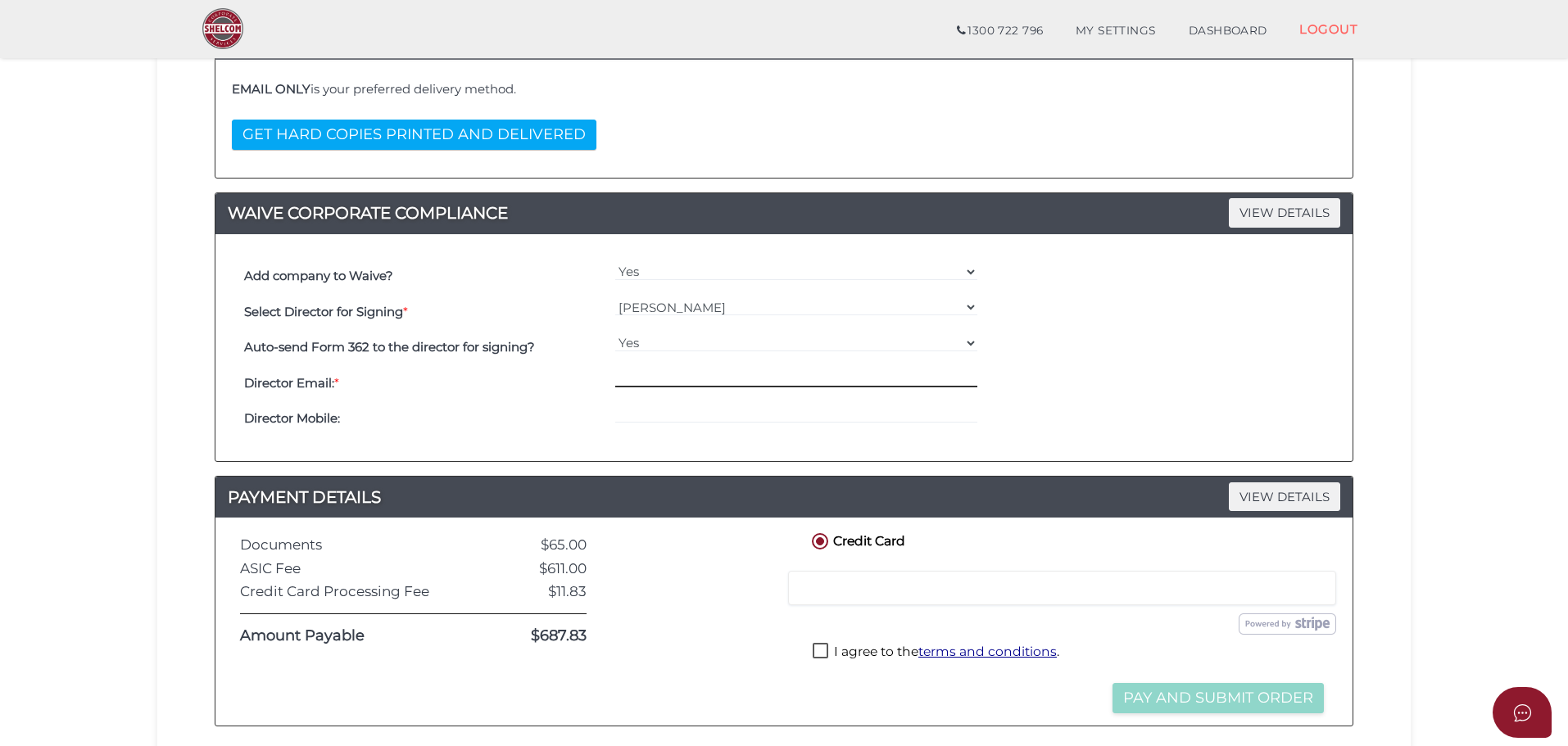
click at [630, 380] on input "email" at bounding box center [797, 378] width 363 height 18
paste input "GURINDERBATTH22@GMAIL.COM"
type input "GURINDERBATTH22@GMAIL.COM"
click at [688, 443] on div "Add company to Waive? Yes No Select Director for Signing * === Please Select Di…" at bounding box center [784, 348] width 1113 height 203
click at [678, 430] on div at bounding box center [797, 419] width 371 height 36
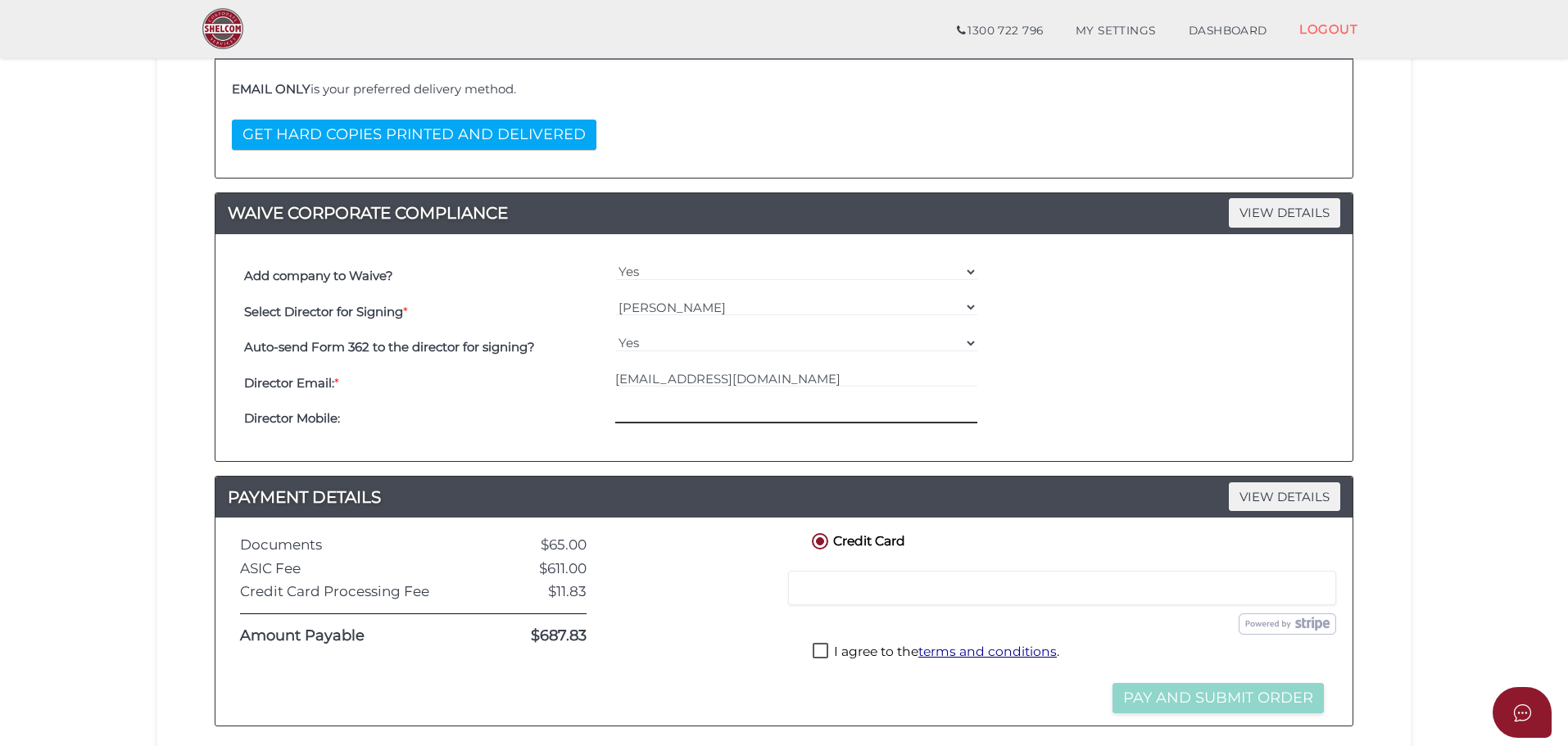
click at [661, 420] on input "tel" at bounding box center [797, 414] width 363 height 18
click at [665, 413] on input "tel" at bounding box center [797, 414] width 363 height 18
paste input "0466184142"
type input "0466184142"
click at [1136, 391] on div "Director Email: * GURINDERBATTH22@GMAIL.COM" at bounding box center [783, 383] width 1088 height 36
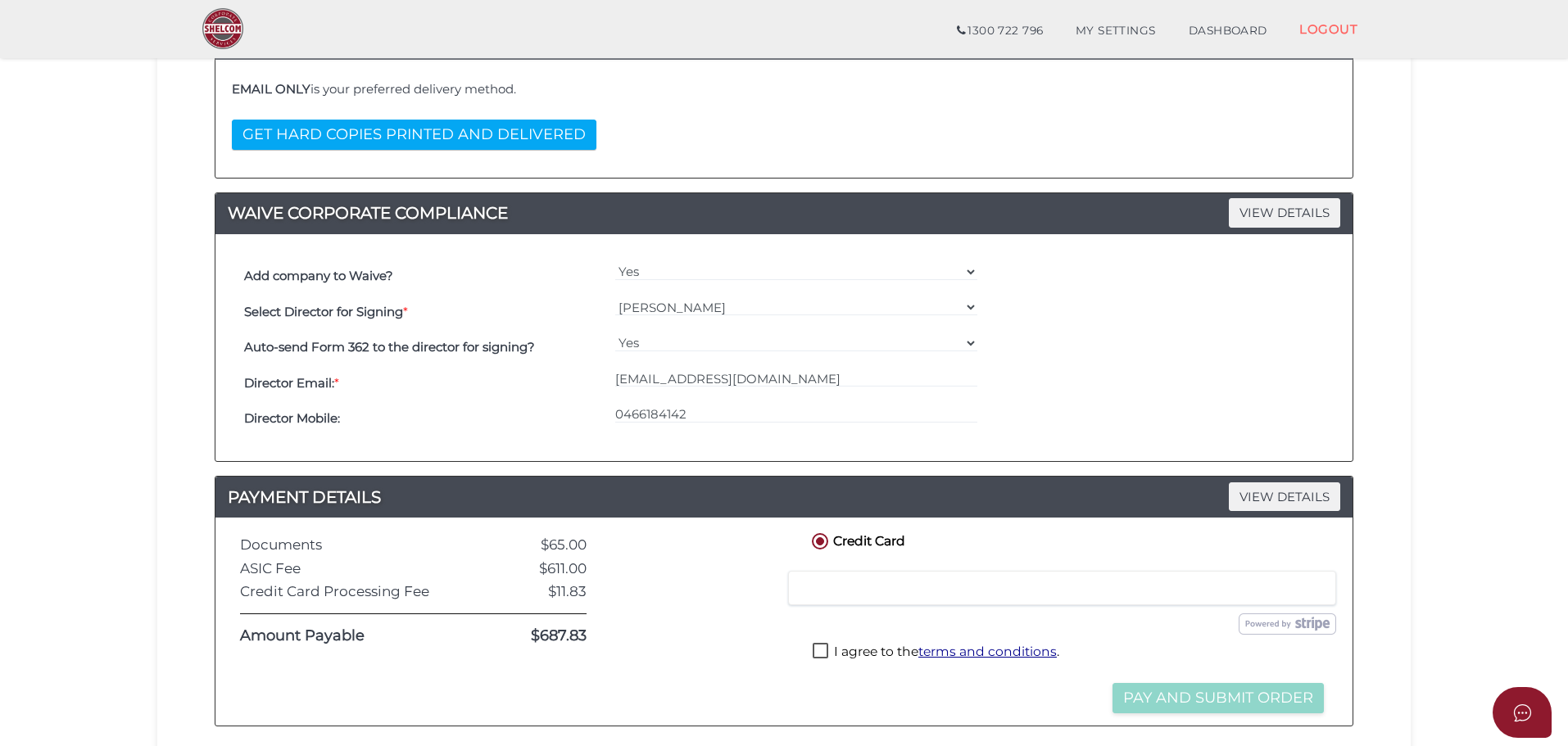
click at [816, 645] on label "I agree to the terms and conditions ." at bounding box center [936, 653] width 247 height 20
checkbox input "true"
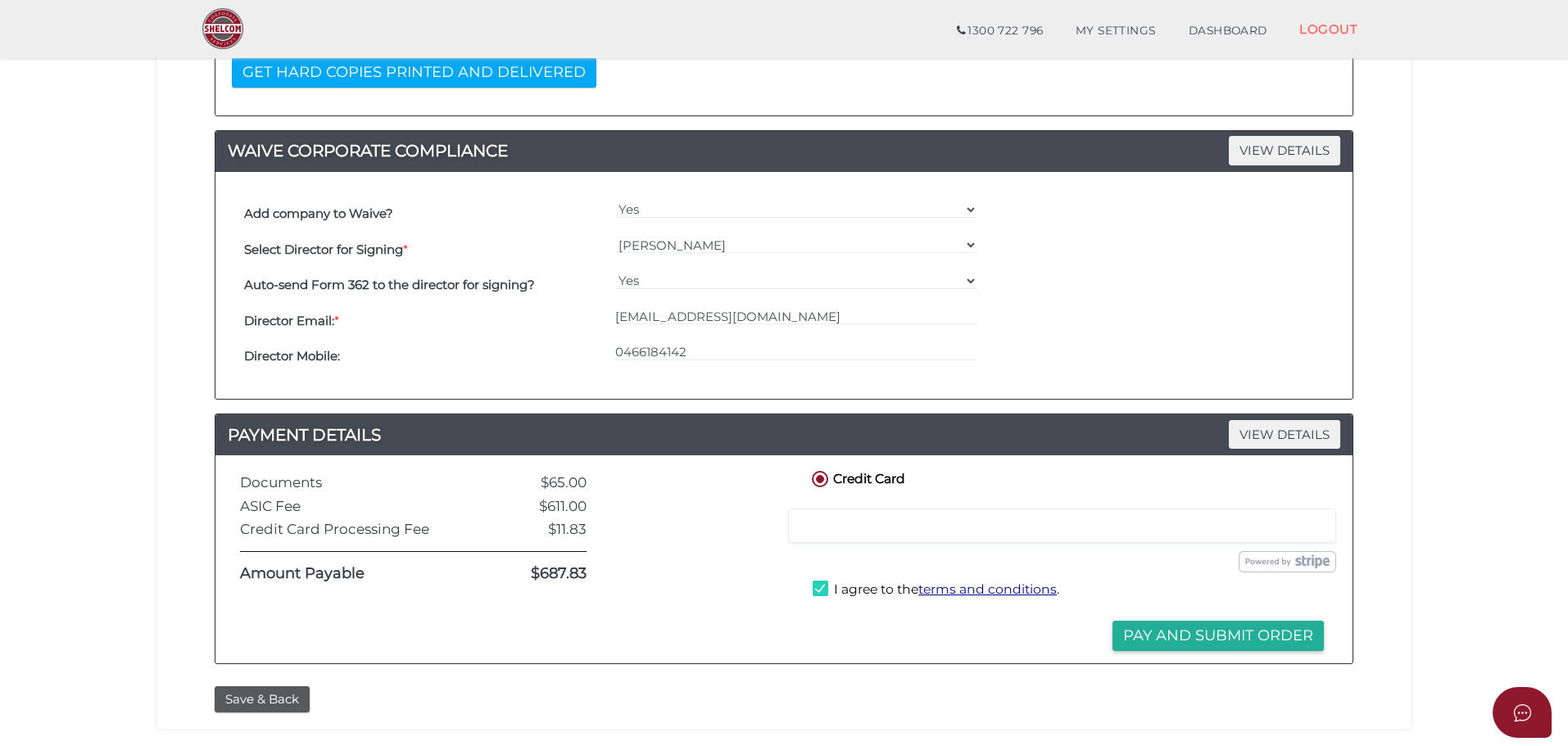
scroll to position [503, 0]
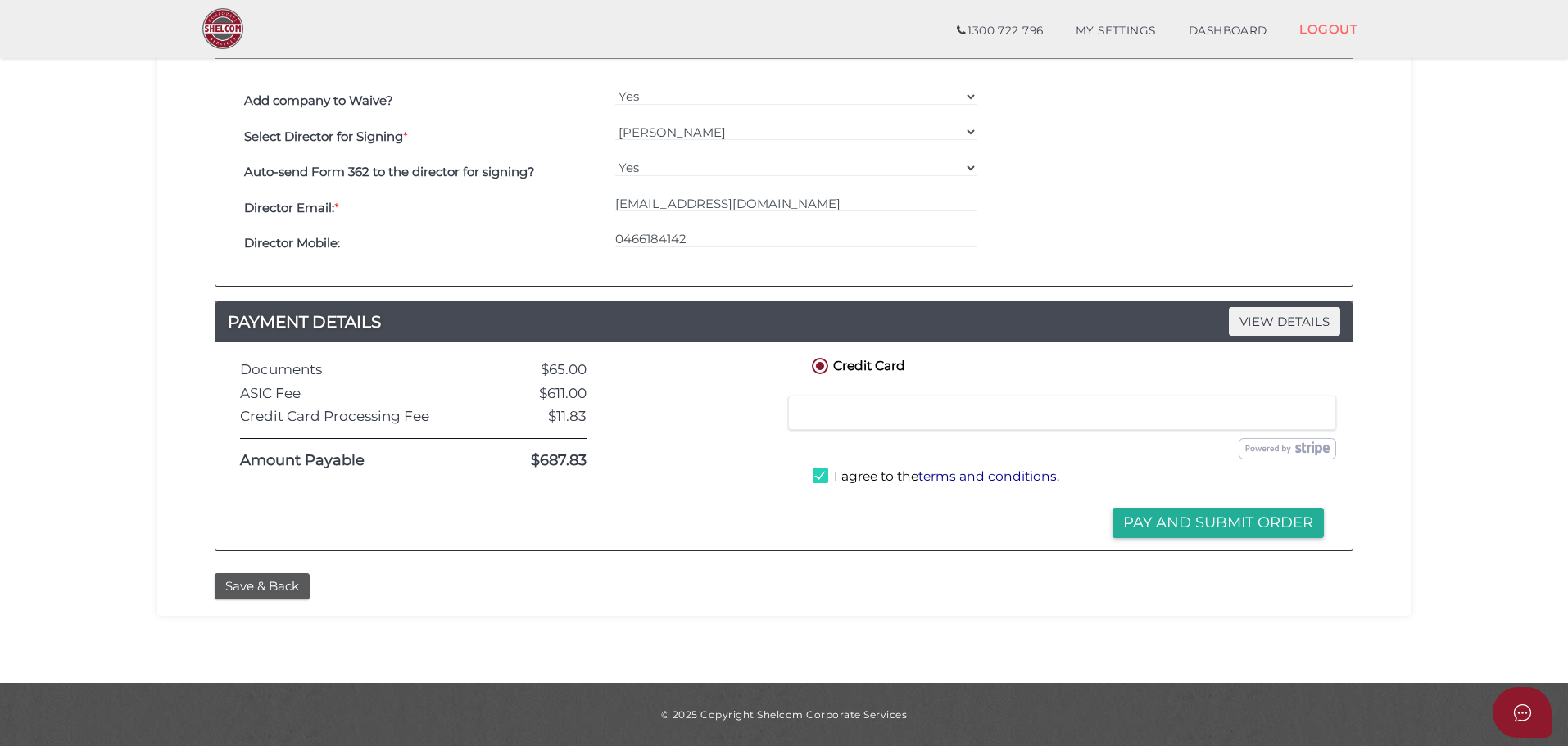
click at [852, 396] on div at bounding box center [1062, 412] width 548 height 34
click at [1446, 438] on section "Company Registration a80f211c52d69f50baad056c9a5ec28e 1 REGISTRATION REQUIREMEN…" at bounding box center [784, 111] width 1568 height 1142
click at [1226, 531] on button "Pay and Submit Order" at bounding box center [1218, 523] width 211 height 30
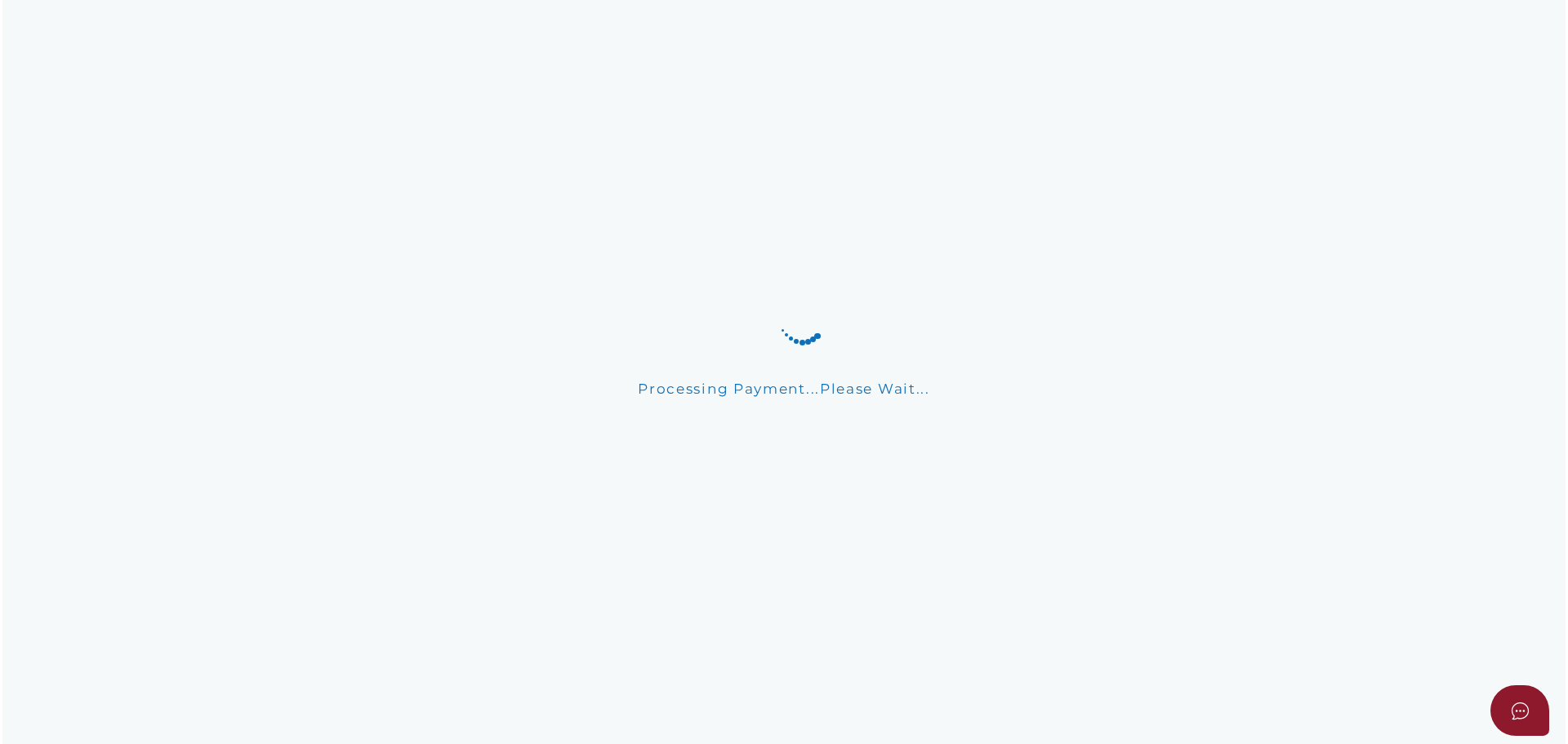
scroll to position [0, 0]
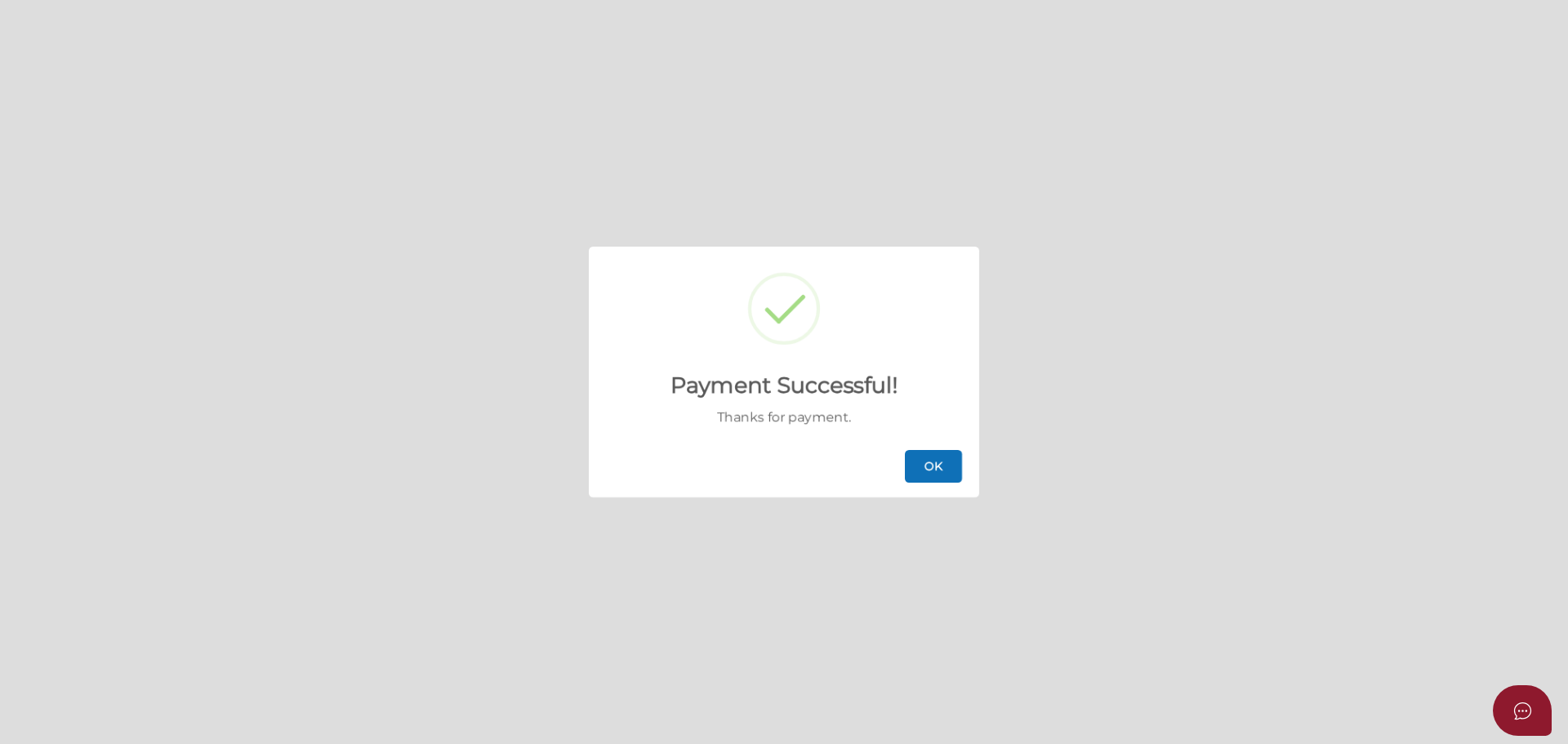
drag, startPoint x: 913, startPoint y: 475, endPoint x: 931, endPoint y: 475, distance: 18.0
click at [920, 475] on button "OK" at bounding box center [934, 466] width 57 height 33
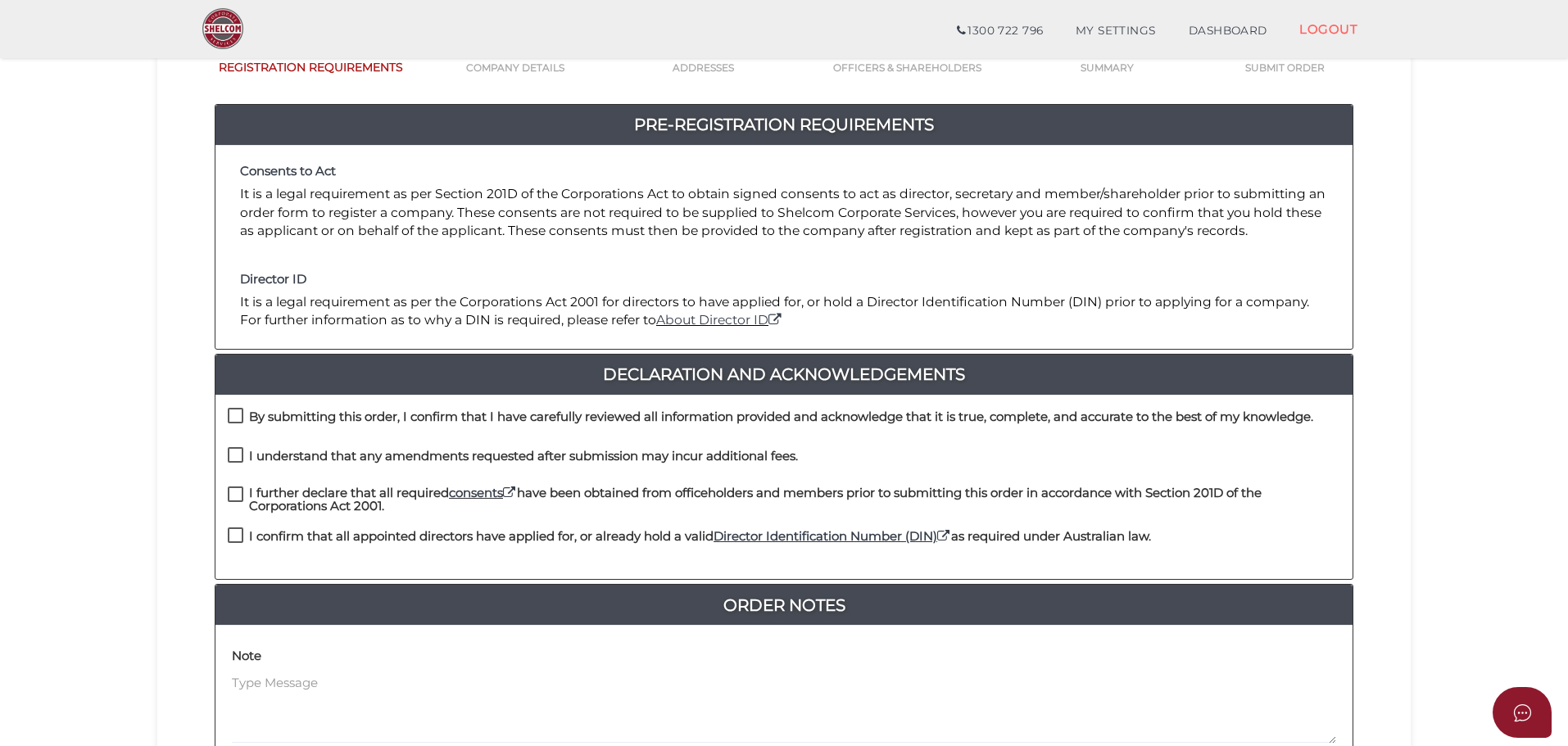
scroll to position [378, 0]
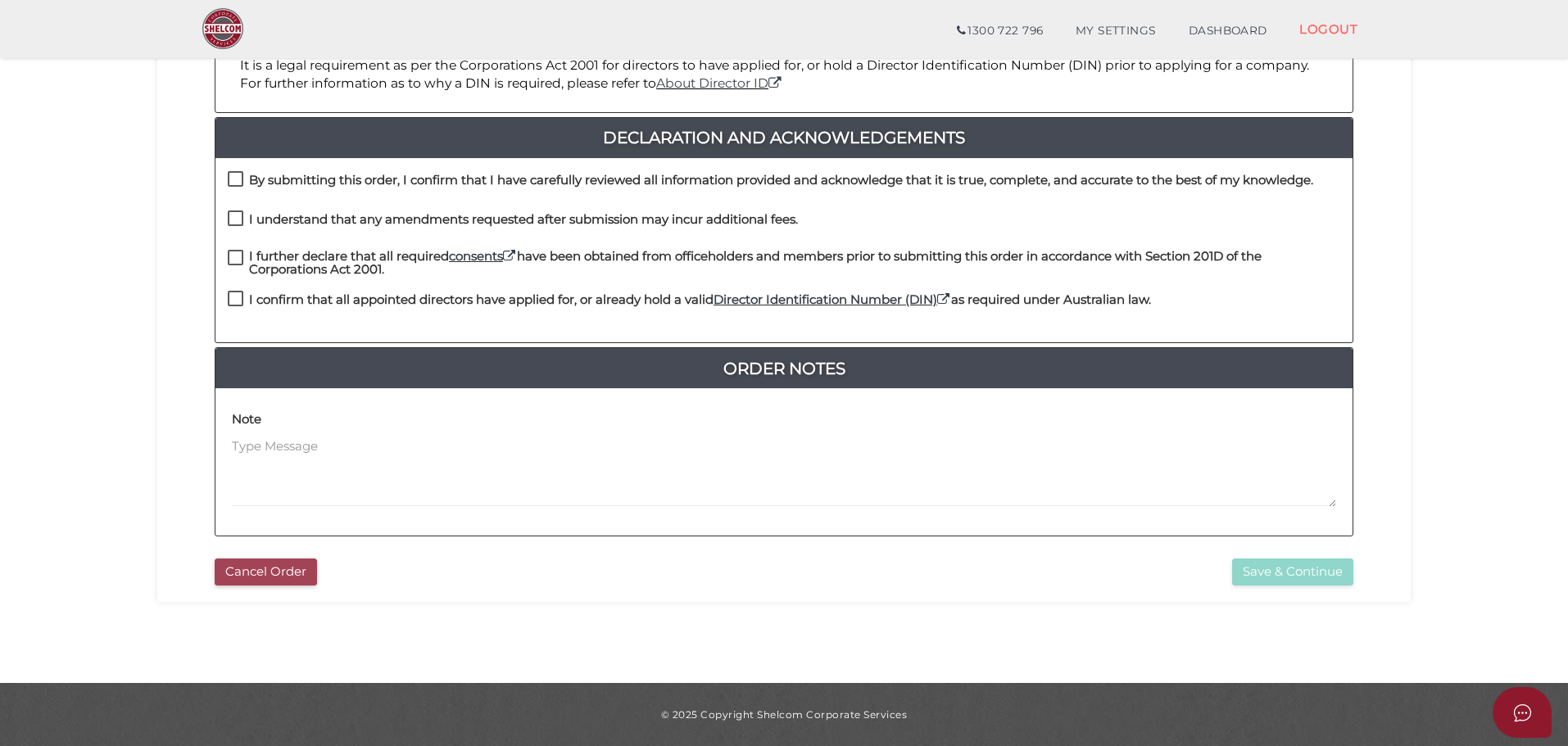
drag, startPoint x: 276, startPoint y: 571, endPoint x: 288, endPoint y: 571, distance: 12.0
click at [276, 571] on button "Cancel Order" at bounding box center [266, 572] width 102 height 27
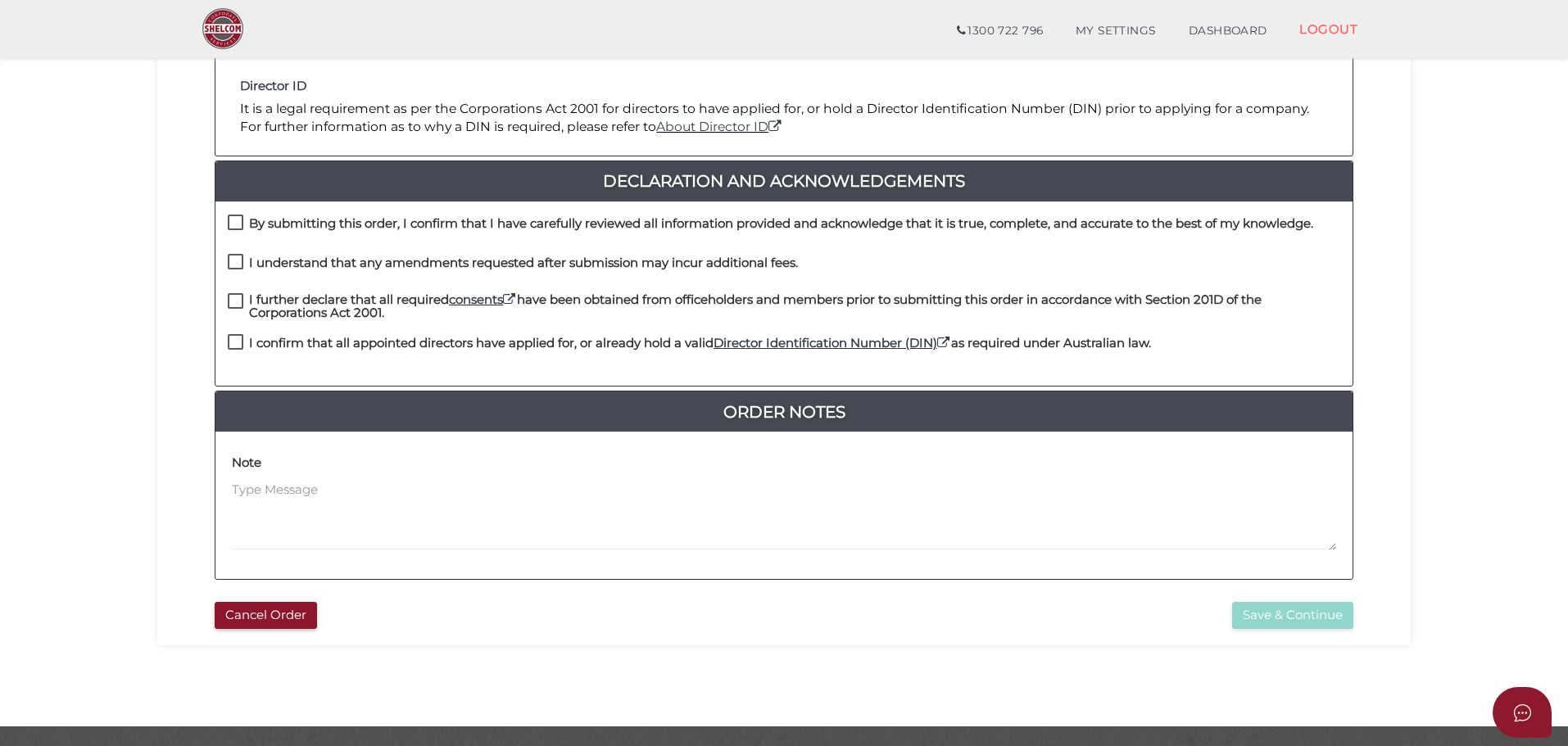
scroll to position [378, 0]
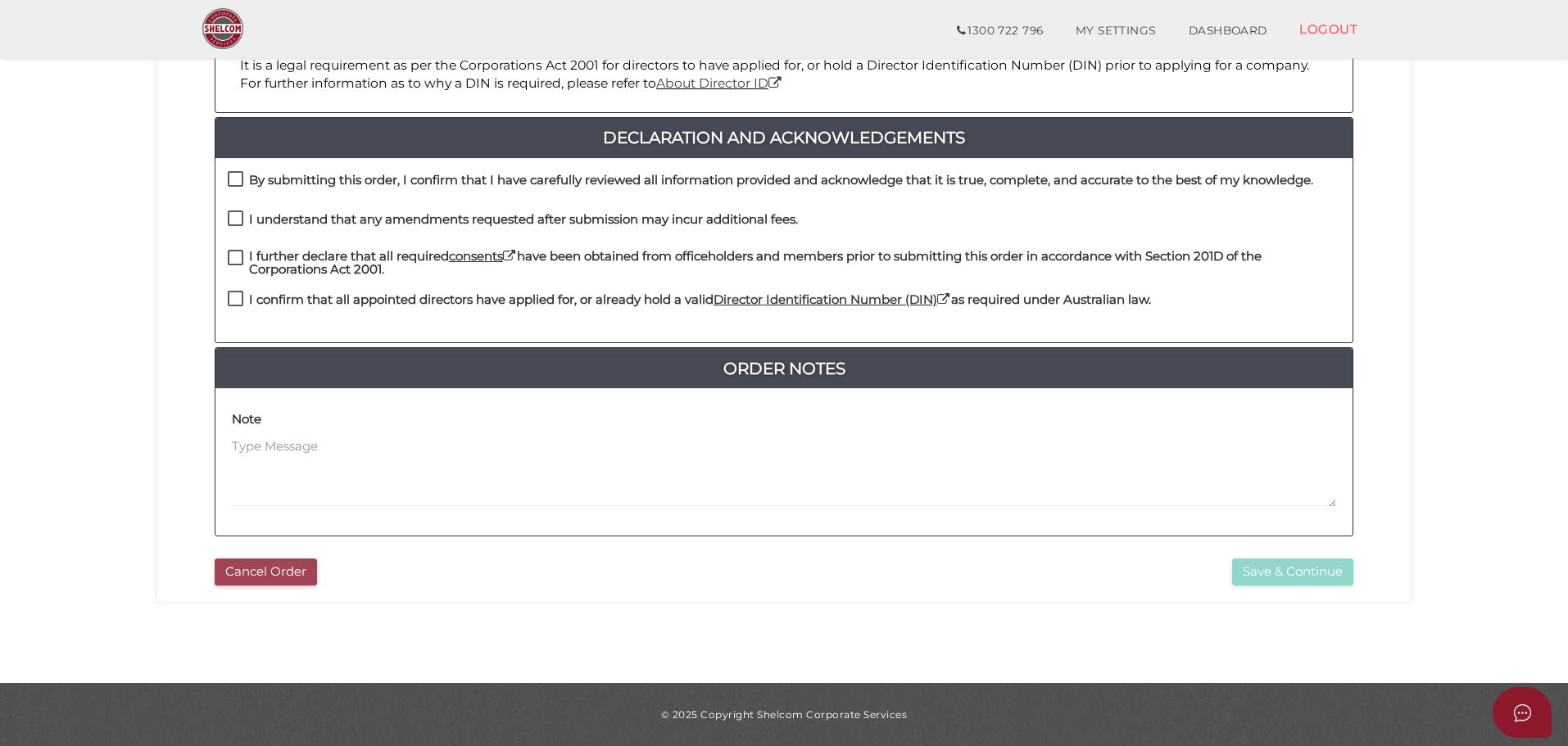
drag, startPoint x: 286, startPoint y: 567, endPoint x: 417, endPoint y: 558, distance: 131.3
click at [287, 567] on button "Cancel Order" at bounding box center [266, 572] width 102 height 27
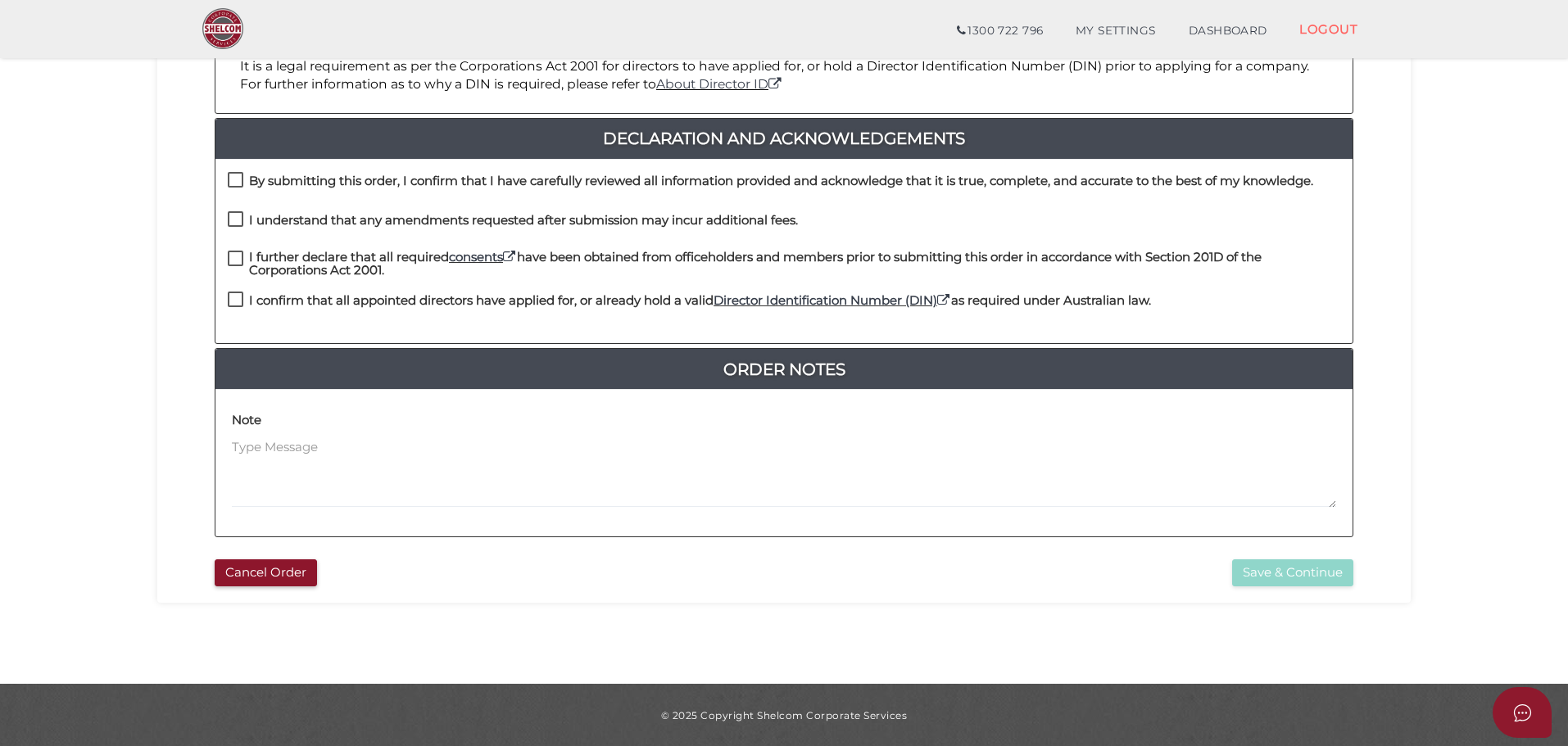
scroll to position [378, 0]
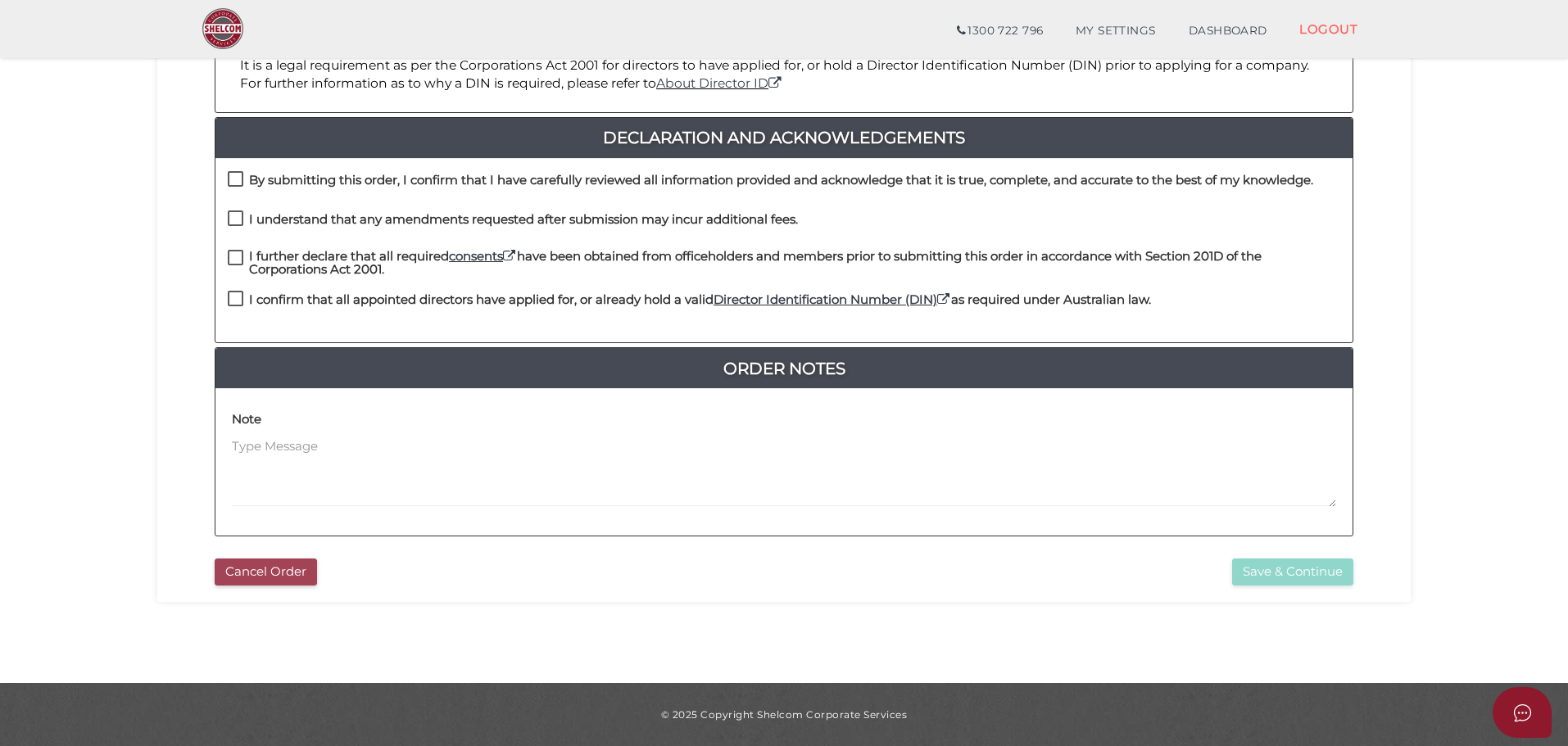
click at [267, 573] on button "Cancel Order" at bounding box center [266, 572] width 102 height 27
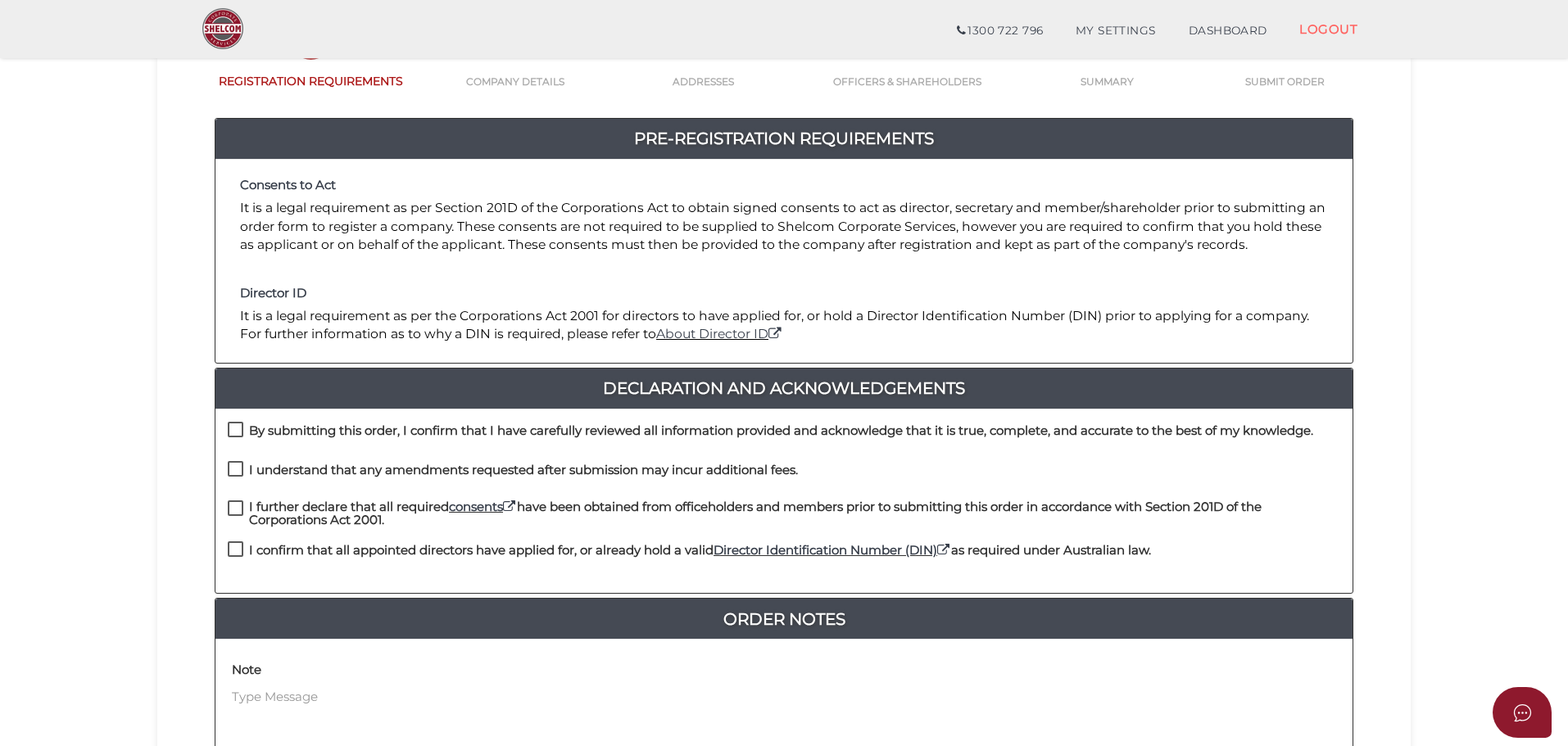
scroll to position [328, 0]
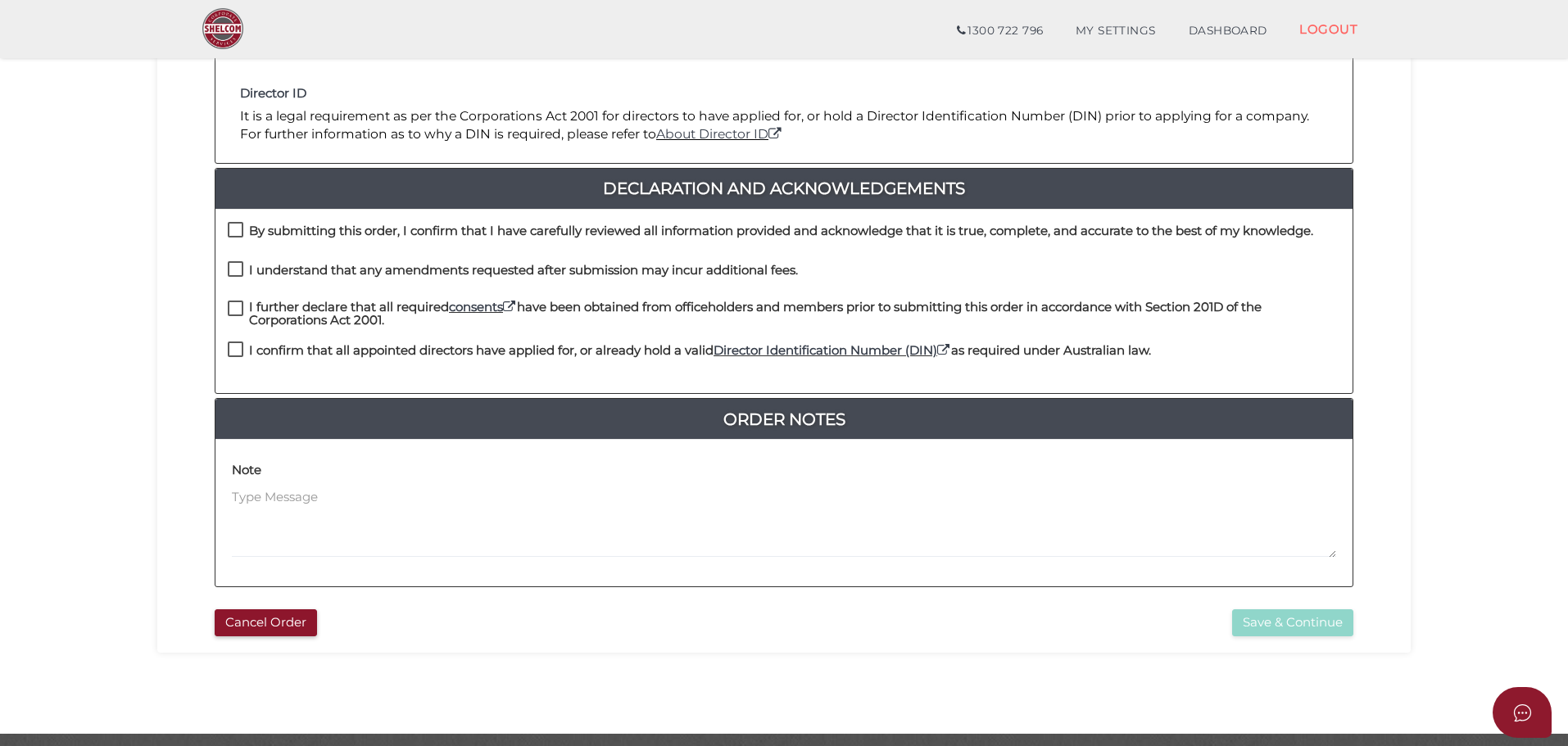
click at [231, 225] on label "By submitting this order, I confirm that I have carefully reviewed all informat…" at bounding box center [771, 235] width 1086 height 20
checkbox input "true"
click at [240, 271] on label "I understand that any amendments requested after submission may incur additiona…" at bounding box center [513, 274] width 570 height 20
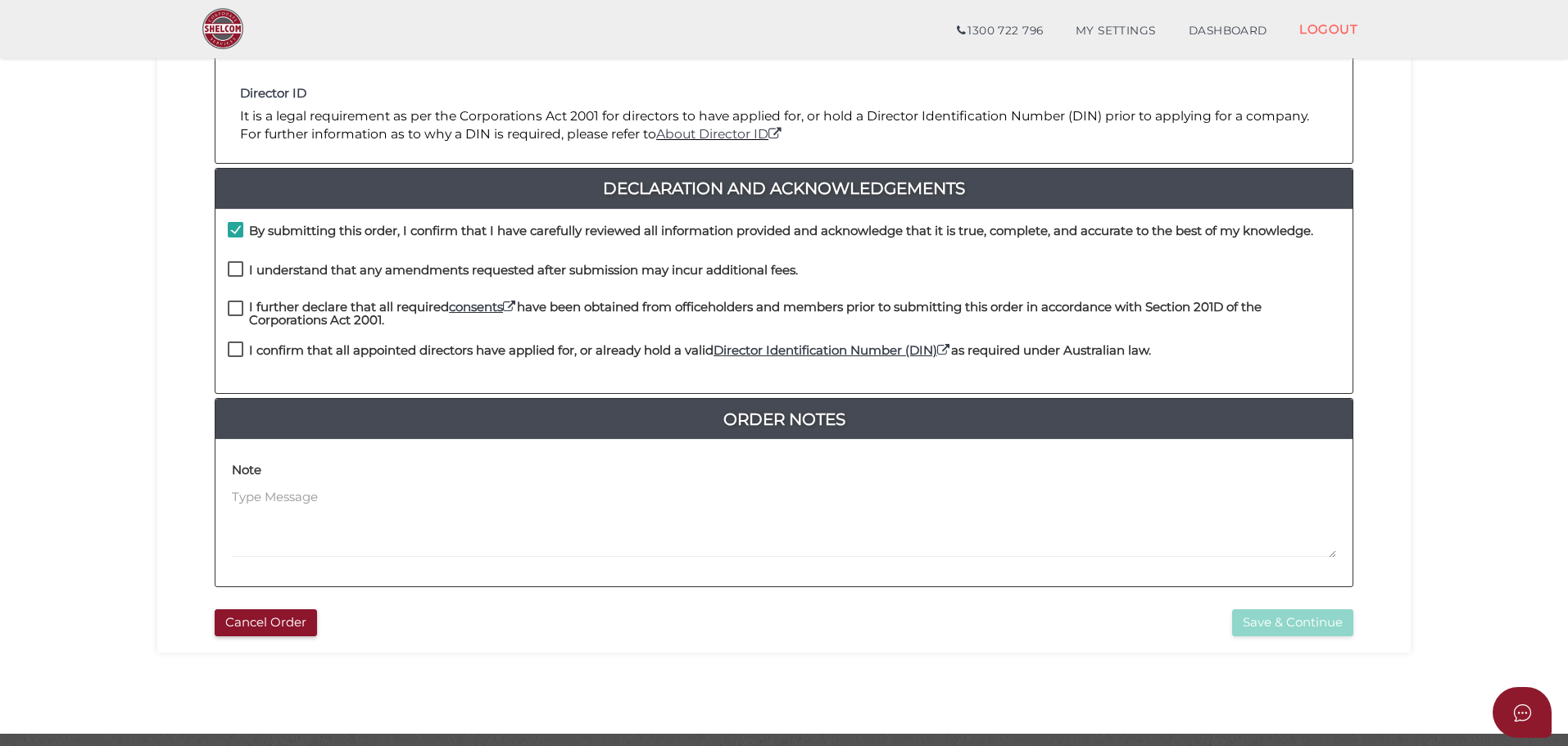
checkbox input "true"
click at [242, 307] on label "I further declare that all required consents have been obtained from officehold…" at bounding box center [784, 311] width 1113 height 20
checkbox input "true"
drag, startPoint x: 234, startPoint y: 350, endPoint x: 250, endPoint y: 348, distance: 16.1
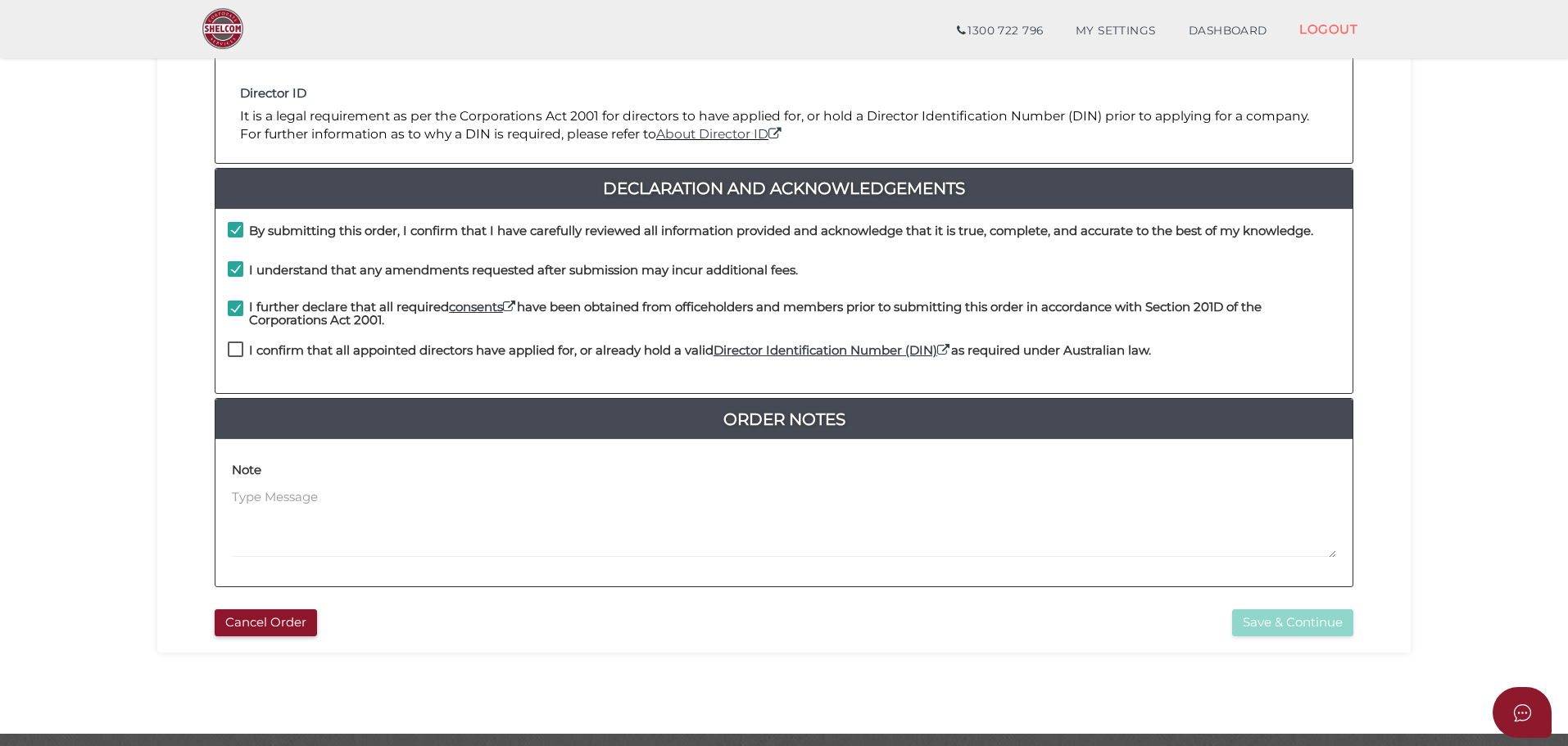
click at [236, 347] on label "I confirm that all appointed directors have applied for, or already hold a vali…" at bounding box center [689, 354] width 923 height 20
checkbox input "true"
click at [1285, 629] on button "Save & Continue" at bounding box center [1292, 623] width 122 height 27
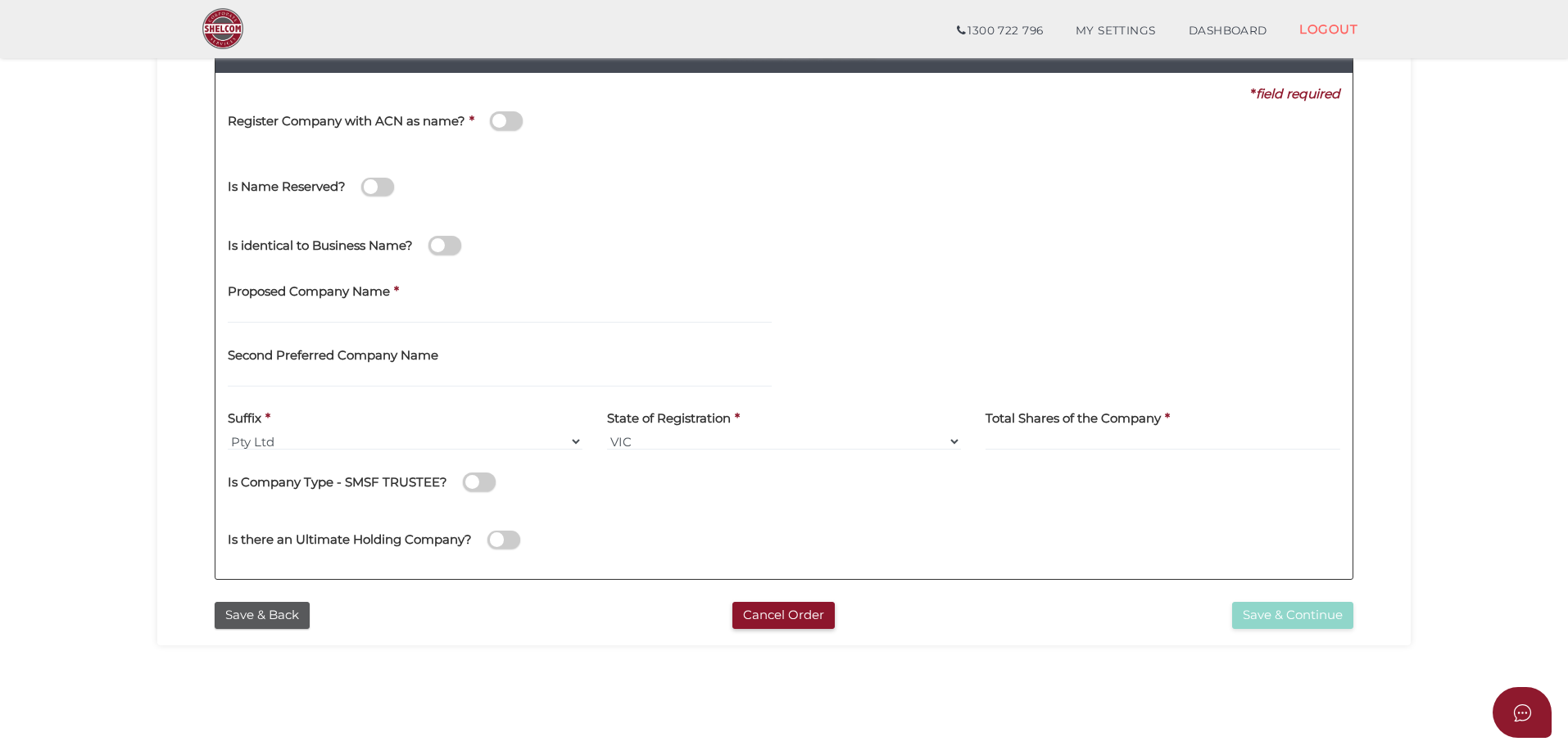
scroll to position [246, 0]
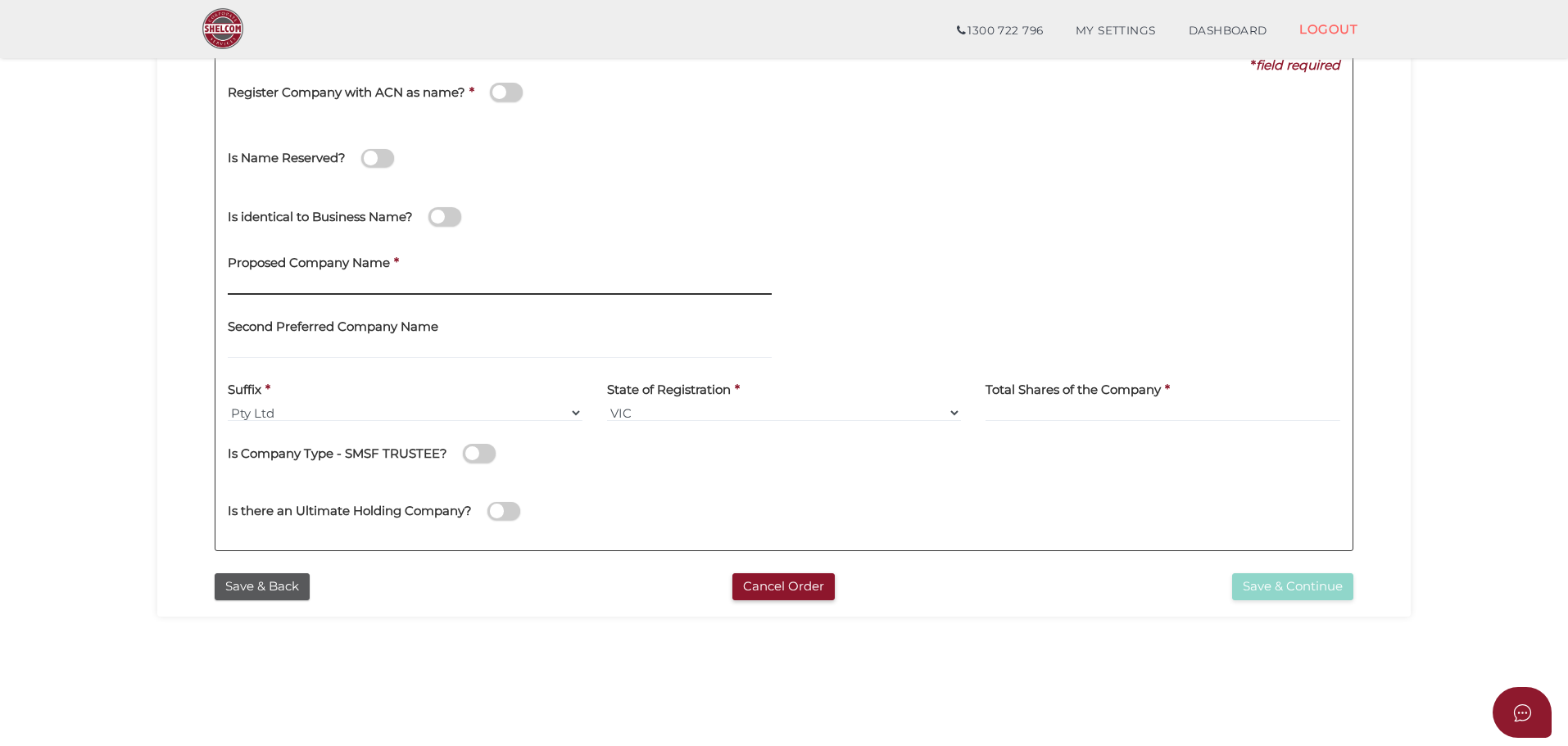
click at [360, 284] on input "text" at bounding box center [500, 285] width 544 height 18
paste input "Punjab truck solutions"
click at [1051, 215] on div "Is identical to Business Name?" at bounding box center [784, 214] width 1137 height 58
drag, startPoint x: 394, startPoint y: 280, endPoint x: 210, endPoint y: 288, distance: 184.2
click at [210, 288] on div "Company Details 0f6e52f5f2eca68b2693963826271084 a80f211c52d69f50baad056c9a5ec2…" at bounding box center [784, 268] width 1229 height 593
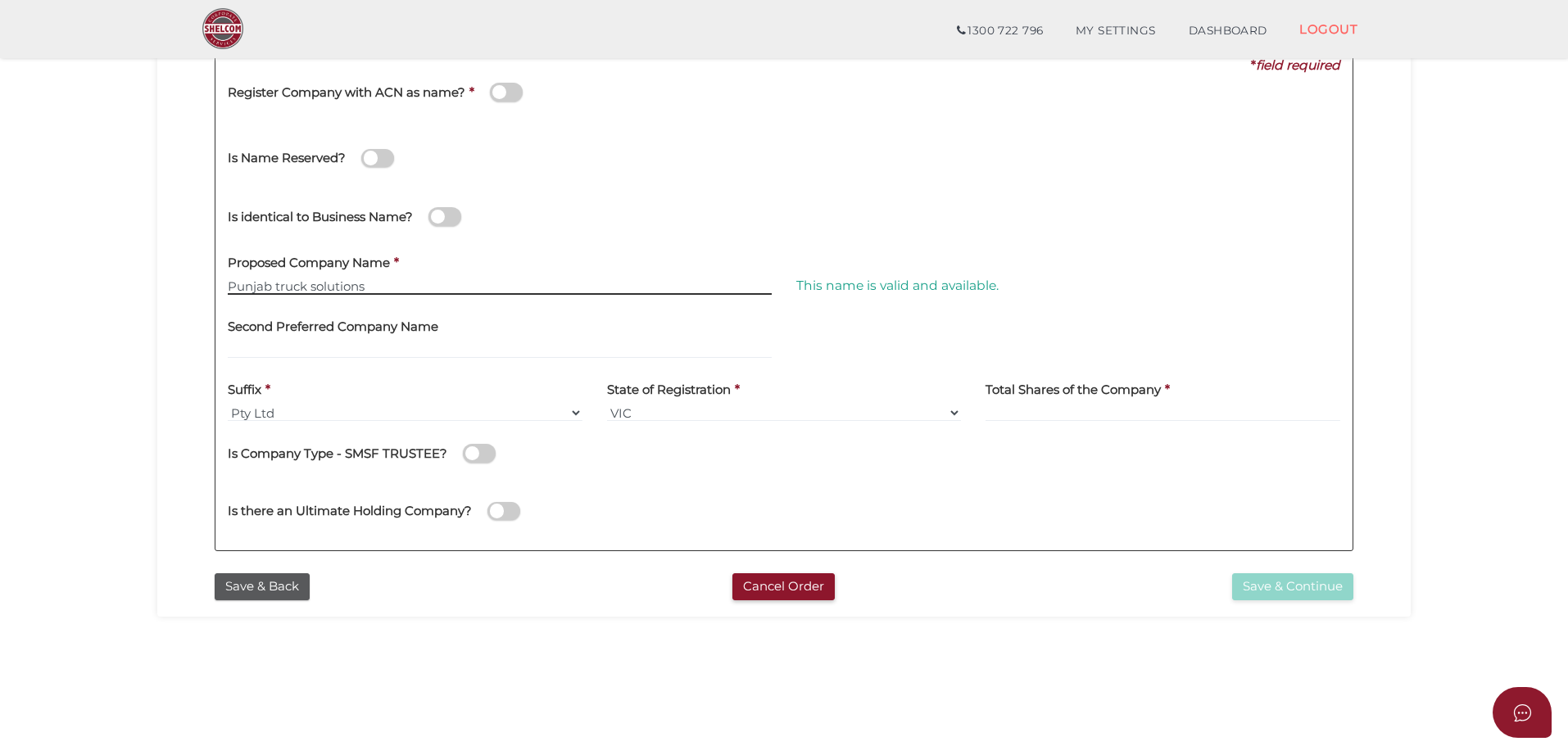
paste input "heavy vehicle"
type input "Punjab heavy vehicle solutions"
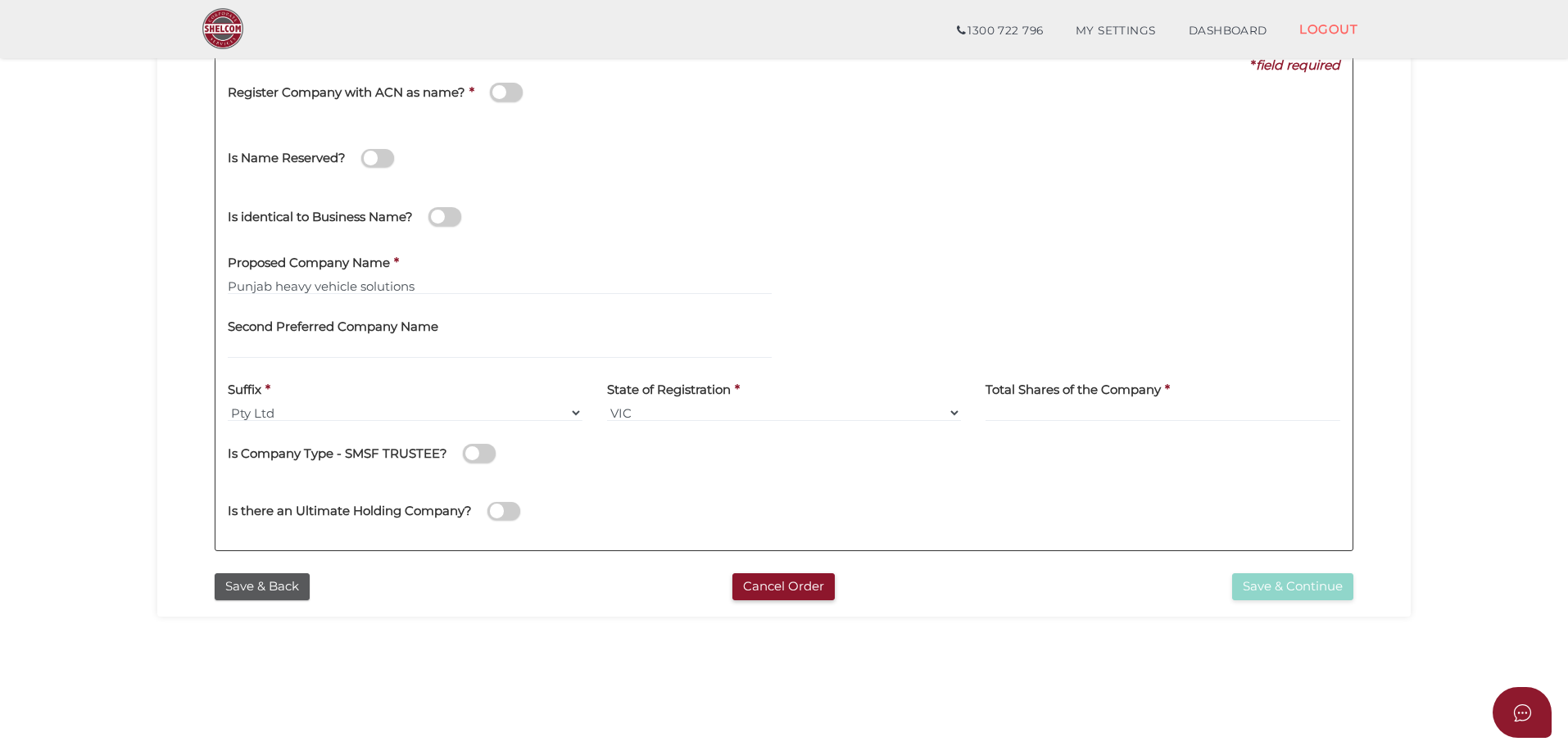
click at [1167, 117] on div "Register Company with ACN as name? *" at bounding box center [784, 101] width 1137 height 53
click at [360, 360] on div "Second Preferred Company Name" at bounding box center [500, 339] width 569 height 64
drag, startPoint x: 1243, startPoint y: 232, endPoint x: 1238, endPoint y: 241, distance: 10.3
click at [1245, 231] on div "Is identical to Business Name?" at bounding box center [784, 214] width 1137 height 58
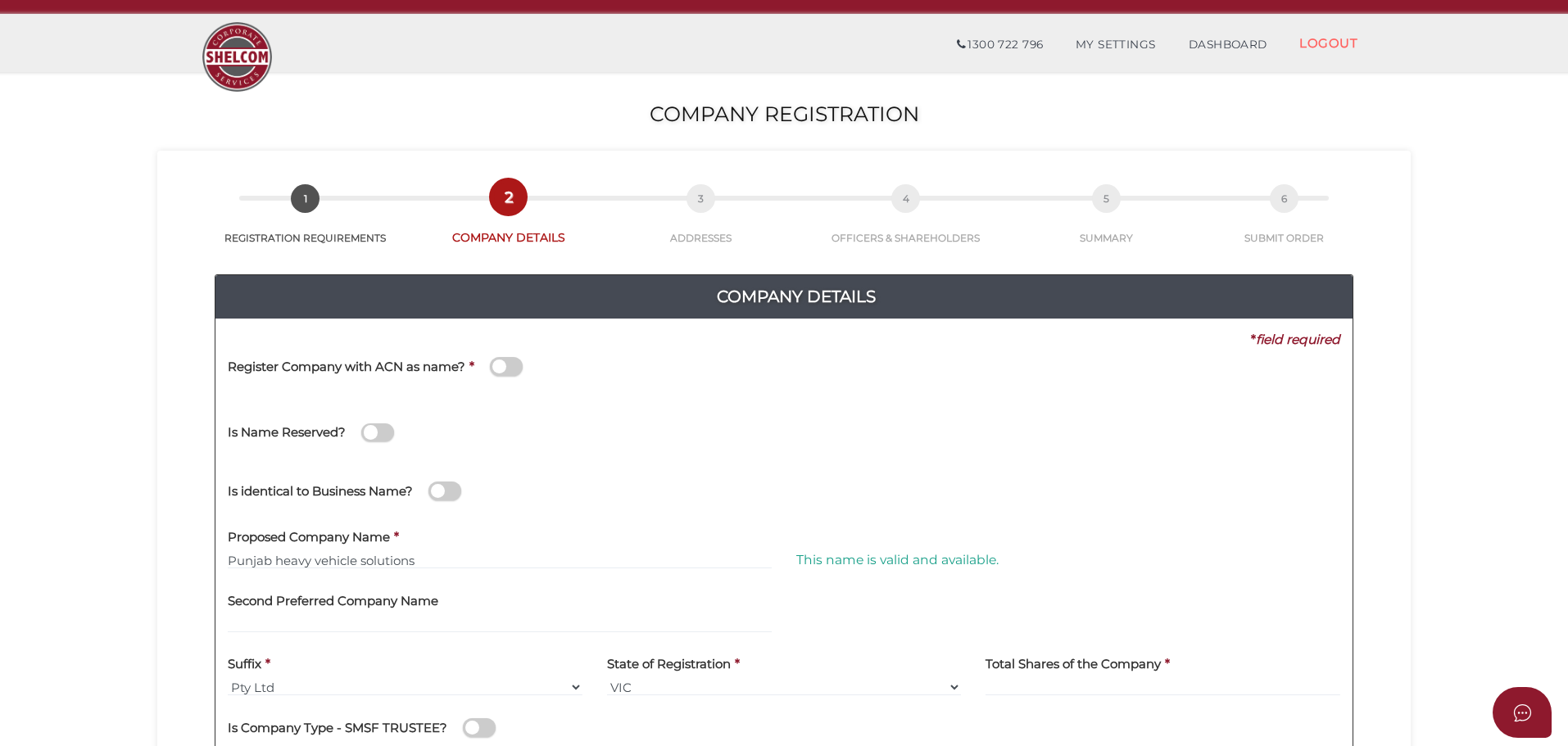
scroll to position [0, 0]
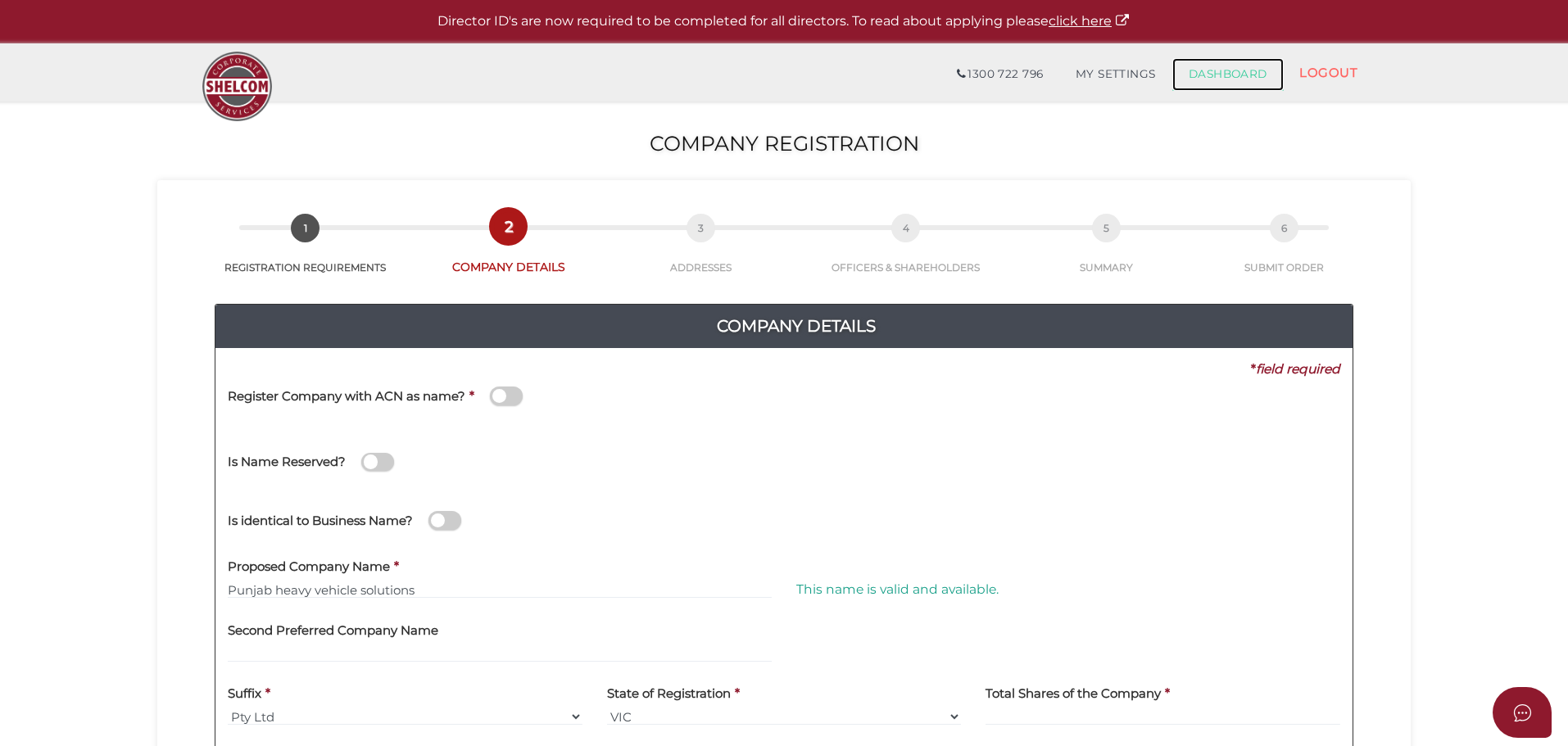
click at [1230, 80] on link "DASHBOARD" at bounding box center [1228, 74] width 112 height 33
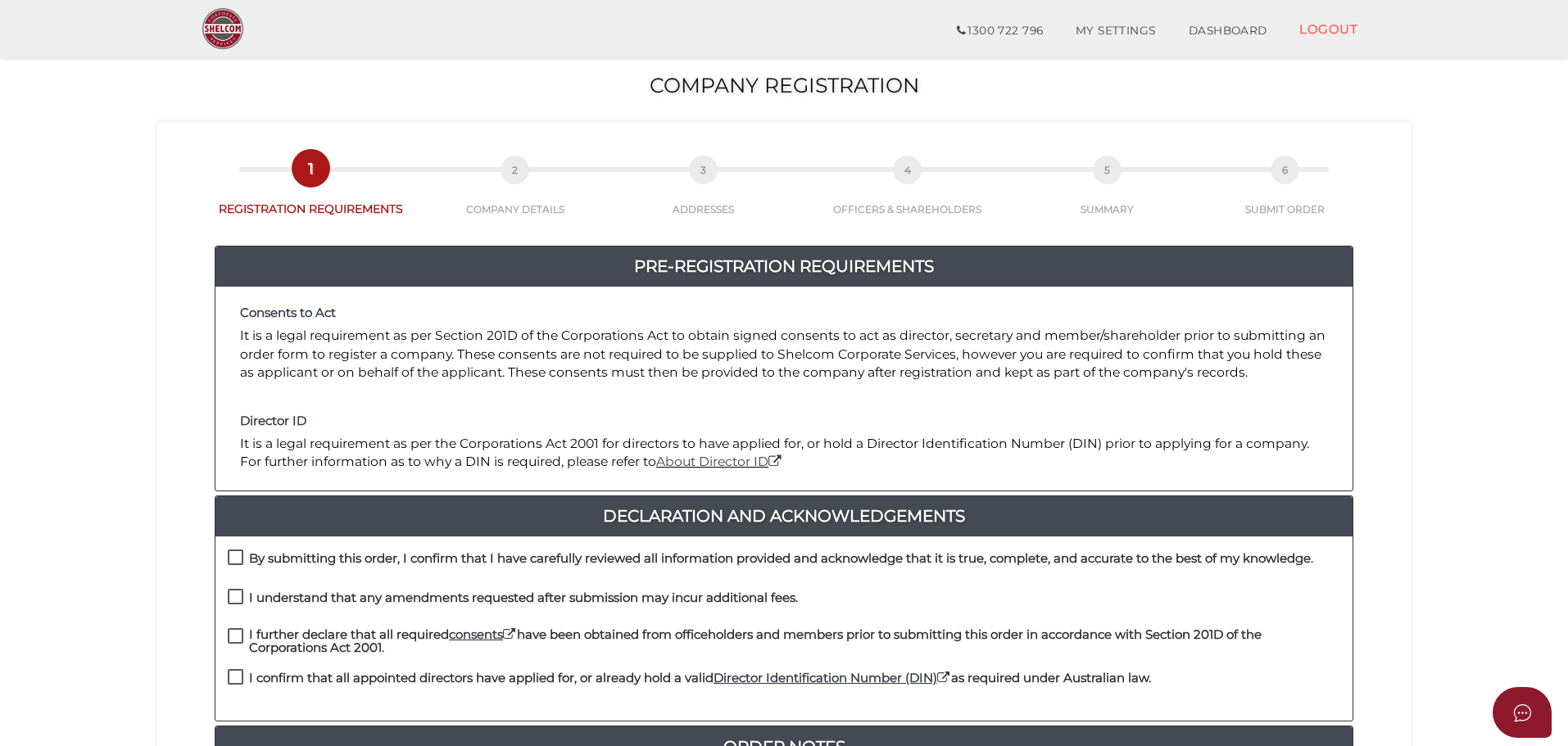
scroll to position [163, 0]
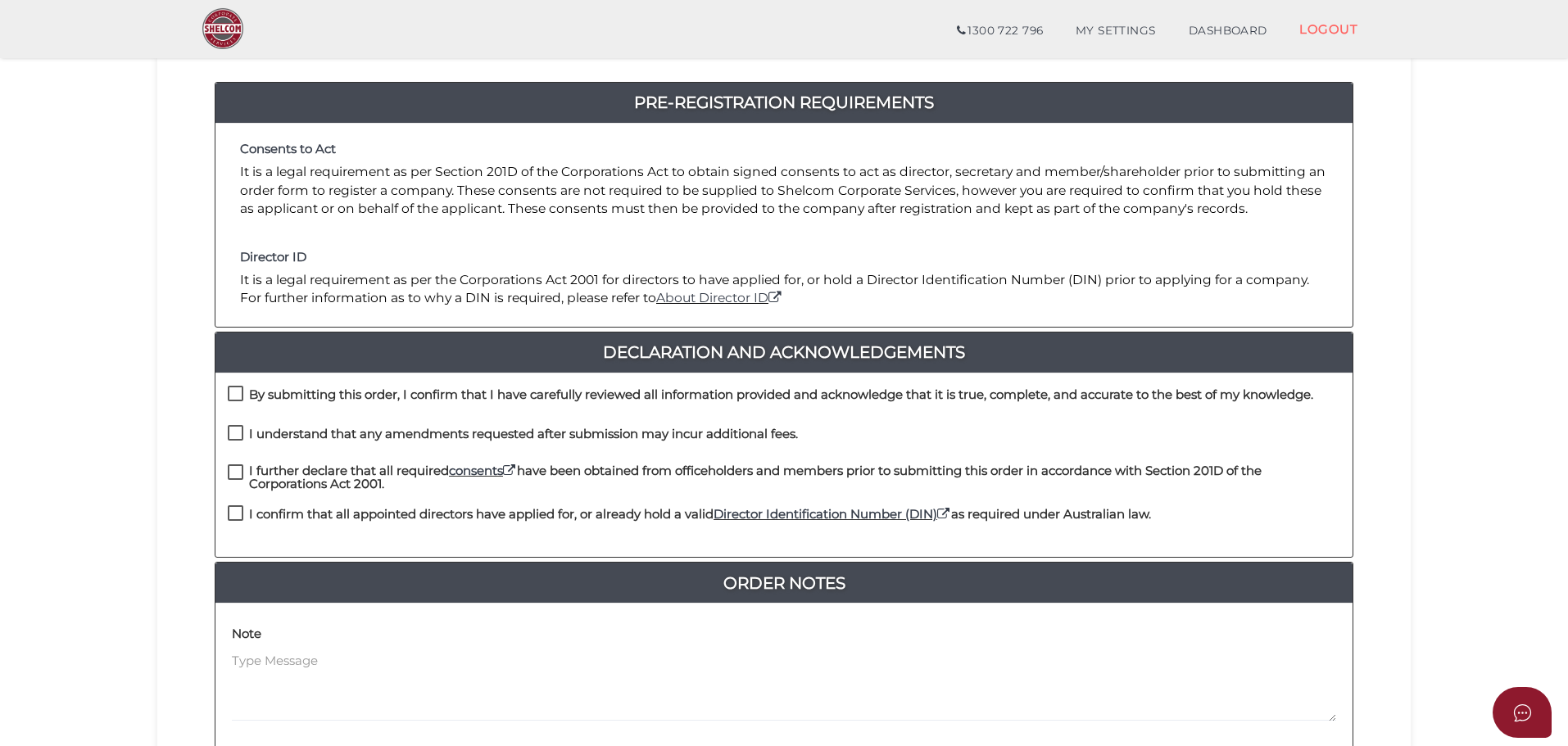
drag, startPoint x: 236, startPoint y: 395, endPoint x: 259, endPoint y: 443, distance: 53.2
click at [236, 395] on label "By submitting this order, I confirm that I have carefully reviewed all informat…" at bounding box center [771, 398] width 1086 height 20
checkbox input "true"
click at [237, 433] on label "I understand that any amendments requested after submission may incur additiona…" at bounding box center [513, 438] width 570 height 20
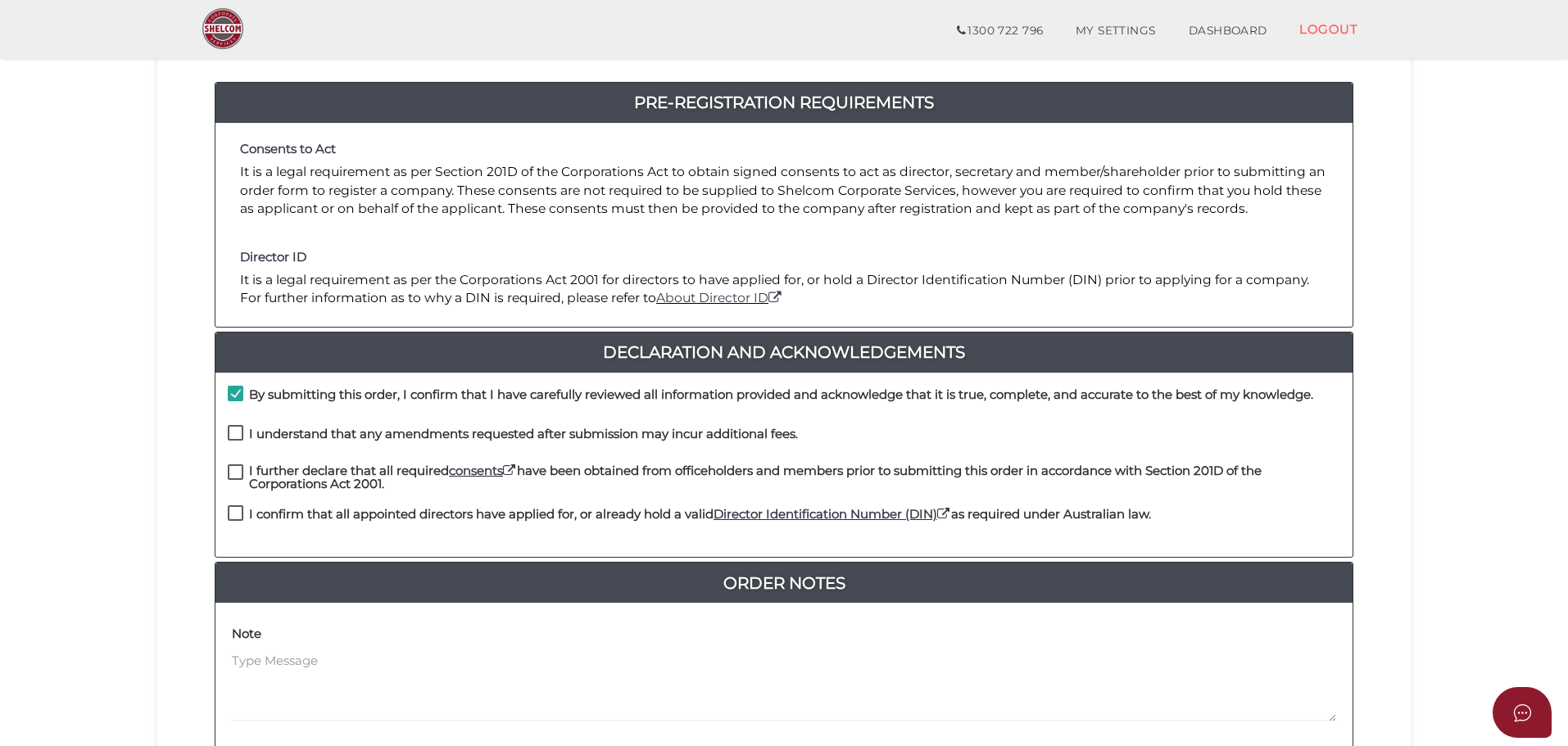
checkbox input "true"
click at [241, 474] on label "I further declare that all required consents have been obtained from officehold…" at bounding box center [784, 474] width 1113 height 20
checkbox input "true"
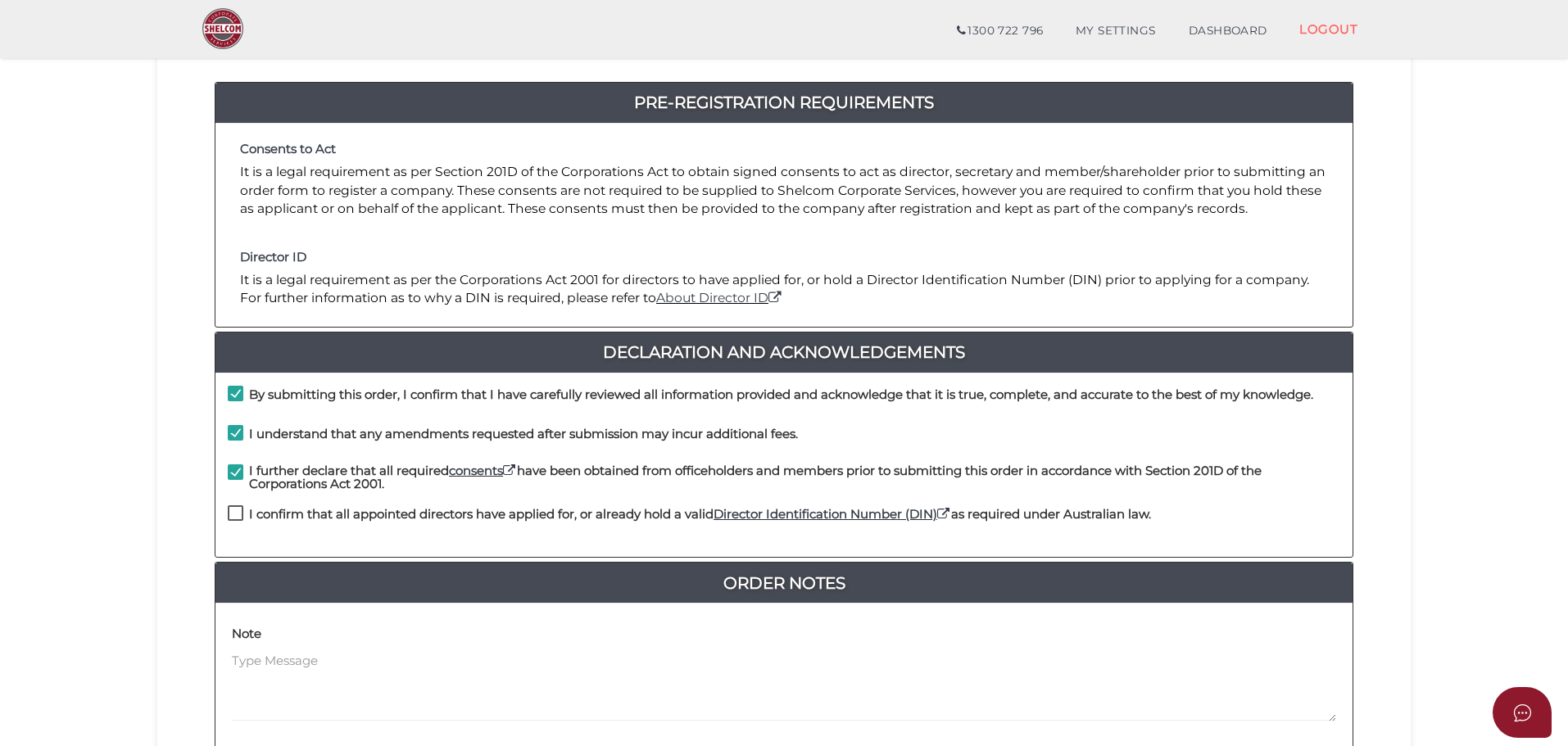
click at [241, 515] on label "I confirm that all appointed directors have applied for, or already hold a vali…" at bounding box center [689, 518] width 923 height 20
checkbox input "true"
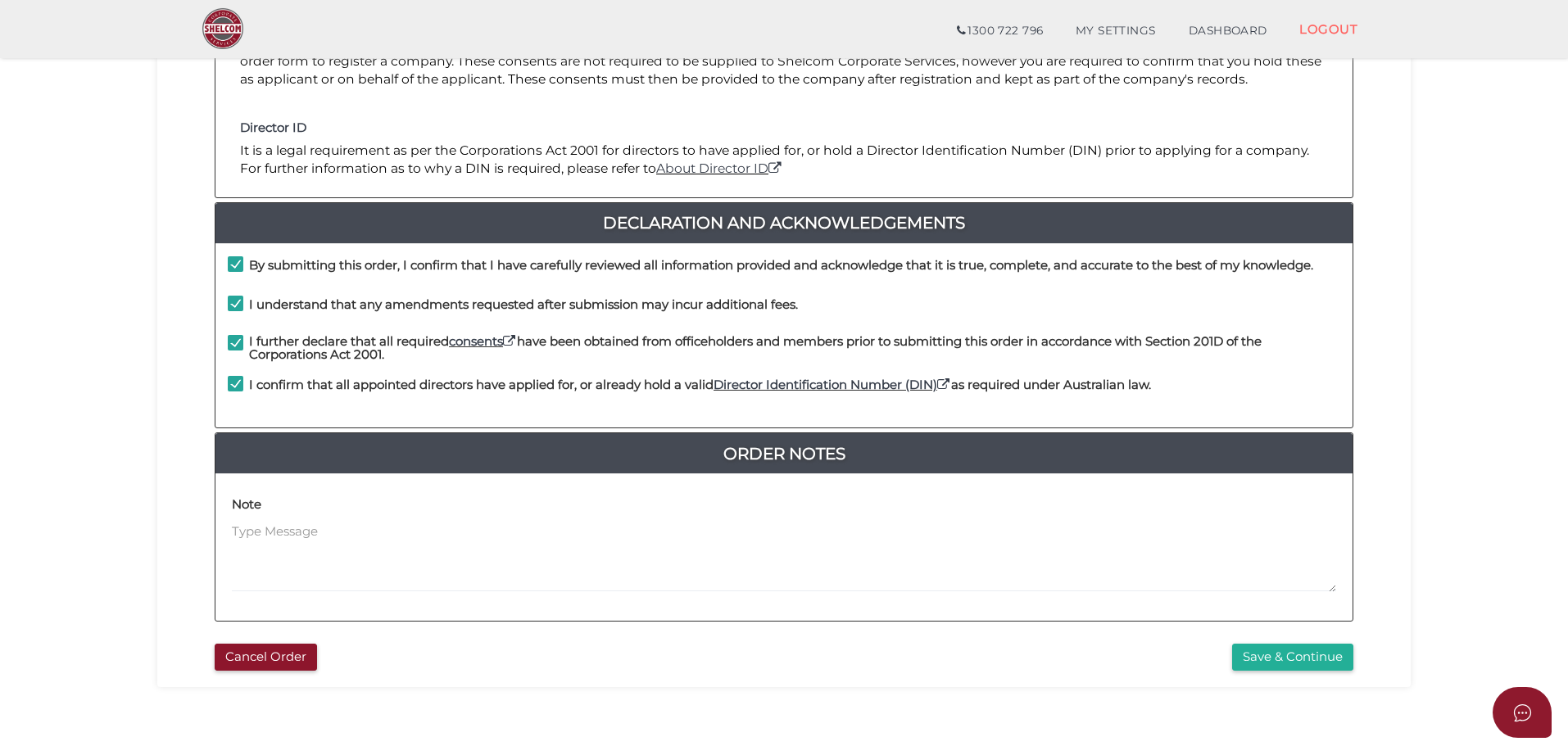
scroll to position [378, 0]
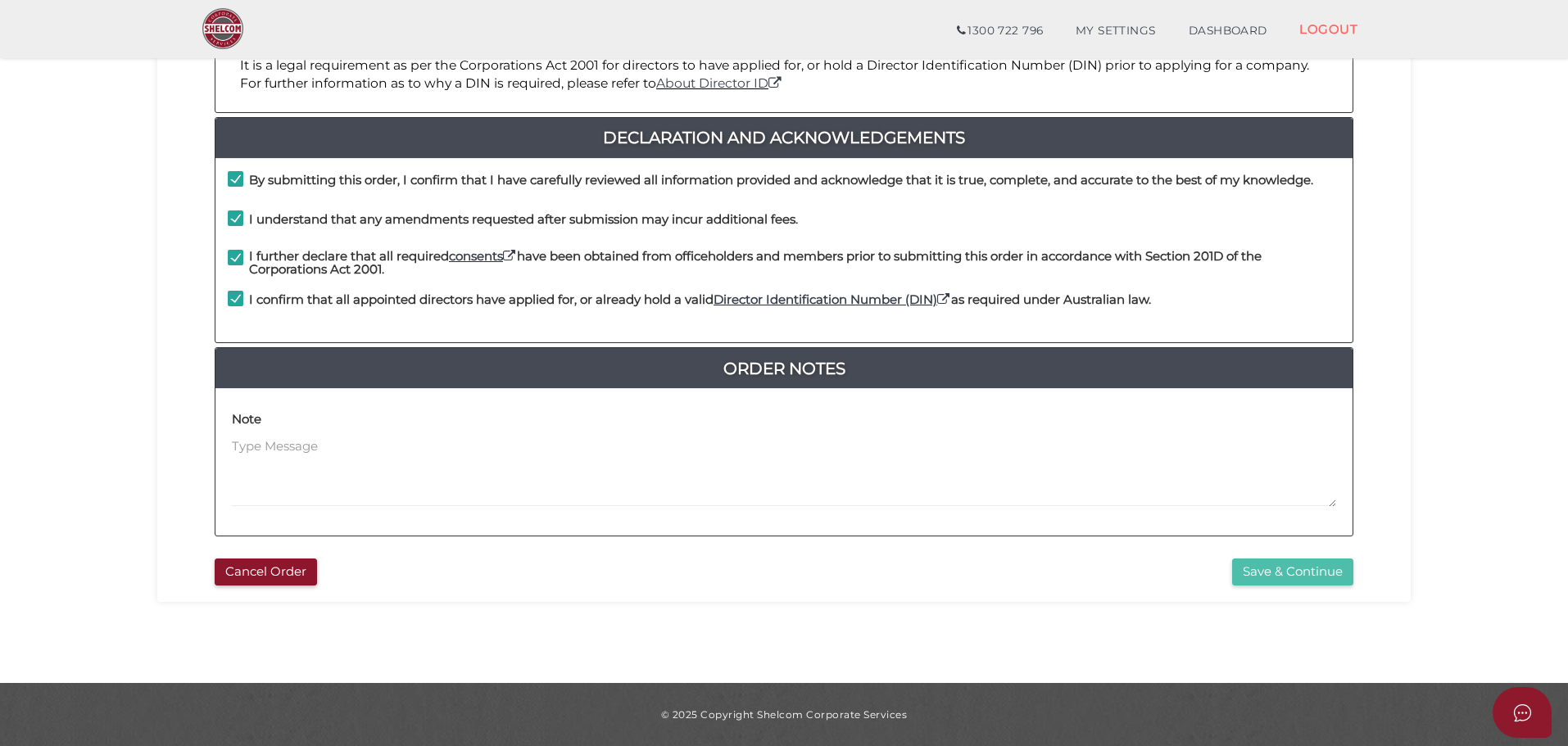
drag, startPoint x: 1250, startPoint y: 560, endPoint x: 1264, endPoint y: 567, distance: 15.7
click at [1250, 561] on button "Save & Continue" at bounding box center [1292, 572] width 122 height 27
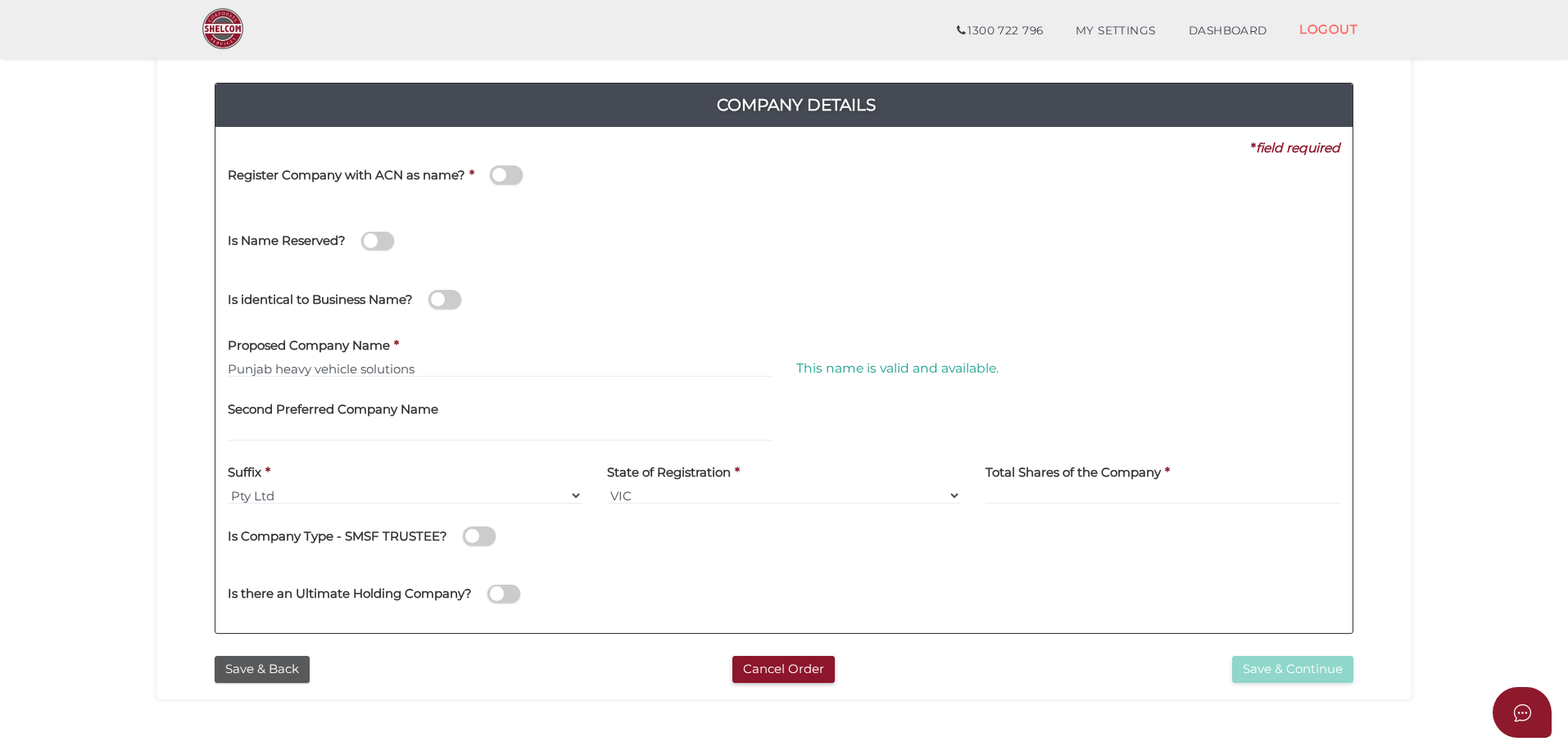
scroll to position [163, 0]
drag, startPoint x: 435, startPoint y: 371, endPoint x: 214, endPoint y: 371, distance: 221.0
click at [214, 371] on div "Company Details Pty Ltd 0f6e52f5f2eca68b2693963826271084 a80f211c52d69f50baad05…" at bounding box center [784, 350] width 1229 height 593
click at [1042, 505] on div "Total Shares of the Company *" at bounding box center [1163, 484] width 379 height 64
click at [1047, 496] on input at bounding box center [1162, 494] width 355 height 18
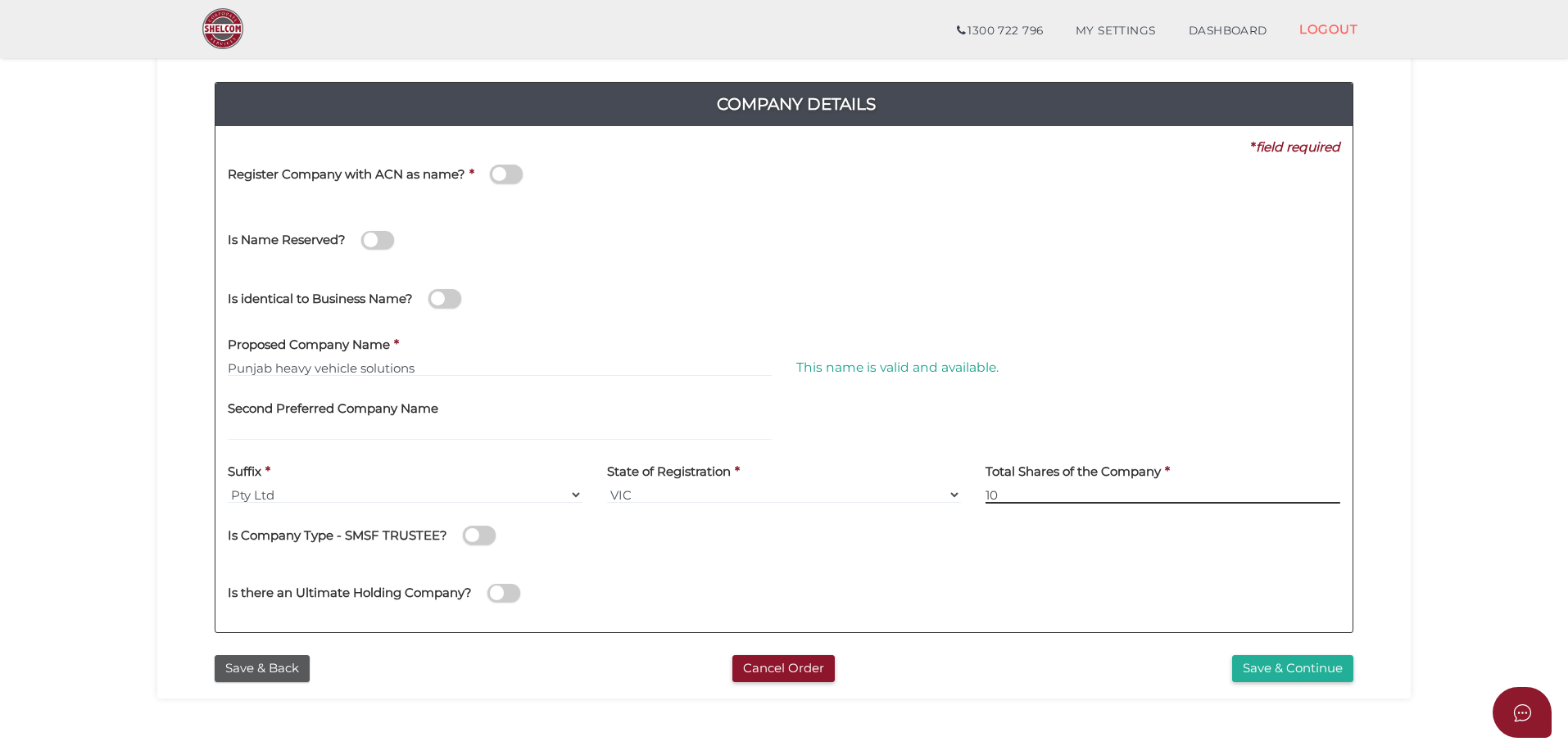
type input "10"
click at [647, 503] on select "VIC ACT NSW NT QLD TAS WA SA" at bounding box center [784, 494] width 355 height 18
click at [1301, 670] on button "Save & Continue" at bounding box center [1292, 669] width 122 height 27
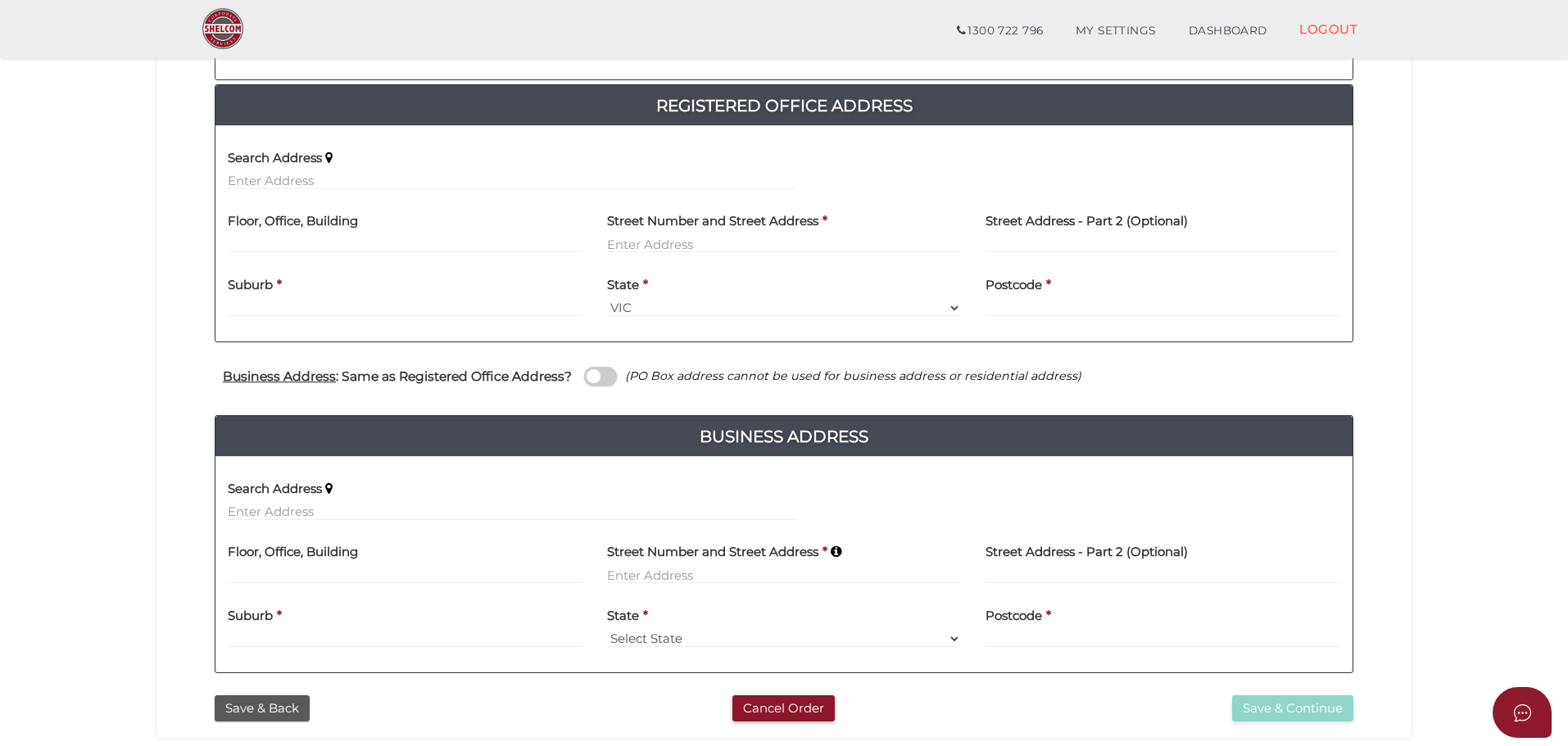
scroll to position [448, 0]
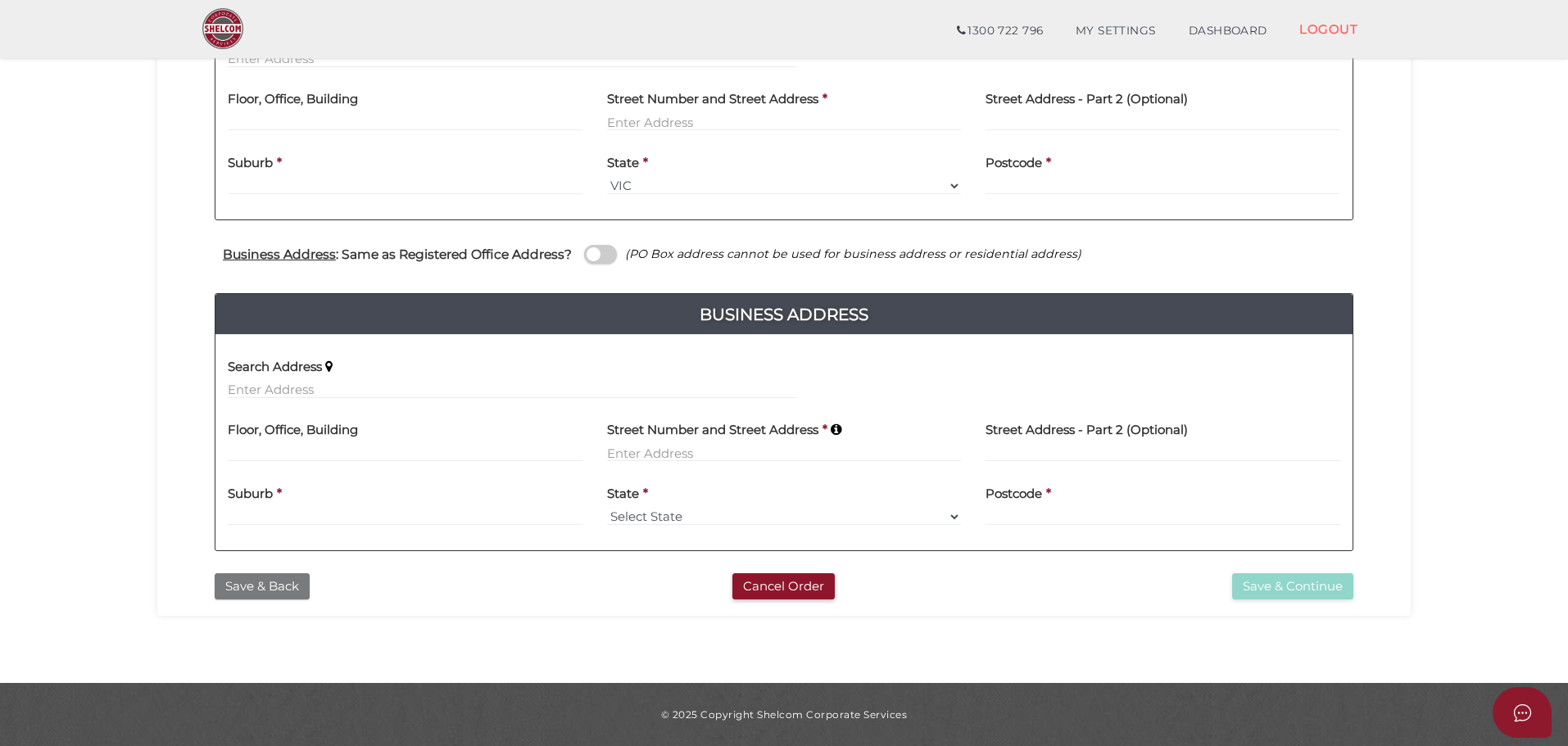
click at [288, 578] on button "Save & Back" at bounding box center [262, 587] width 95 height 27
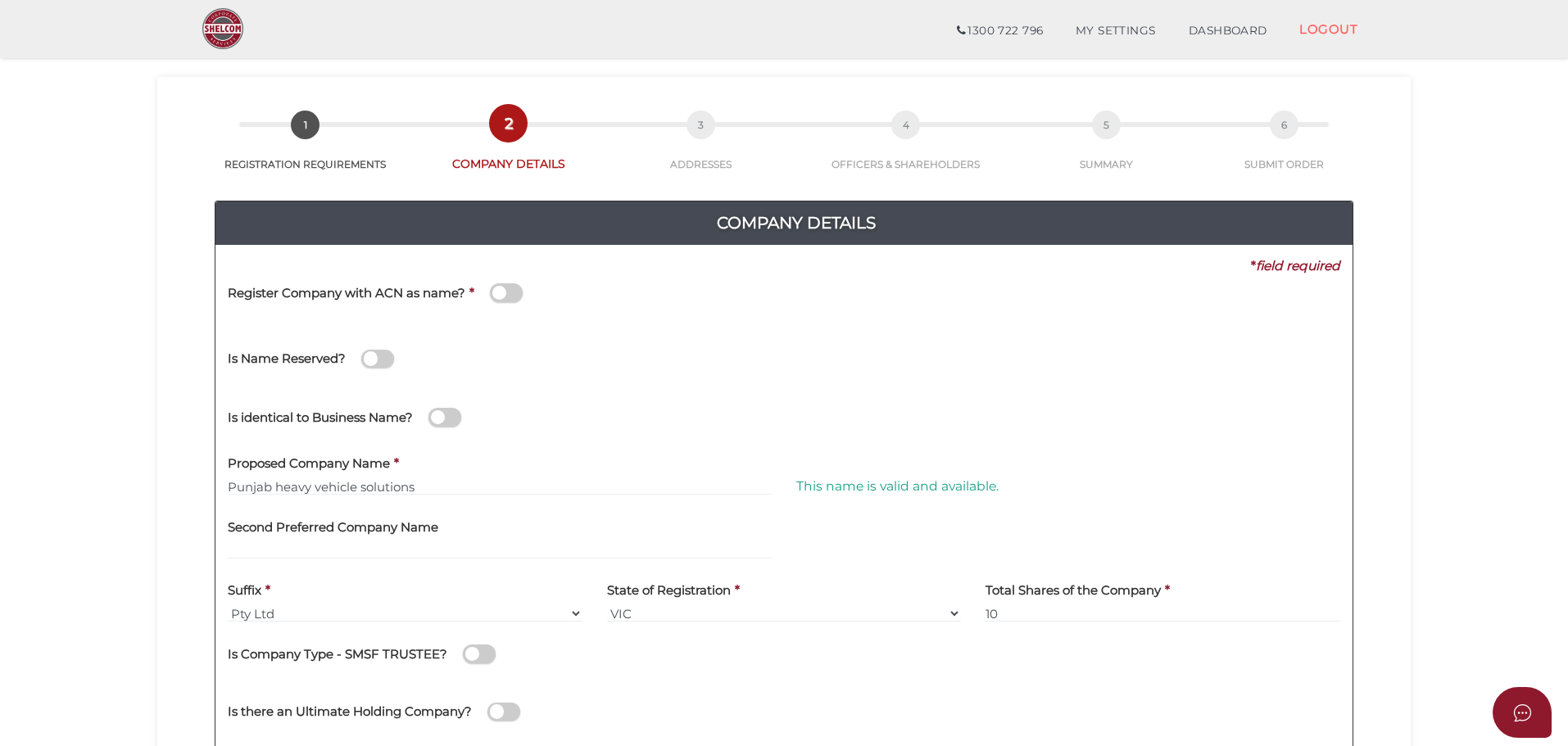
scroll to position [82, 0]
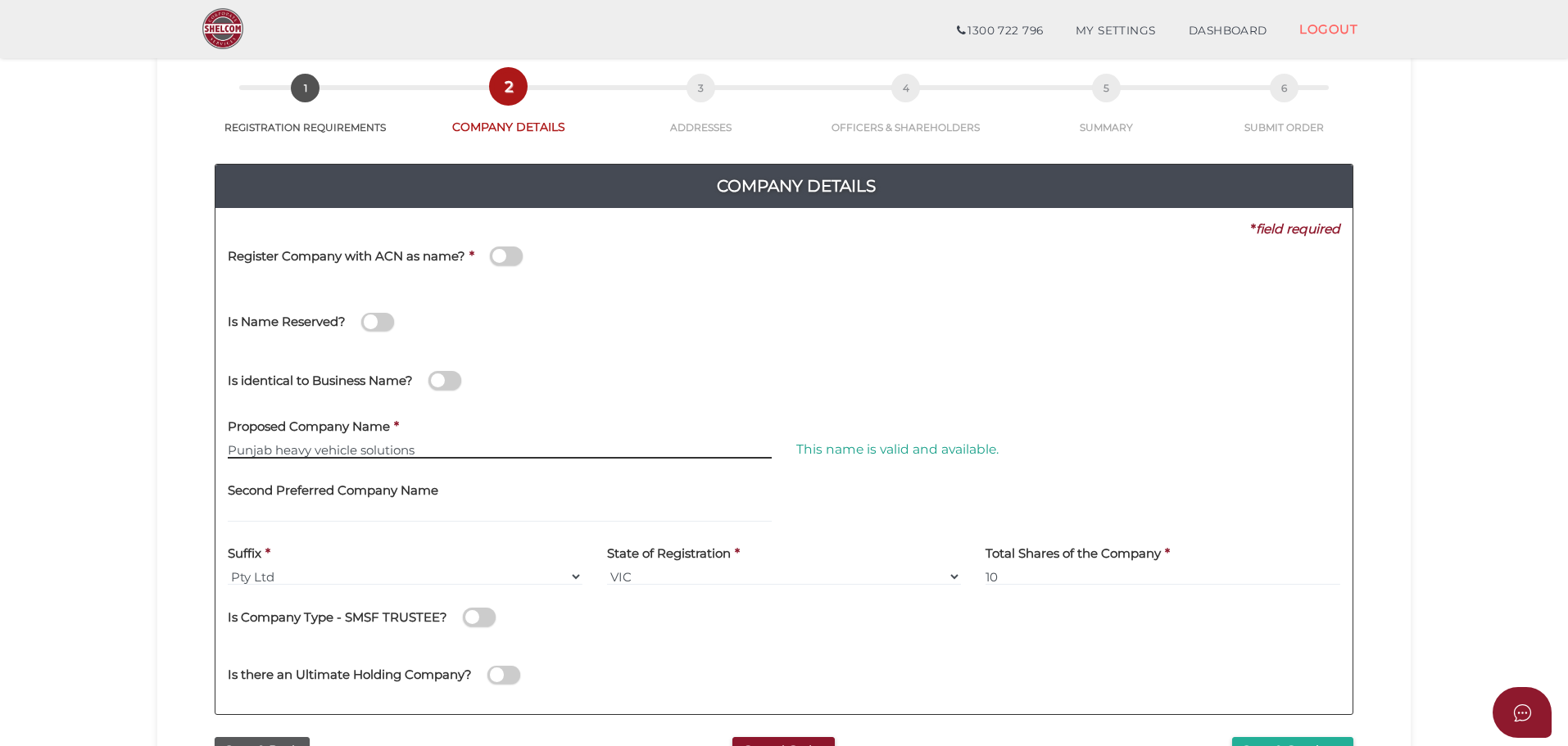
drag, startPoint x: 362, startPoint y: 443, endPoint x: 278, endPoint y: 450, distance: 84.3
click at [278, 450] on input "Punjab heavy vehicle solutions" at bounding box center [500, 449] width 544 height 18
type input "Punjab truck solutions"
click at [1209, 367] on div "Is identical to Business Name?" at bounding box center [784, 377] width 1137 height 58
